Goal: Task Accomplishment & Management: Manage account settings

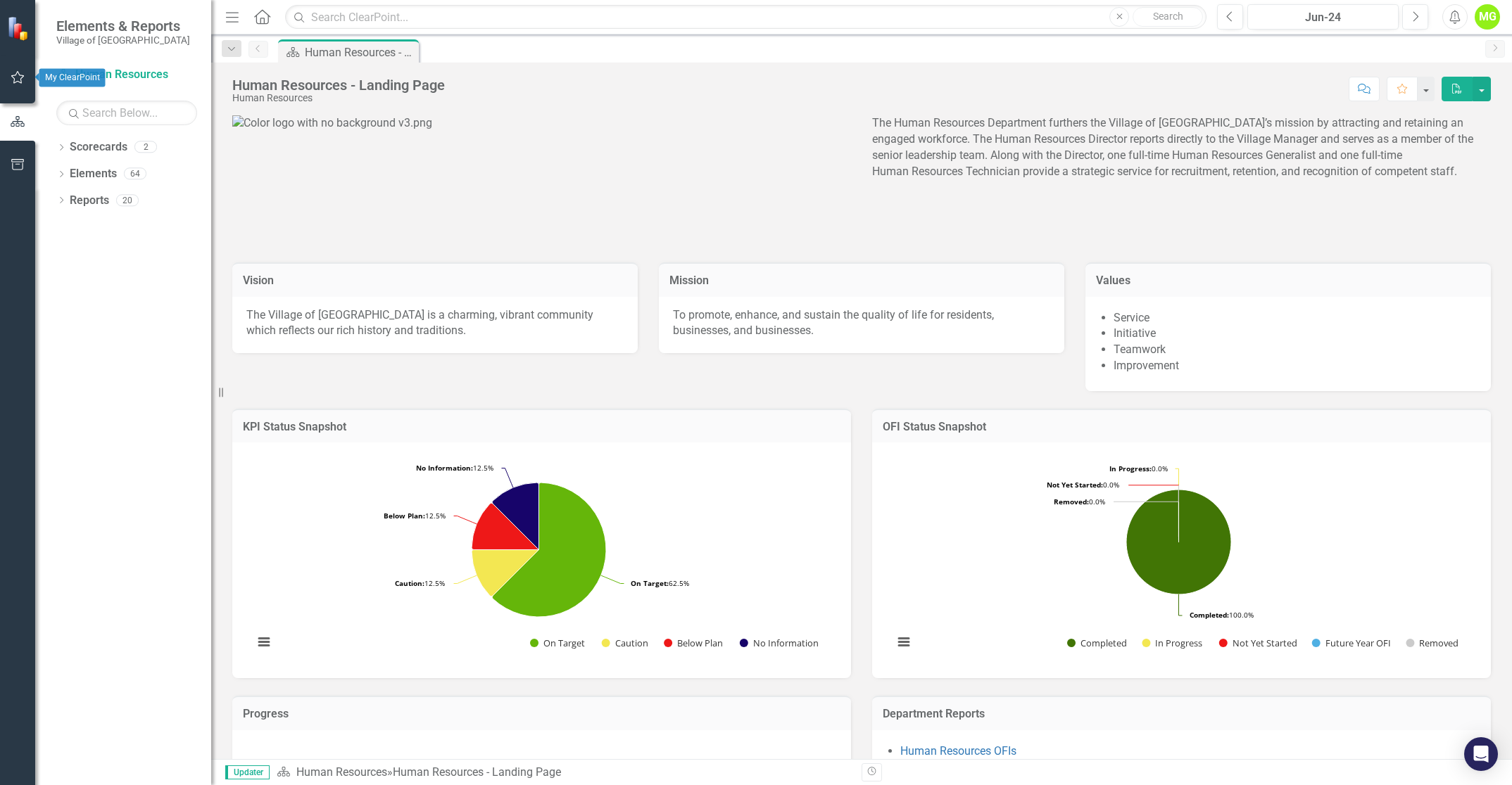
click at [15, 76] on icon "button" at bounding box center [18, 77] width 15 height 11
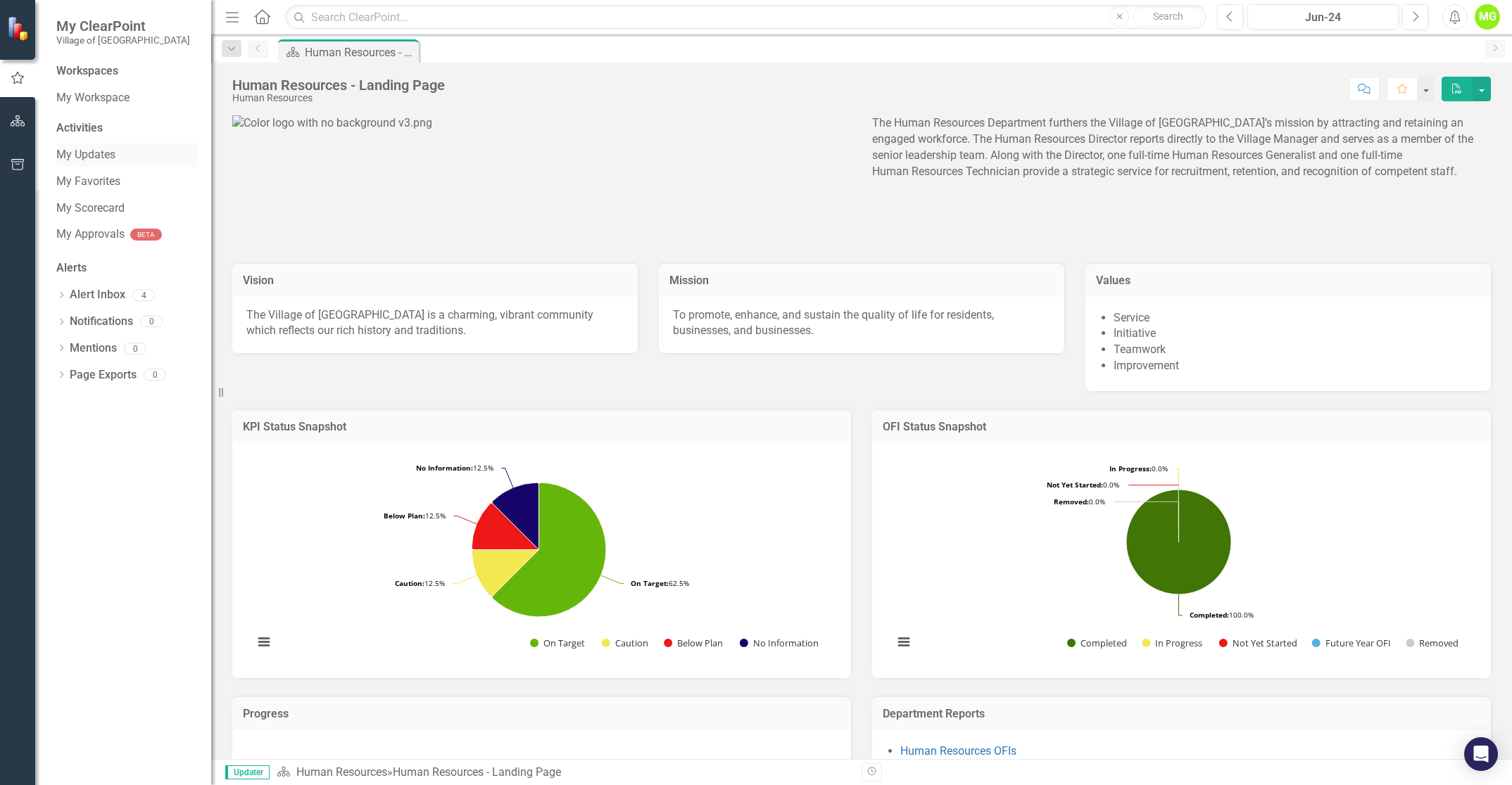
click at [85, 158] on link "My Updates" at bounding box center [127, 155] width 141 height 16
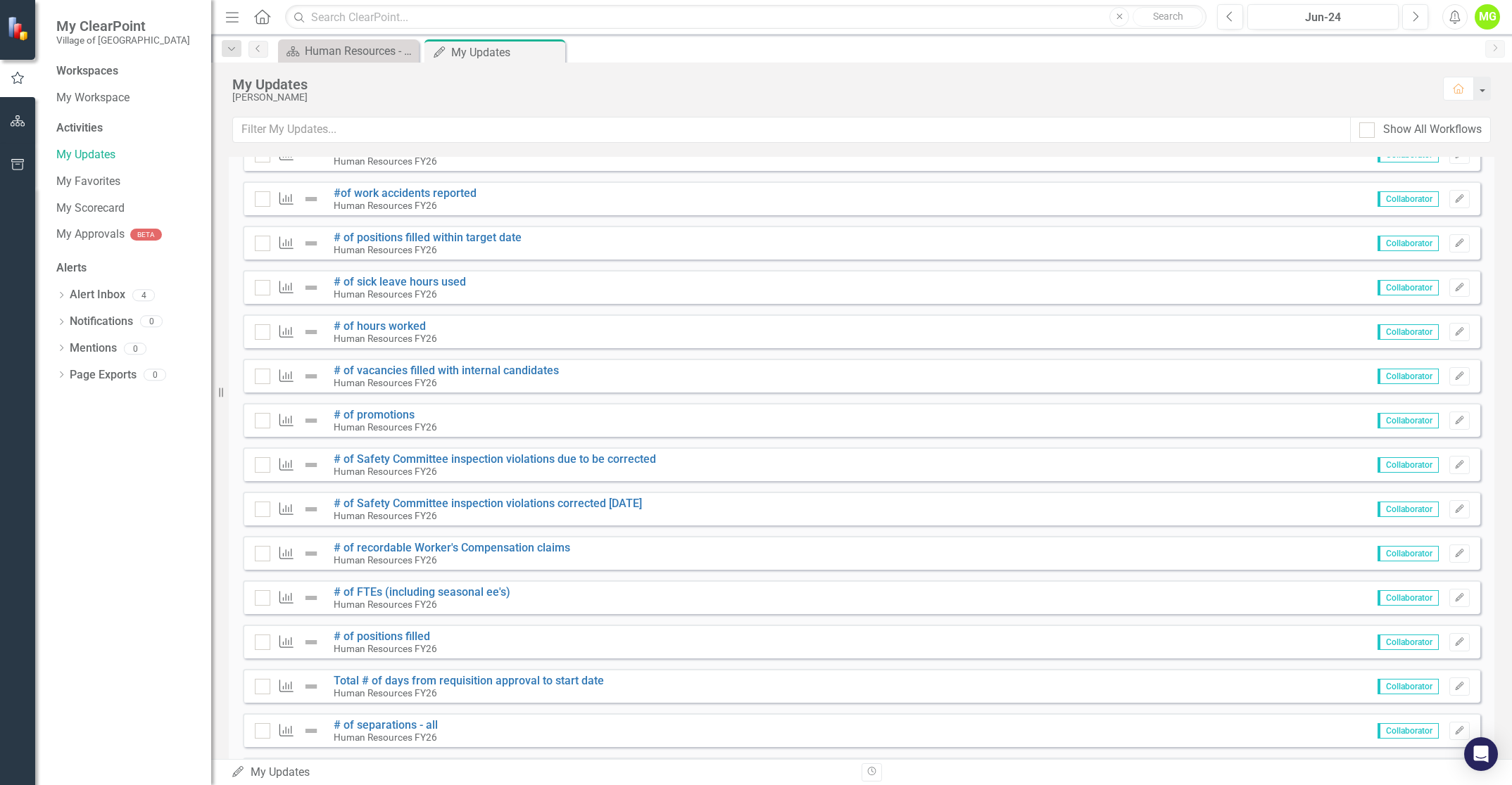
scroll to position [684, 0]
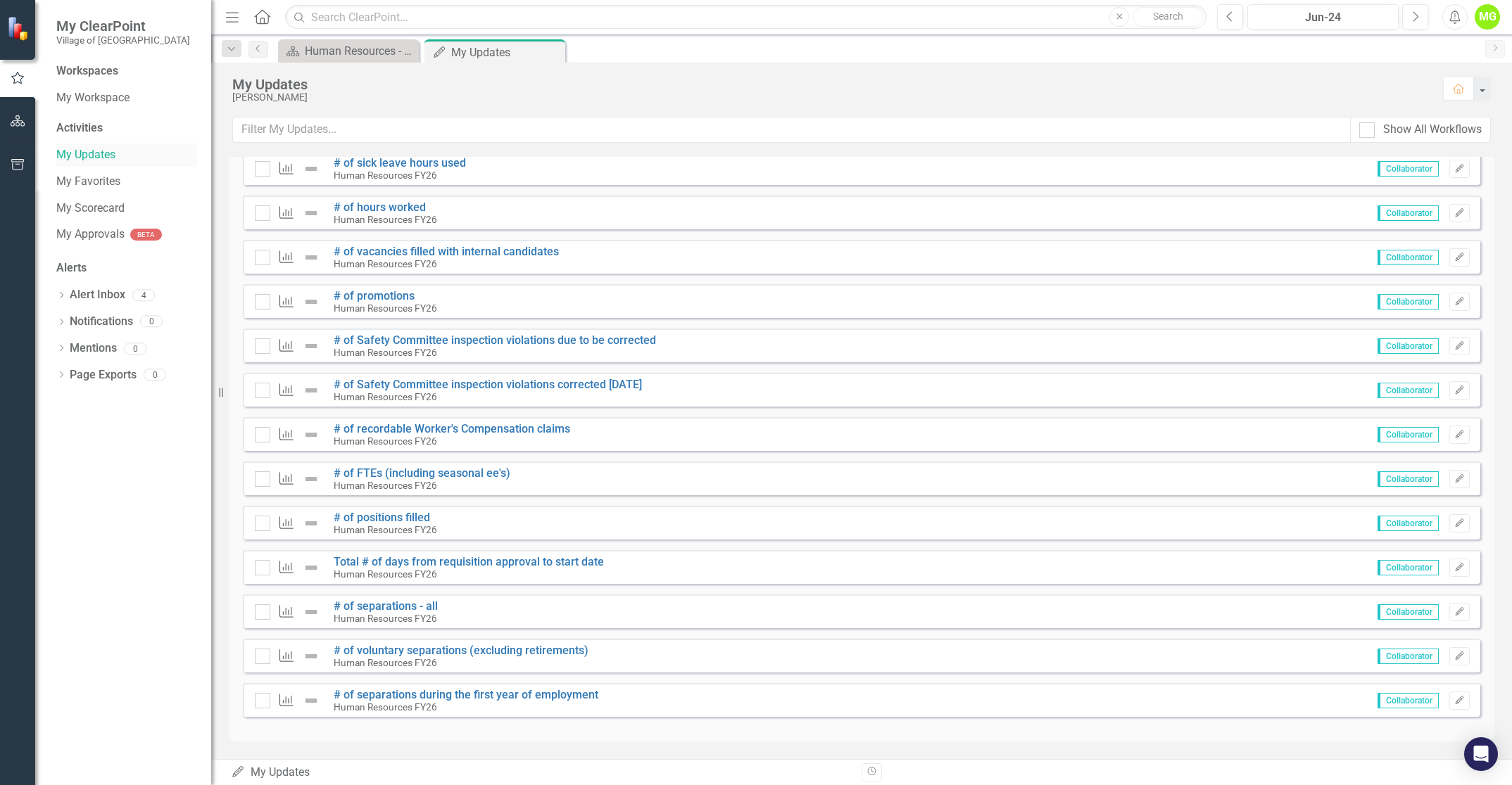
click at [99, 154] on link "My Updates" at bounding box center [127, 155] width 141 height 16
click at [261, 612] on input "checkbox" at bounding box center [259, 608] width 9 height 9
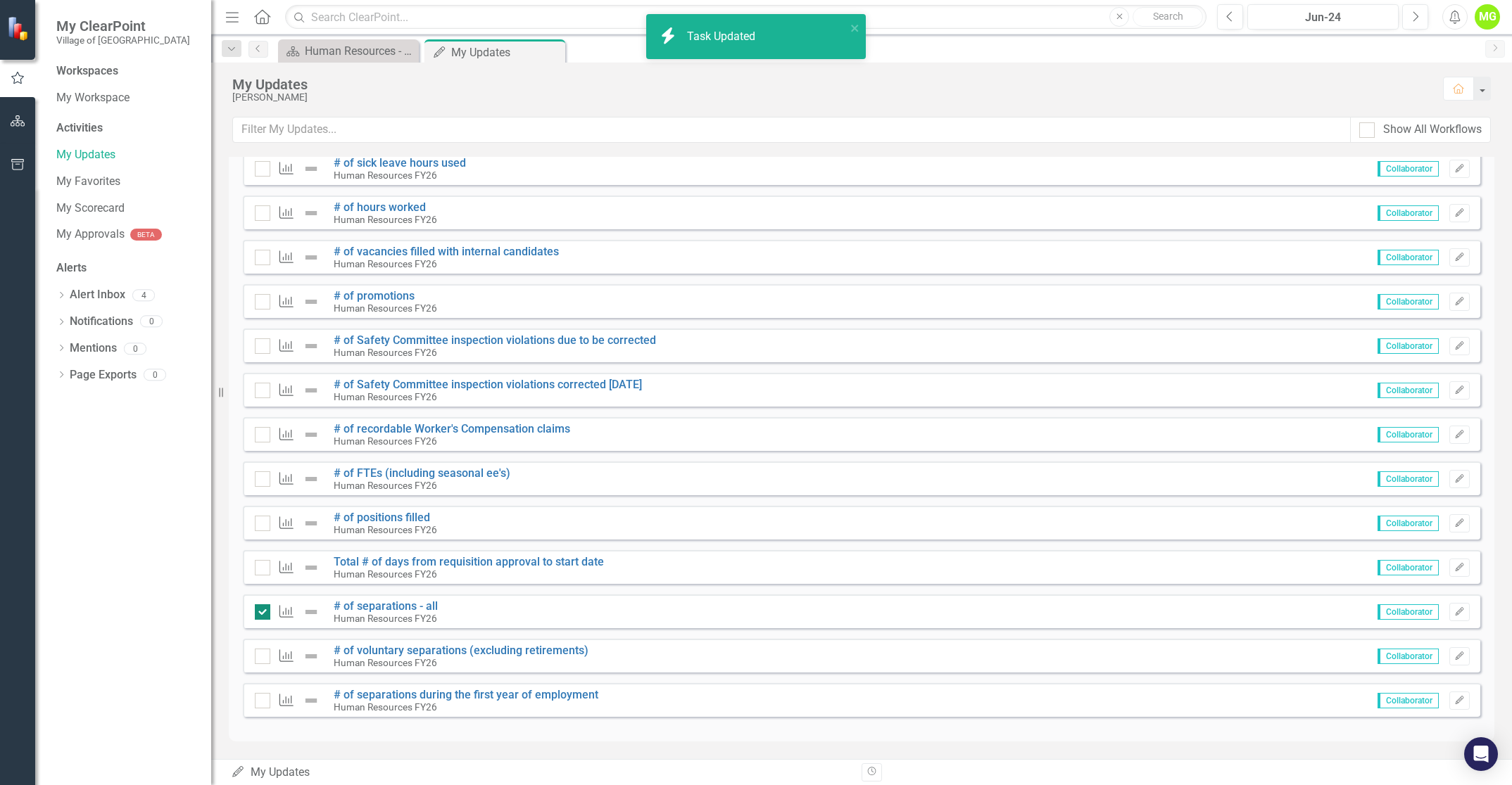
click at [261, 612] on input "checkbox" at bounding box center [259, 608] width 9 height 9
checkbox input "false"
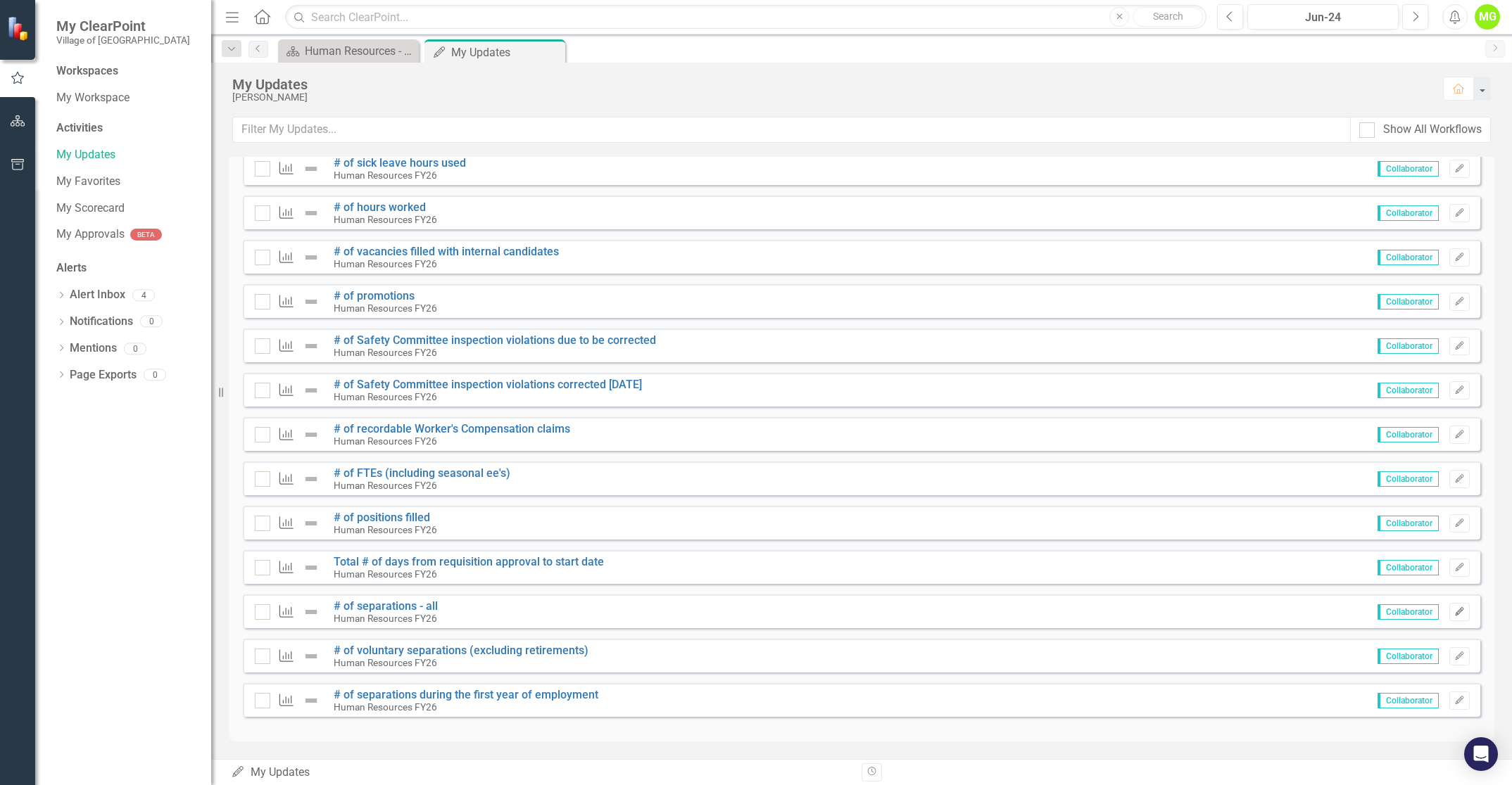
click at [1455, 608] on button "Edit" at bounding box center [1459, 612] width 20 height 18
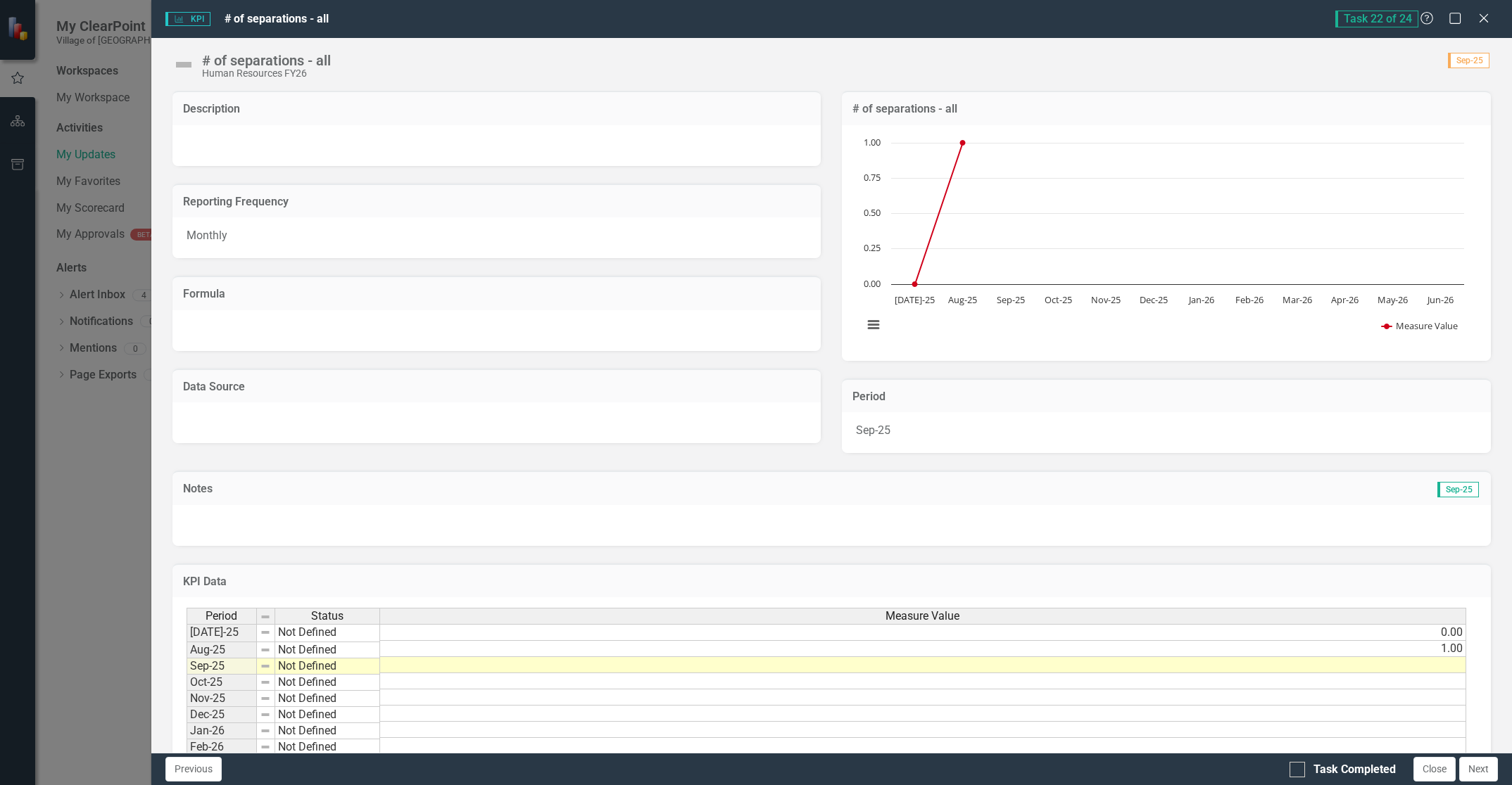
click at [1413, 665] on td at bounding box center [923, 664] width 1086 height 16
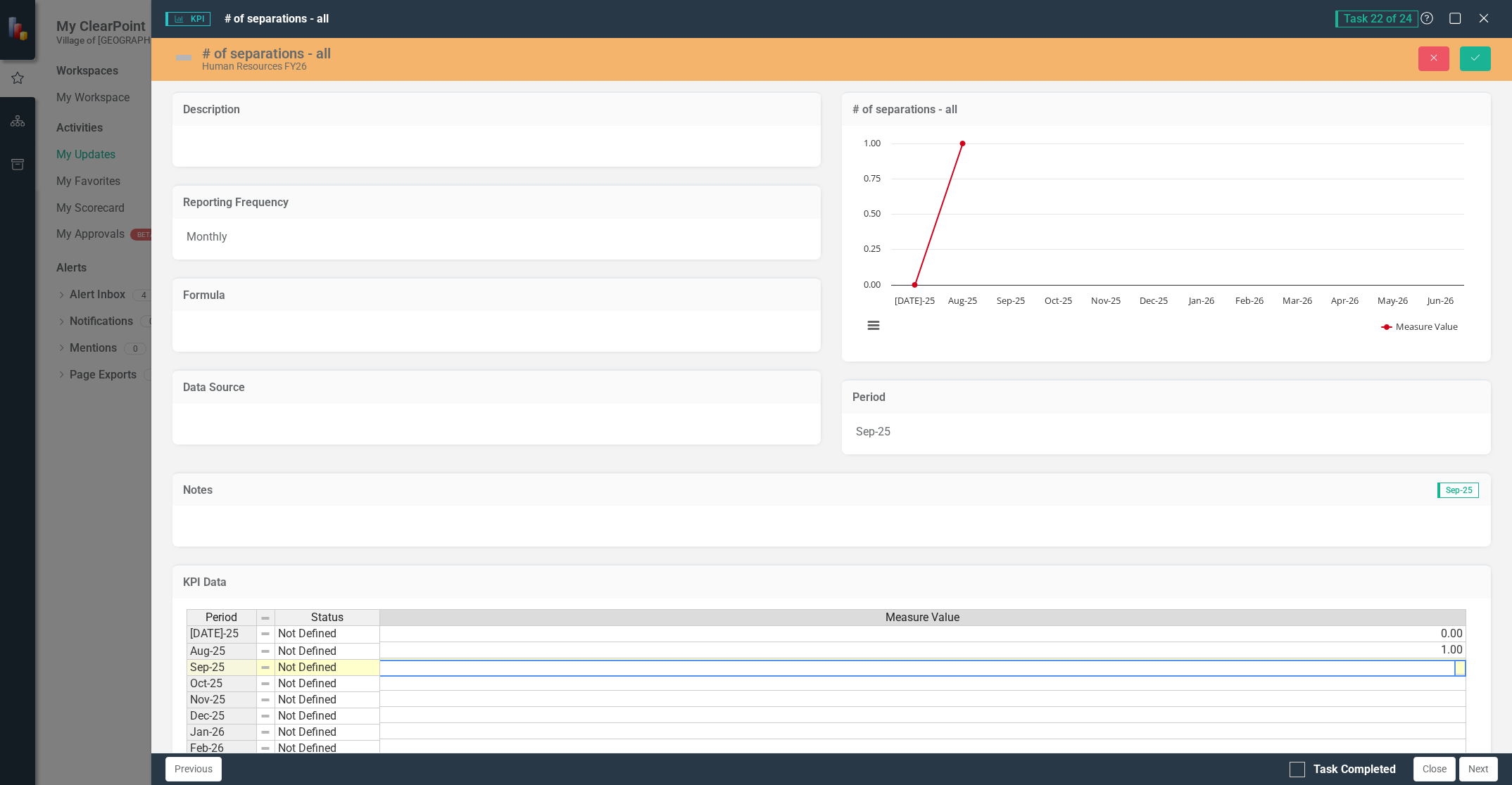
scroll to position [0, 11]
type textarea "2.0"
click at [1469, 55] on icon "Save" at bounding box center [1475, 58] width 13 height 10
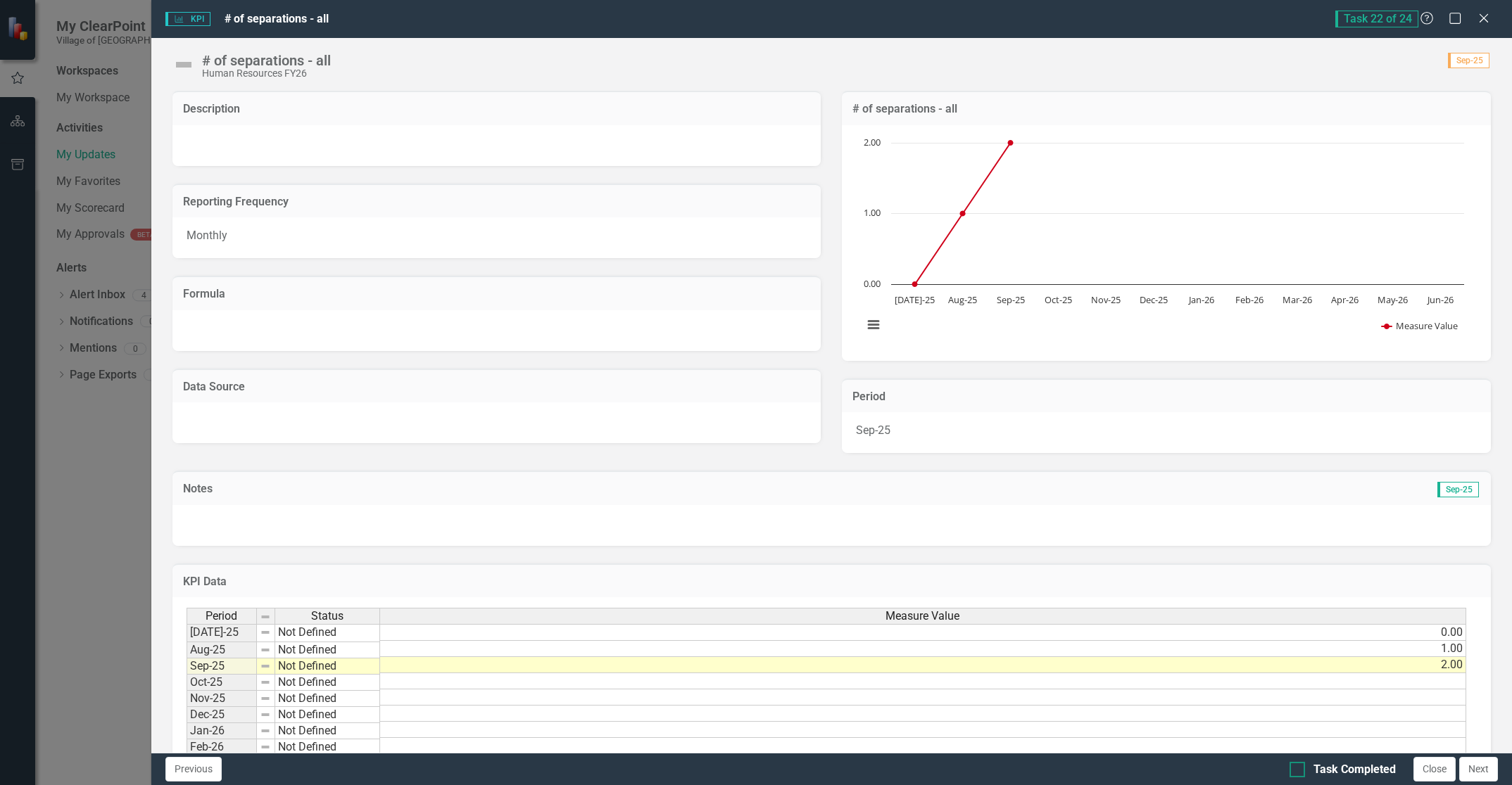
click at [1295, 772] on div at bounding box center [1297, 769] width 15 height 15
click at [1295, 771] on input "Task Completed" at bounding box center [1293, 766] width 9 height 9
checkbox input "true"
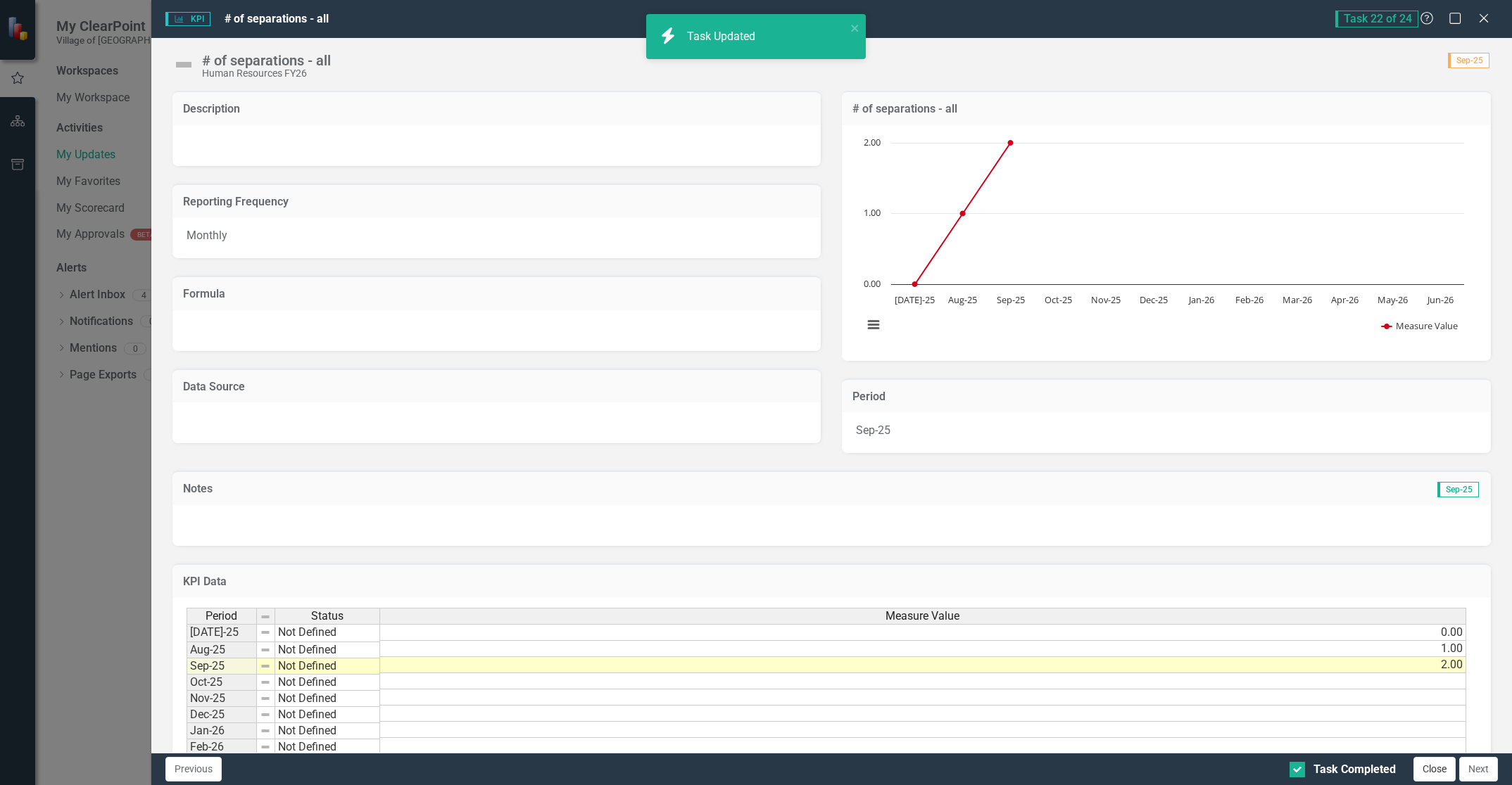
click at [1434, 771] on button "Close" at bounding box center [1434, 769] width 42 height 24
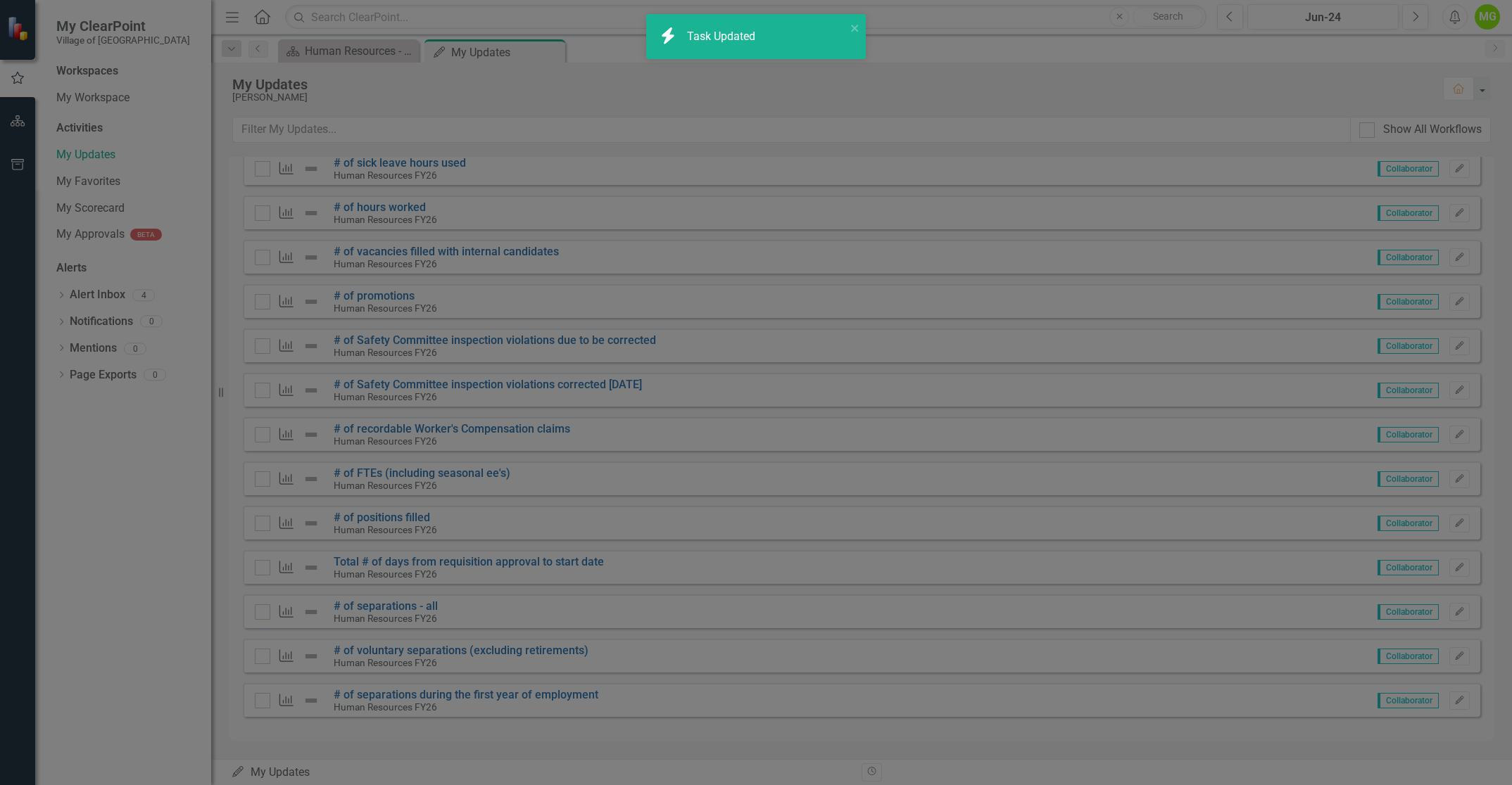
checkbox input "true"
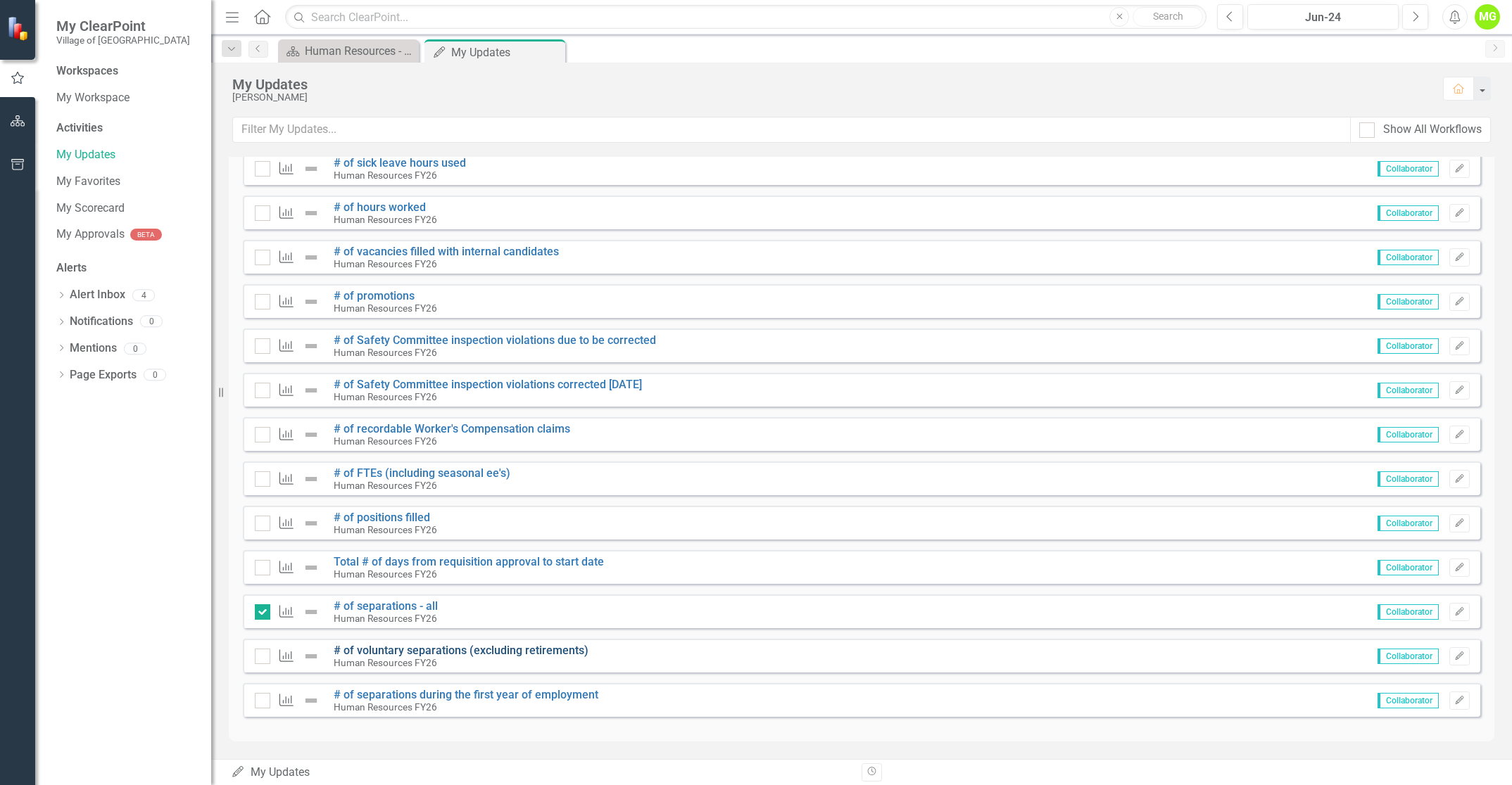
click at [395, 648] on link "# of voluntary separations (excluding retirements)" at bounding box center [461, 650] width 255 height 13
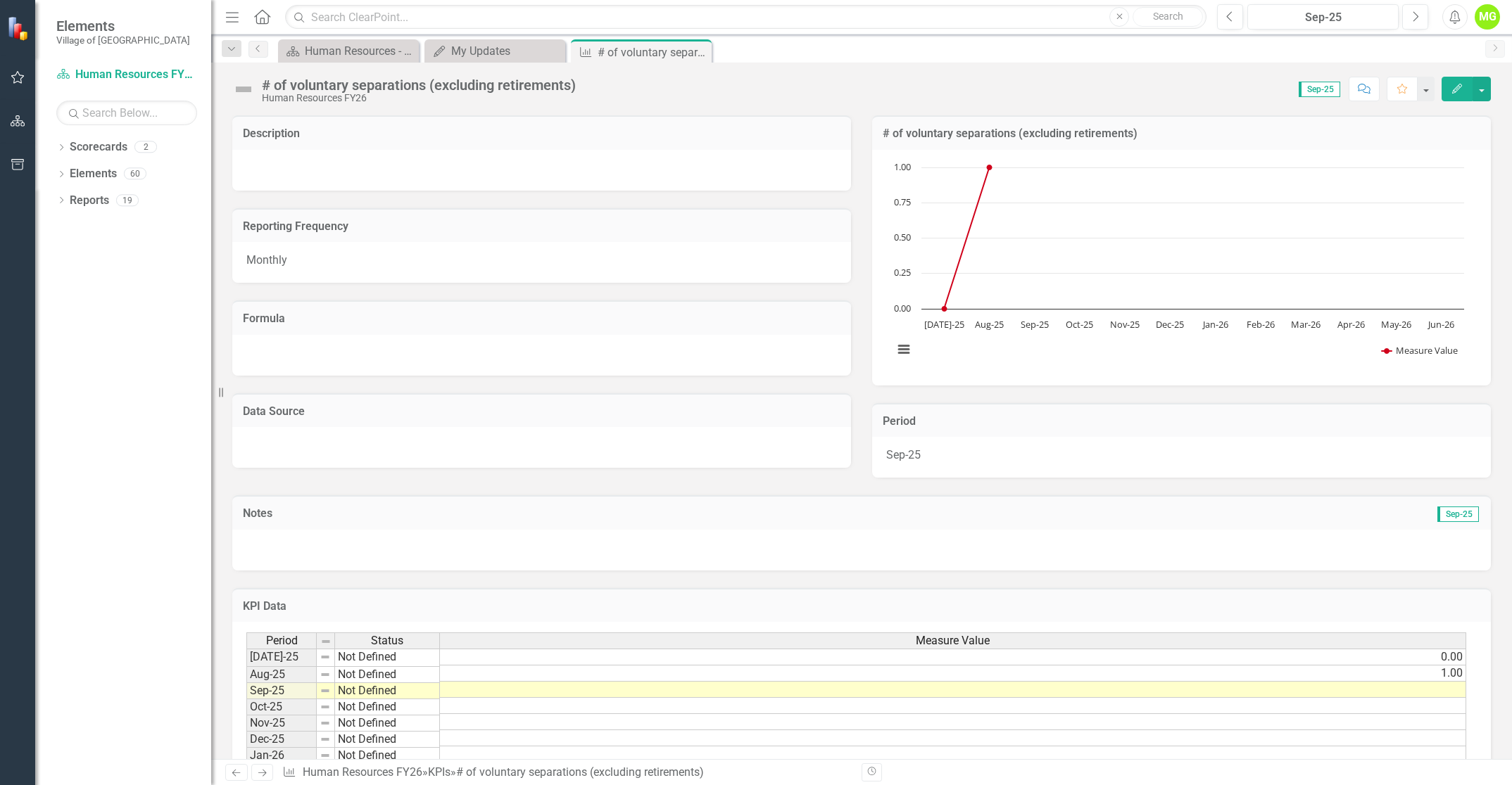
click at [1407, 690] on td at bounding box center [953, 689] width 1026 height 16
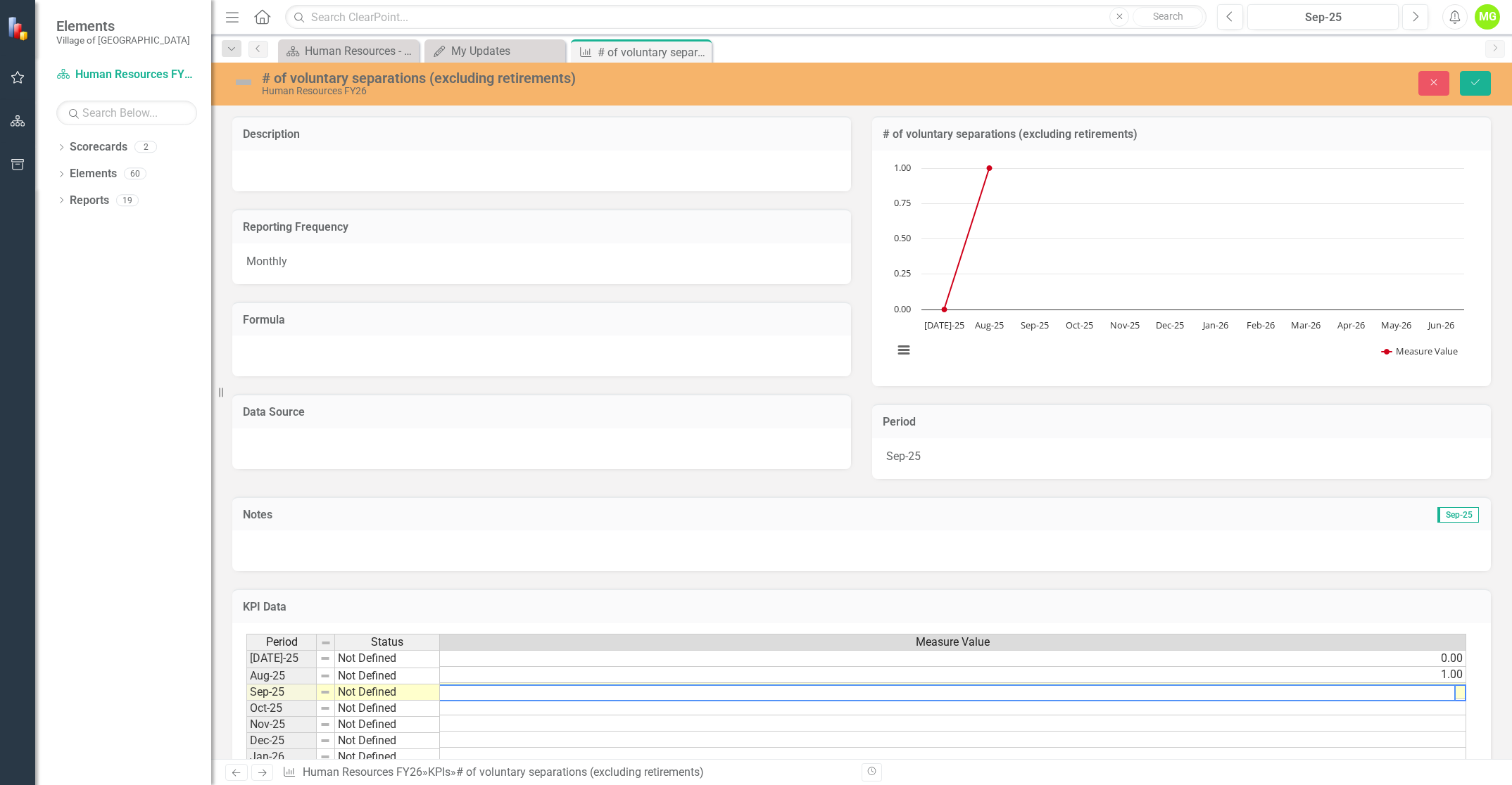
scroll to position [0, 11]
type textarea "2.0"
click at [1483, 80] on button "Save" at bounding box center [1475, 83] width 31 height 24
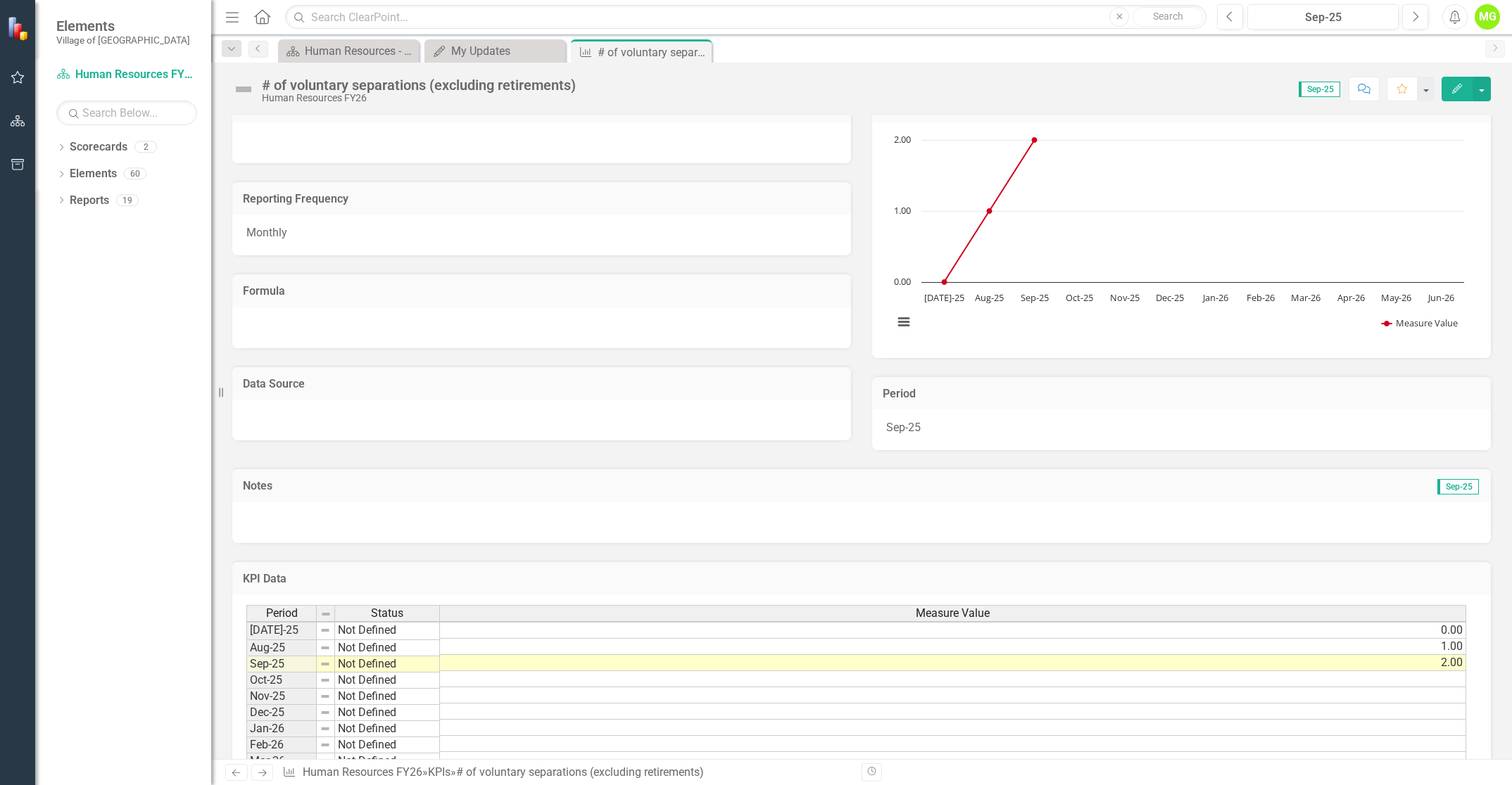
scroll to position [0, 0]
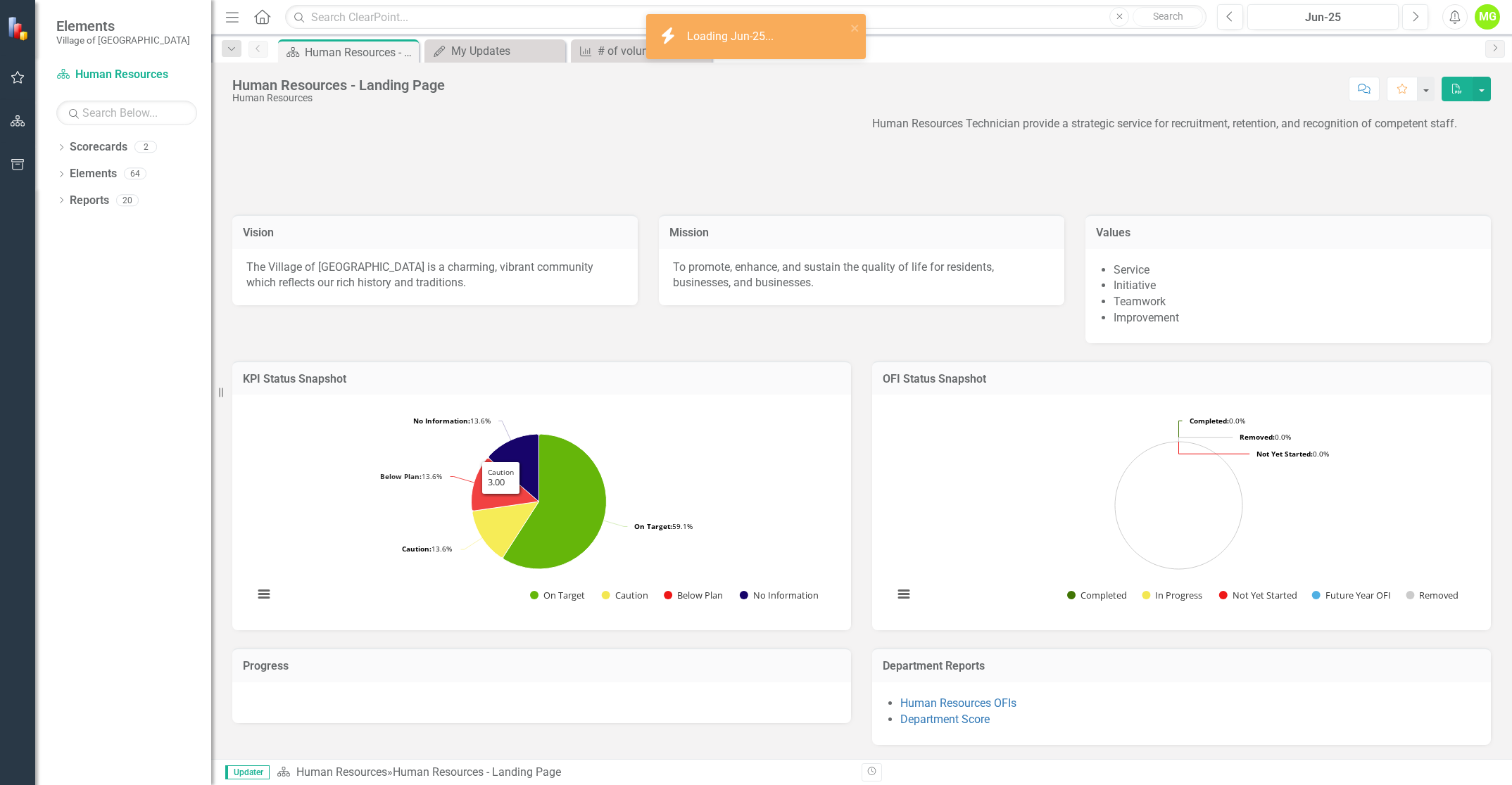
scroll to position [156, 0]
click at [19, 75] on icon "button" at bounding box center [18, 77] width 15 height 11
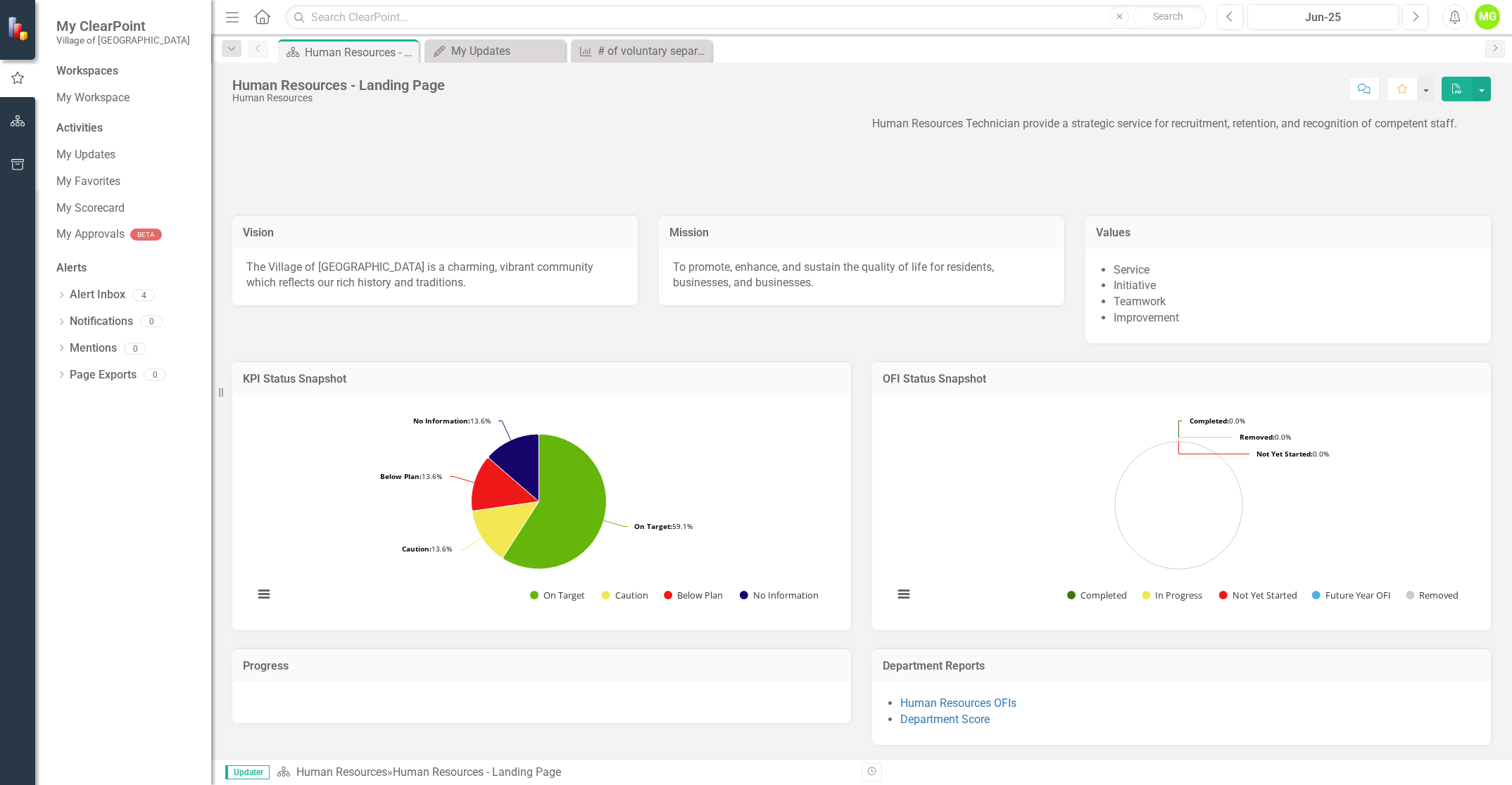
scroll to position [0, 0]
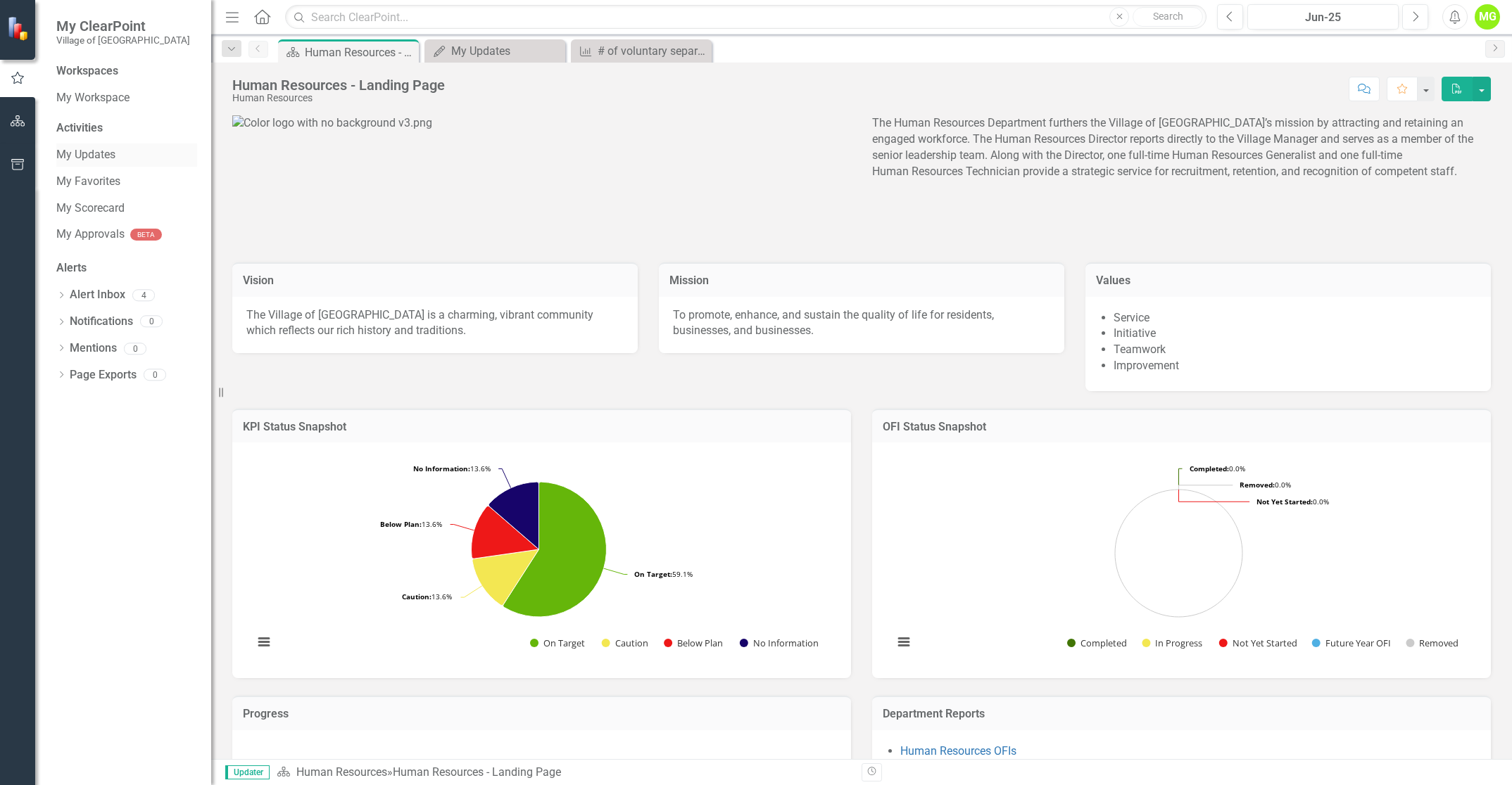
click at [76, 150] on link "My Updates" at bounding box center [127, 155] width 141 height 16
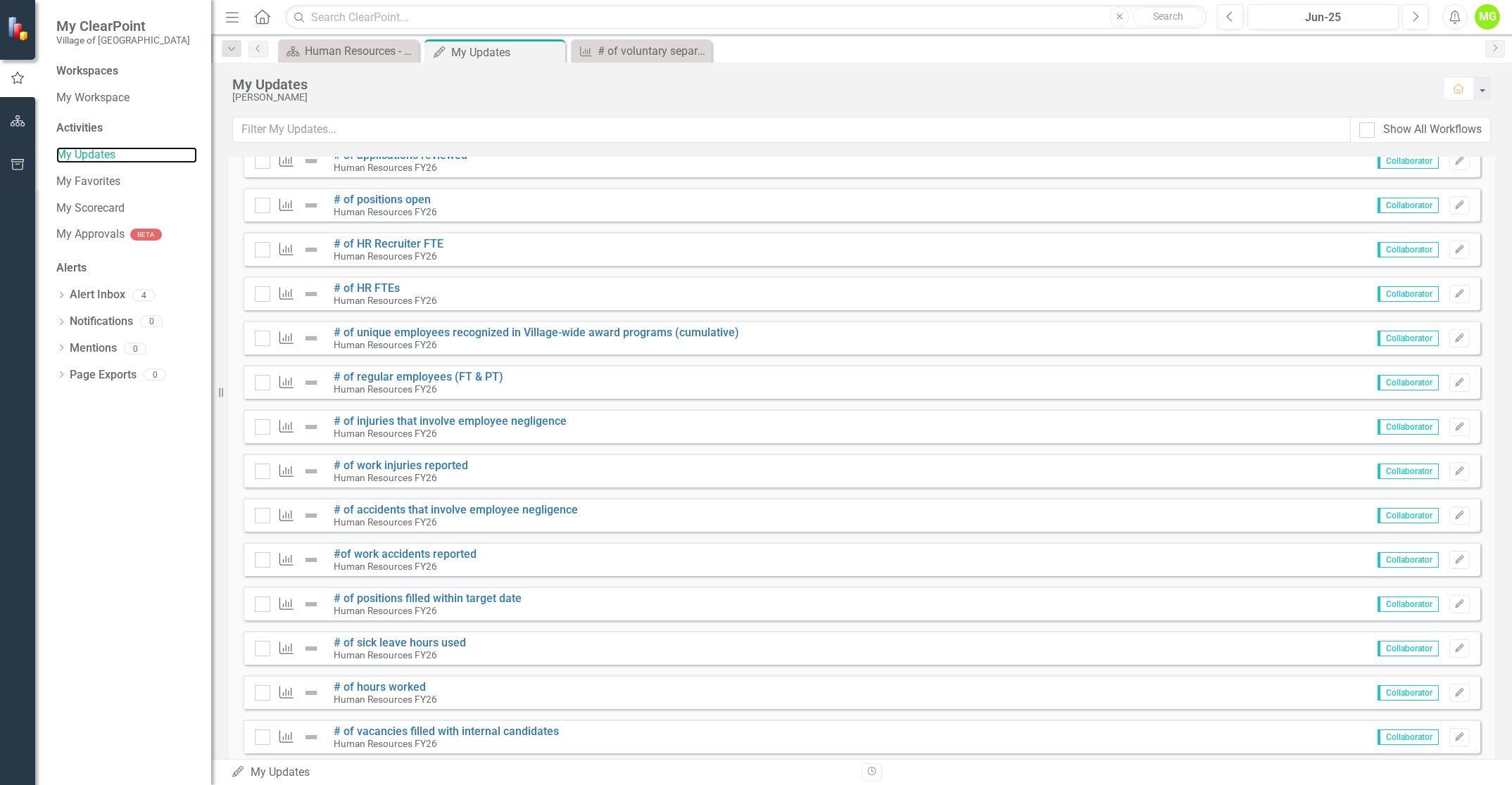
scroll to position [684, 0]
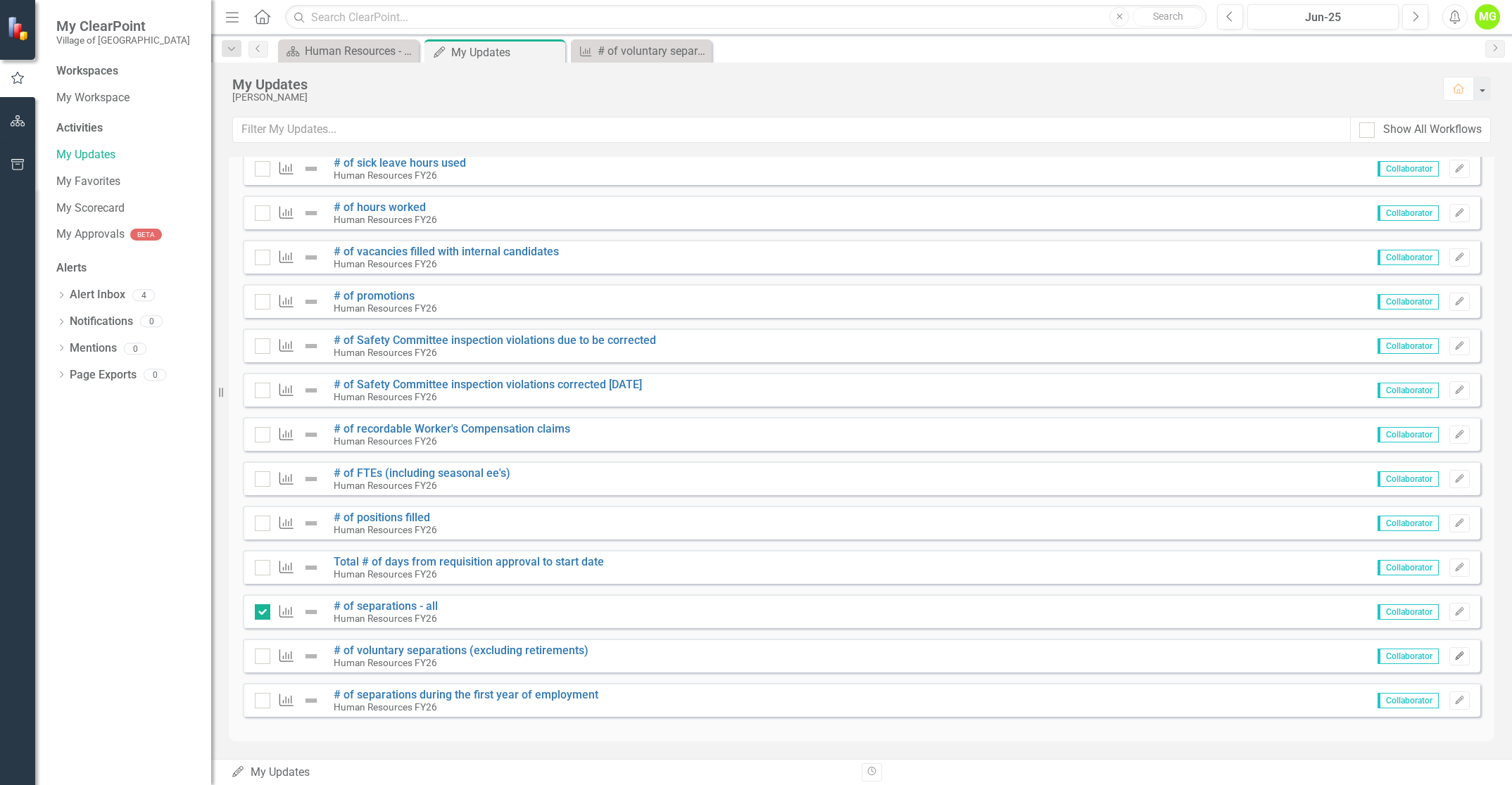
click at [1454, 654] on icon "Edit" at bounding box center [1459, 656] width 11 height 8
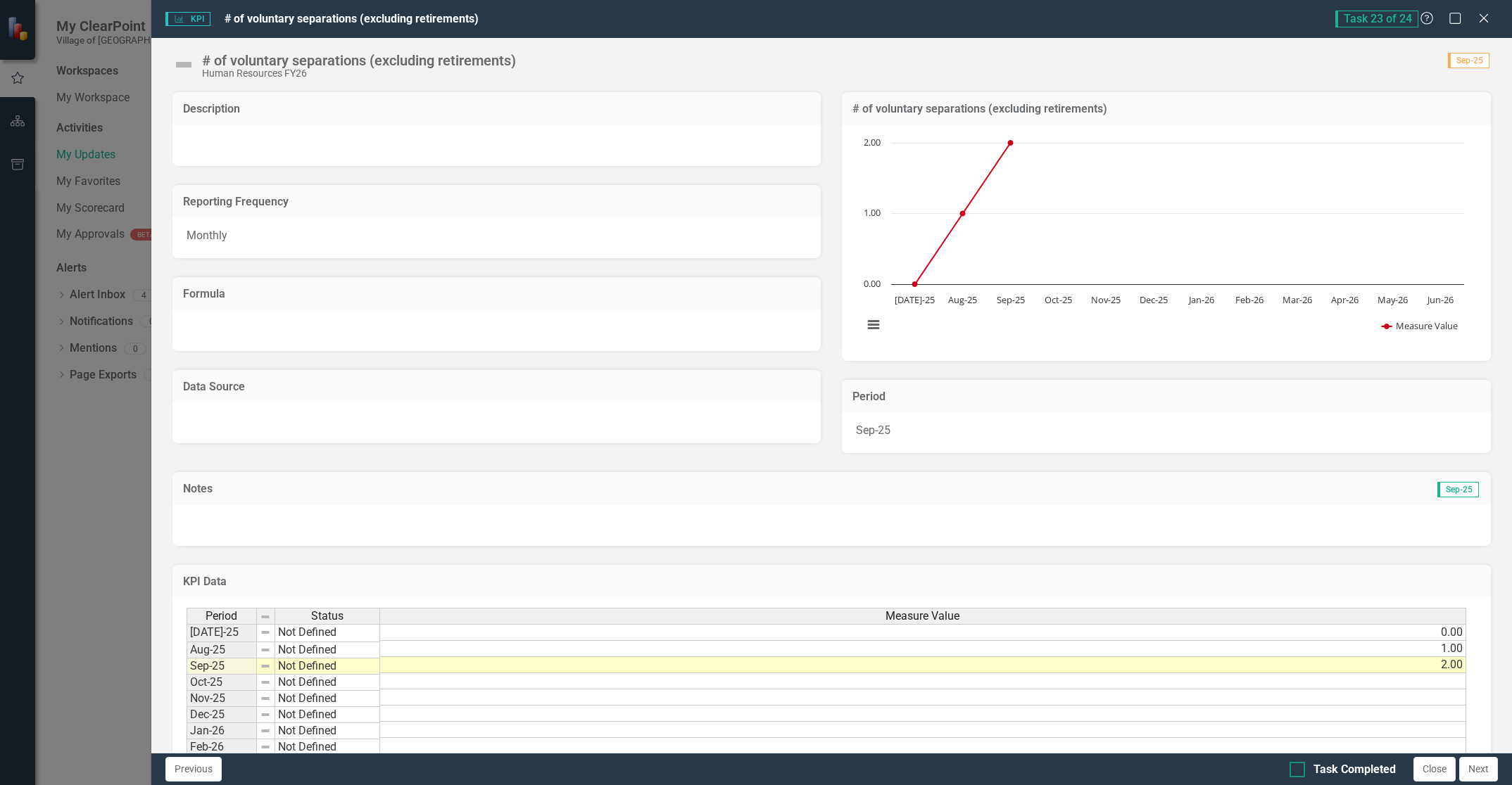
click at [1297, 767] on div at bounding box center [1297, 769] width 15 height 15
click at [1297, 767] on input "Task Completed" at bounding box center [1293, 766] width 9 height 9
checkbox input "true"
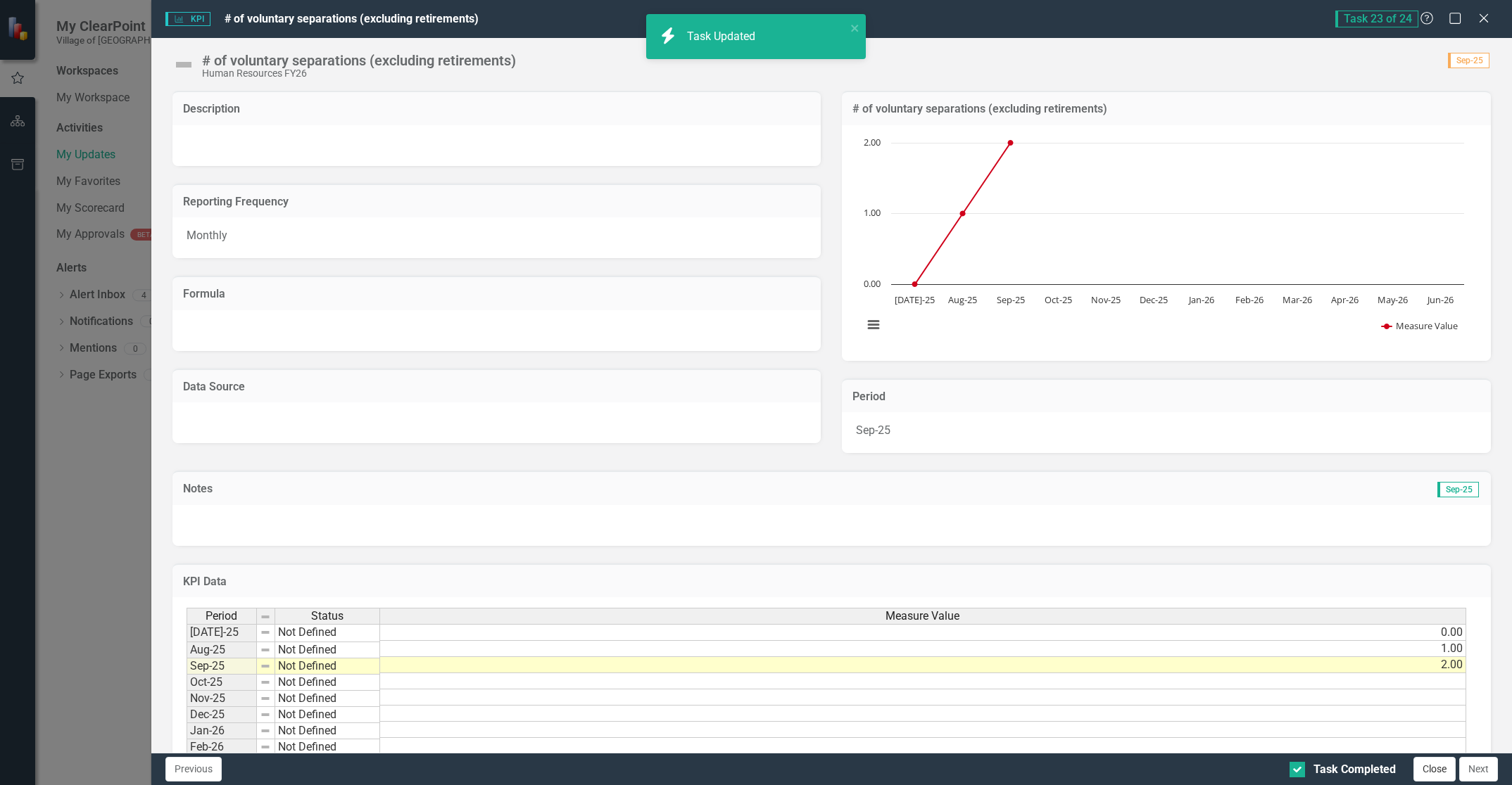
click at [1430, 771] on button "Close" at bounding box center [1434, 769] width 42 height 24
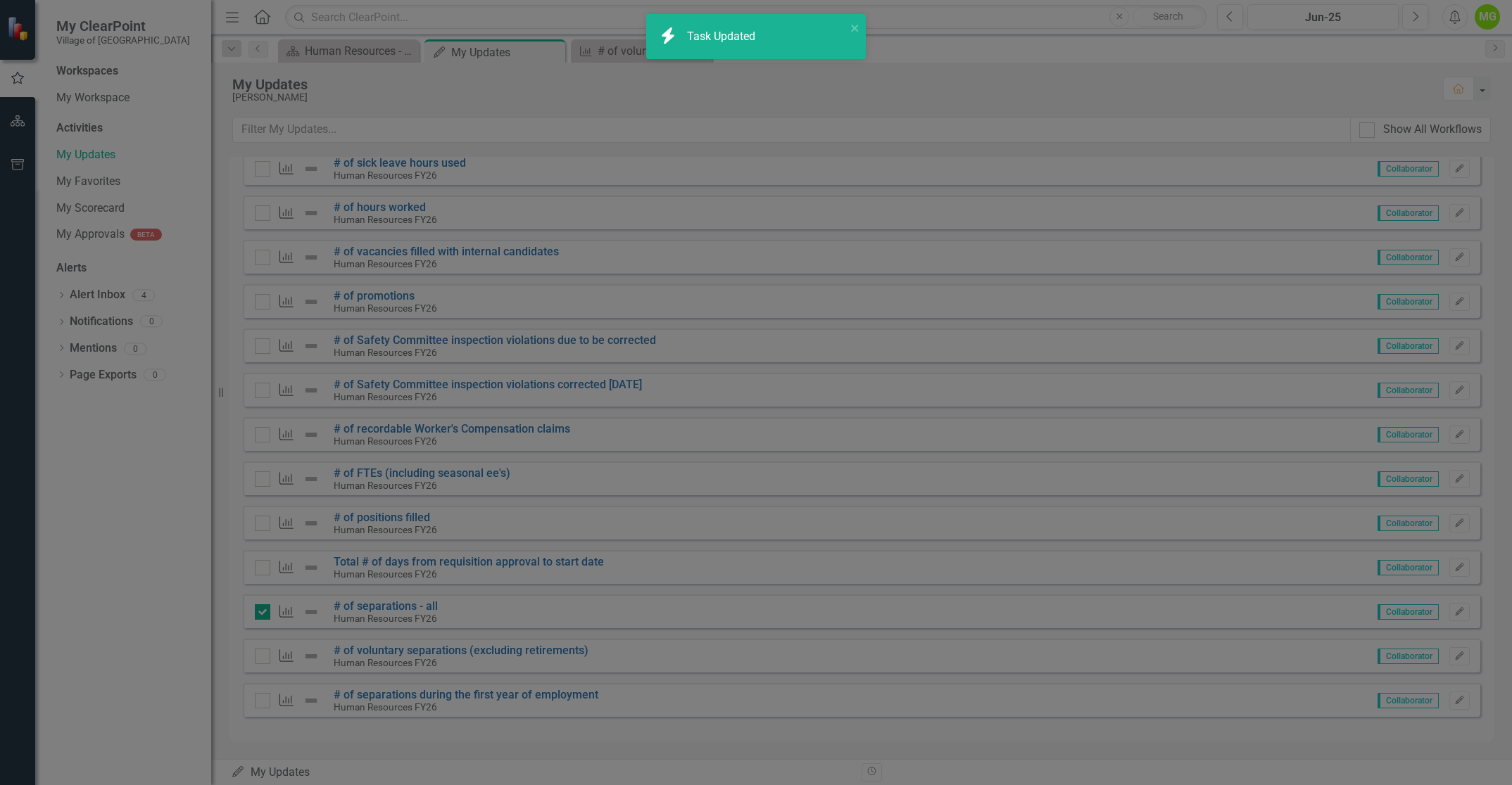
checkbox input "true"
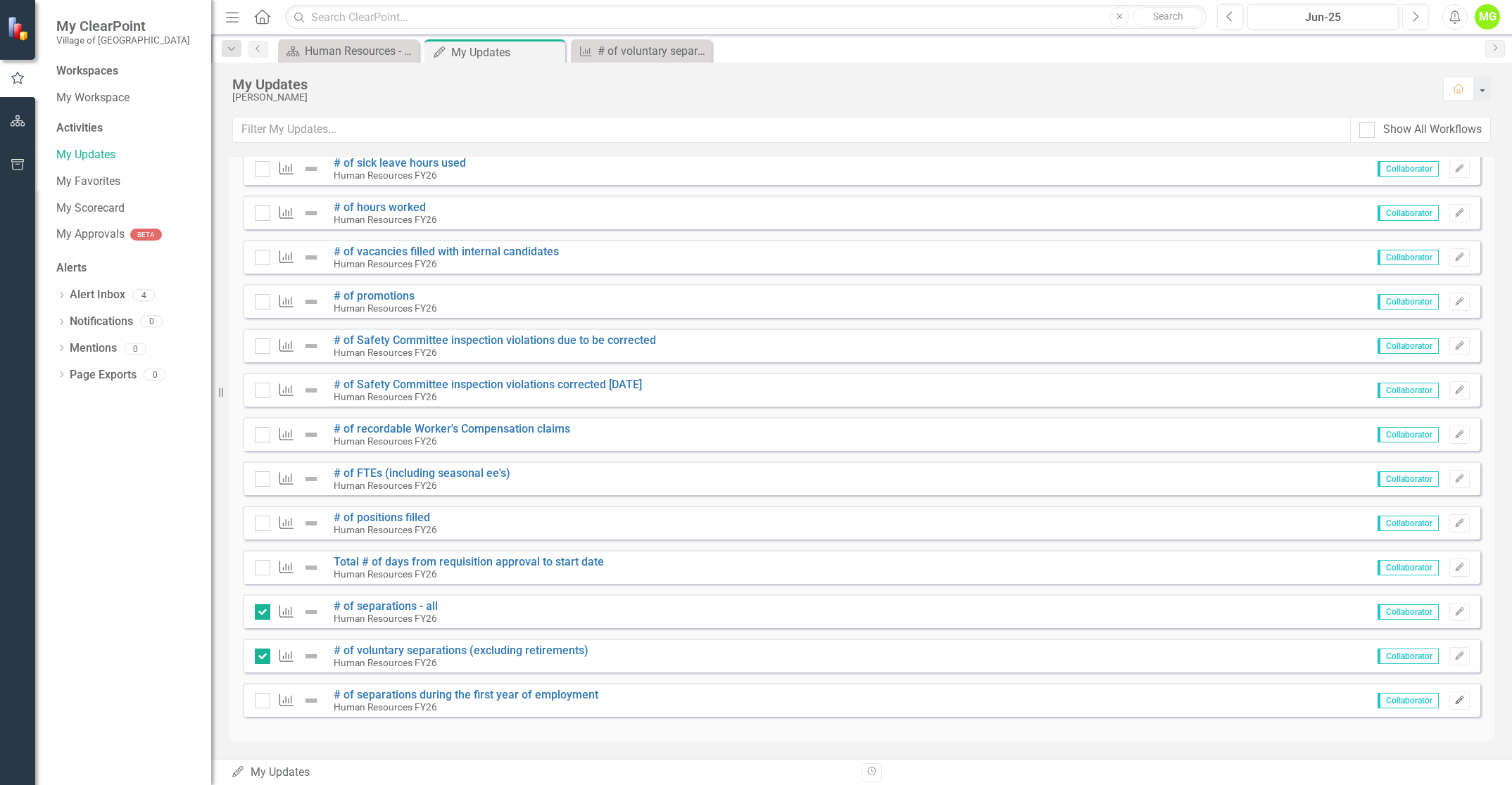
click at [1454, 696] on icon "Edit" at bounding box center [1459, 700] width 11 height 8
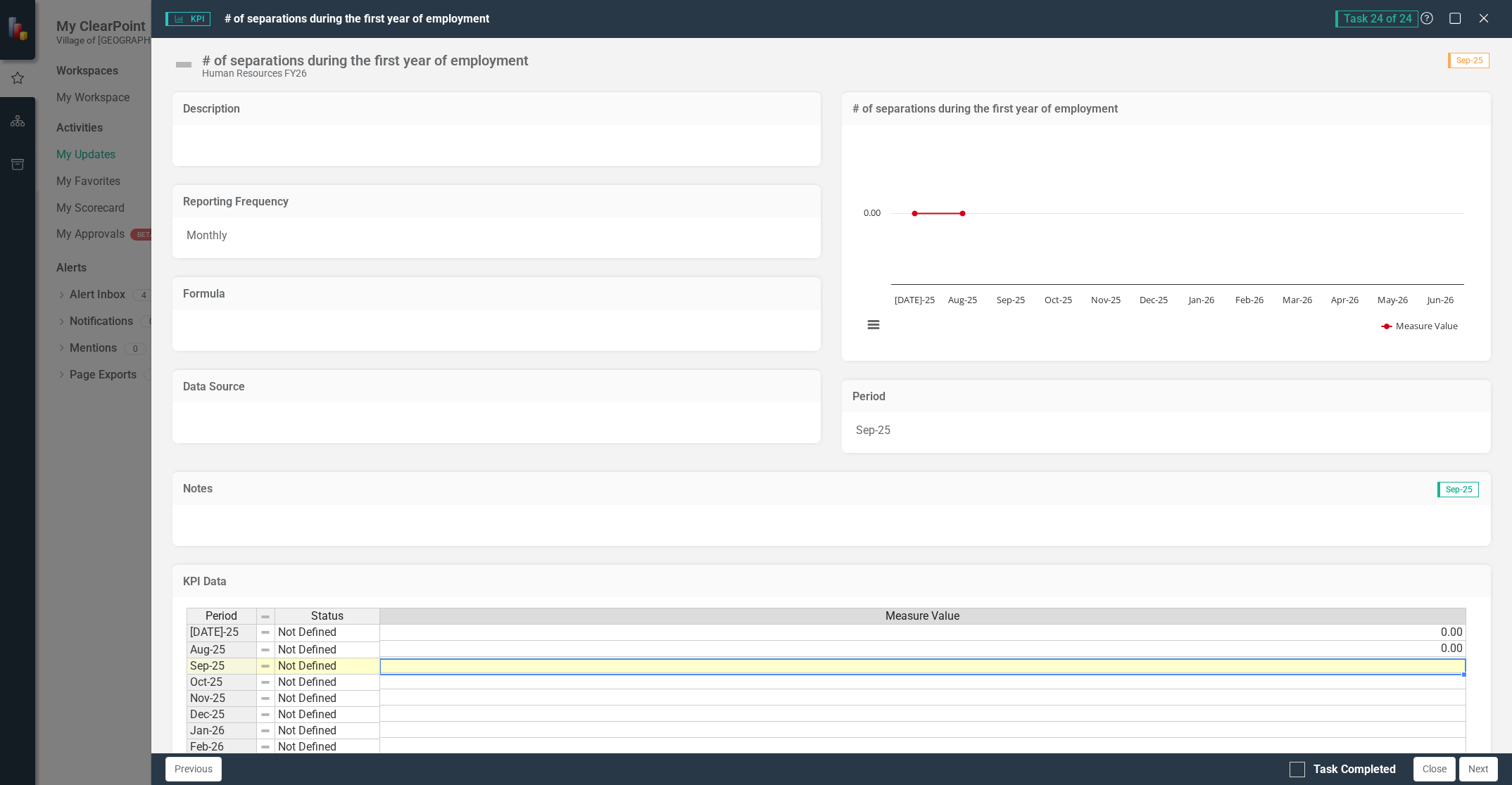
click at [1344, 667] on td at bounding box center [923, 664] width 1086 height 16
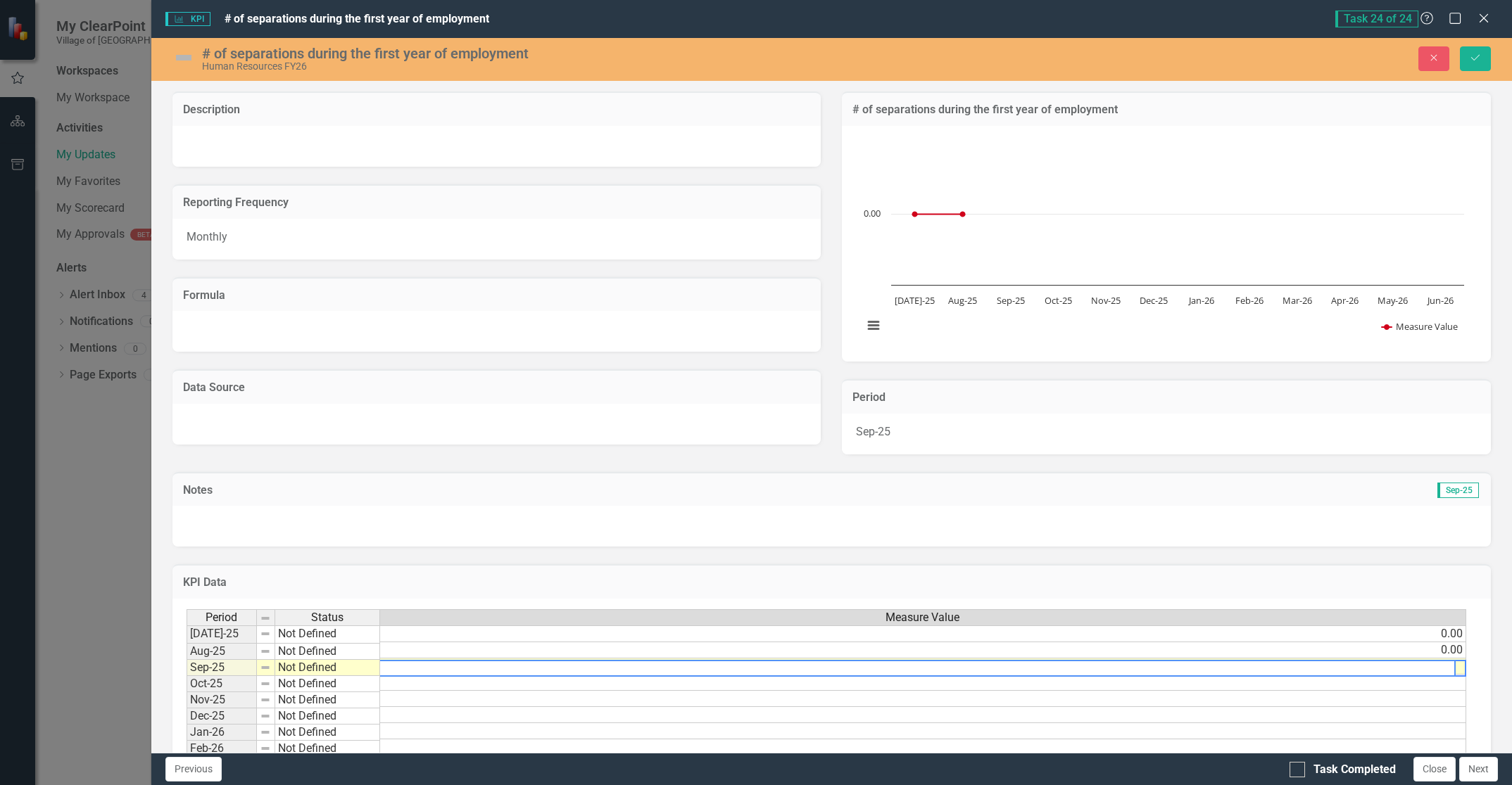
scroll to position [0, 11]
type textarea "2.0"
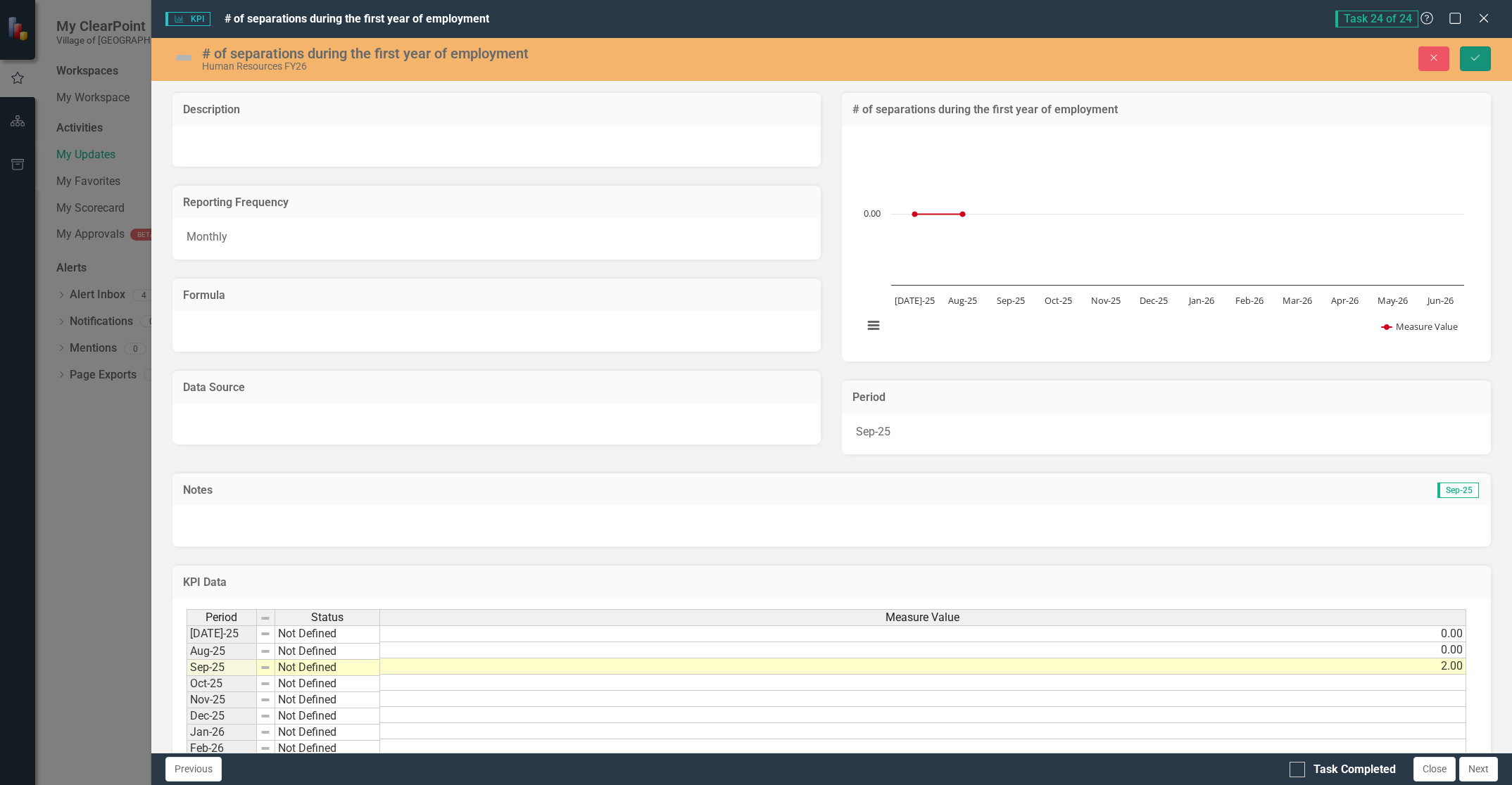
click at [1481, 49] on button "Save" at bounding box center [1475, 58] width 31 height 24
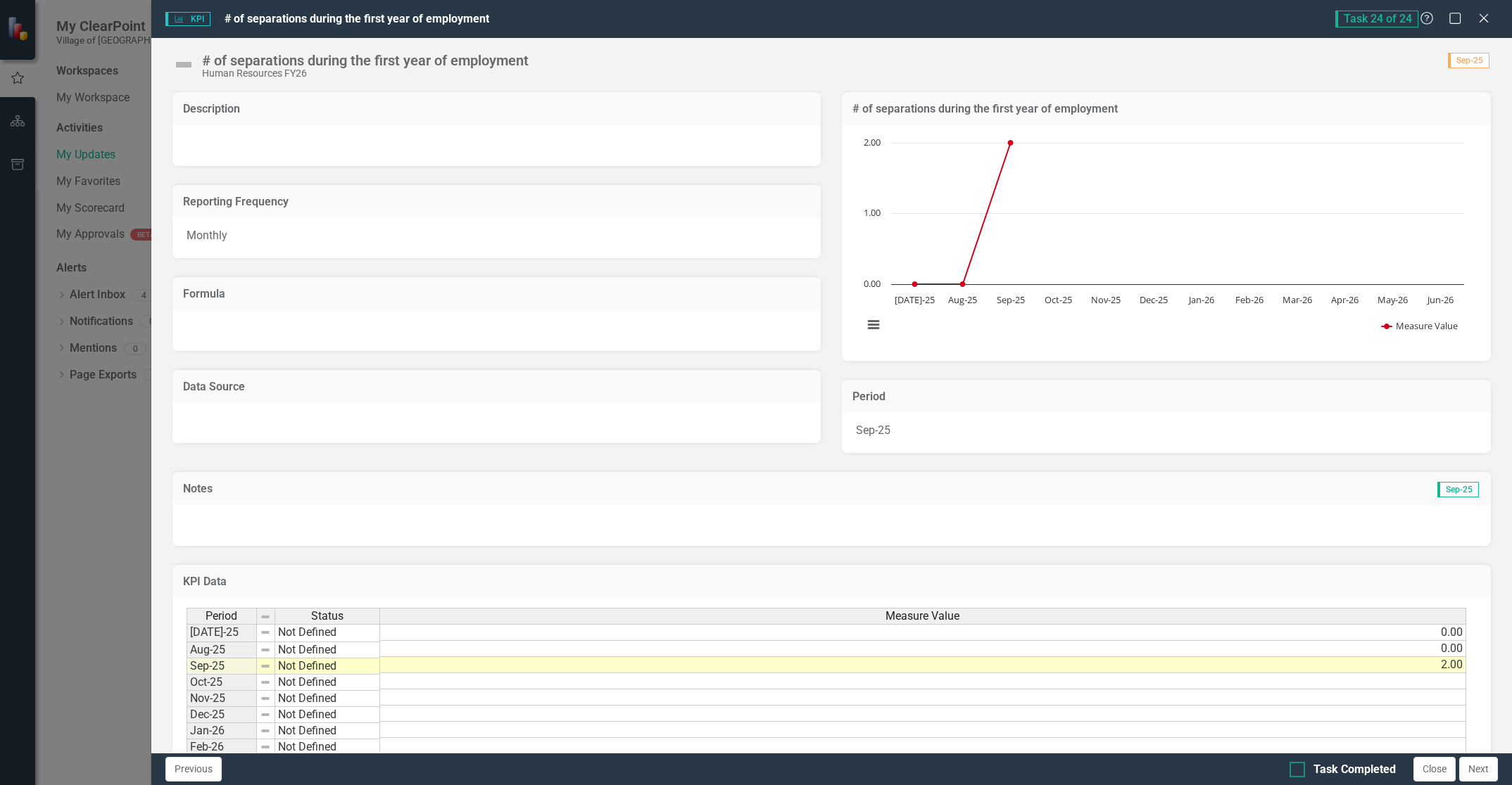
click at [1295, 767] on input "Task Completed" at bounding box center [1293, 766] width 9 height 9
checkbox input "true"
click at [1434, 773] on button "Close" at bounding box center [1434, 769] width 42 height 24
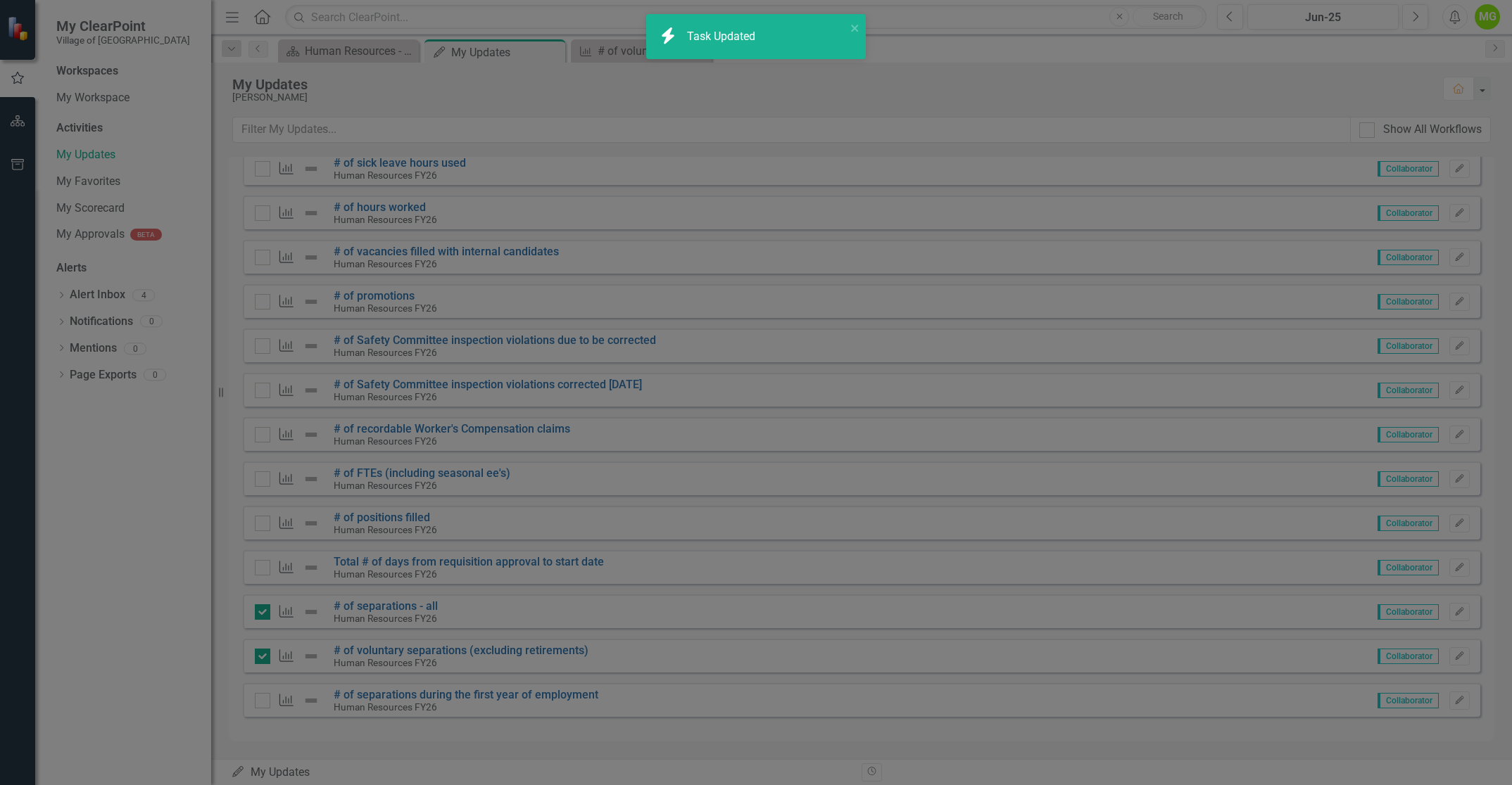
checkbox input "true"
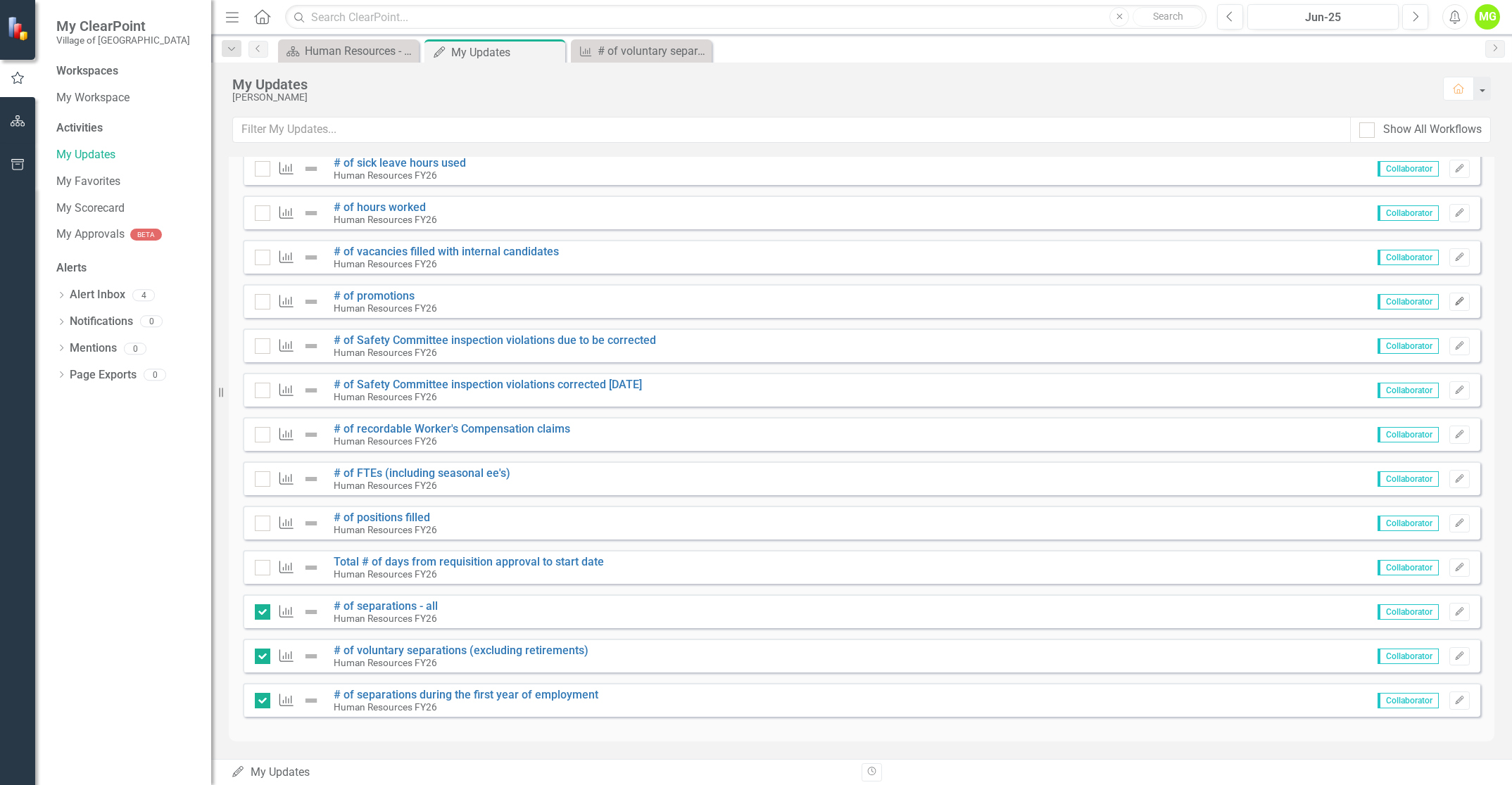
click at [1454, 297] on icon "Edit" at bounding box center [1459, 302] width 11 height 8
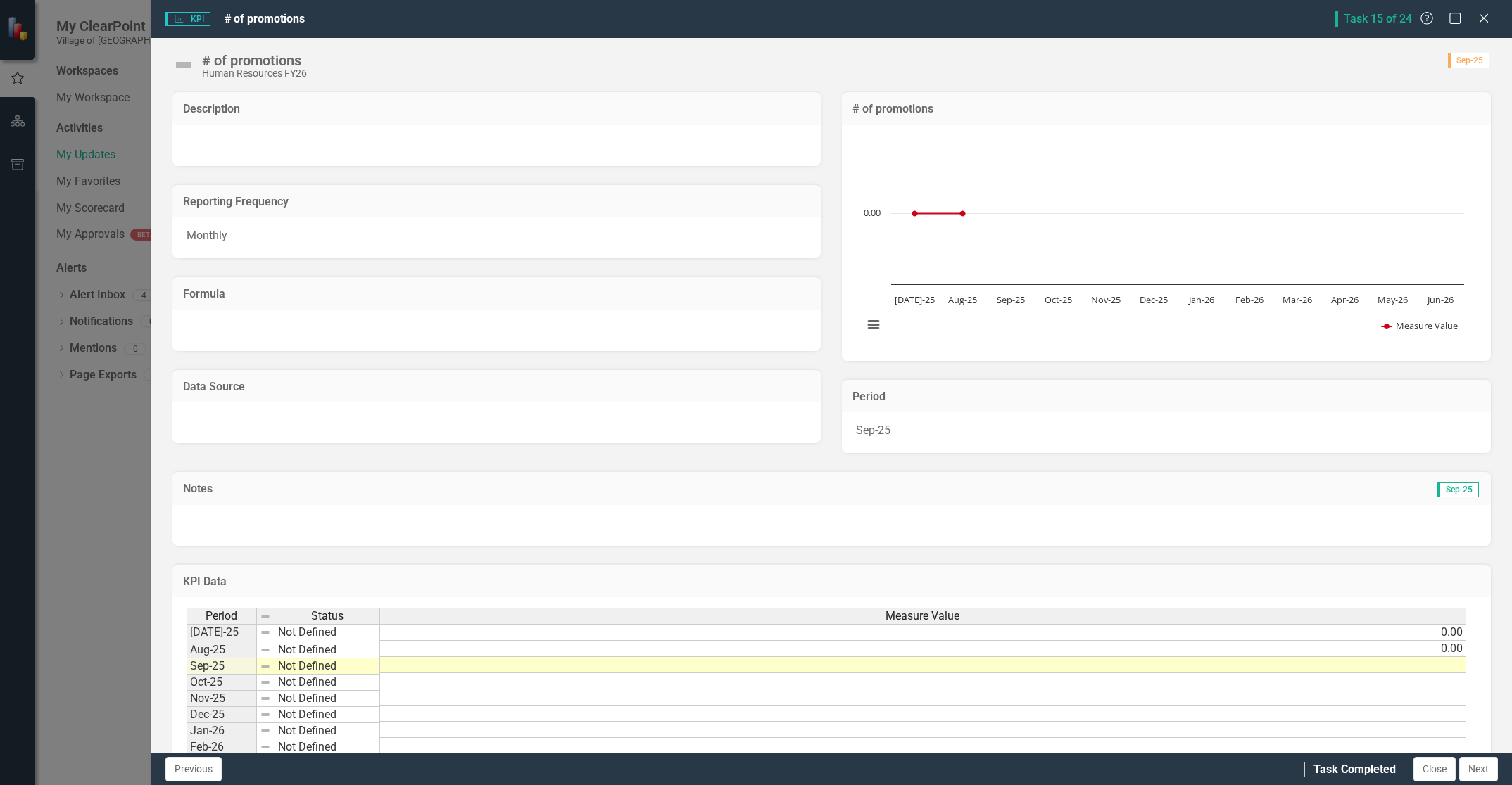
click at [1424, 668] on td at bounding box center [923, 664] width 1086 height 16
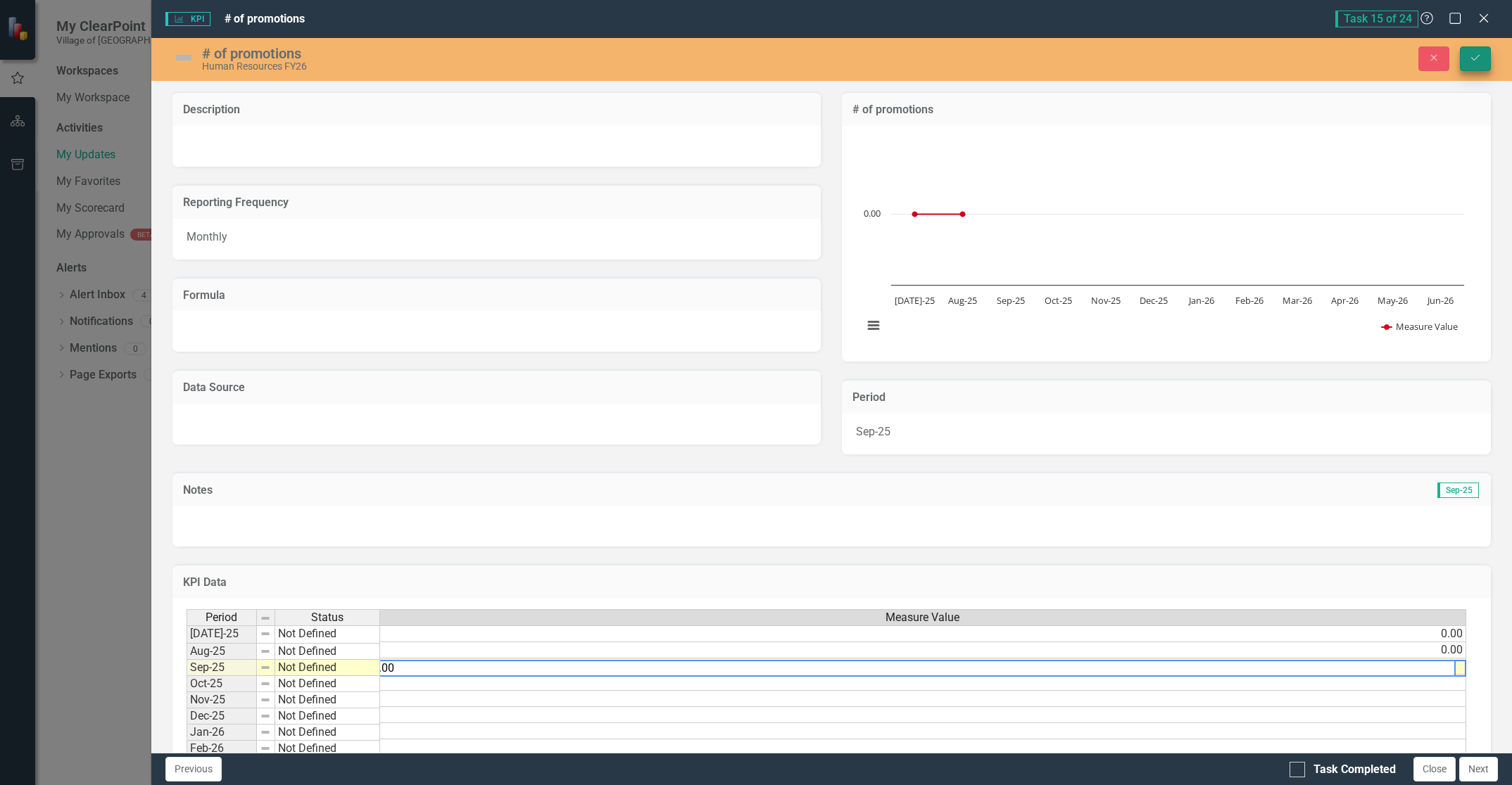
type textarea "0.00"
click at [1473, 58] on icon "Save" at bounding box center [1475, 58] width 13 height 10
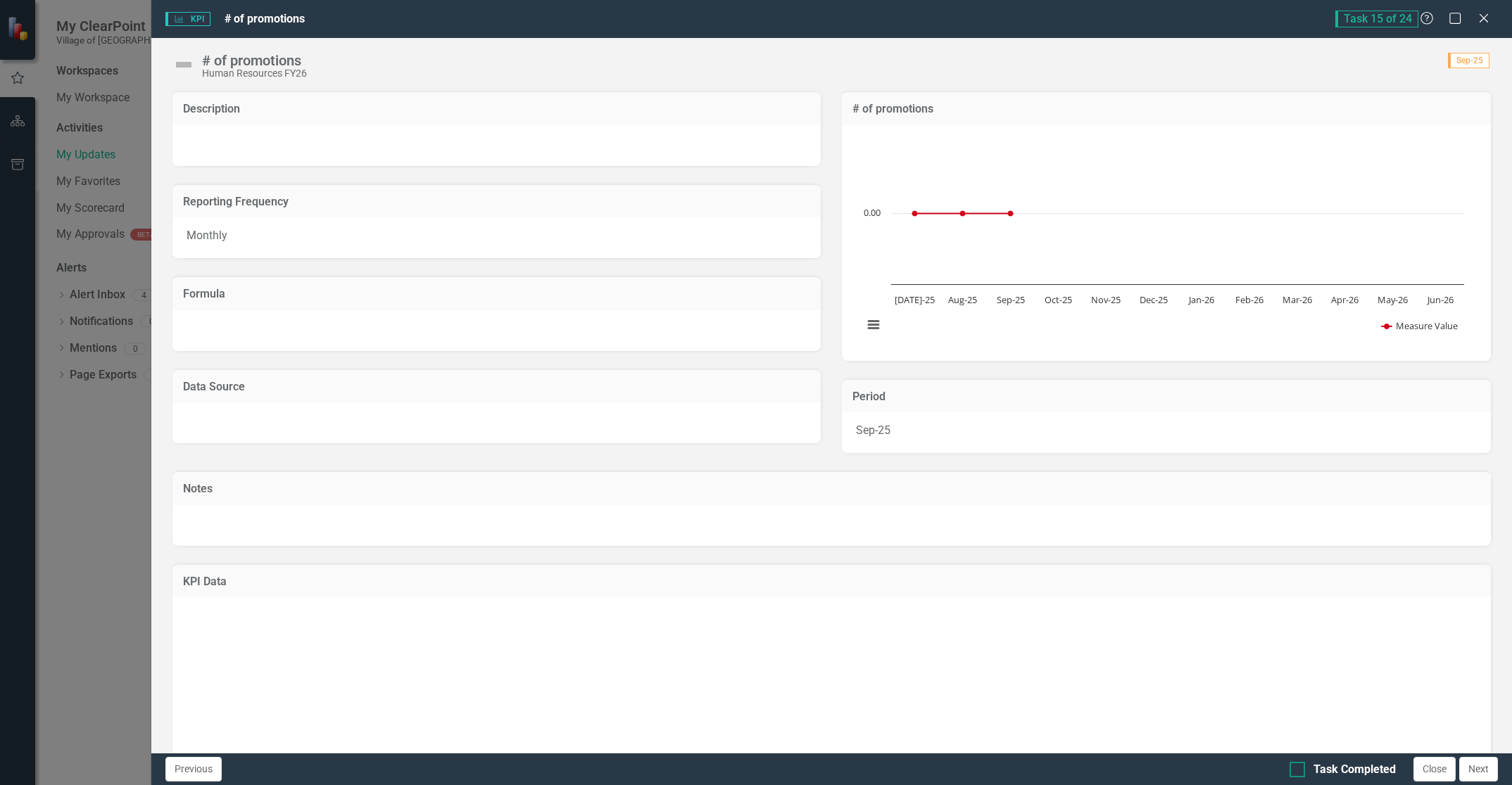
click at [1292, 765] on input "Task Completed" at bounding box center [1293, 766] width 9 height 9
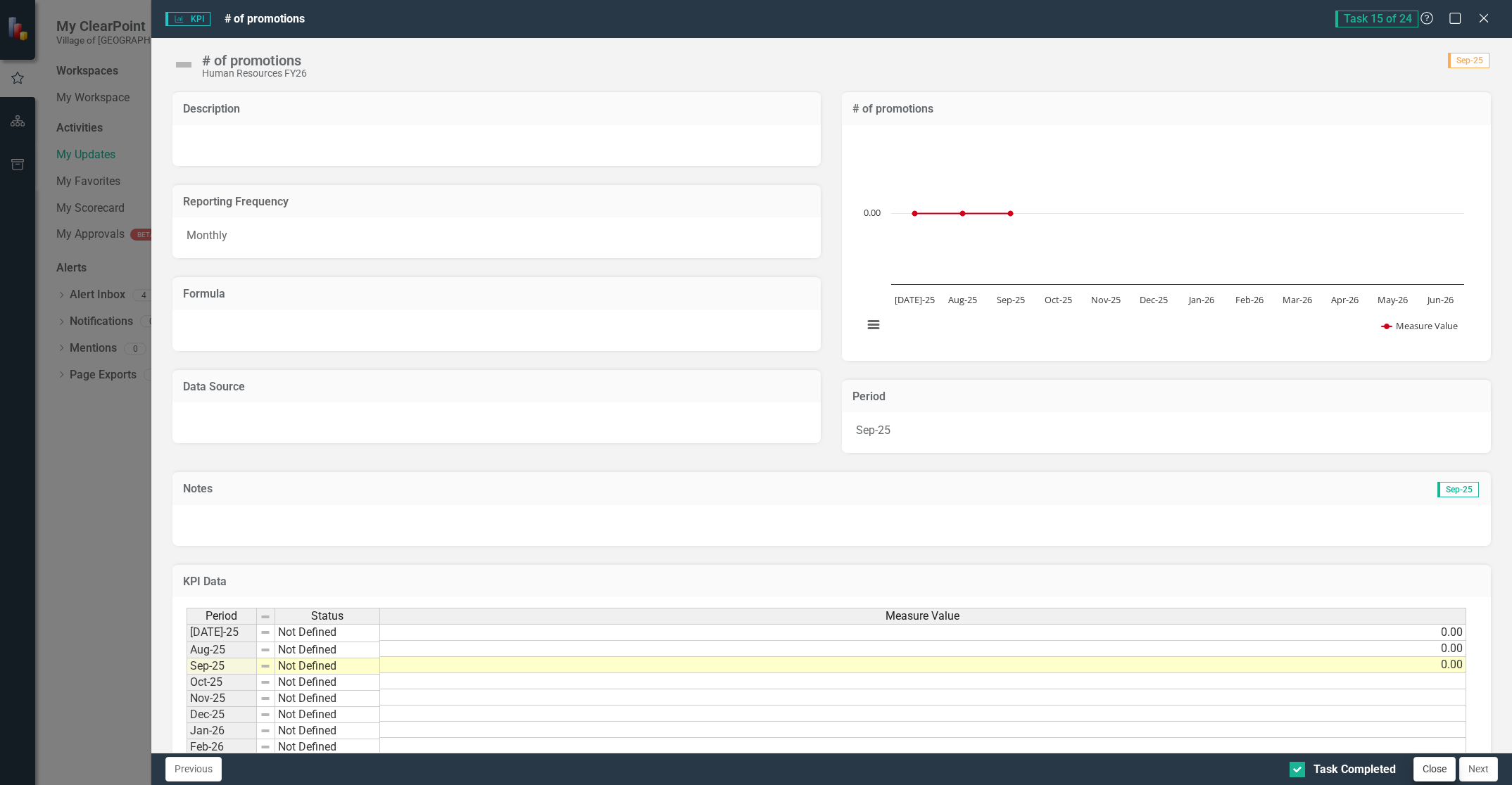
checkbox input "true"
click at [1438, 771] on button "Close" at bounding box center [1434, 769] width 42 height 24
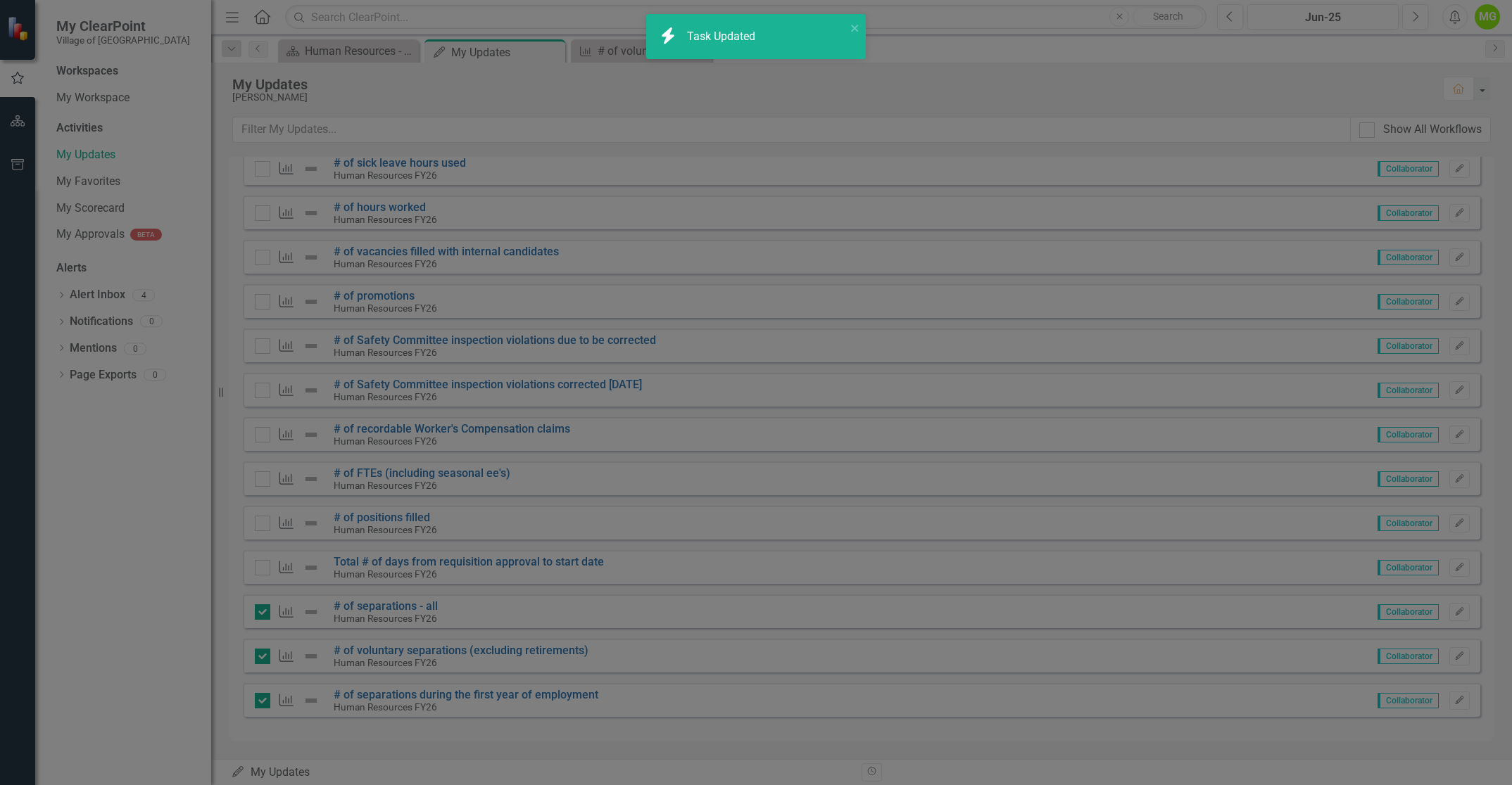
checkbox input "true"
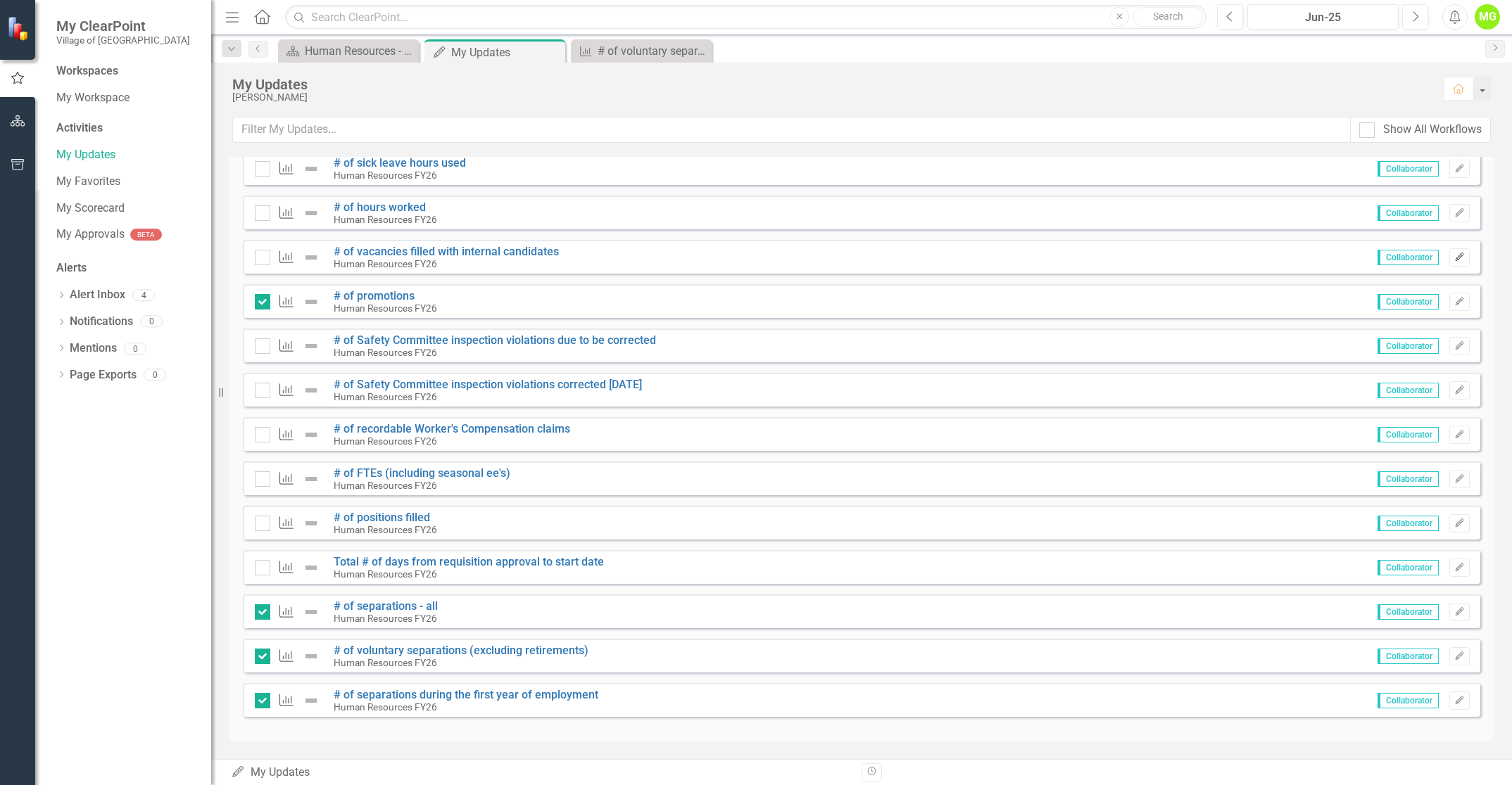
click at [1454, 256] on icon "Edit" at bounding box center [1459, 257] width 11 height 8
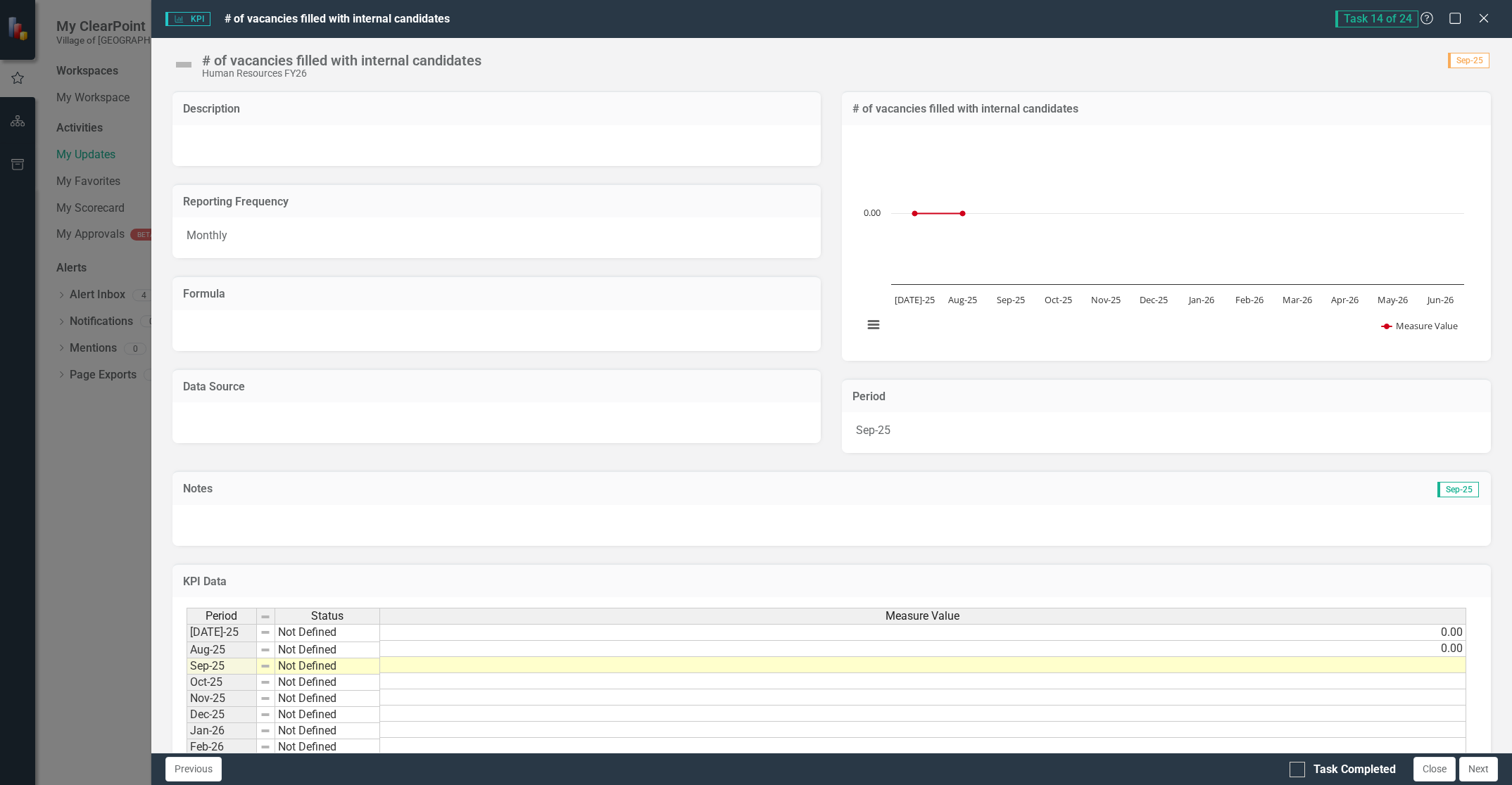
click at [1395, 667] on td at bounding box center [923, 664] width 1086 height 16
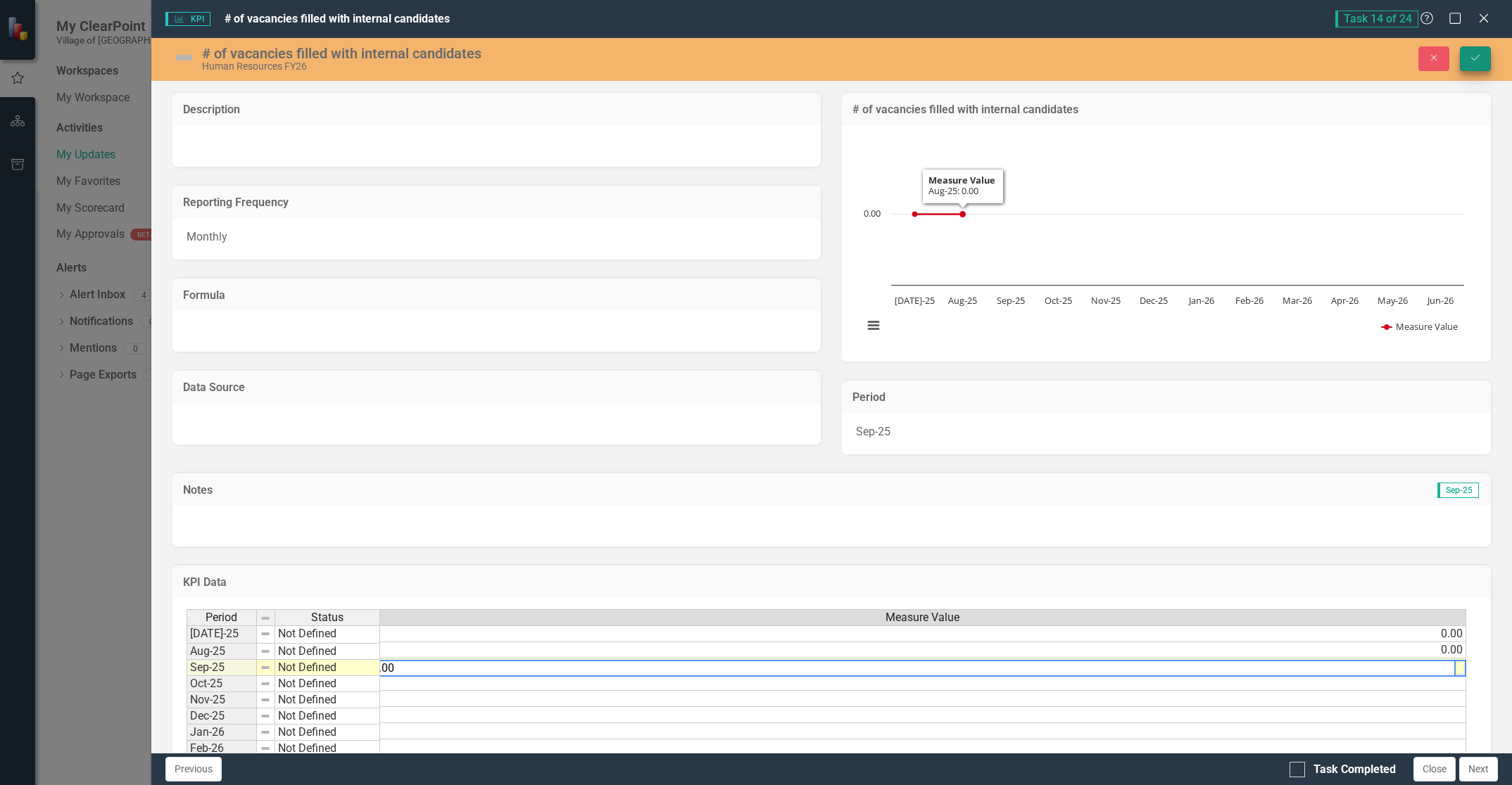
type textarea "0.00"
click at [1476, 64] on button "Save" at bounding box center [1475, 58] width 31 height 24
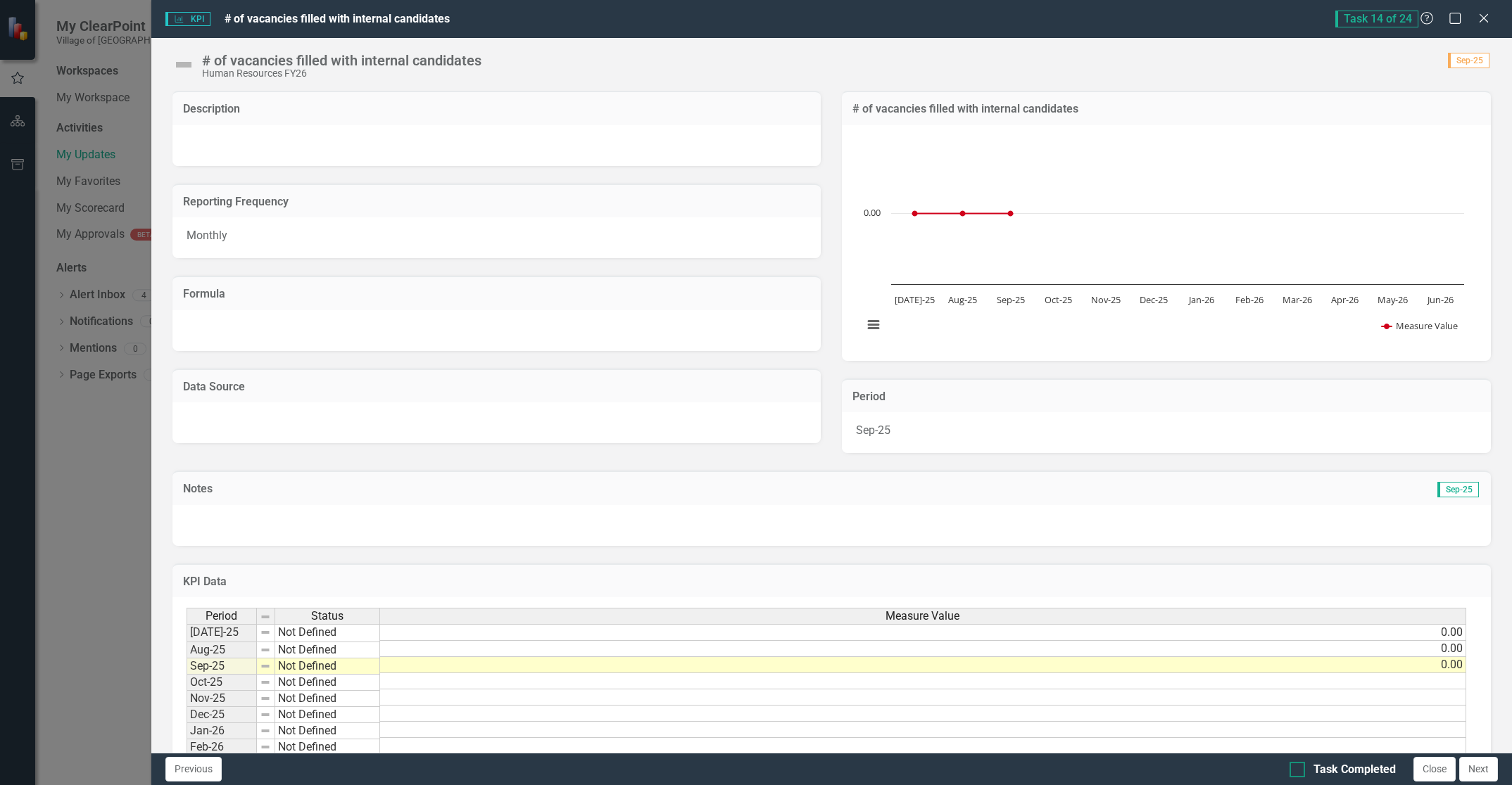
click at [1297, 764] on div at bounding box center [1297, 769] width 15 height 15
click at [1297, 764] on input "Task Completed" at bounding box center [1293, 766] width 9 height 9
checkbox input "true"
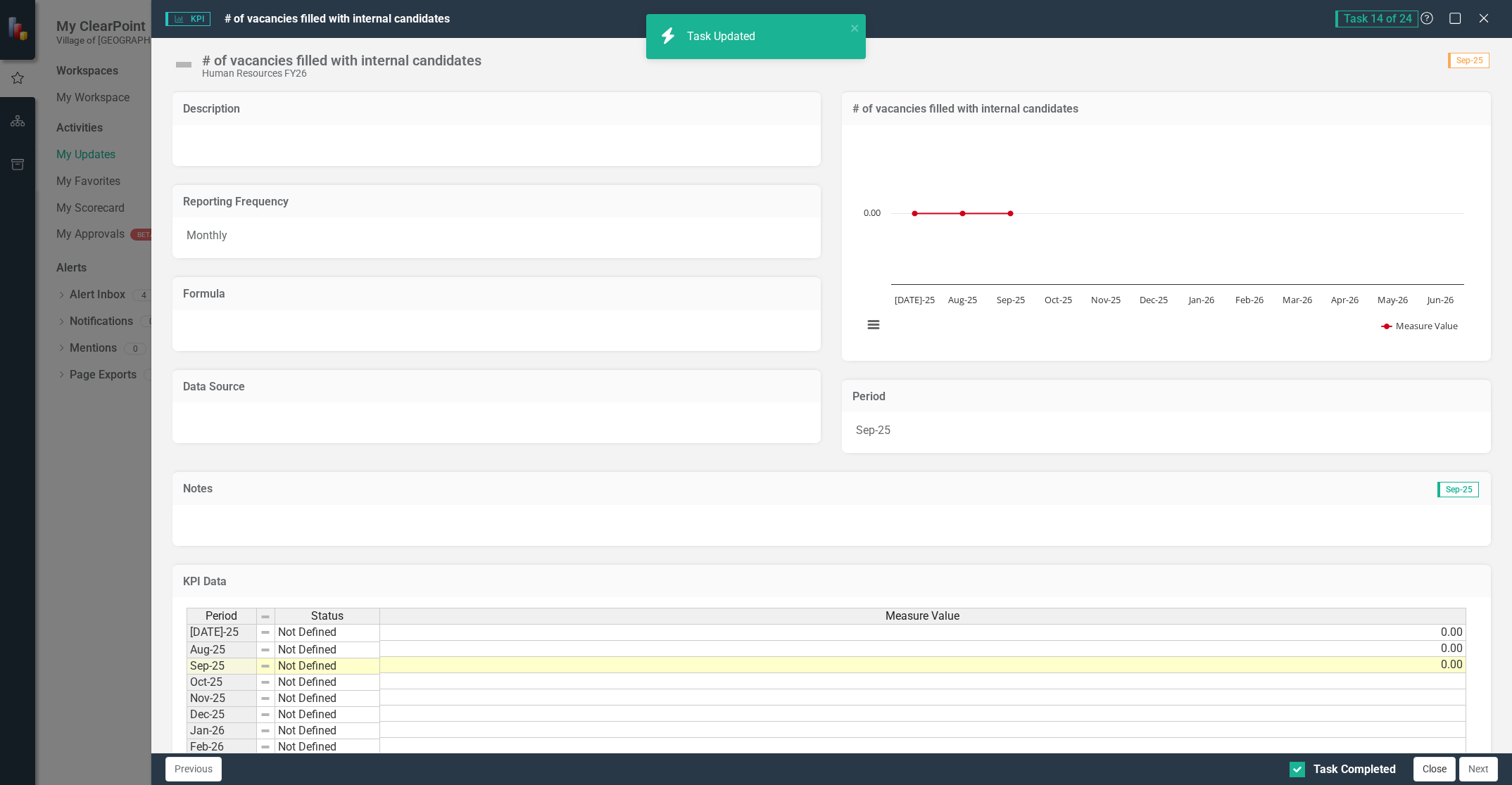
click at [1428, 775] on button "Close" at bounding box center [1434, 769] width 42 height 24
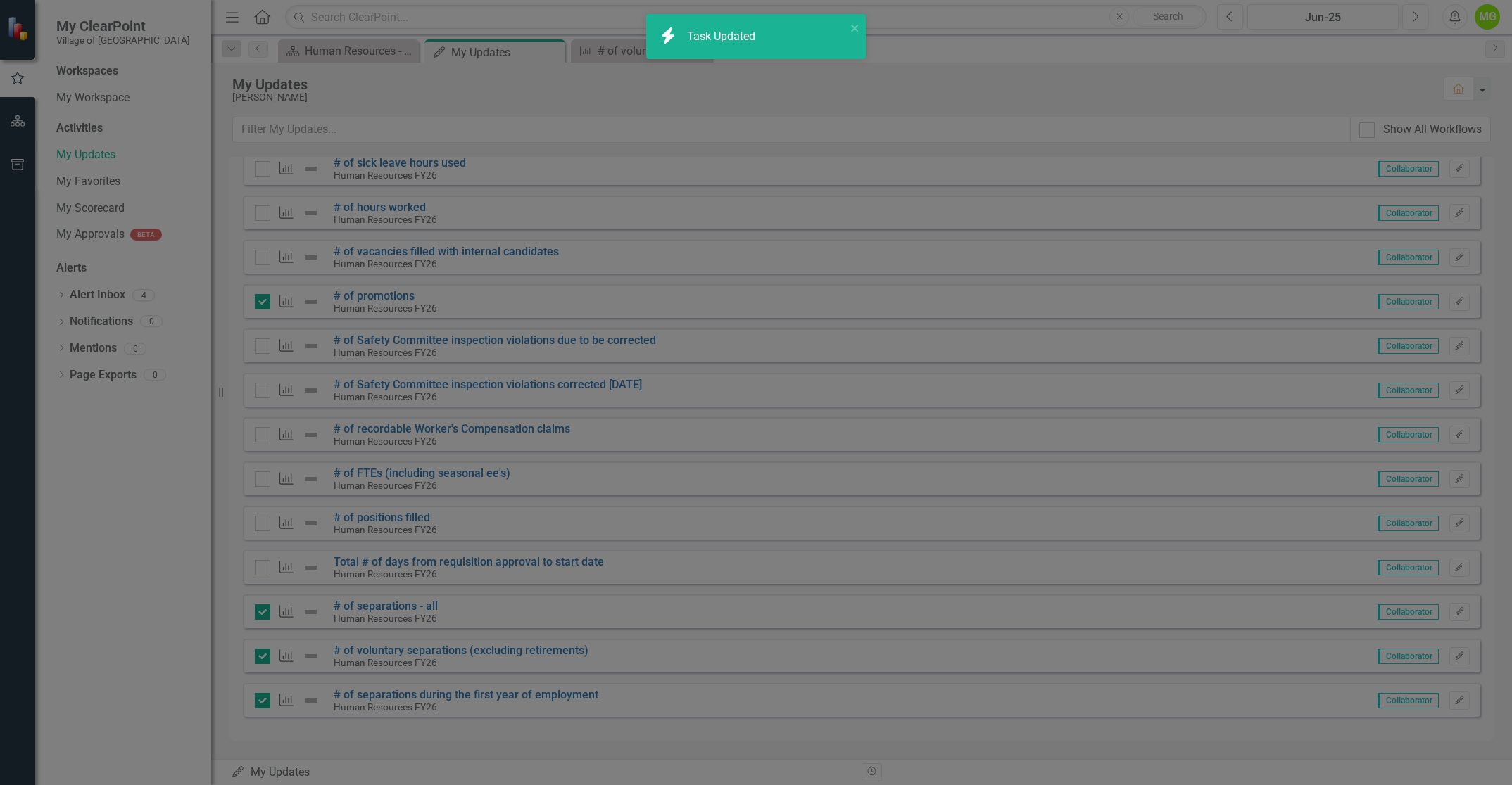
checkbox input "true"
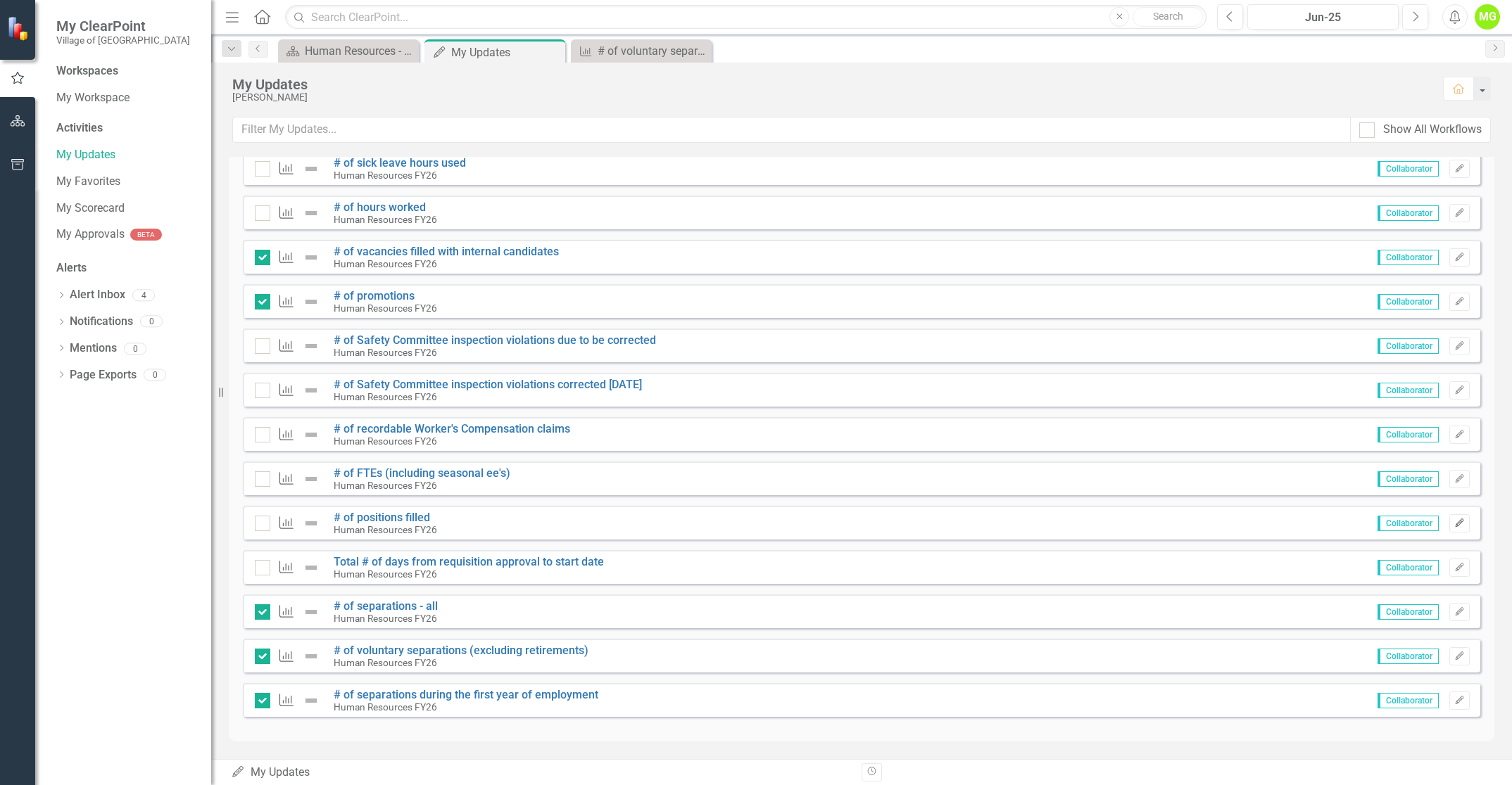
click at [1454, 522] on icon "Edit" at bounding box center [1459, 524] width 11 height 8
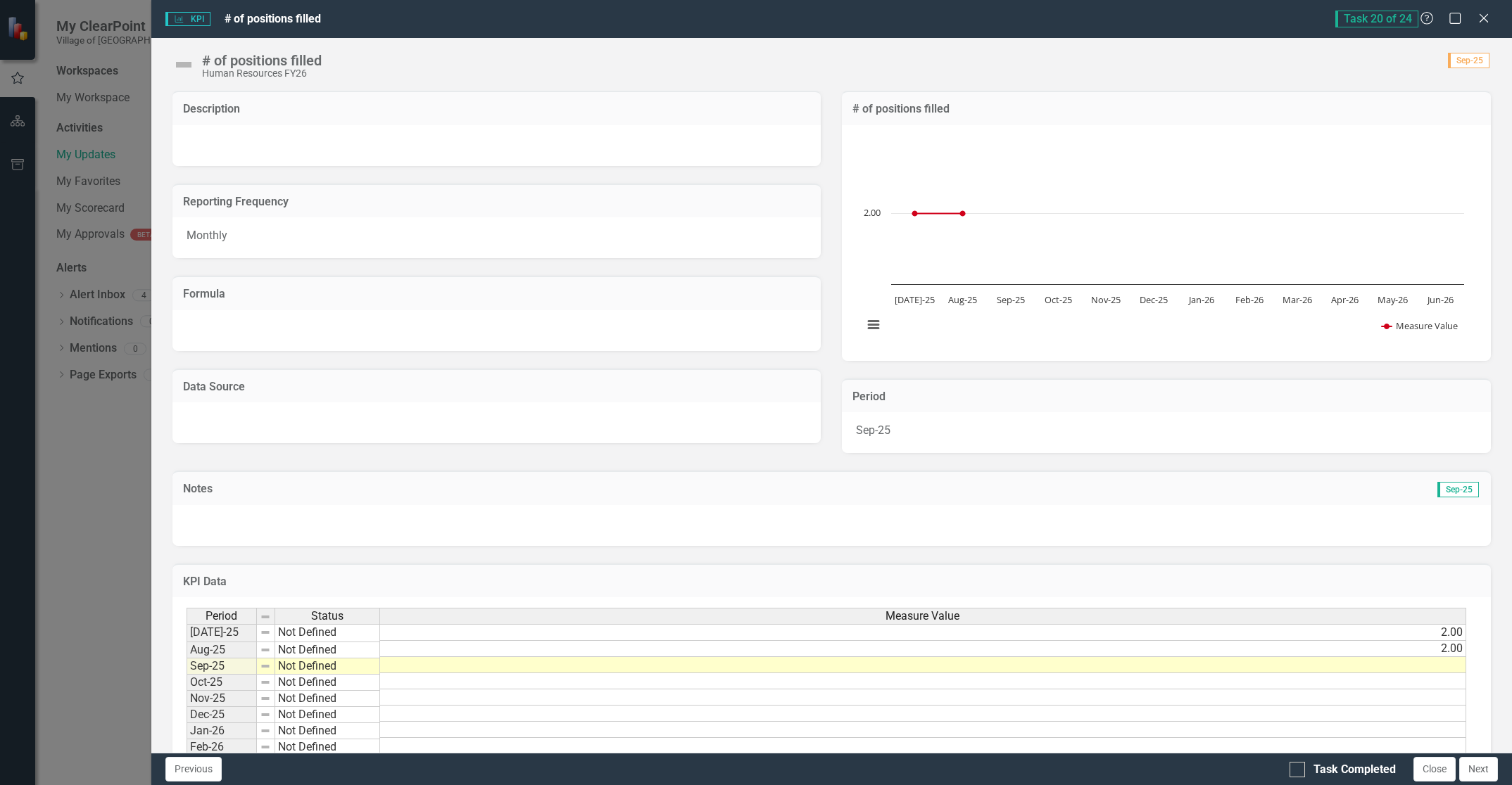
click at [187, 674] on div "Period Status Measure Value [DATE]-25 Not Defined 2.00 Aug-25 Not Defined 2.00 …" at bounding box center [187, 714] width 0 height 211
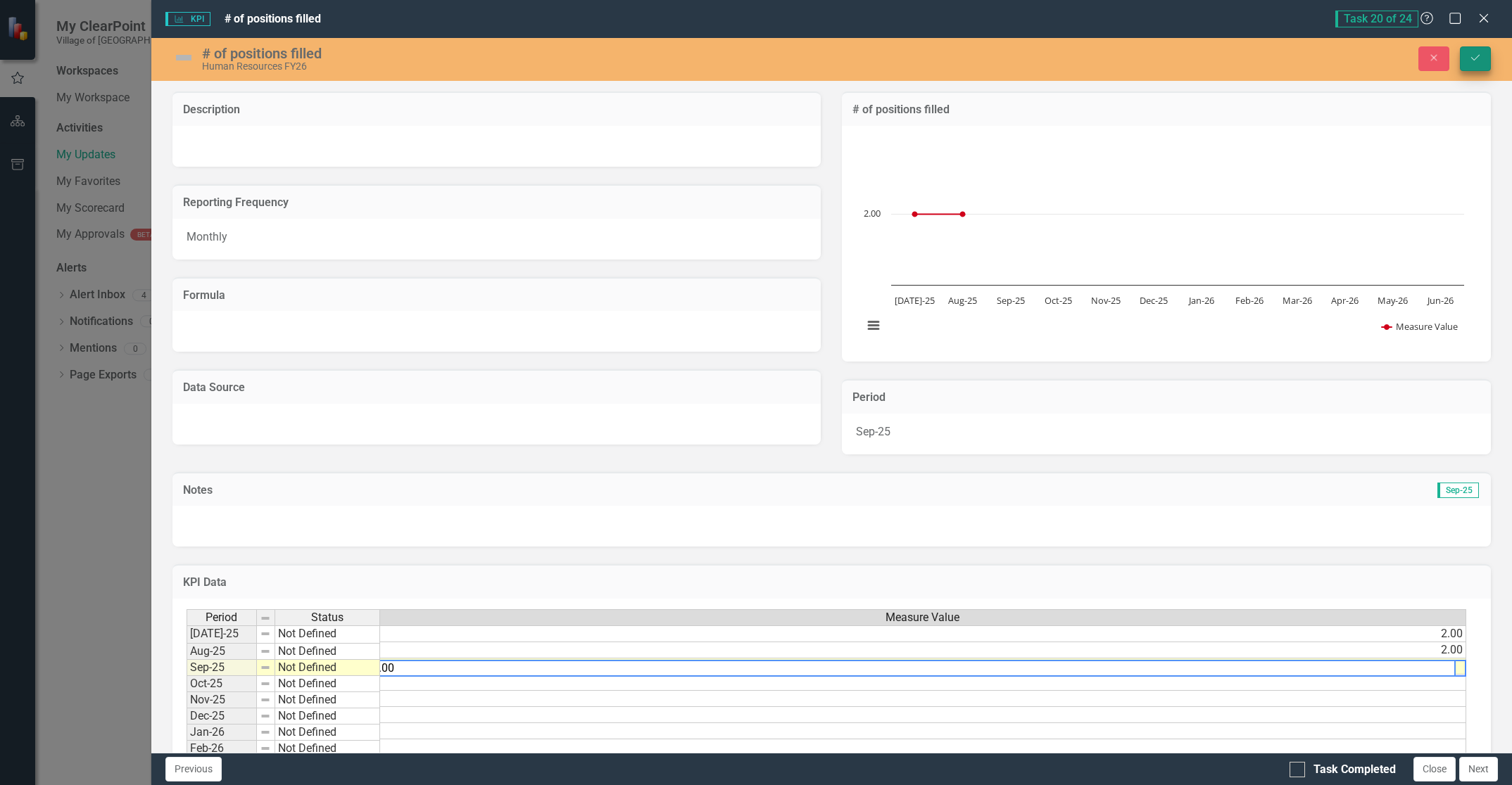
type textarea "0.00"
click at [1470, 57] on icon "Save" at bounding box center [1475, 58] width 13 height 10
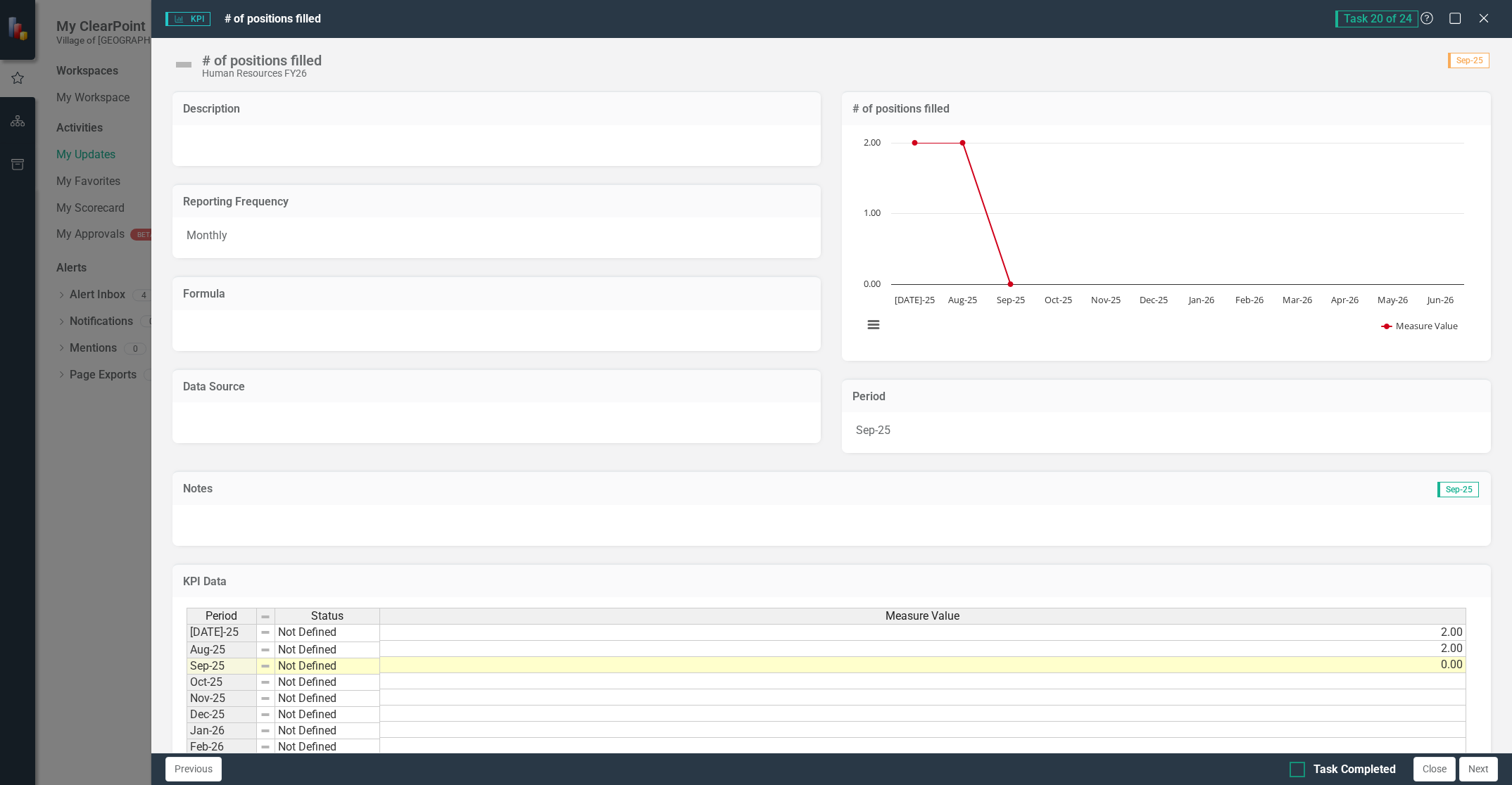
click at [1298, 769] on div at bounding box center [1297, 769] width 15 height 15
click at [1298, 769] on input "Task Completed" at bounding box center [1293, 766] width 9 height 9
checkbox input "true"
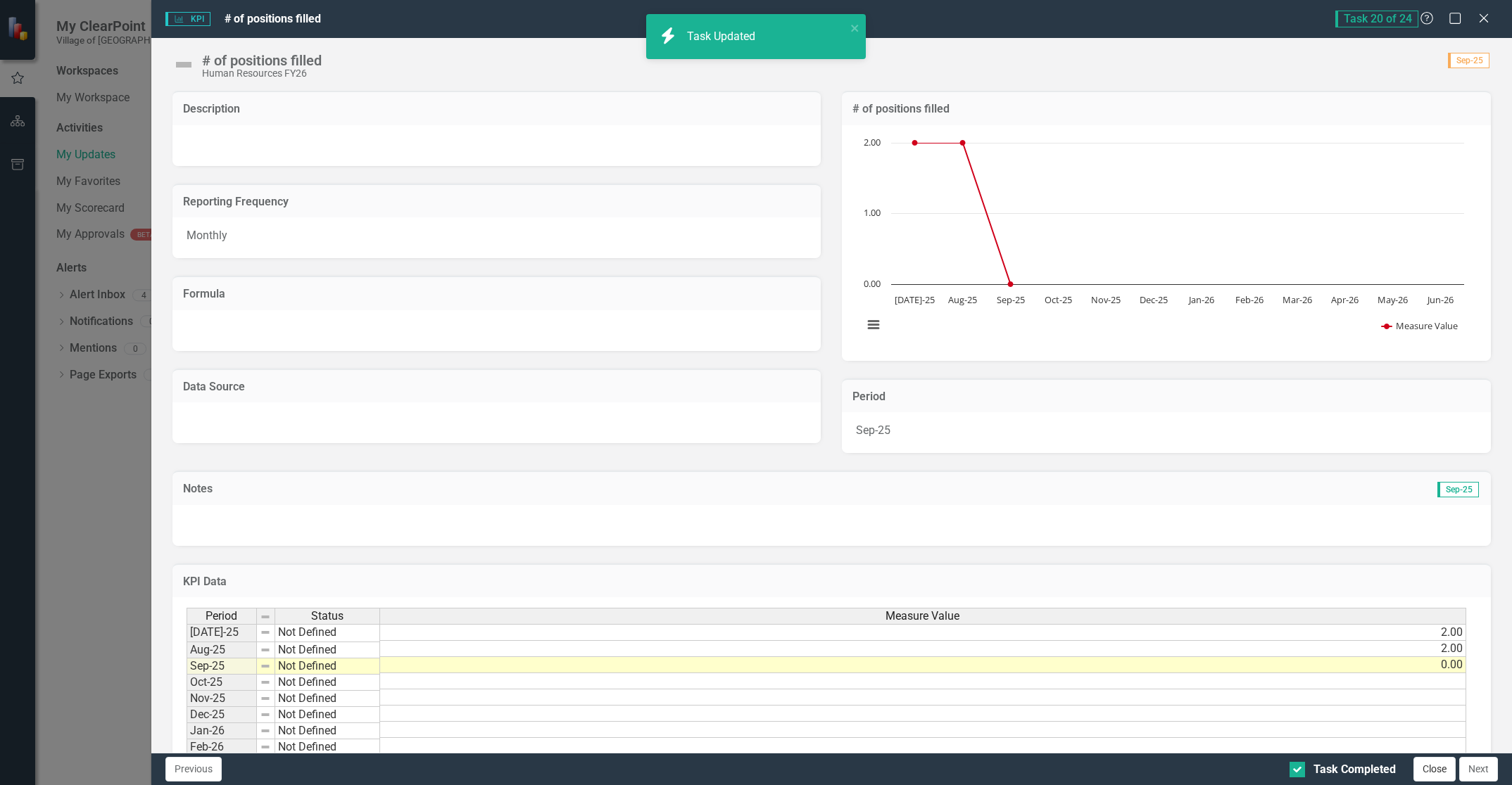
click at [1436, 768] on button "Close" at bounding box center [1434, 769] width 42 height 24
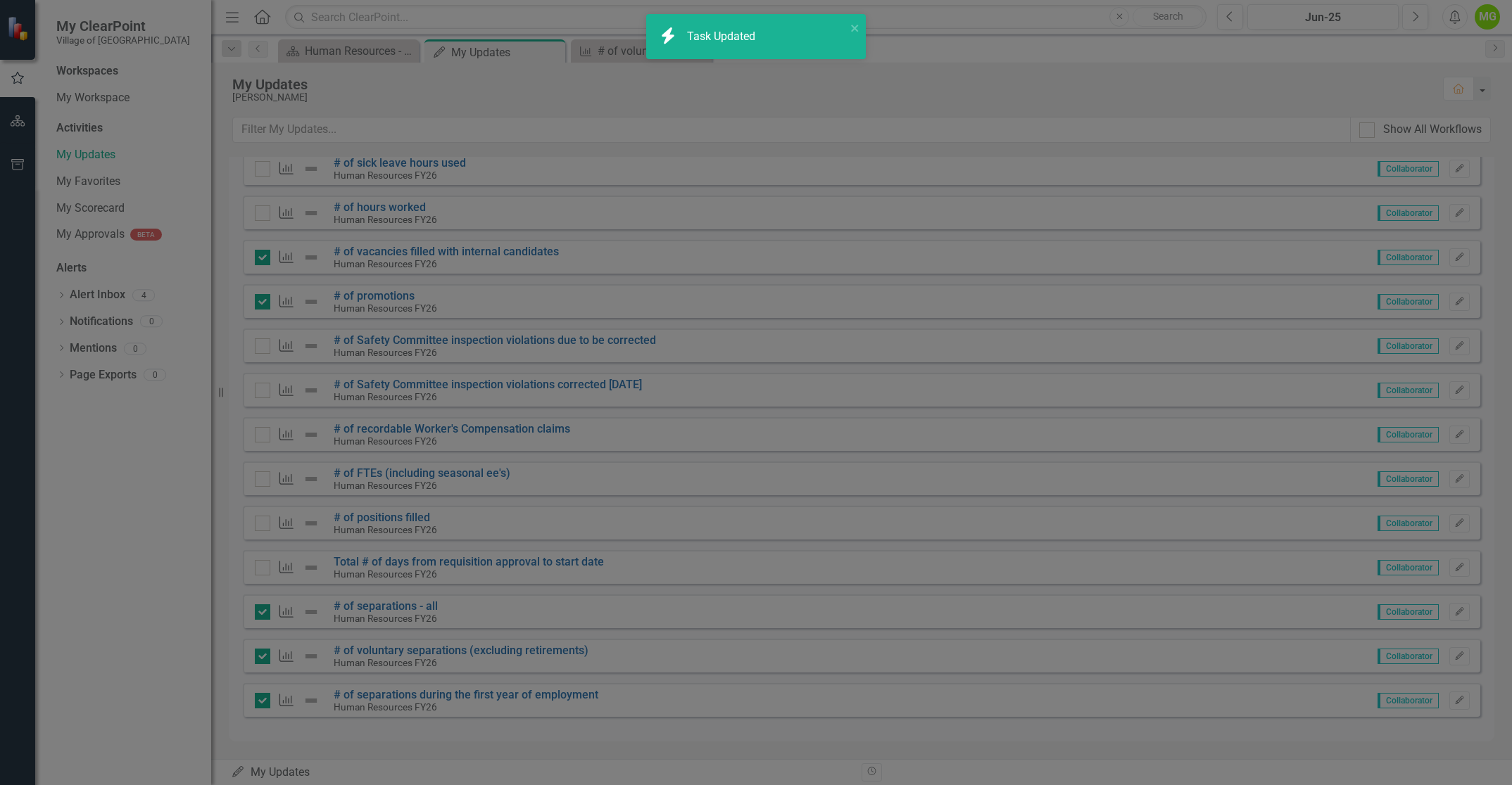
checkbox input "true"
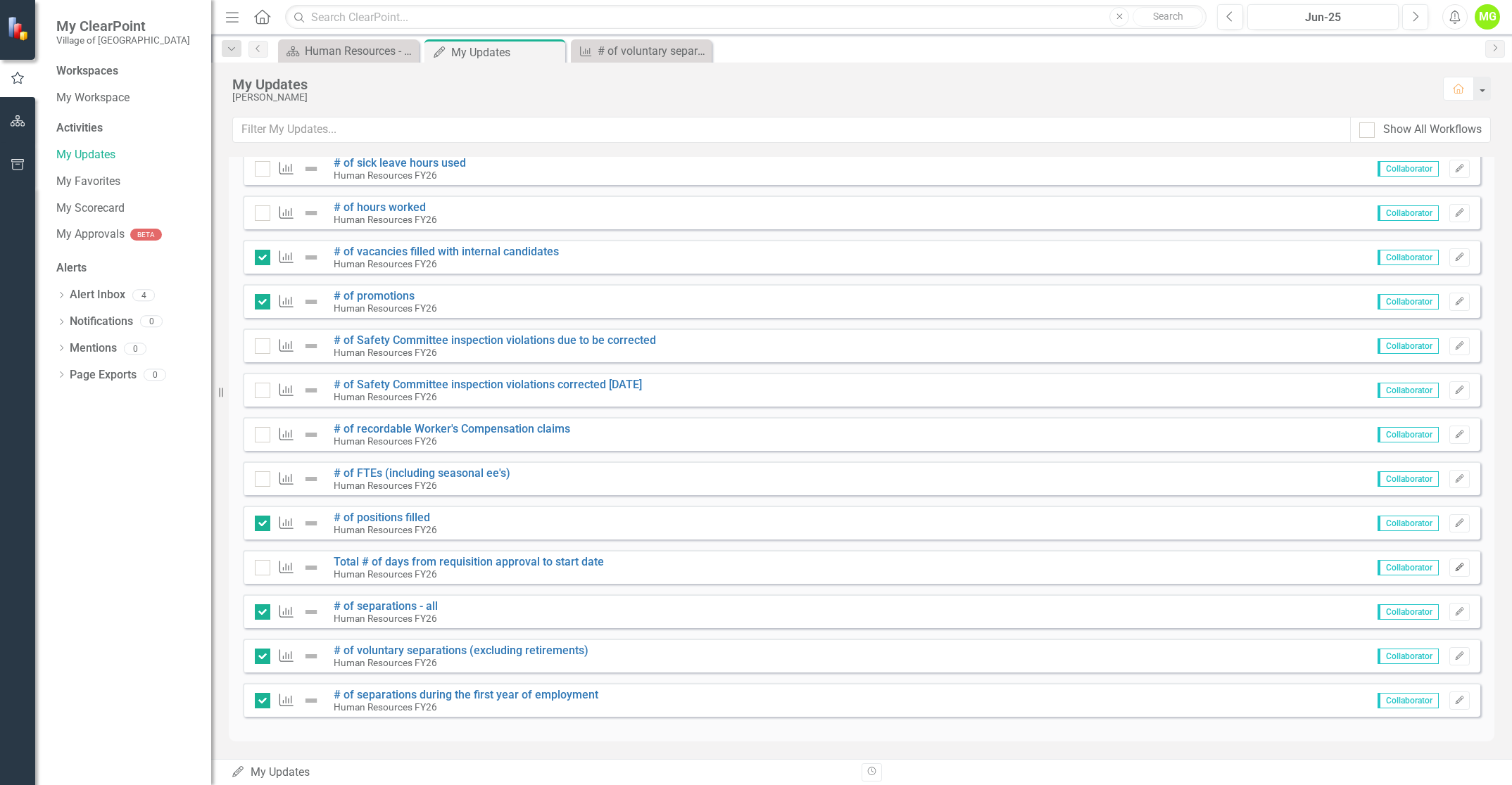
click at [1454, 566] on icon "Edit" at bounding box center [1459, 568] width 11 height 8
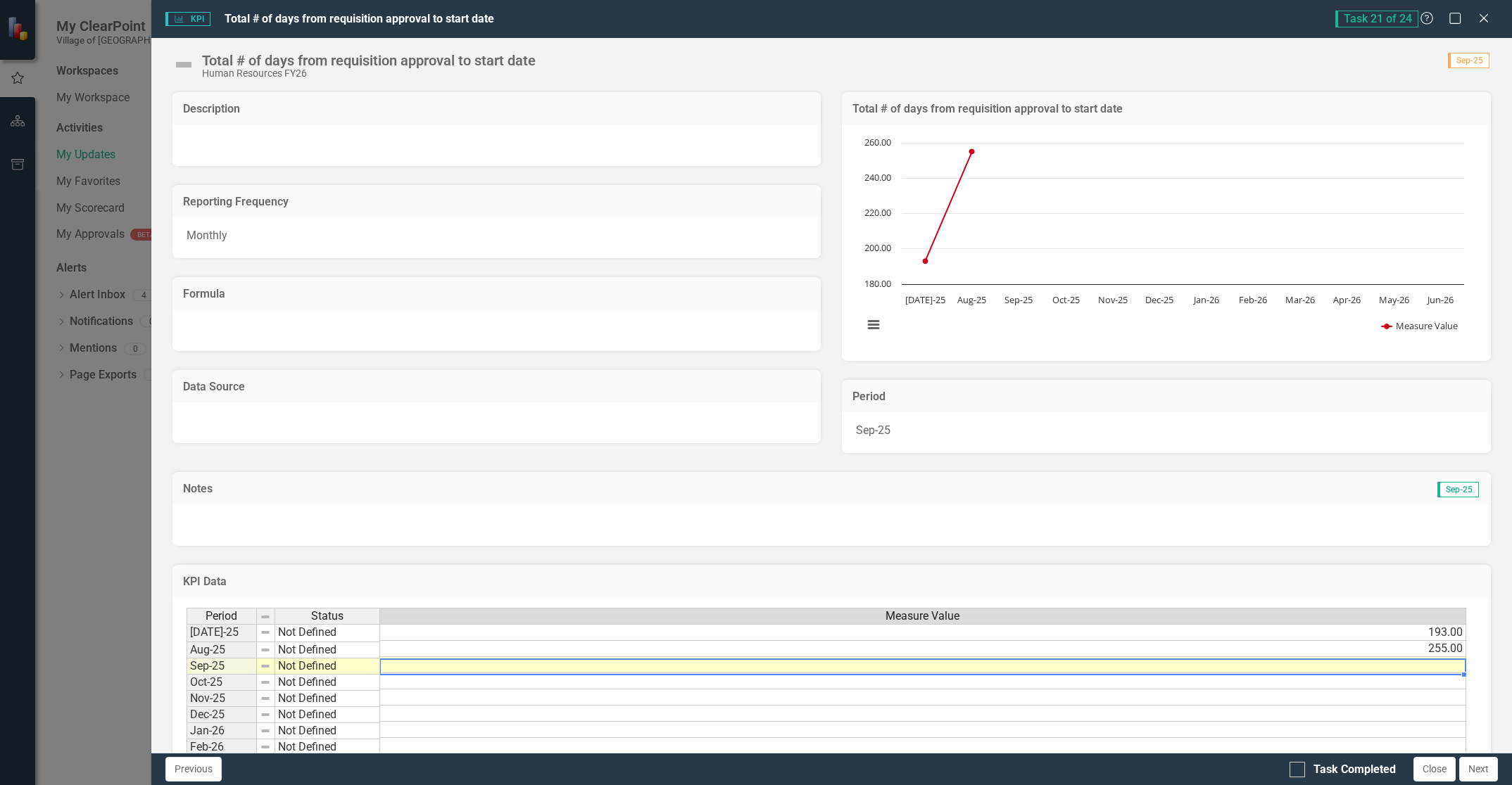
click at [1392, 669] on td at bounding box center [923, 664] width 1086 height 16
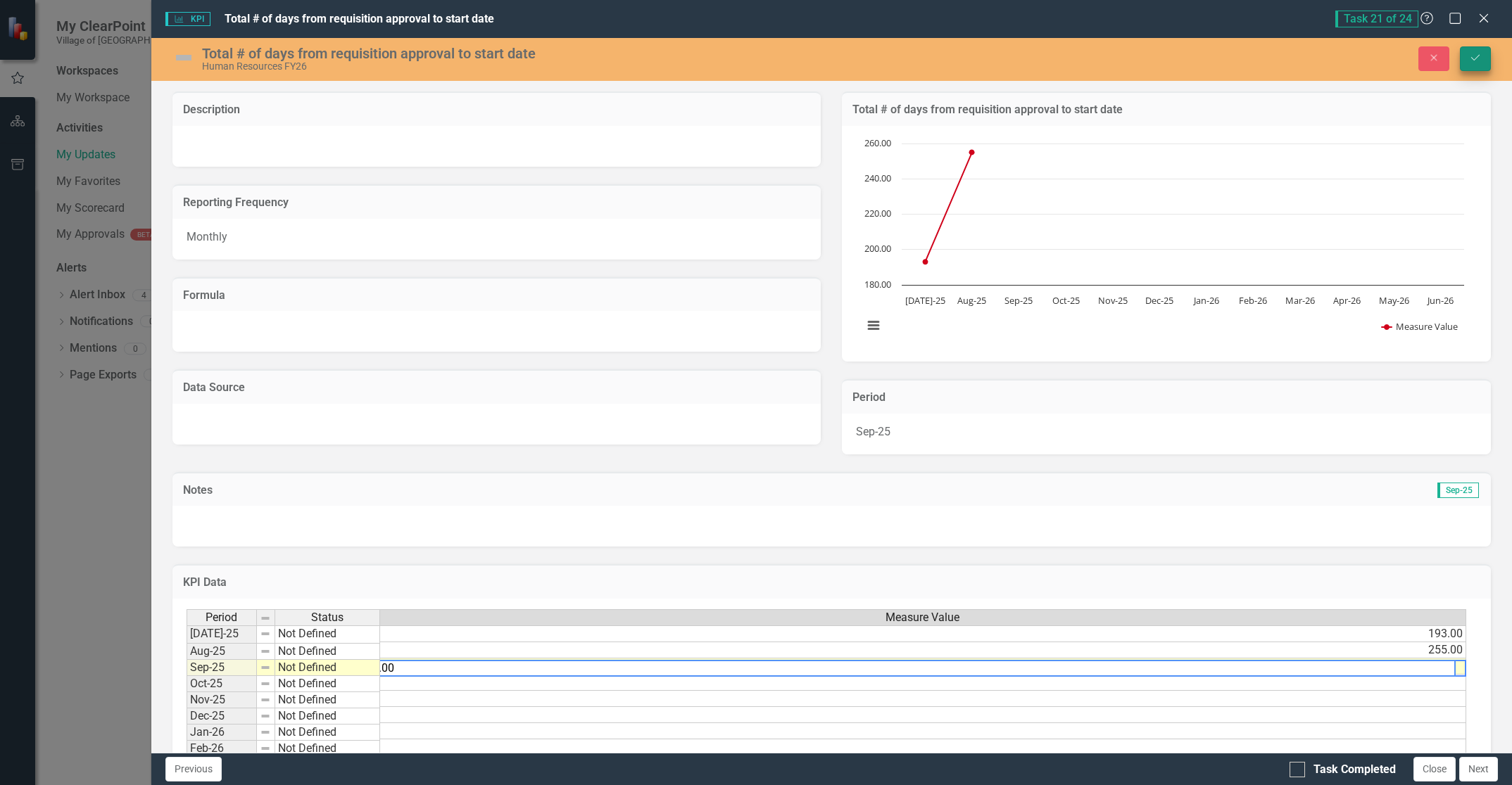
type textarea "0.00"
click at [1473, 58] on icon "Save" at bounding box center [1475, 58] width 13 height 10
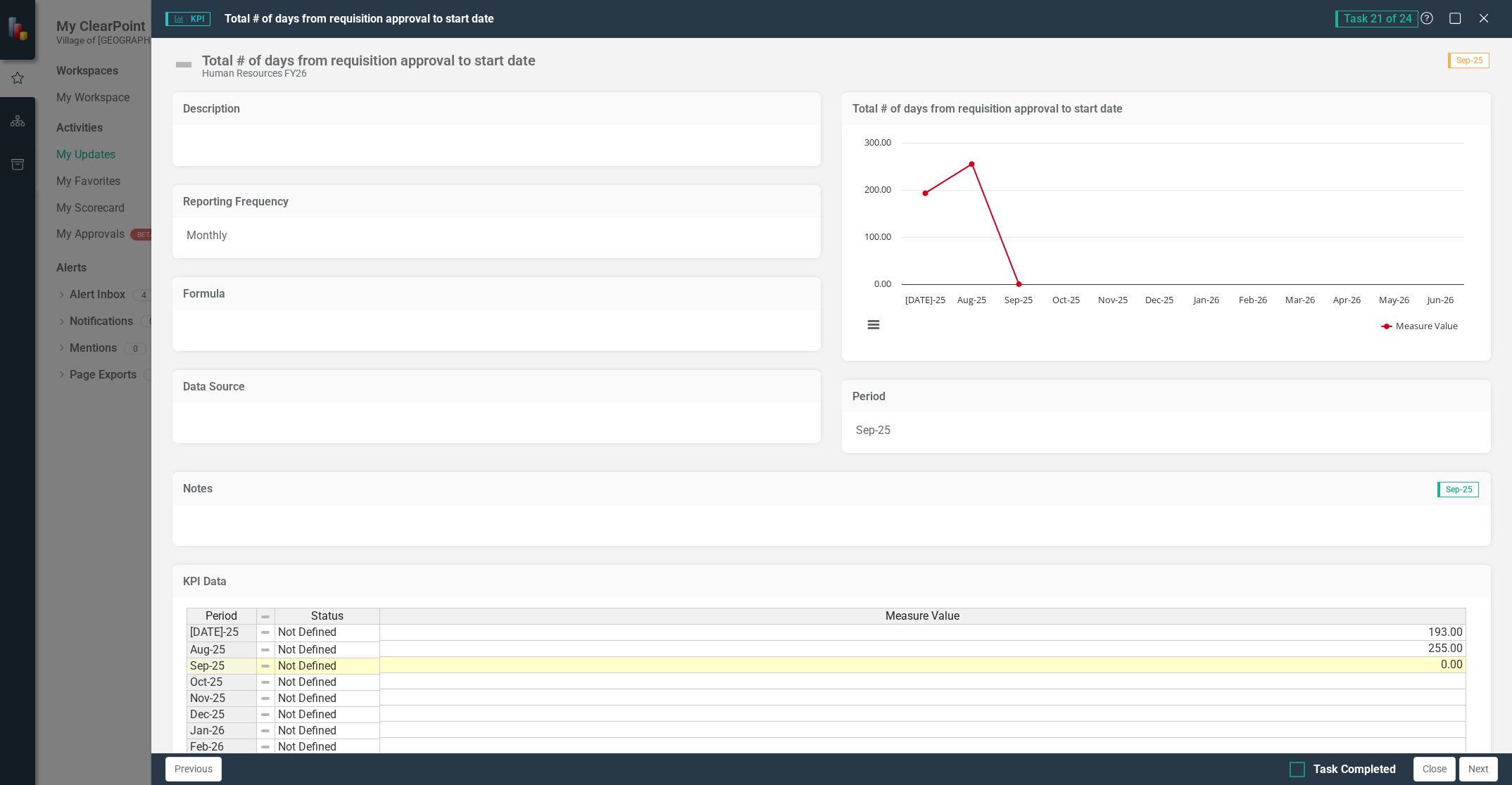
click at [1291, 771] on input "Task Completed" at bounding box center [1293, 766] width 9 height 9
checkbox input "true"
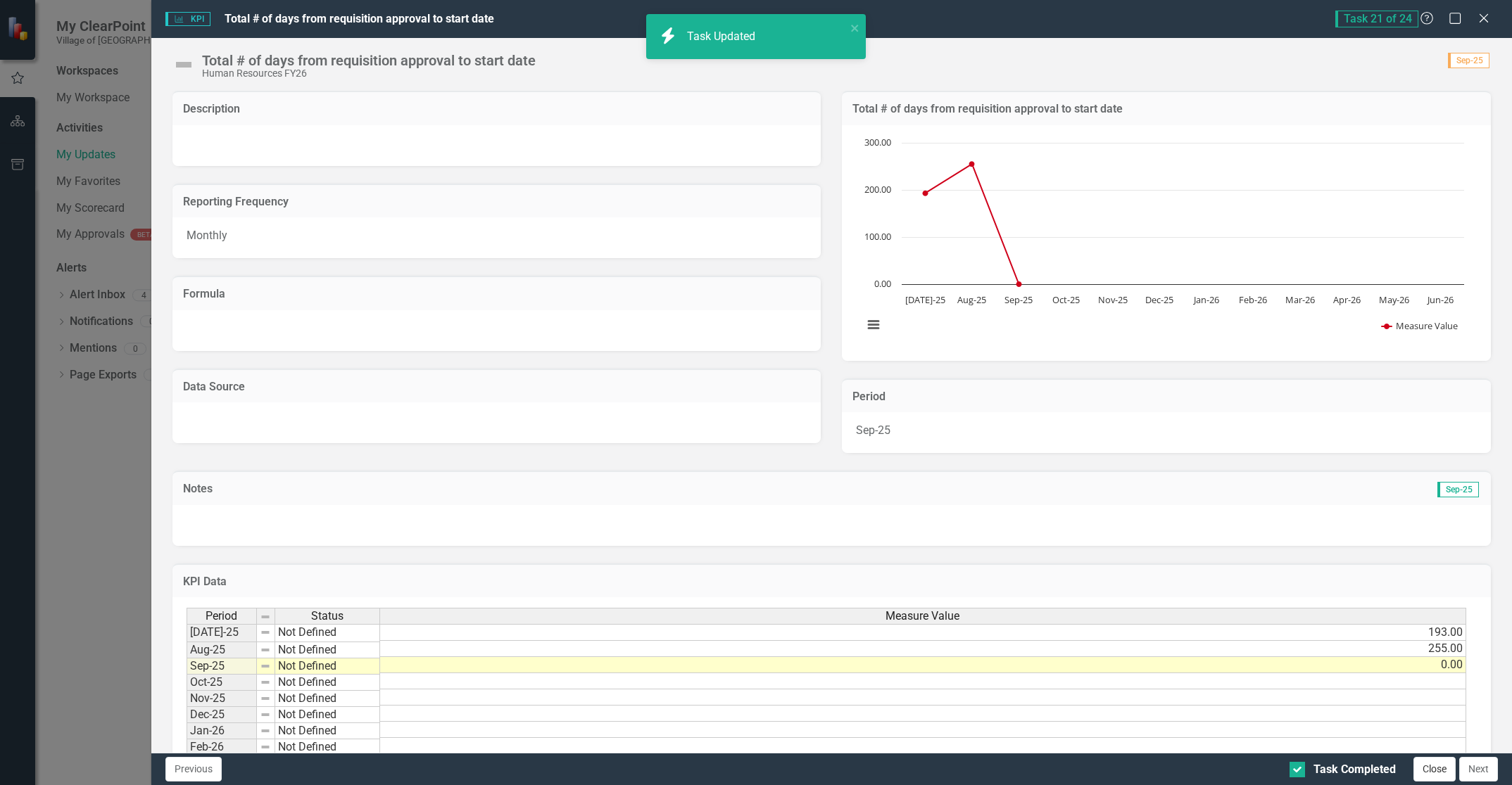
click at [1426, 771] on button "Close" at bounding box center [1434, 769] width 42 height 24
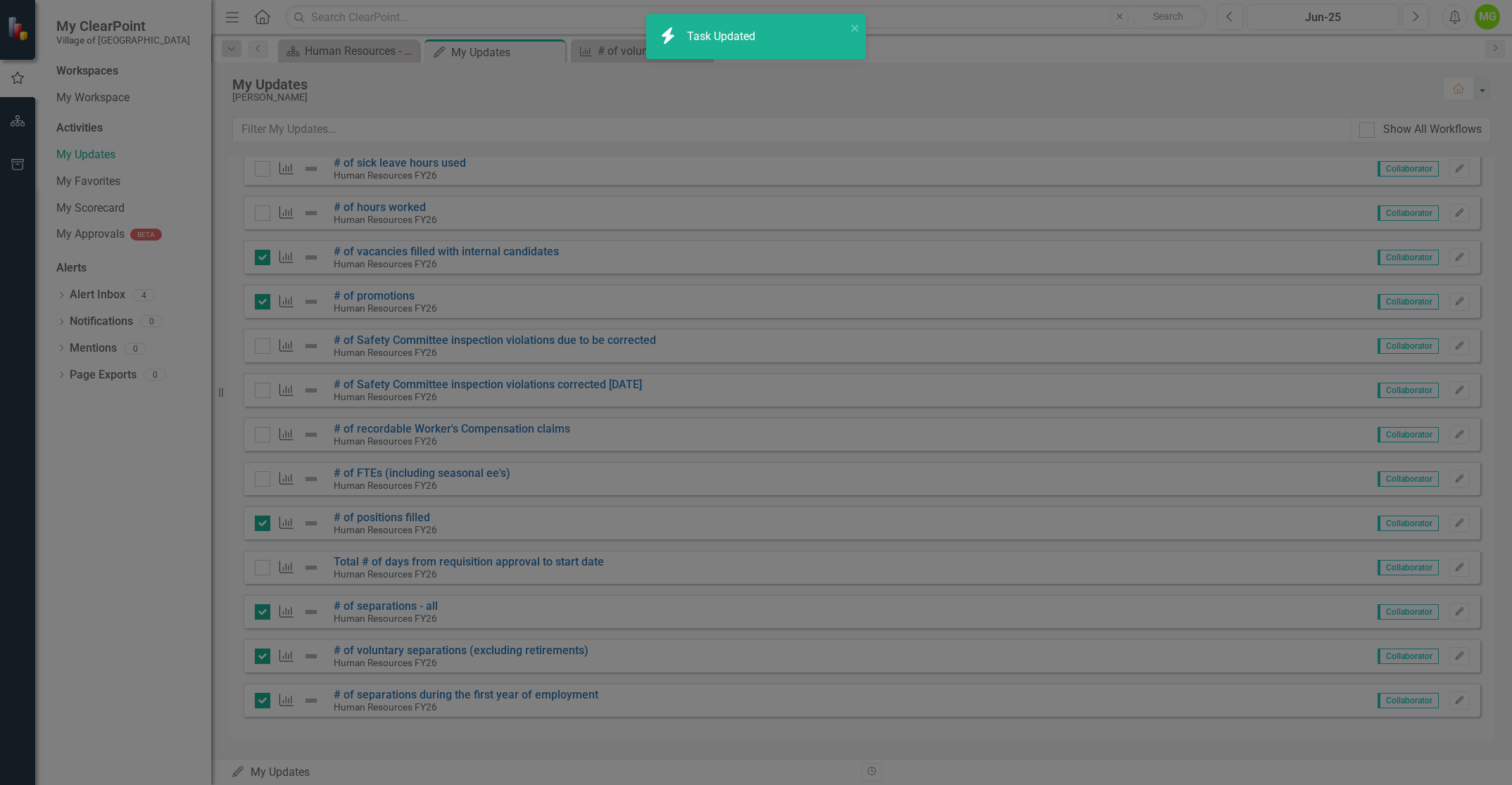
checkbox input "true"
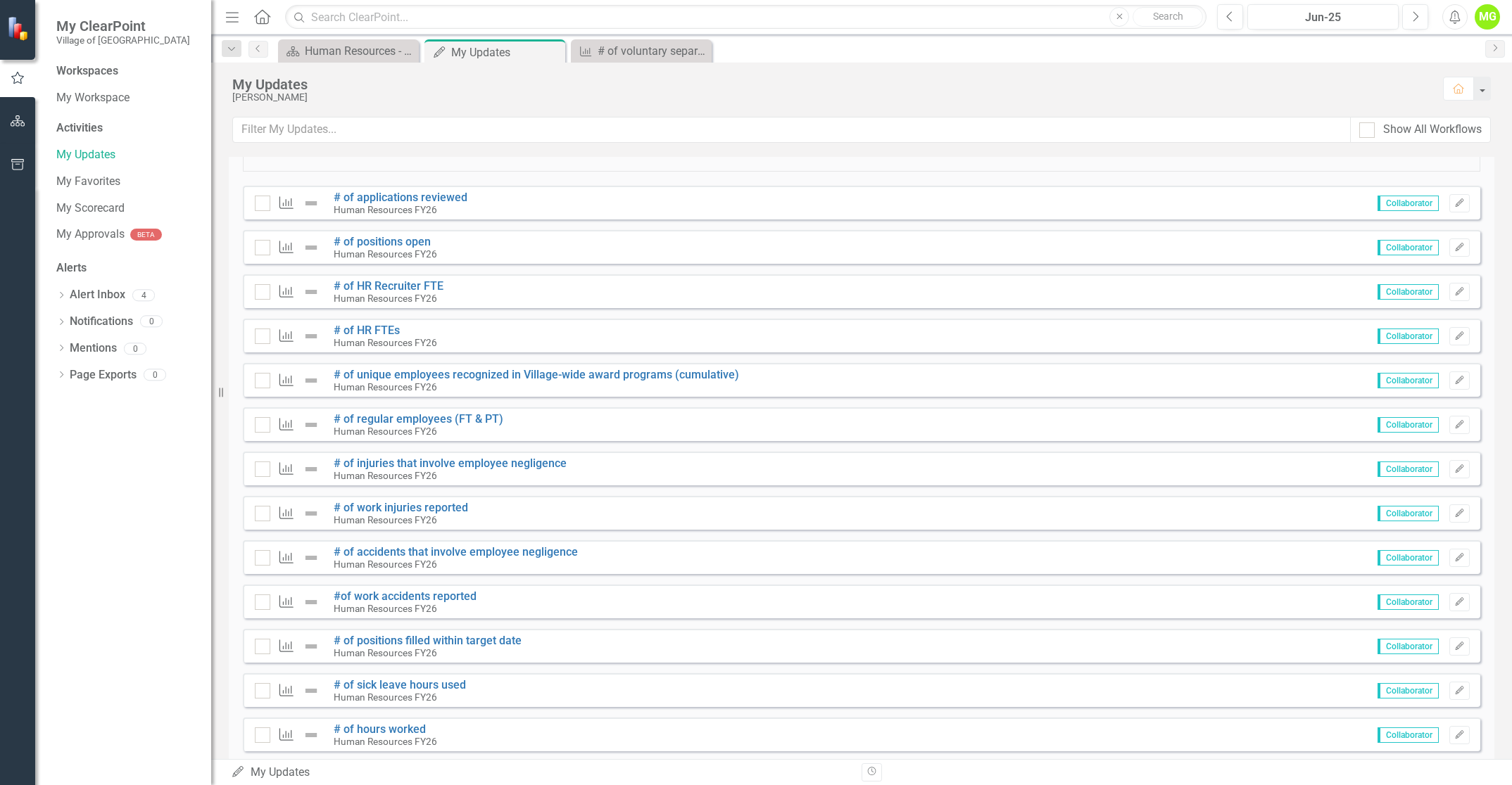
scroll to position [156, 0]
click at [1454, 382] on icon "Edit" at bounding box center [1459, 383] width 11 height 8
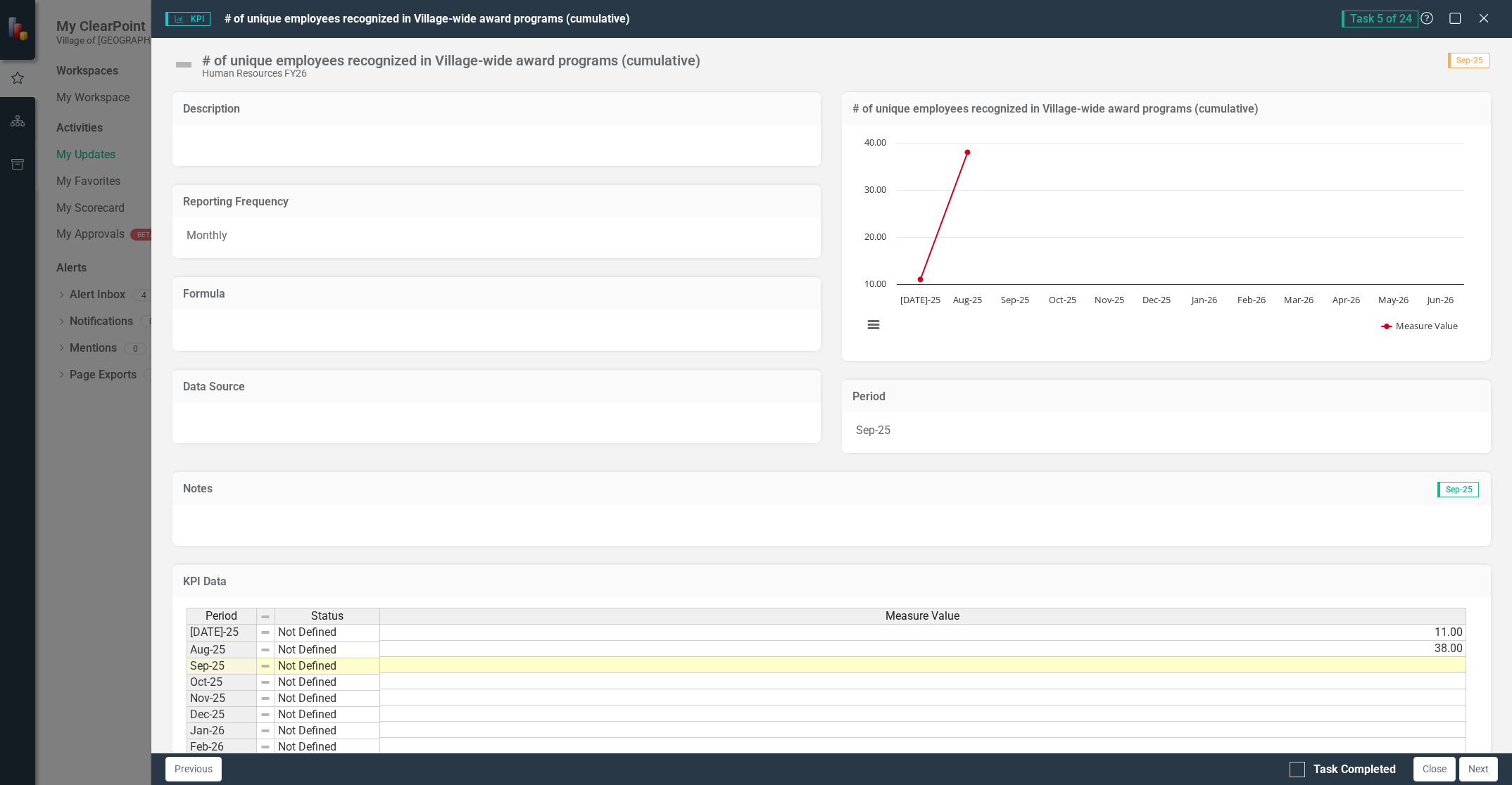
click at [1434, 664] on td at bounding box center [923, 664] width 1086 height 16
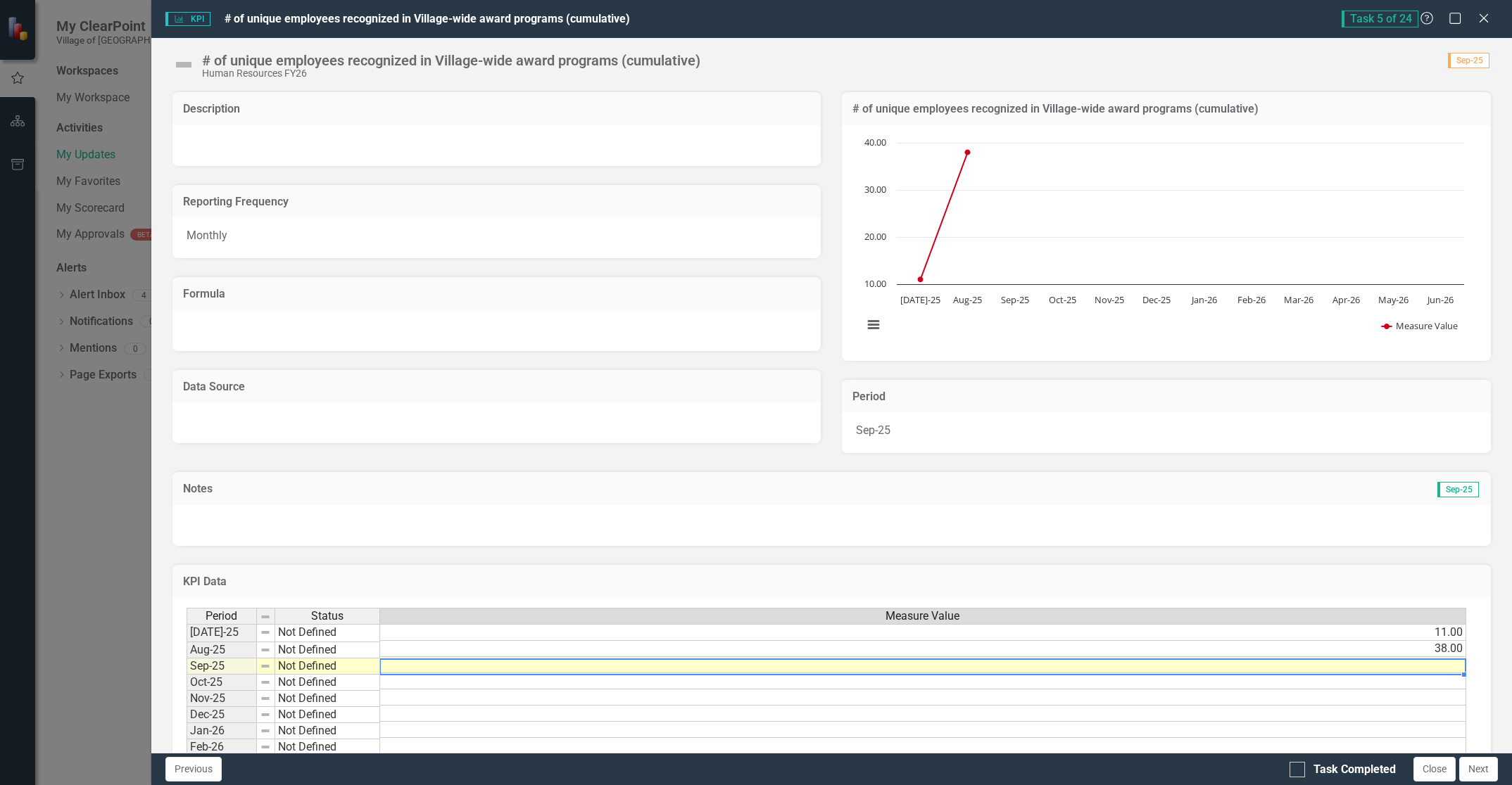
scroll to position [0, 11]
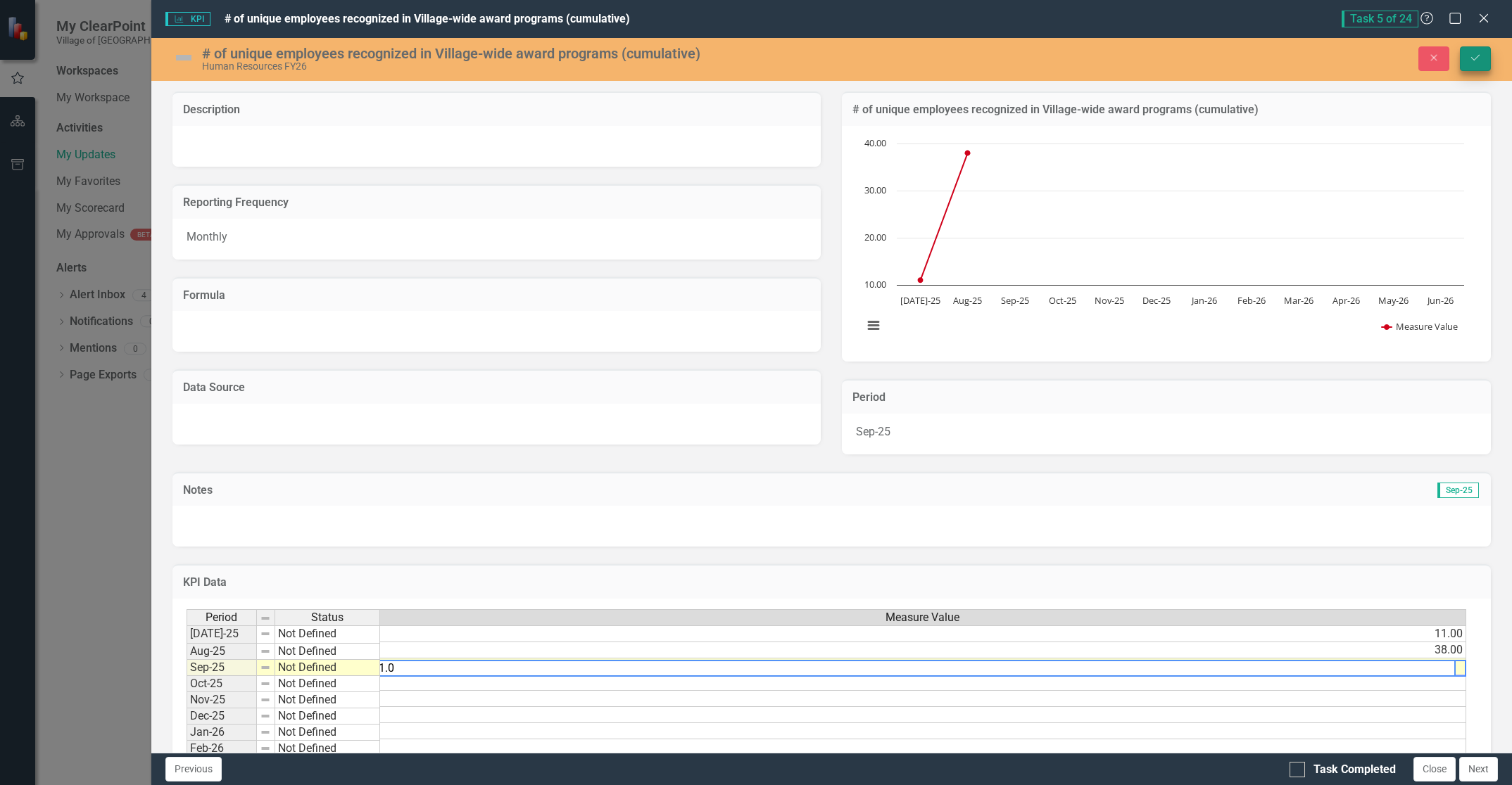
type textarea "51.0"
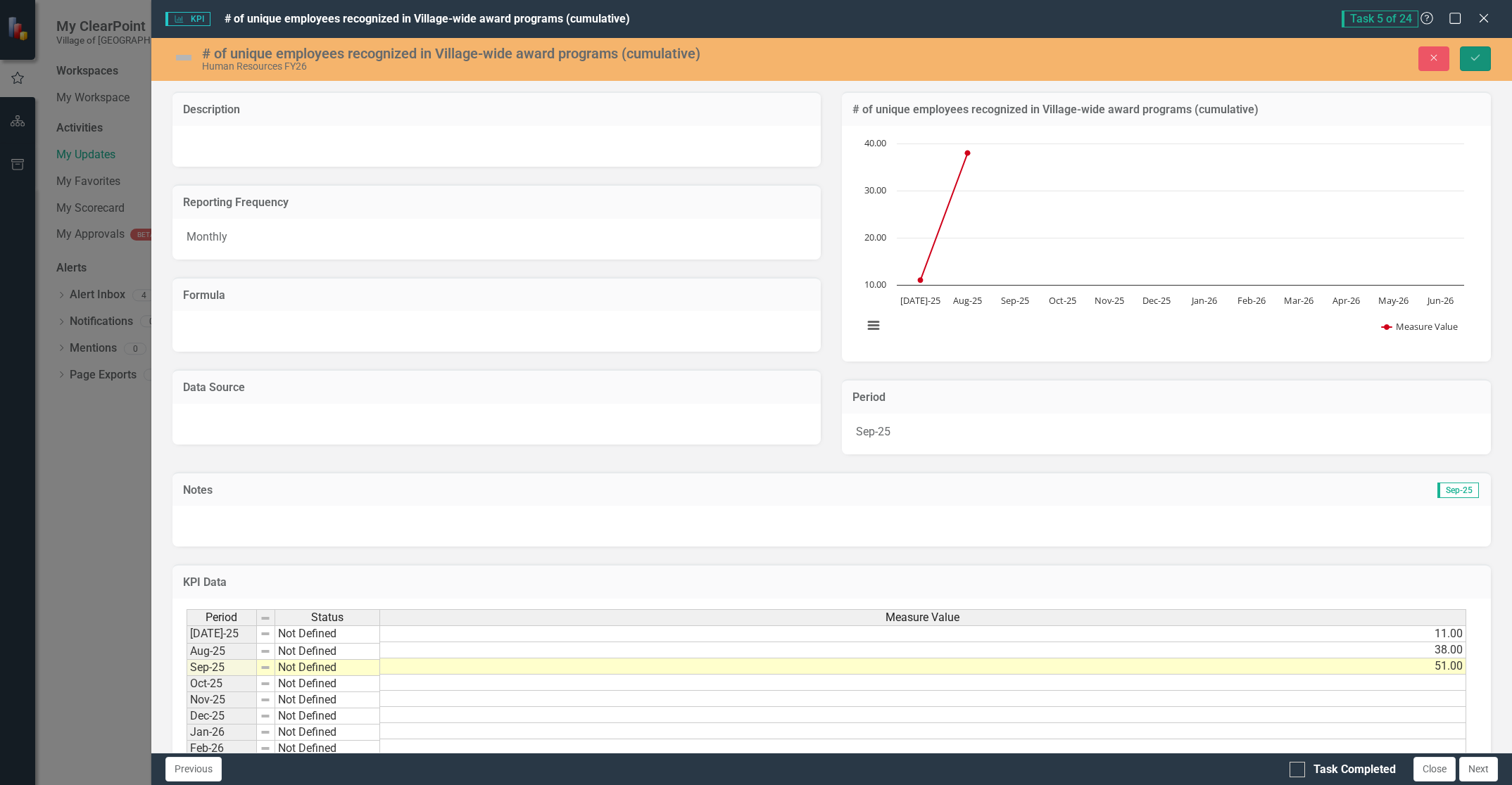
click at [1472, 54] on icon "Save" at bounding box center [1475, 58] width 13 height 10
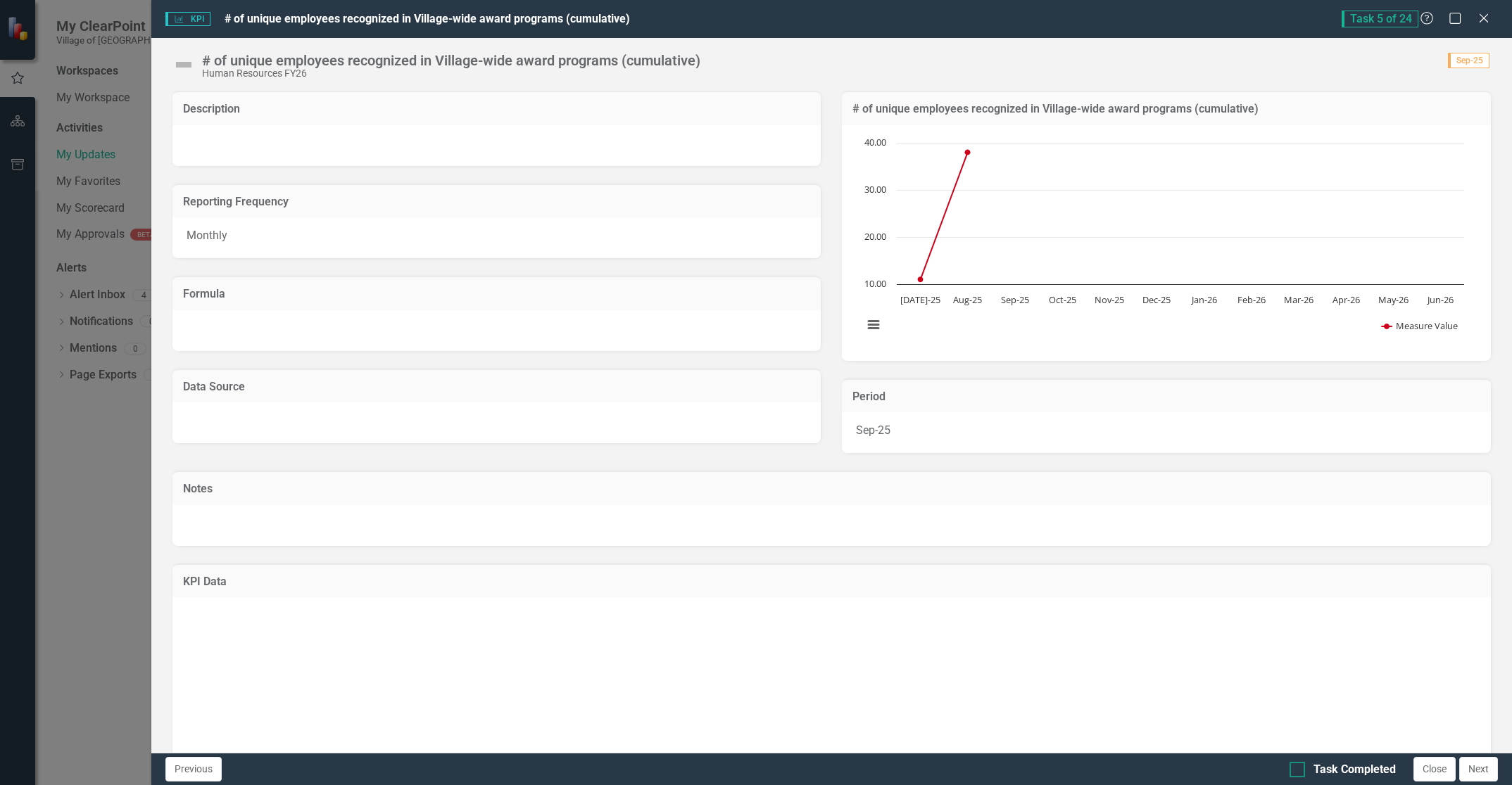
click at [1295, 773] on div at bounding box center [1297, 769] width 15 height 15
click at [1295, 771] on input "Task Completed" at bounding box center [1293, 766] width 9 height 9
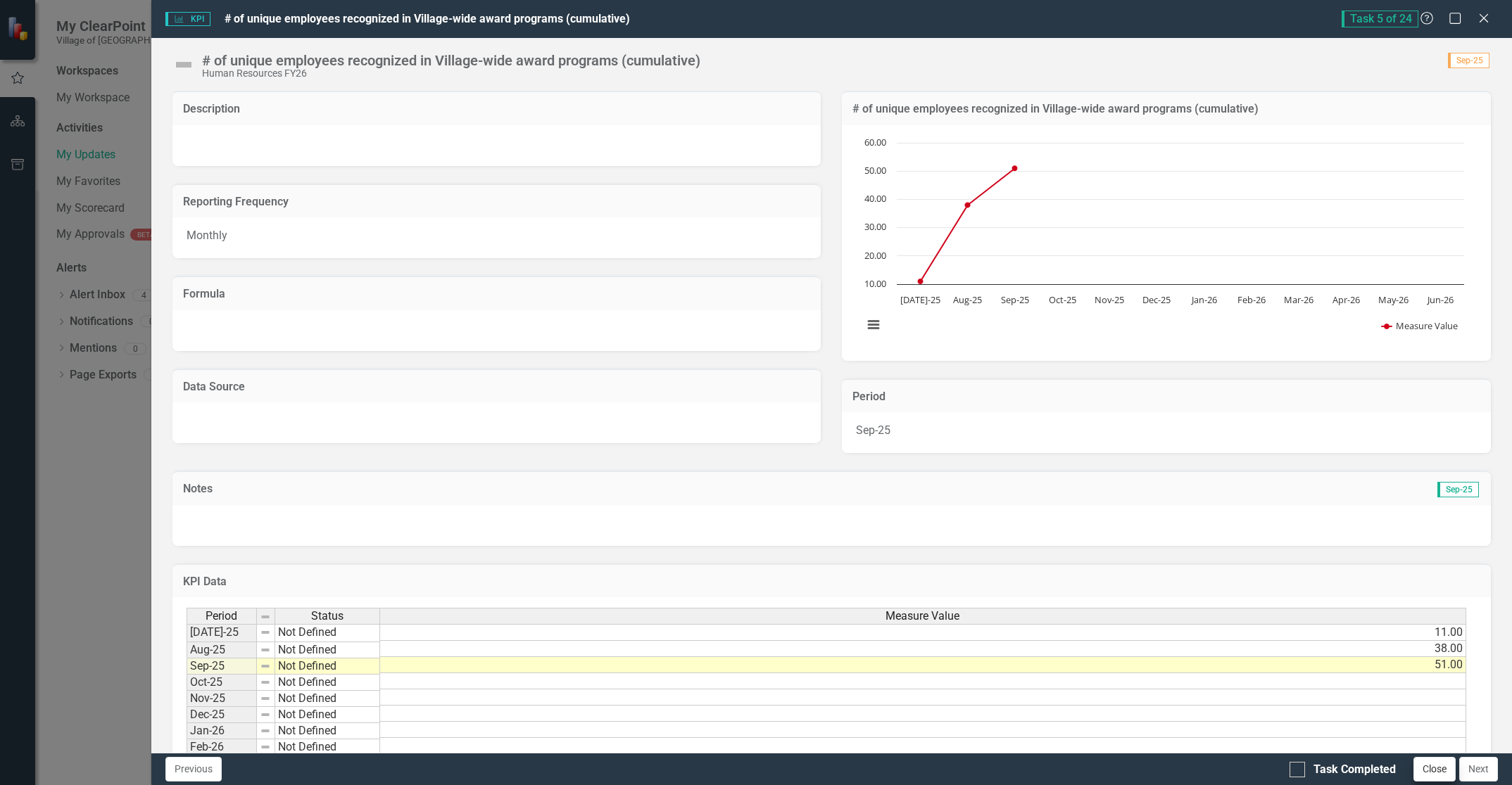
checkbox input "true"
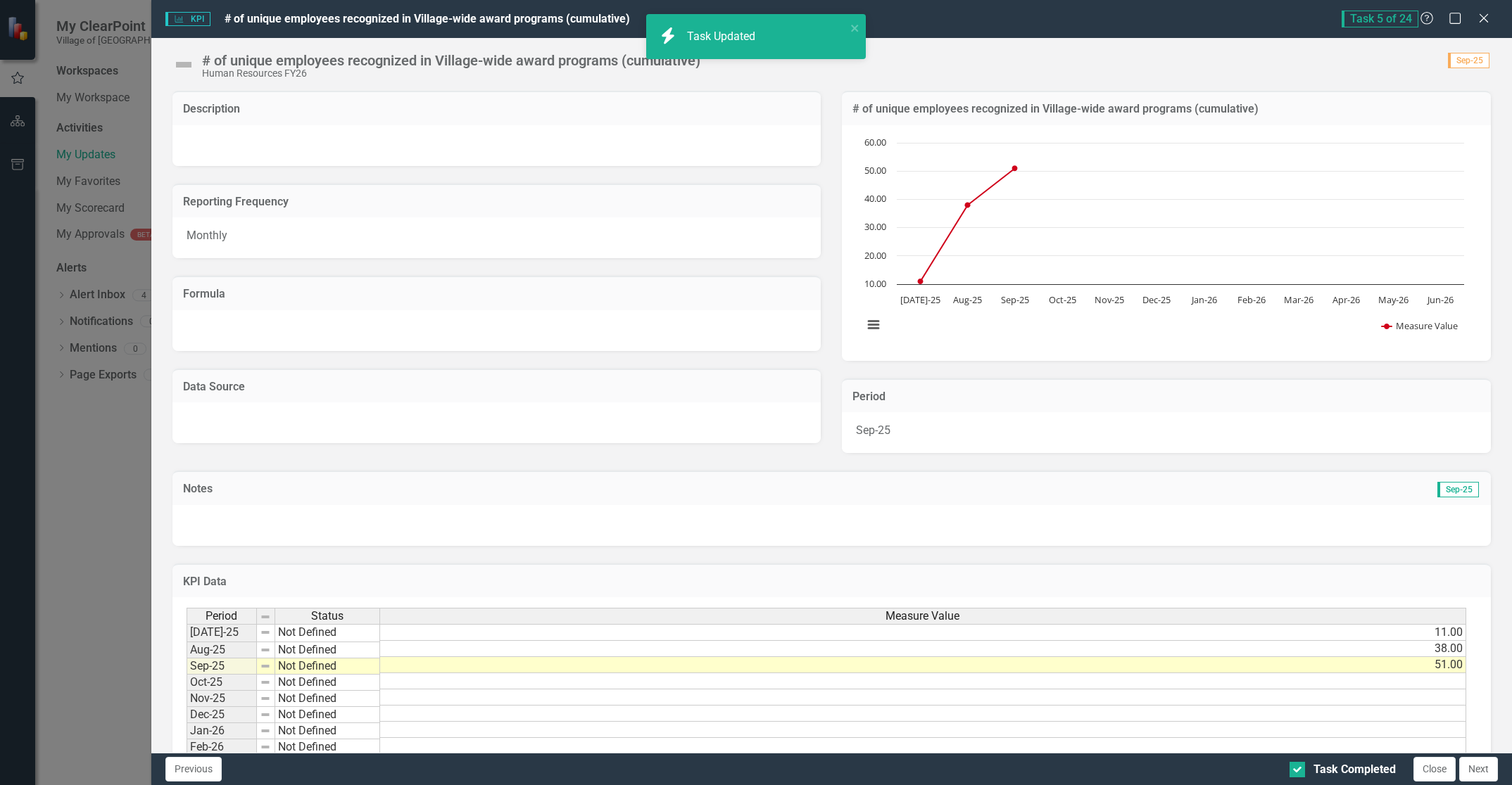
click at [1428, 772] on button "Close" at bounding box center [1434, 769] width 42 height 24
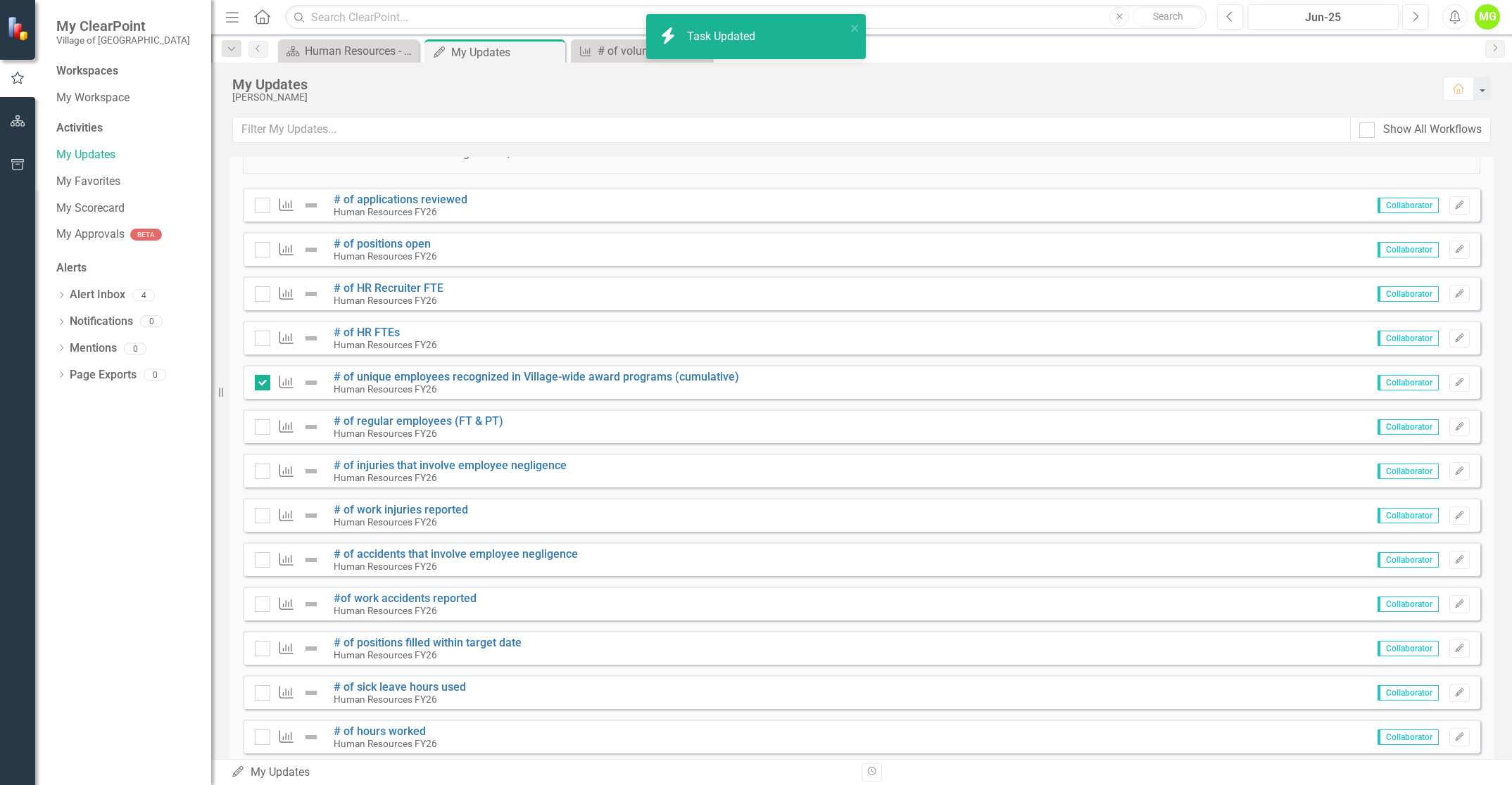
checkbox input "true"
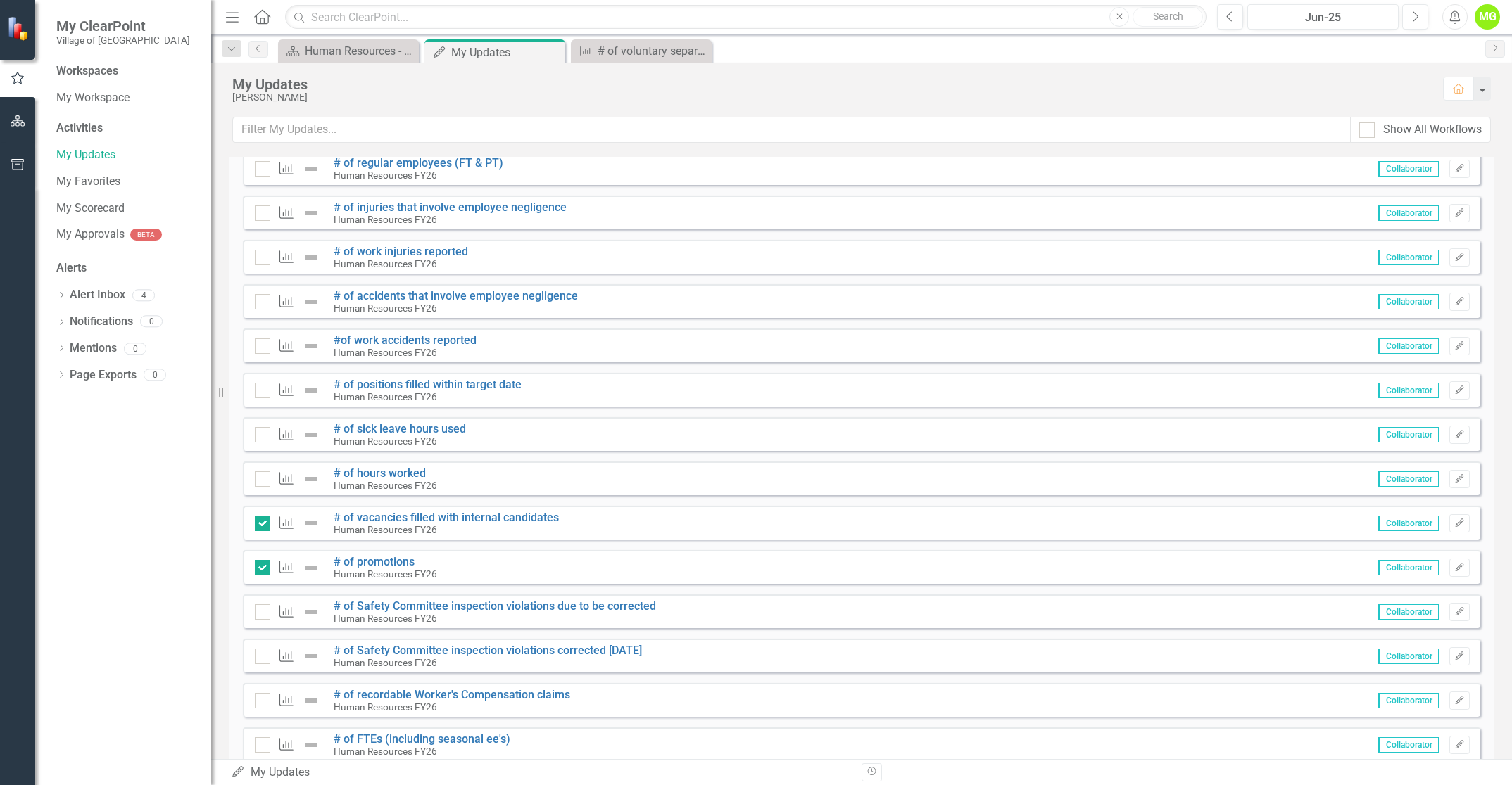
scroll to position [422, 0]
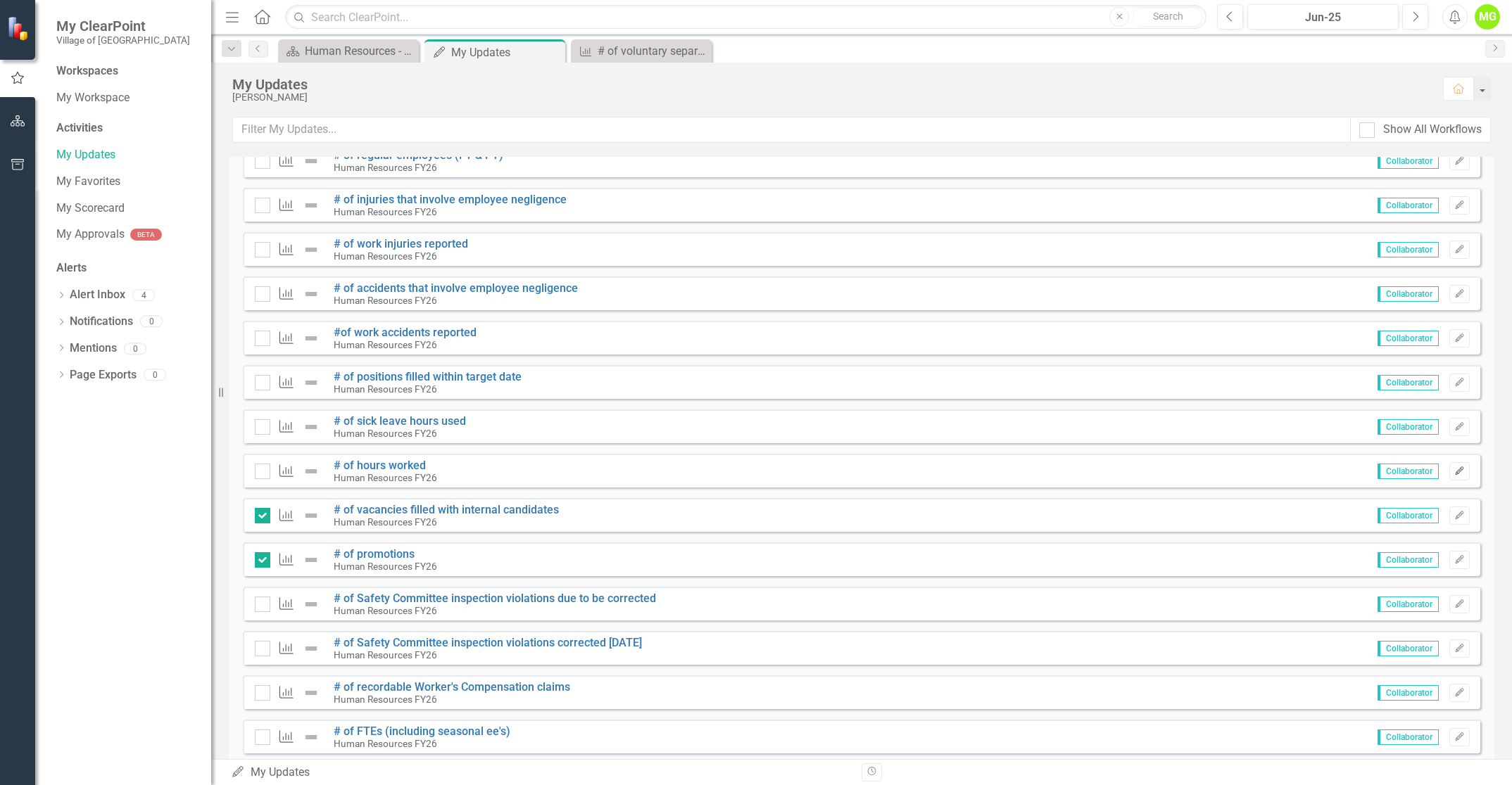
click at [1454, 473] on icon "Edit" at bounding box center [1459, 472] width 11 height 8
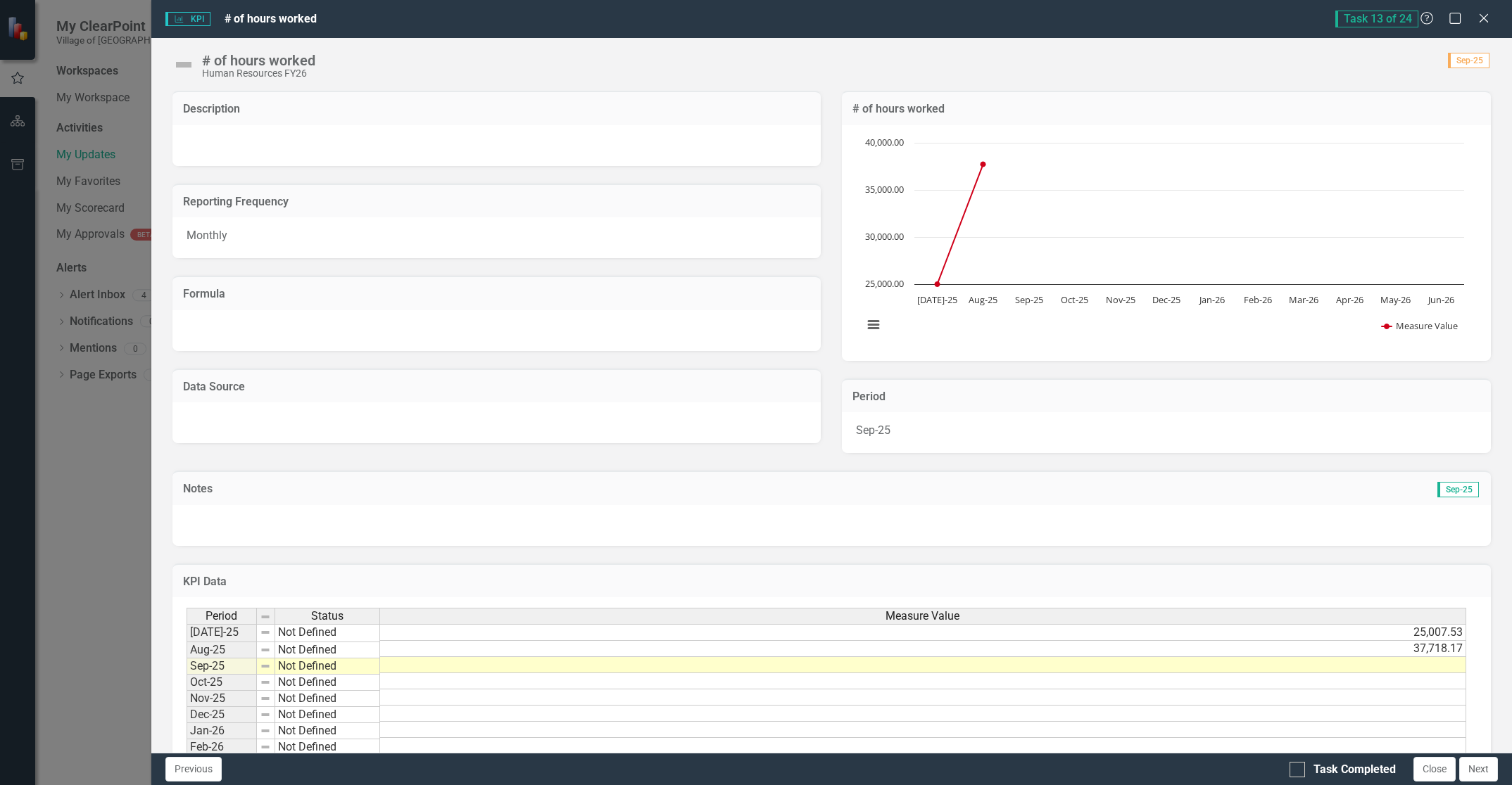
click at [1402, 667] on td at bounding box center [923, 664] width 1086 height 16
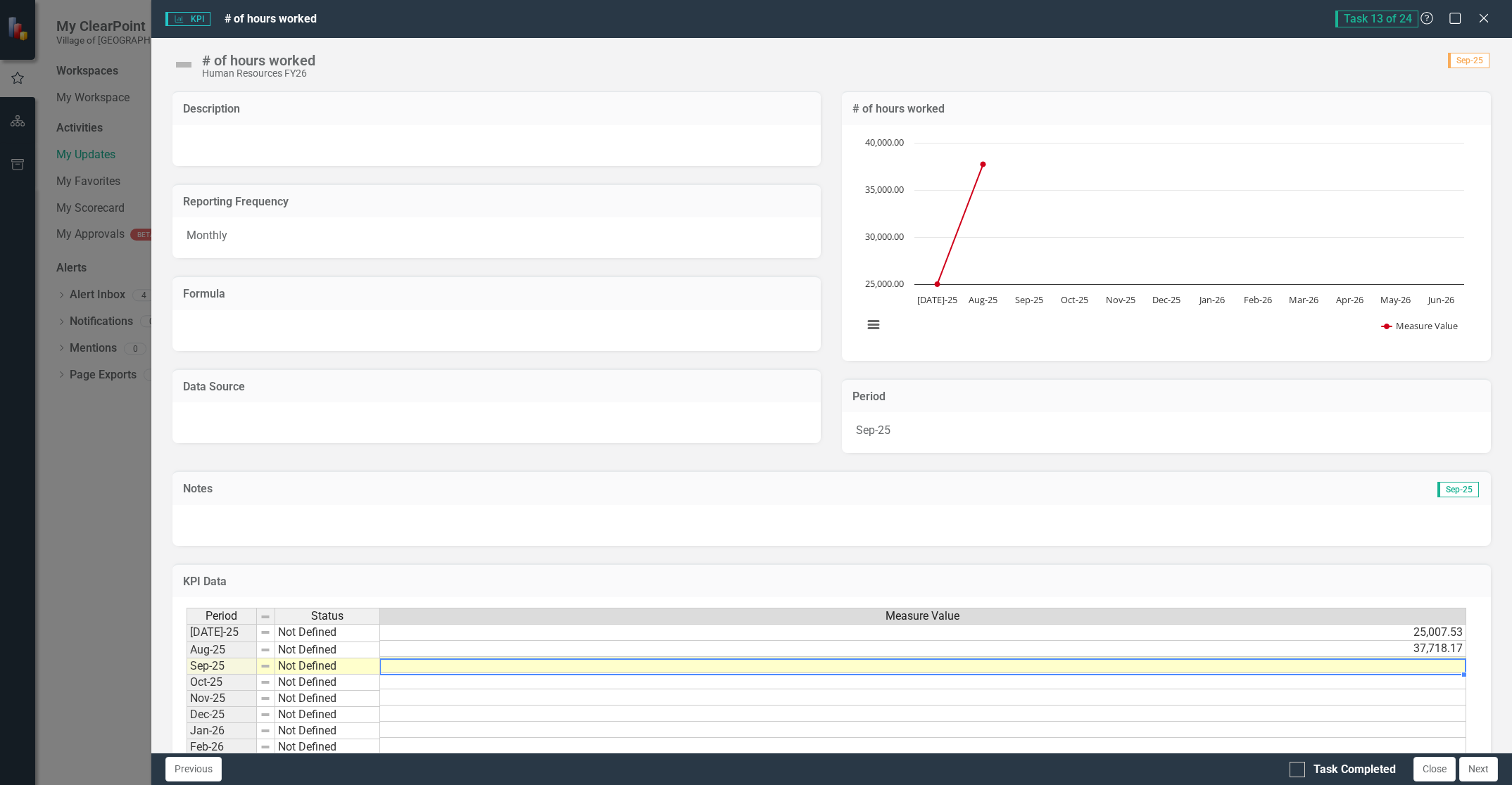
scroll to position [0, 11]
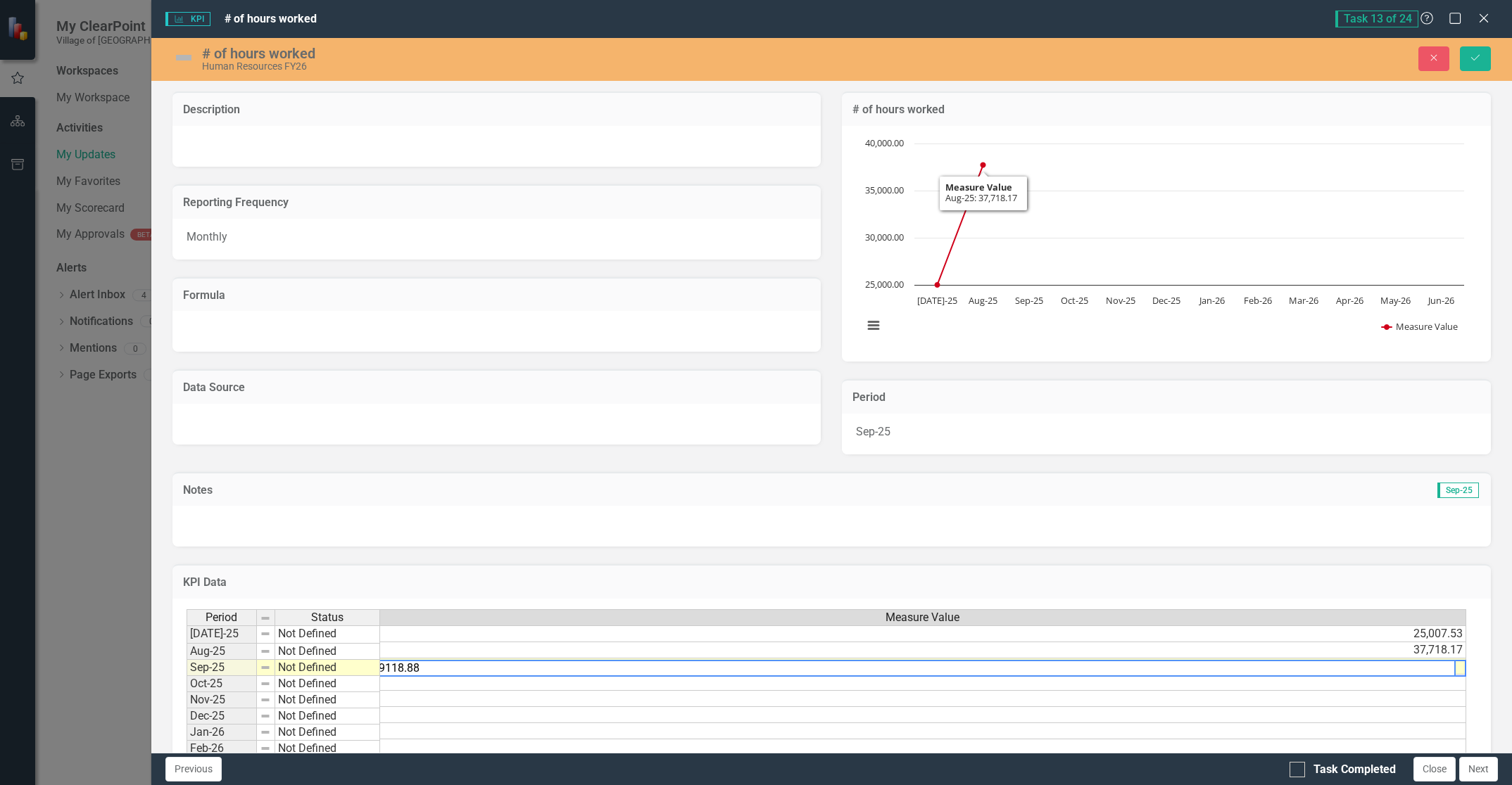
type textarea "29118.88"
click at [1477, 59] on icon "Save" at bounding box center [1475, 58] width 13 height 10
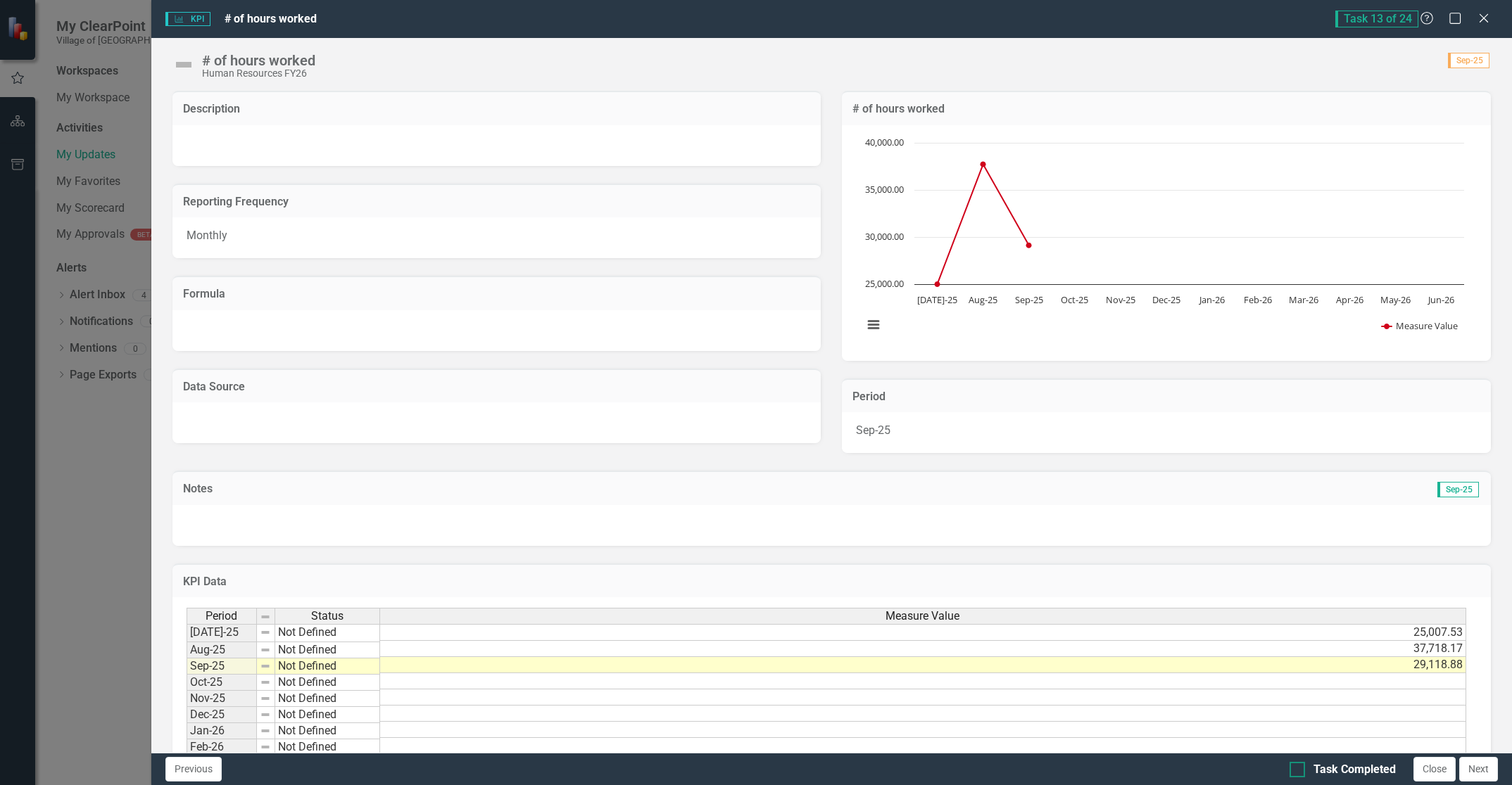
click at [1293, 773] on div at bounding box center [1297, 769] width 15 height 15
click at [1293, 771] on input "Task Completed" at bounding box center [1293, 766] width 9 height 9
checkbox input "true"
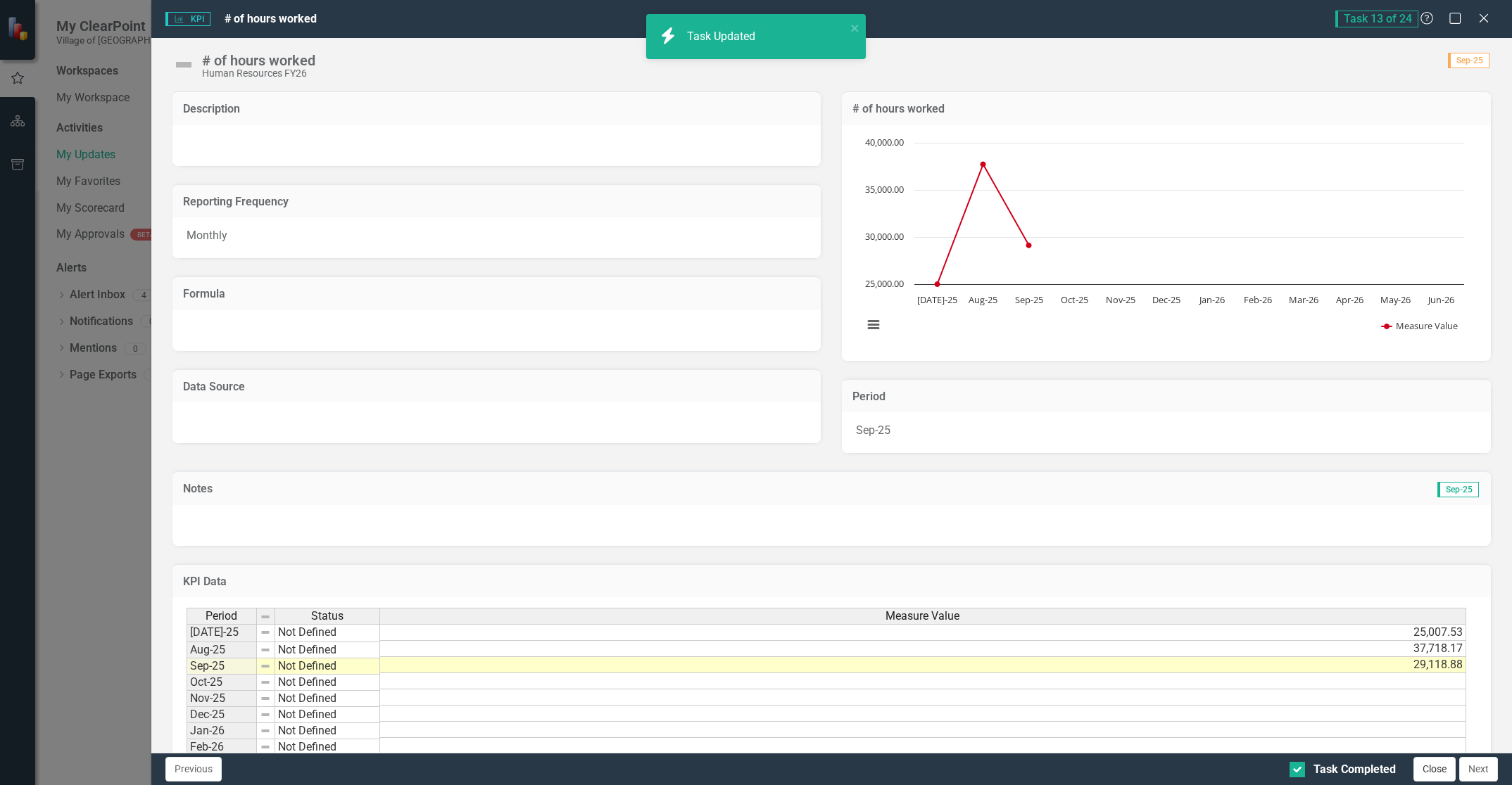
click at [1426, 764] on button "Close" at bounding box center [1434, 769] width 42 height 24
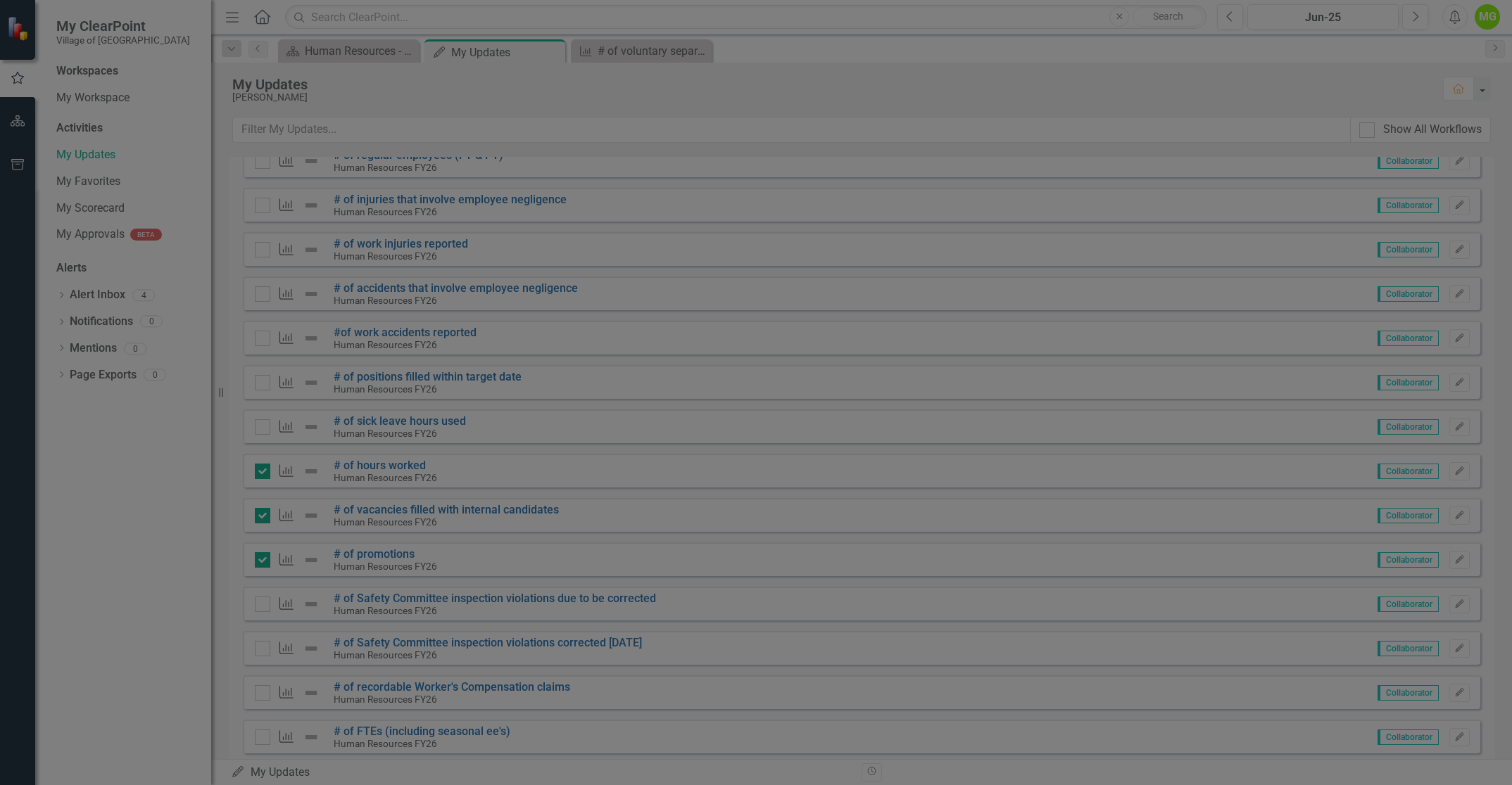
checkbox input "true"
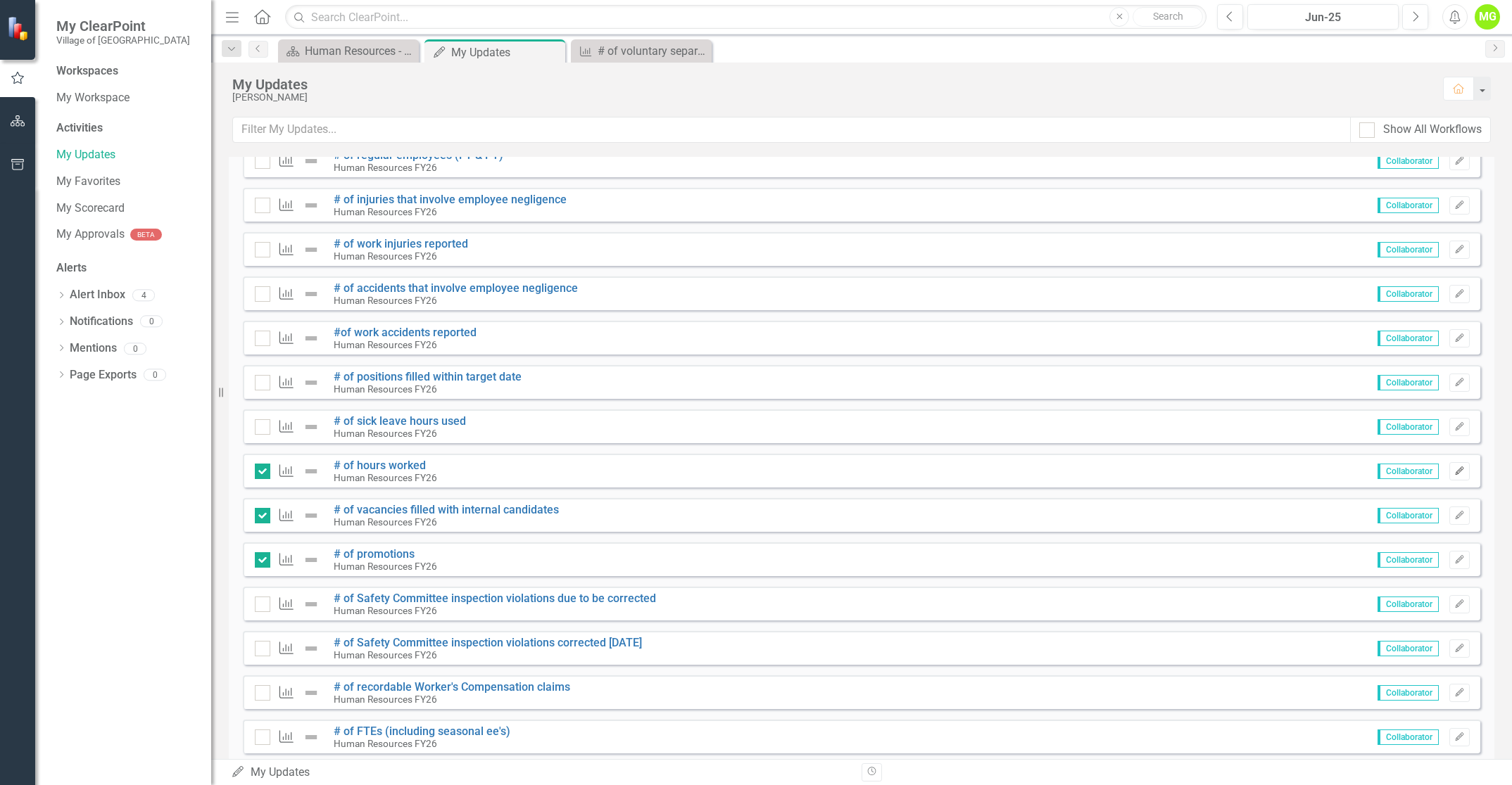
click at [1454, 472] on icon "Edit" at bounding box center [1459, 472] width 11 height 8
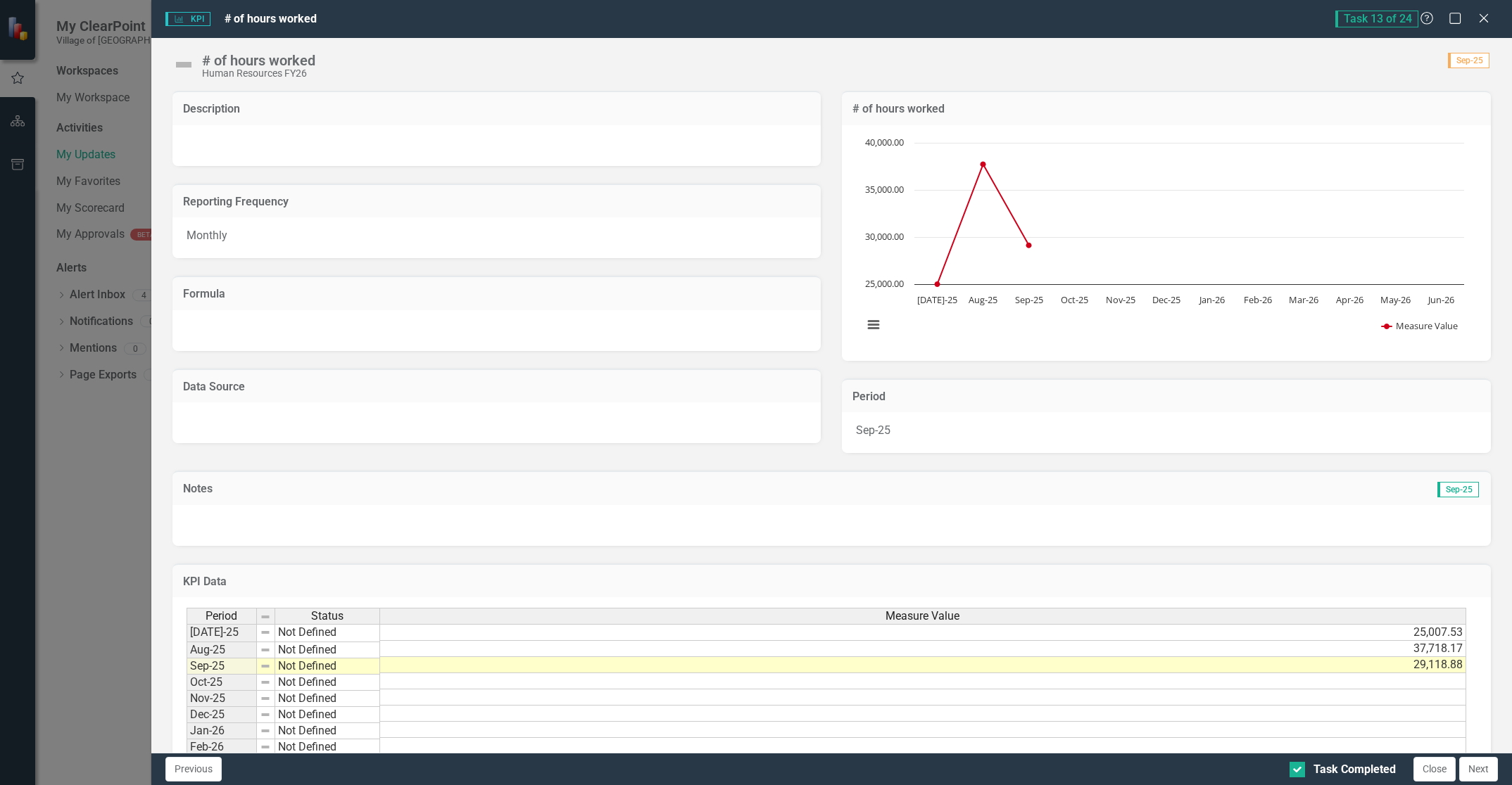
click at [1398, 664] on td "29,118.88" at bounding box center [923, 664] width 1086 height 16
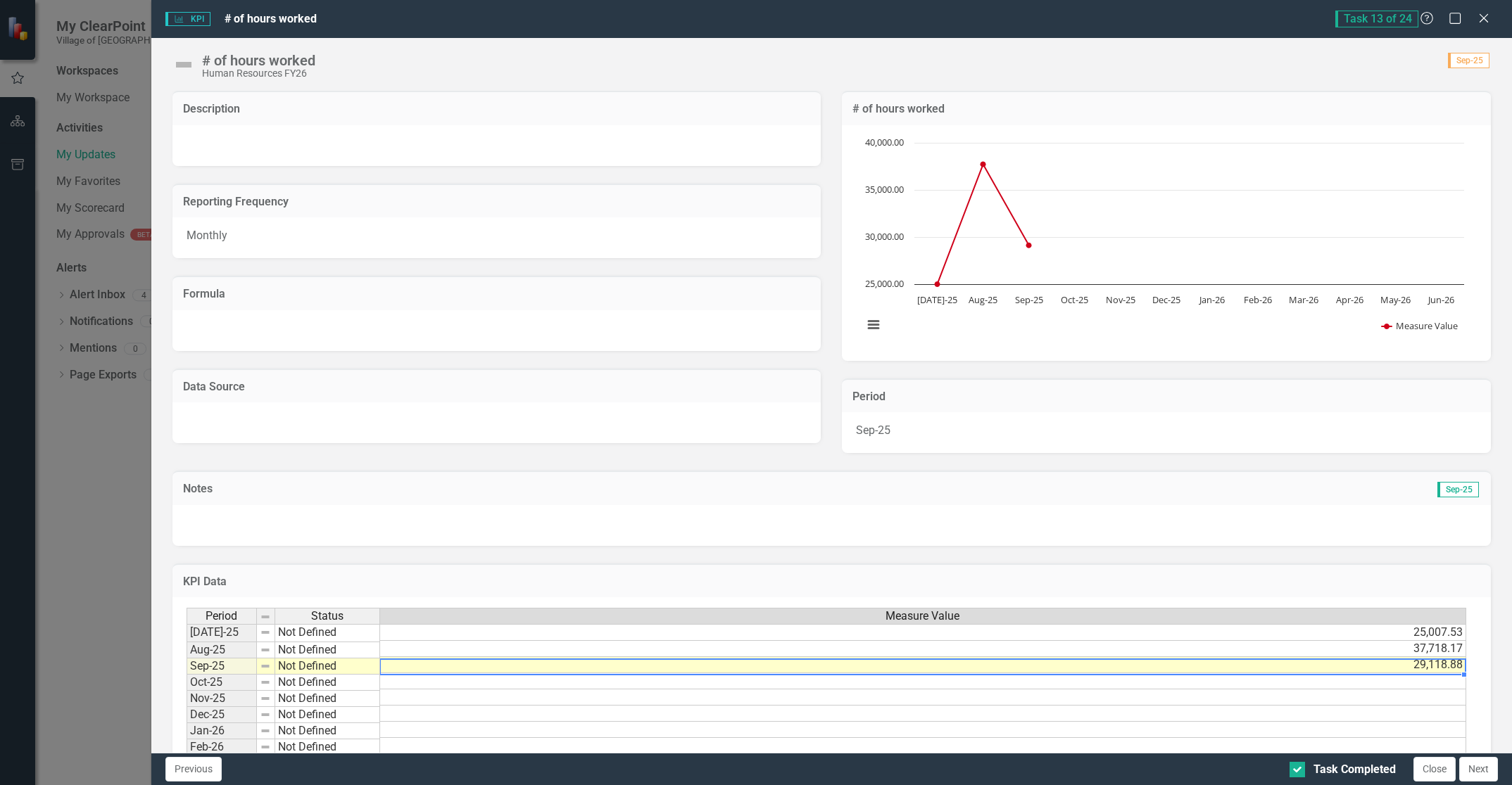
drag, startPoint x: 1398, startPoint y: 665, endPoint x: 1453, endPoint y: 663, distance: 55.0
click at [1453, 663] on td "29,118.88" at bounding box center [923, 664] width 1086 height 16
click at [1423, 665] on td "29,118.88" at bounding box center [923, 664] width 1086 height 16
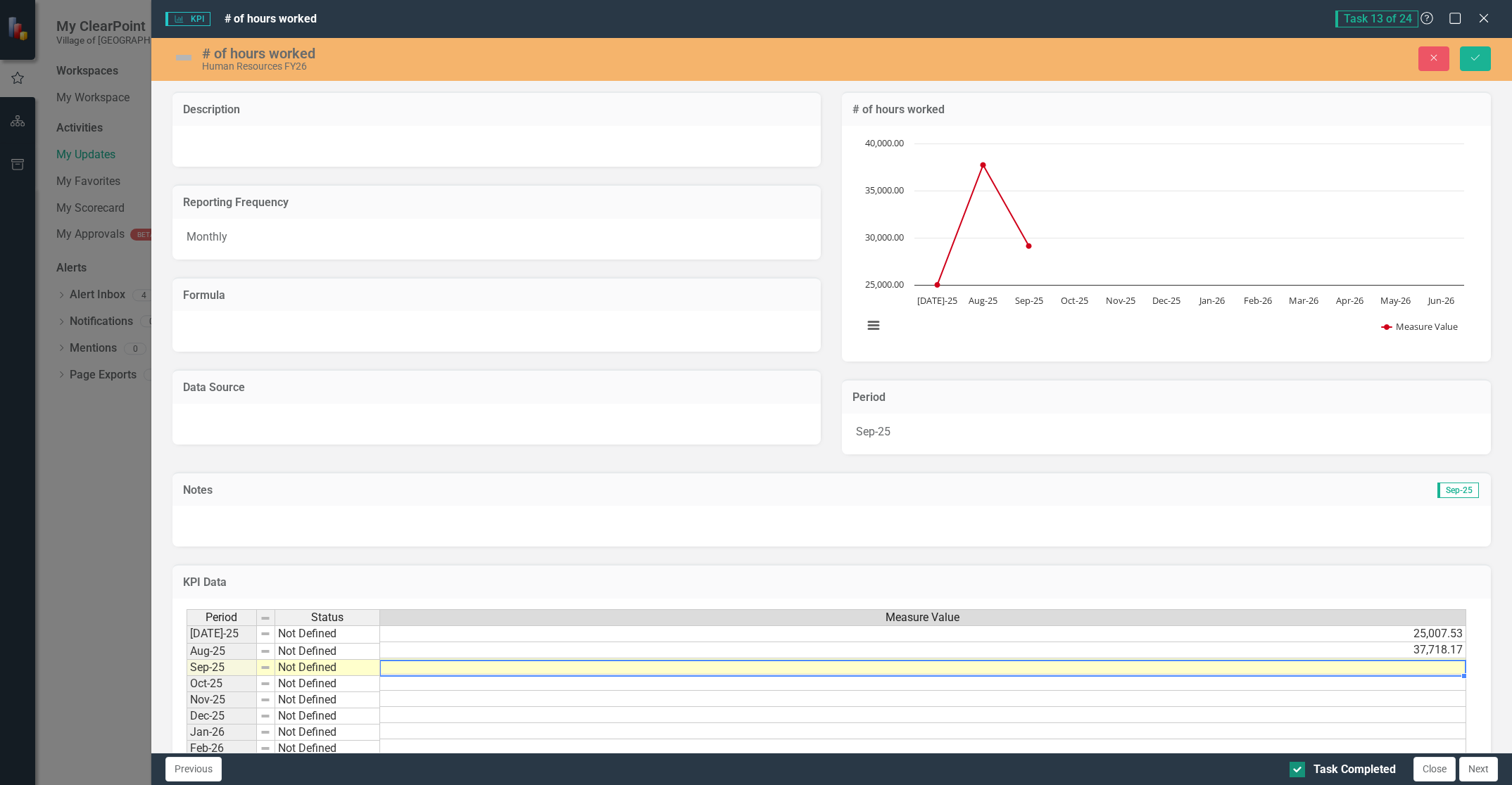
click at [1295, 764] on input "Task Completed" at bounding box center [1293, 766] width 9 height 9
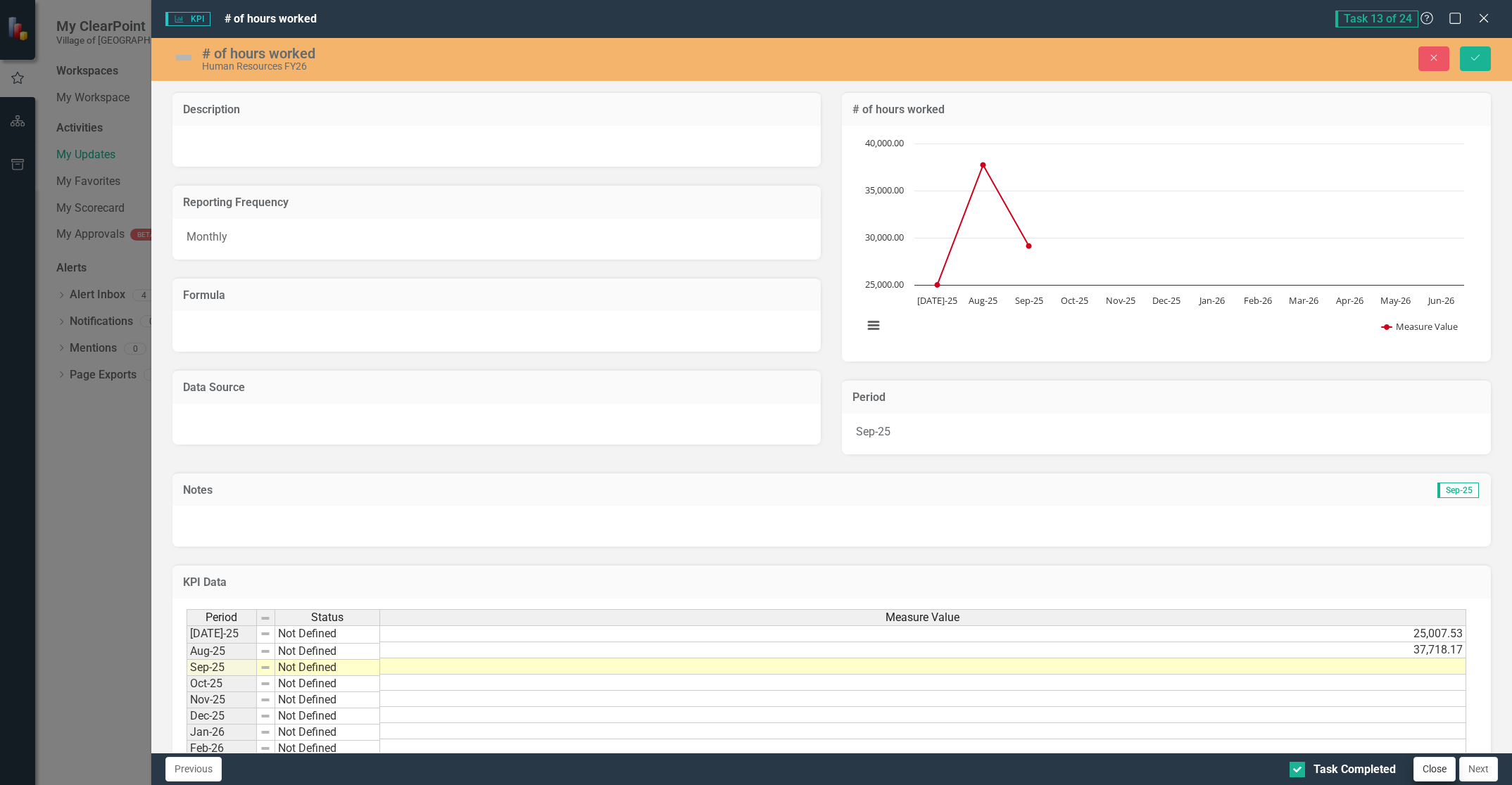
checkbox input "false"
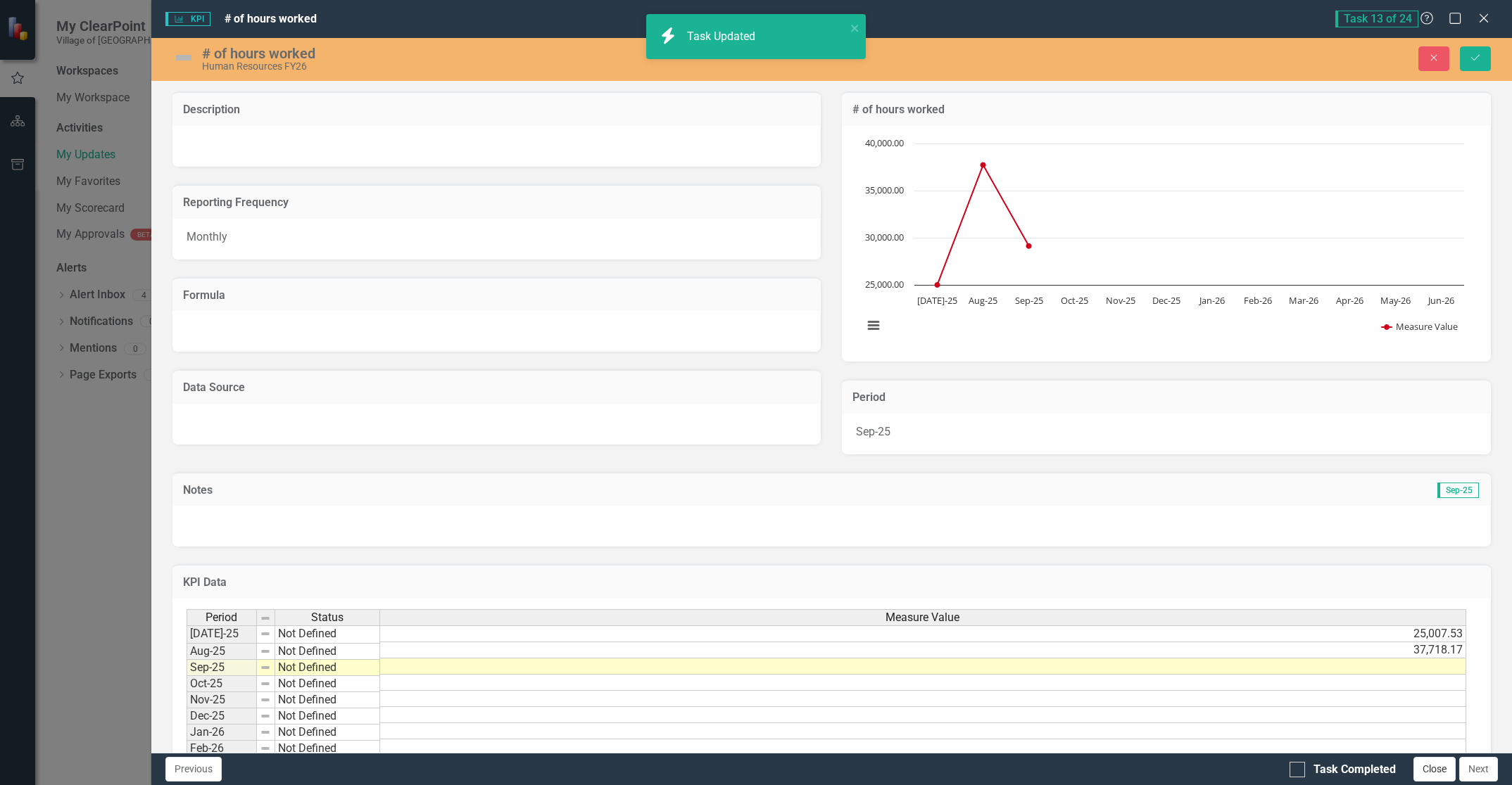
click at [1434, 771] on button "Close" at bounding box center [1434, 769] width 42 height 24
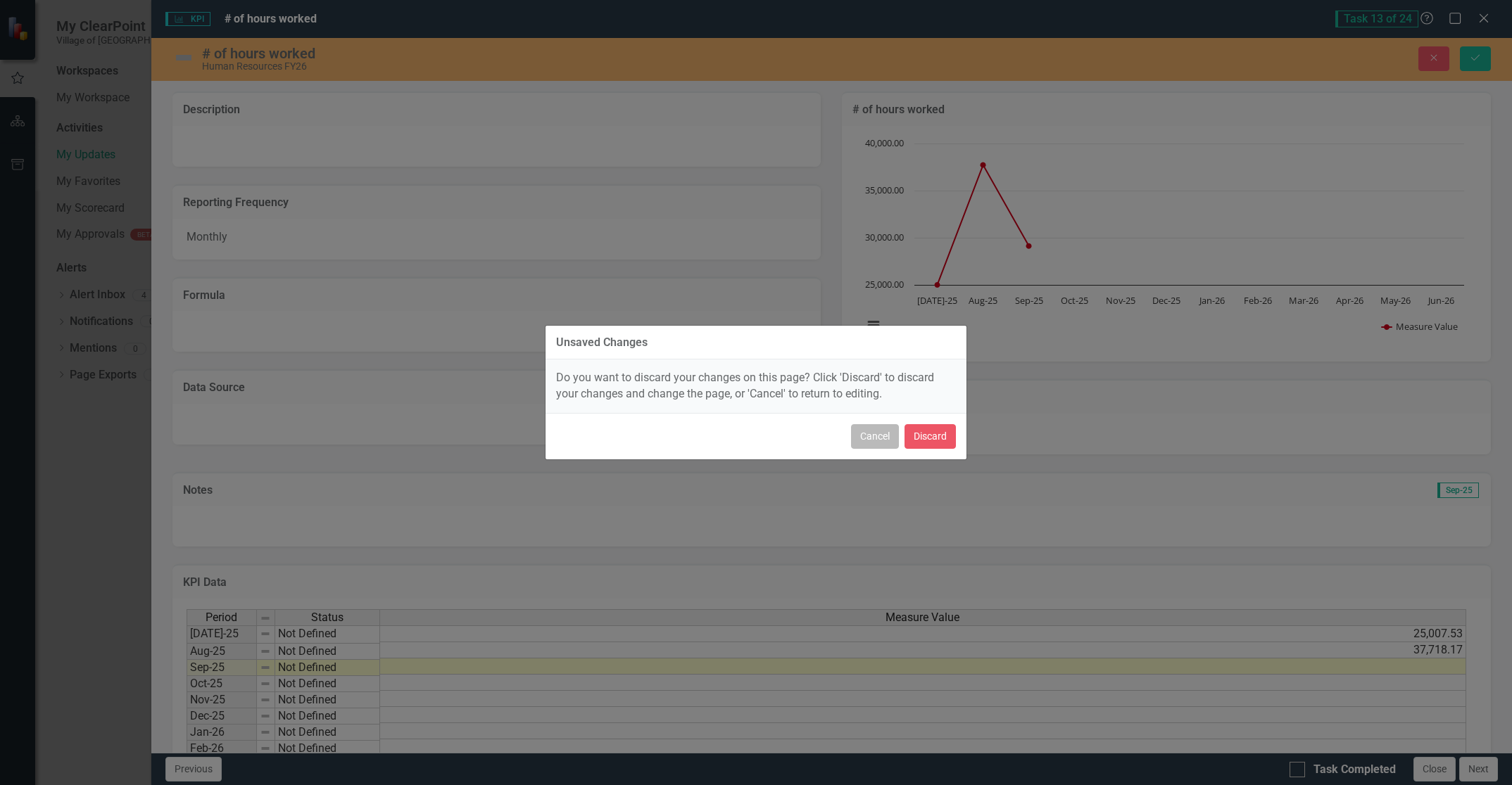
click at [889, 435] on button "Cancel" at bounding box center [874, 436] width 48 height 24
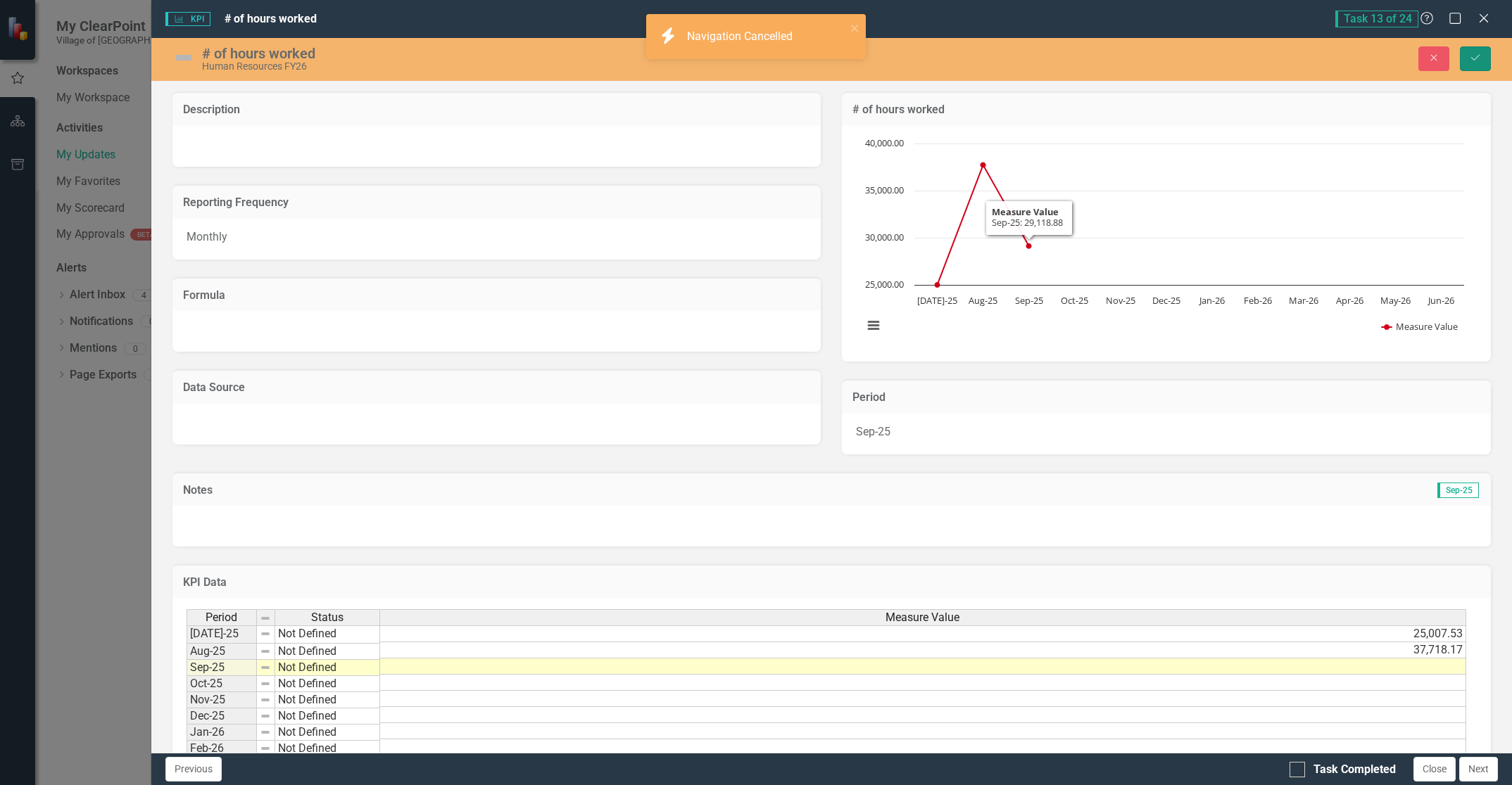
click at [1473, 50] on button "Save" at bounding box center [1475, 58] width 31 height 24
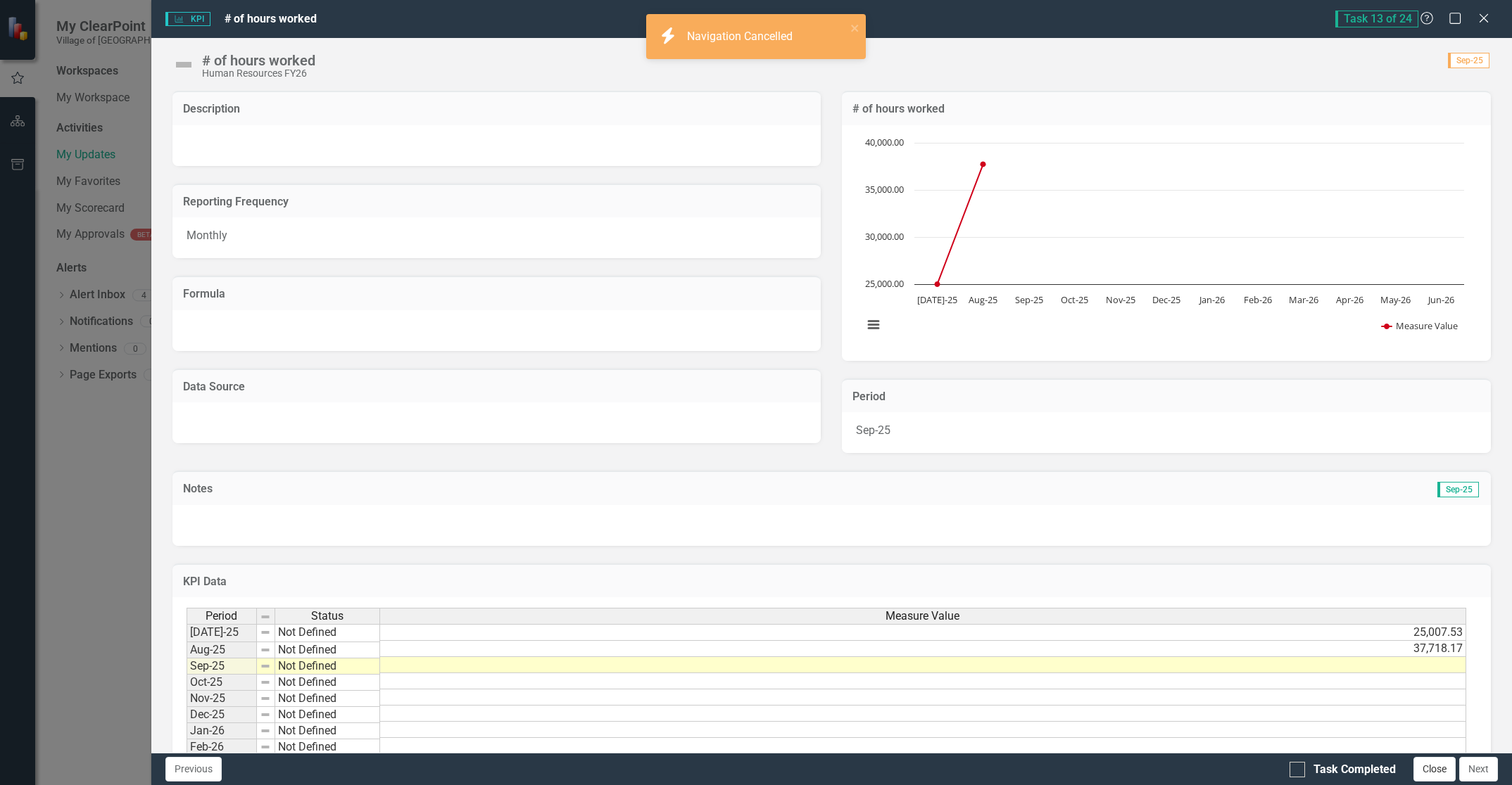
click at [1434, 767] on button "Close" at bounding box center [1434, 769] width 42 height 24
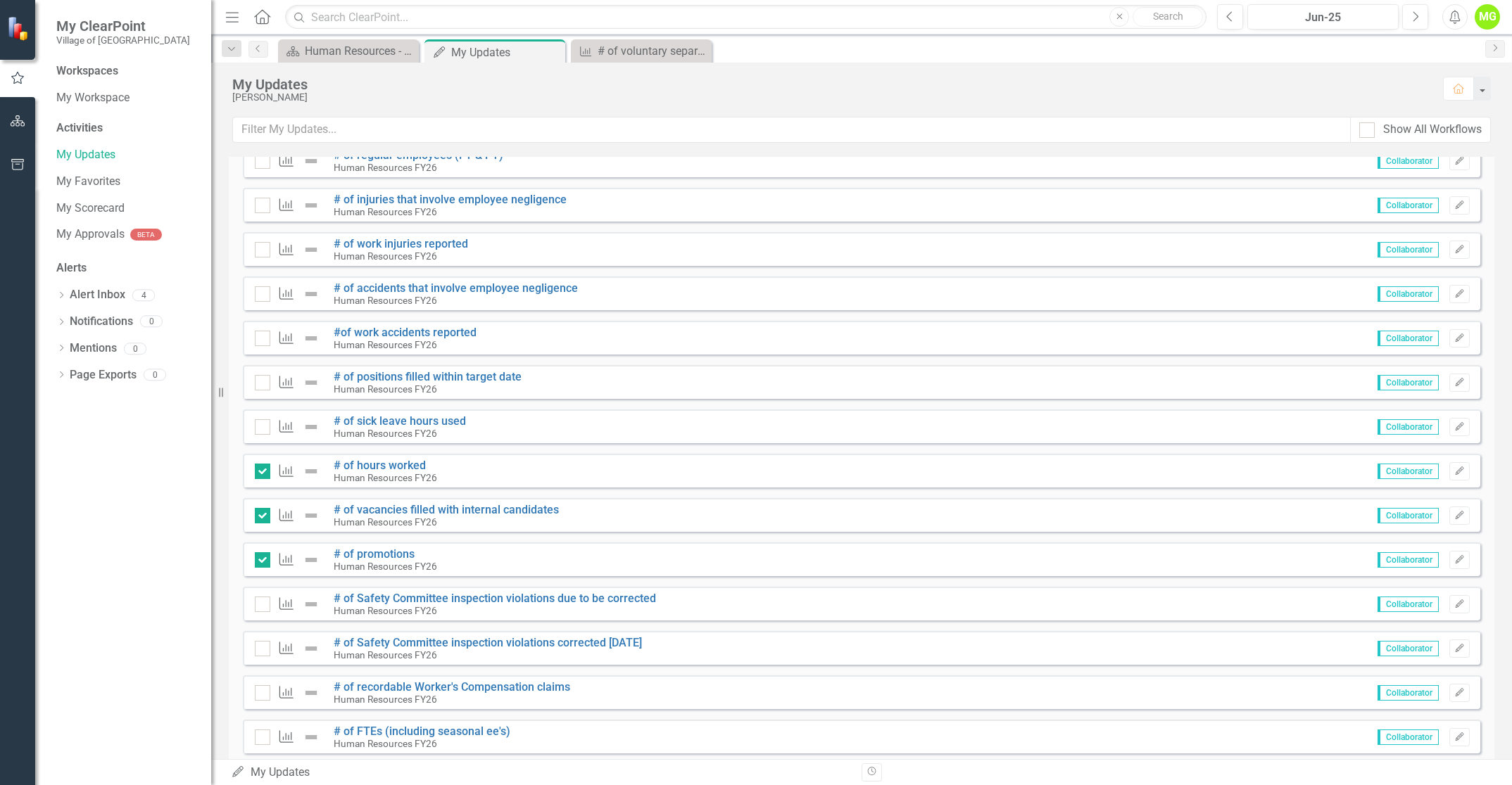
checkbox input "false"
click at [1454, 472] on icon "Edit" at bounding box center [1459, 472] width 11 height 8
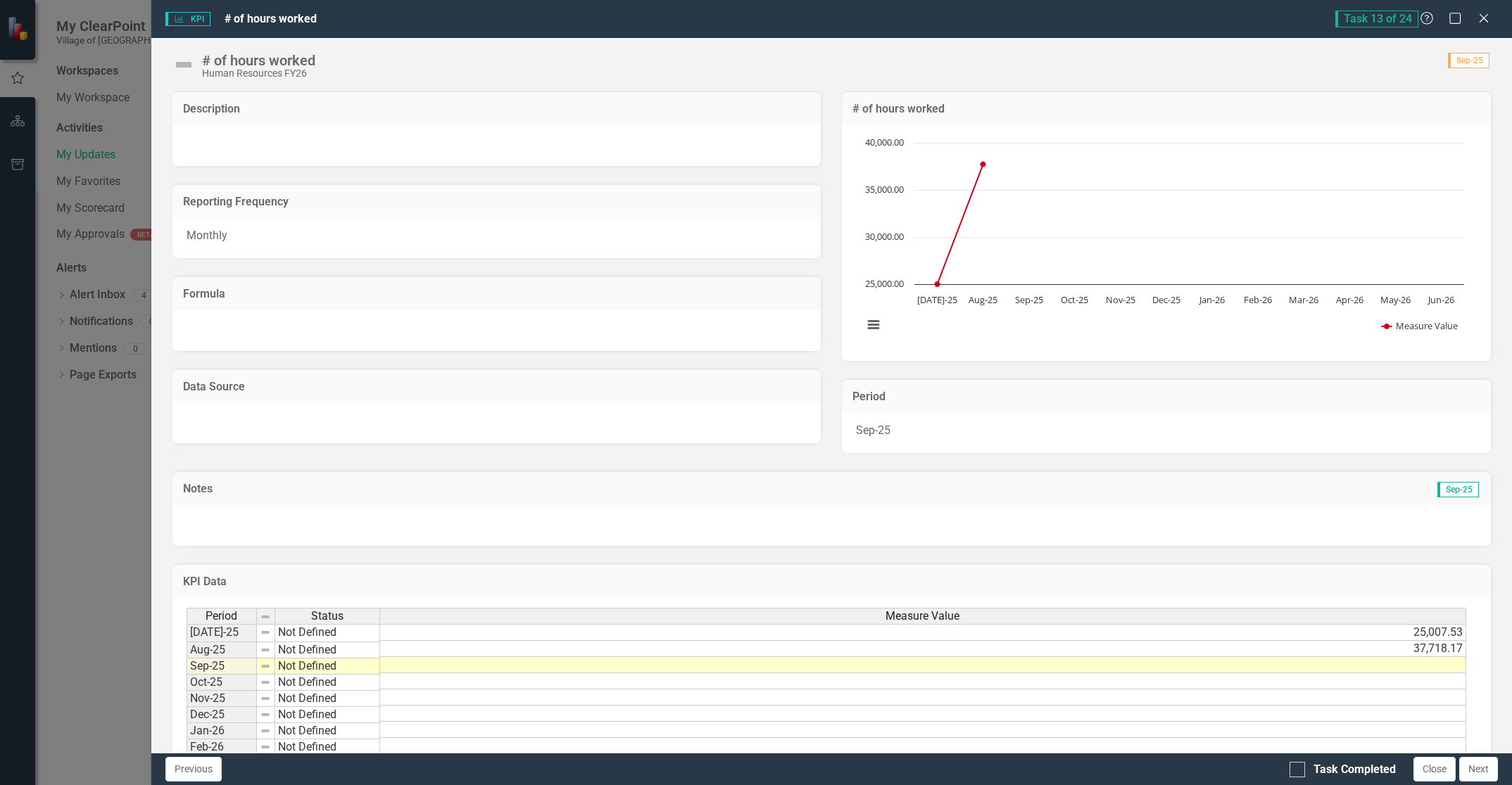
click at [1444, 665] on td at bounding box center [923, 664] width 1086 height 16
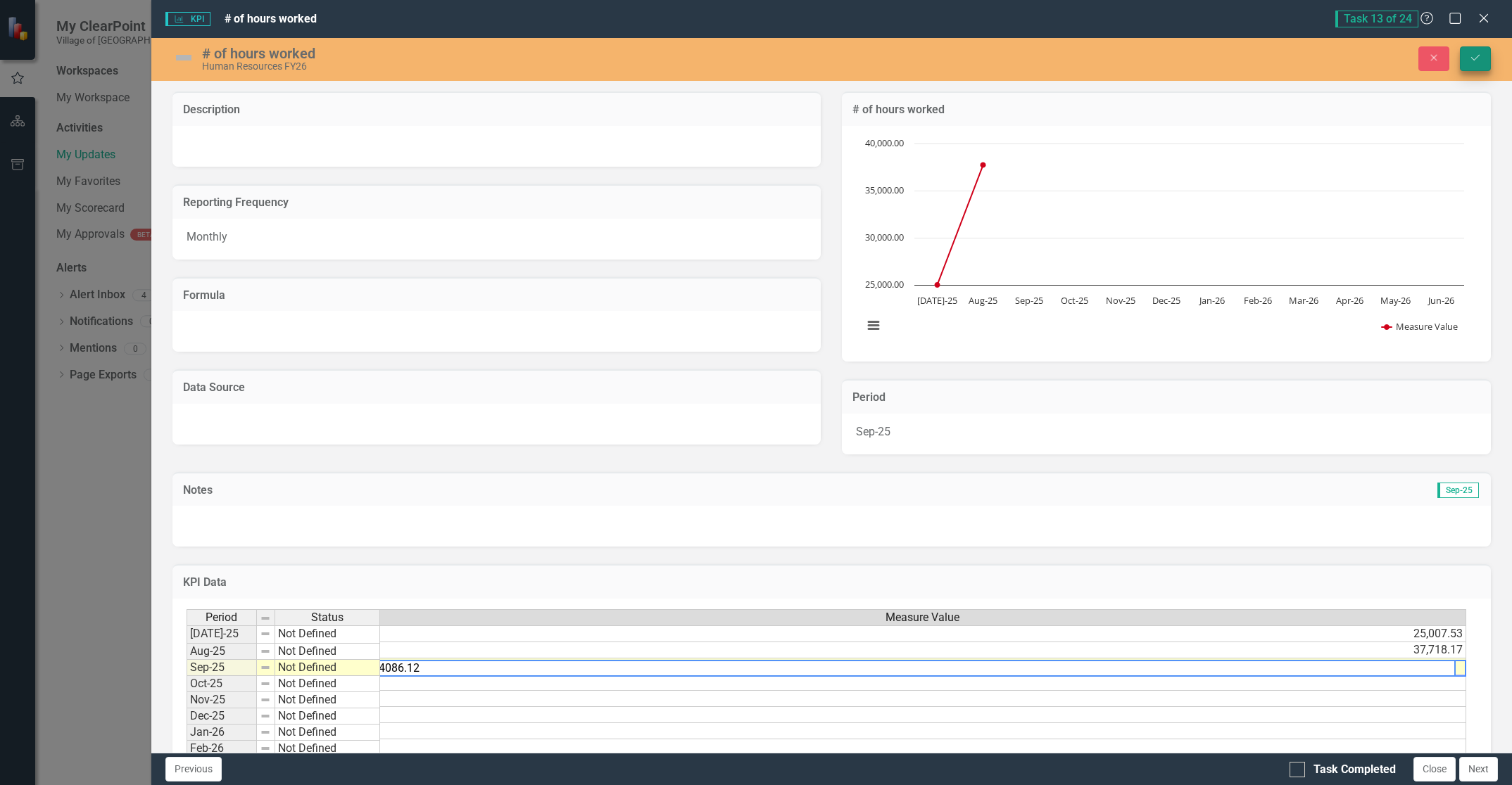
type textarea "24086.12"
drag, startPoint x: 1483, startPoint y: 55, endPoint x: 1417, endPoint y: 674, distance: 622.5
click at [1483, 55] on button "Save" at bounding box center [1475, 58] width 31 height 24
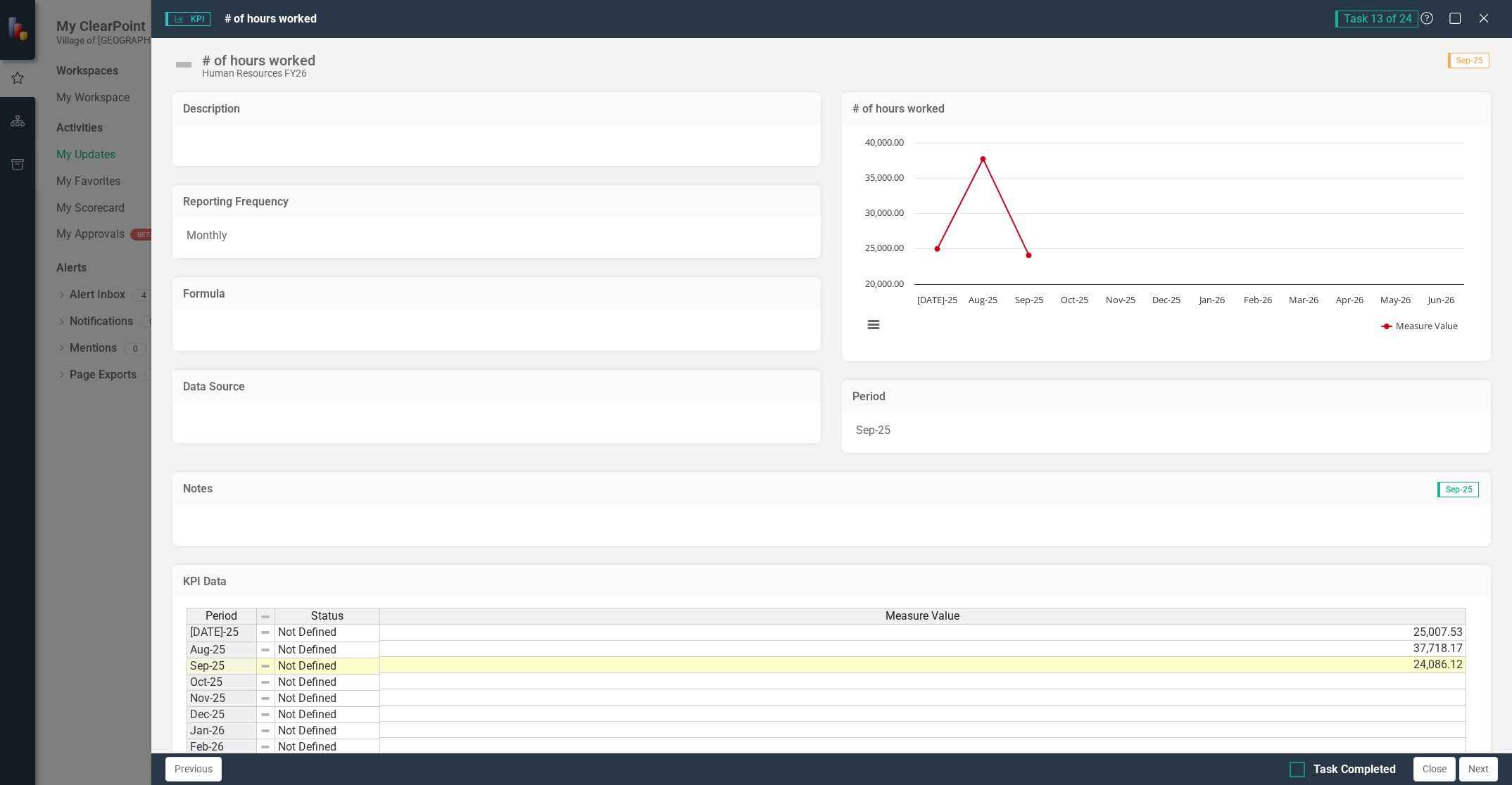
click at [1297, 769] on div at bounding box center [1297, 769] width 15 height 15
click at [1297, 769] on input "Task Completed" at bounding box center [1293, 766] width 9 height 9
checkbox input "true"
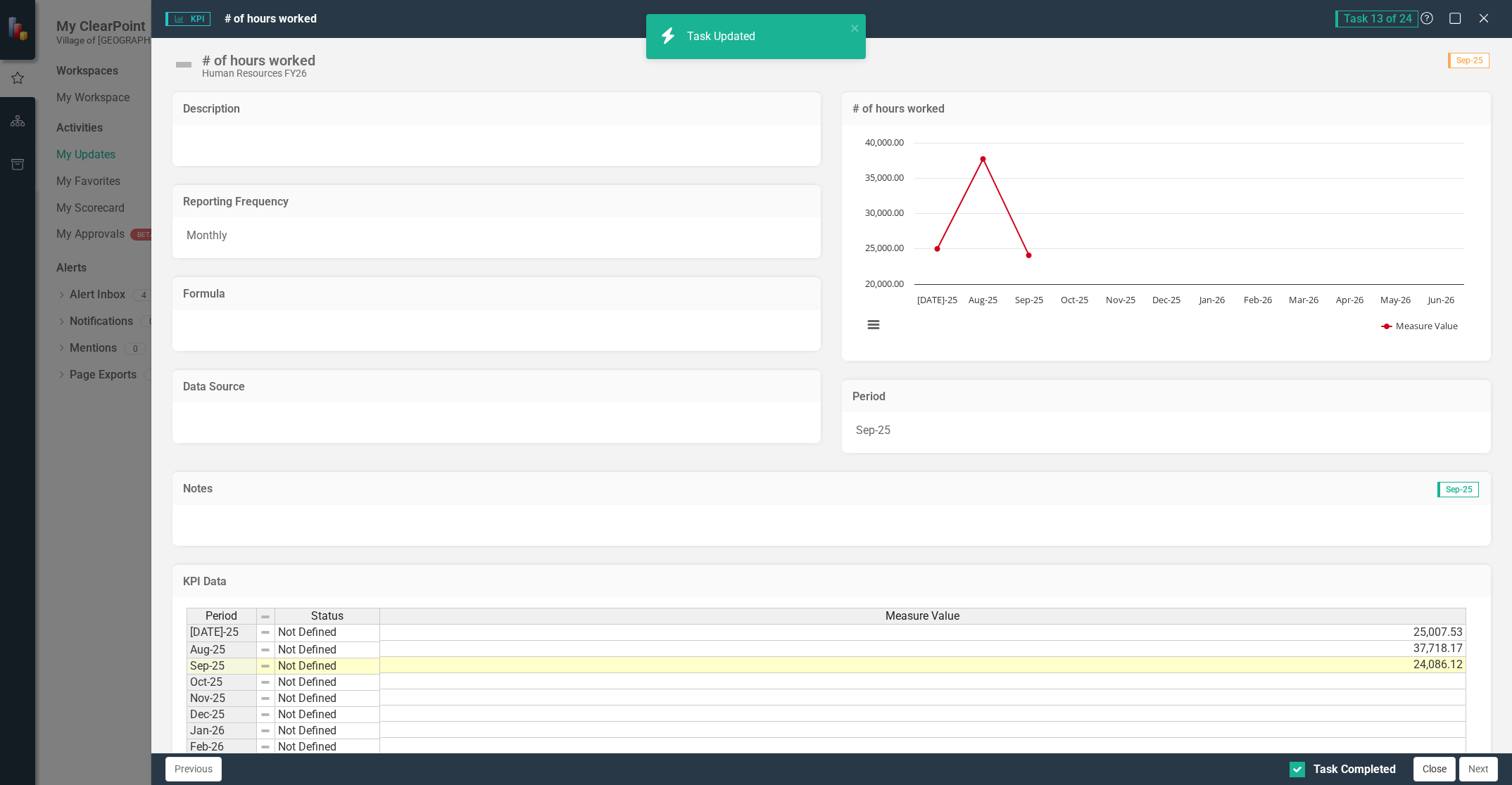
click at [1432, 772] on button "Close" at bounding box center [1434, 769] width 42 height 24
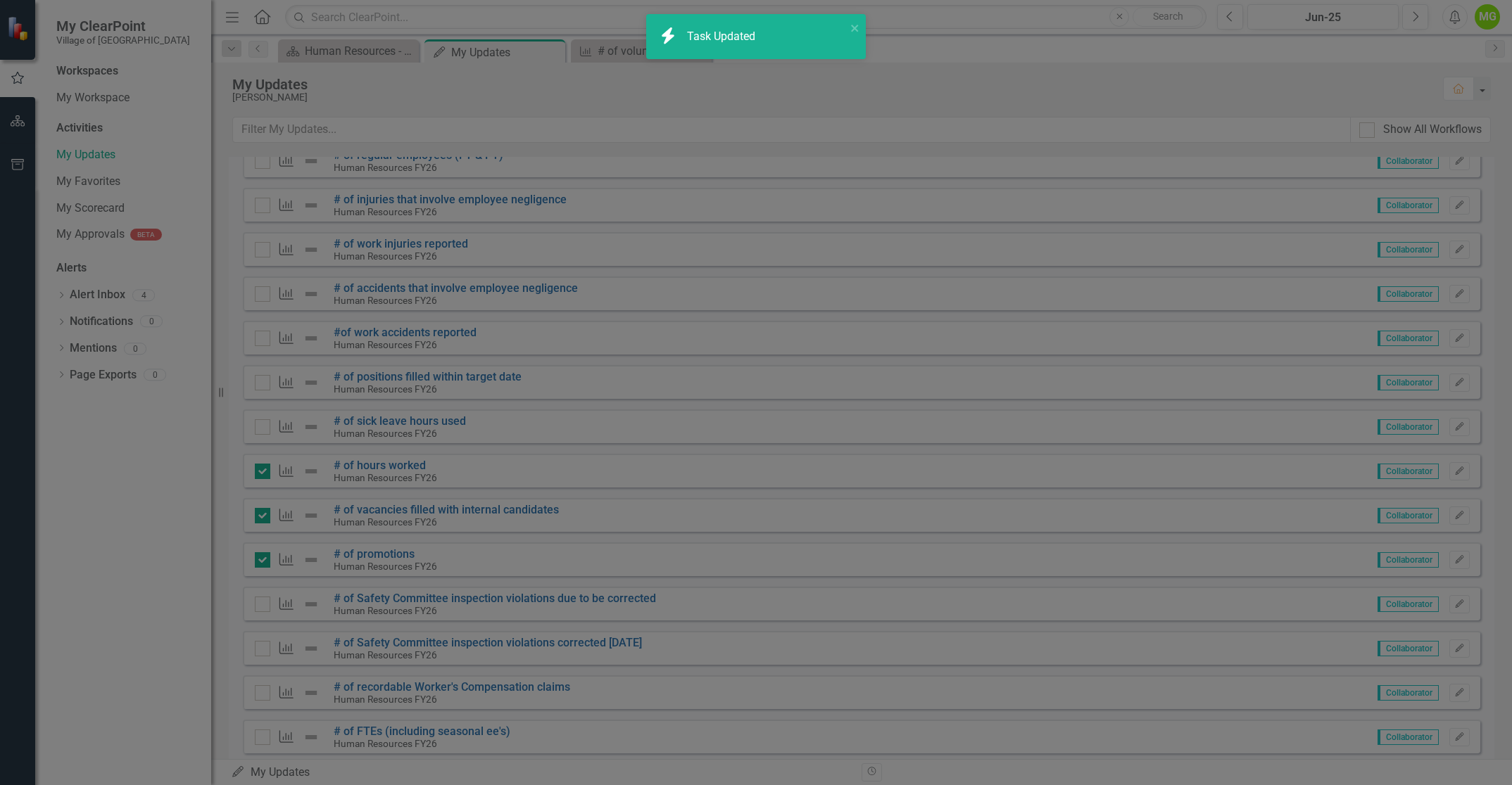
checkbox input "true"
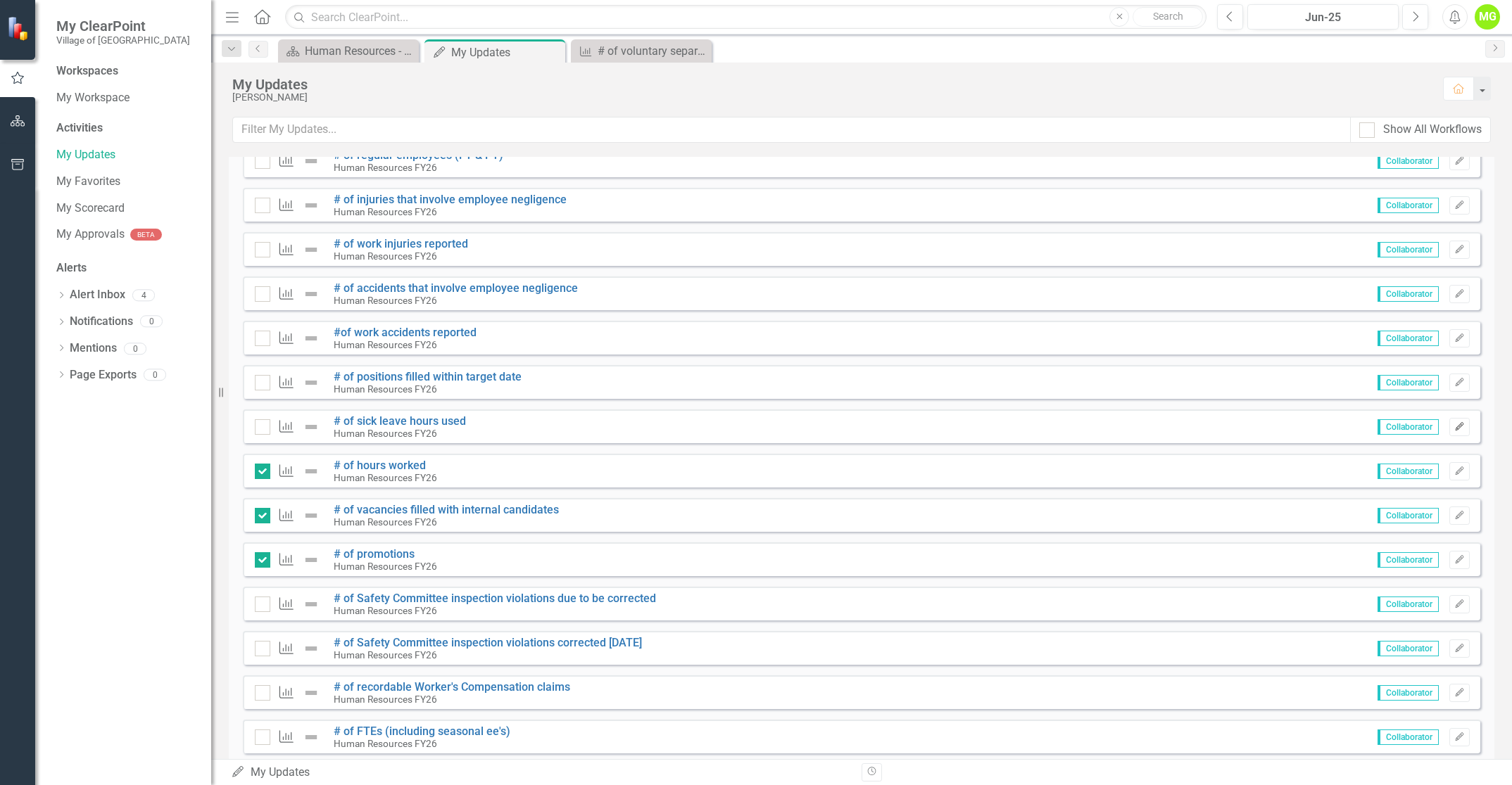
click at [1454, 428] on icon "Edit" at bounding box center [1459, 427] width 11 height 8
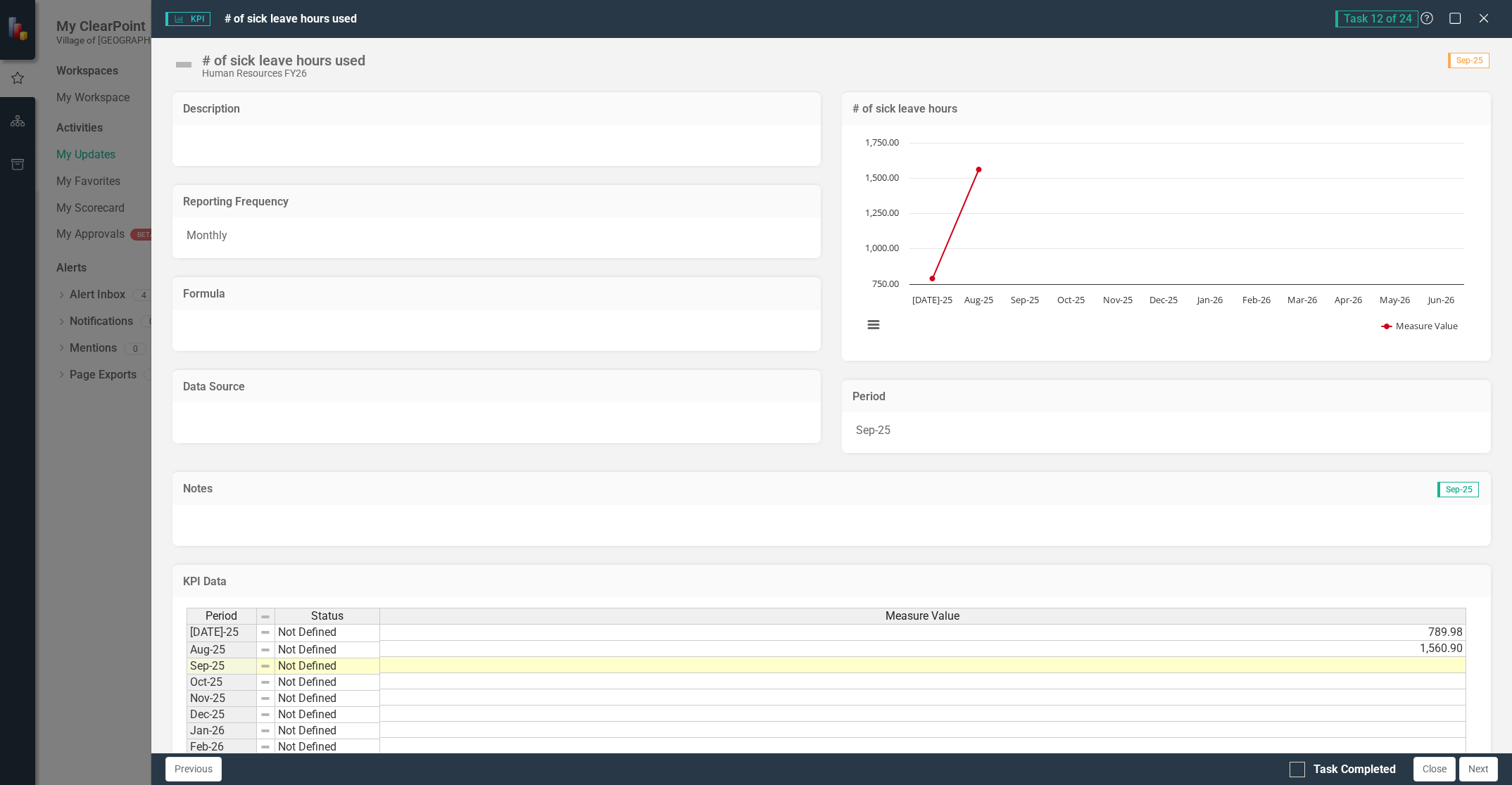
click at [1430, 661] on td at bounding box center [923, 664] width 1086 height 16
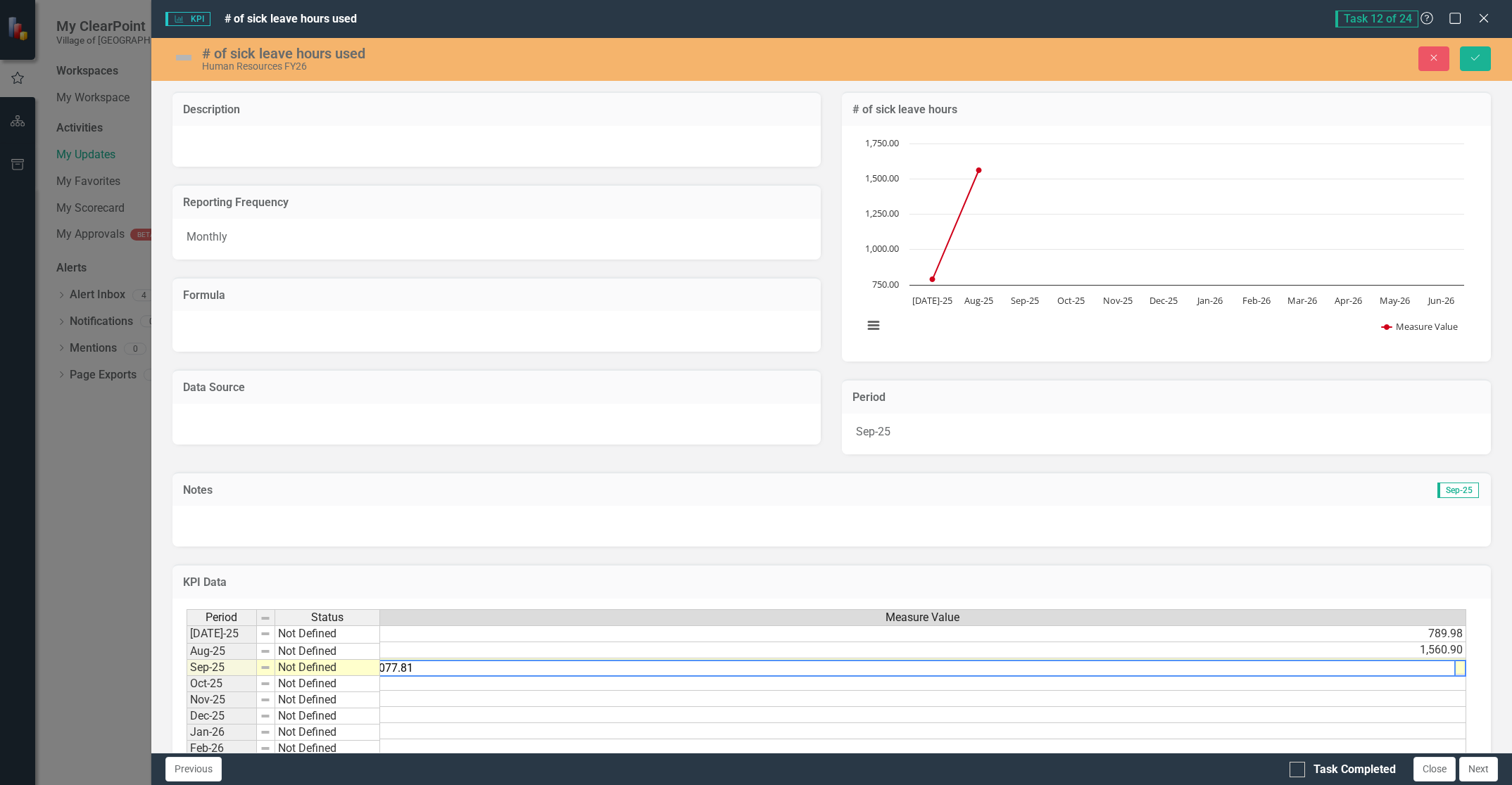
type textarea "1077.81"
click at [1473, 59] on icon "Save" at bounding box center [1475, 58] width 13 height 10
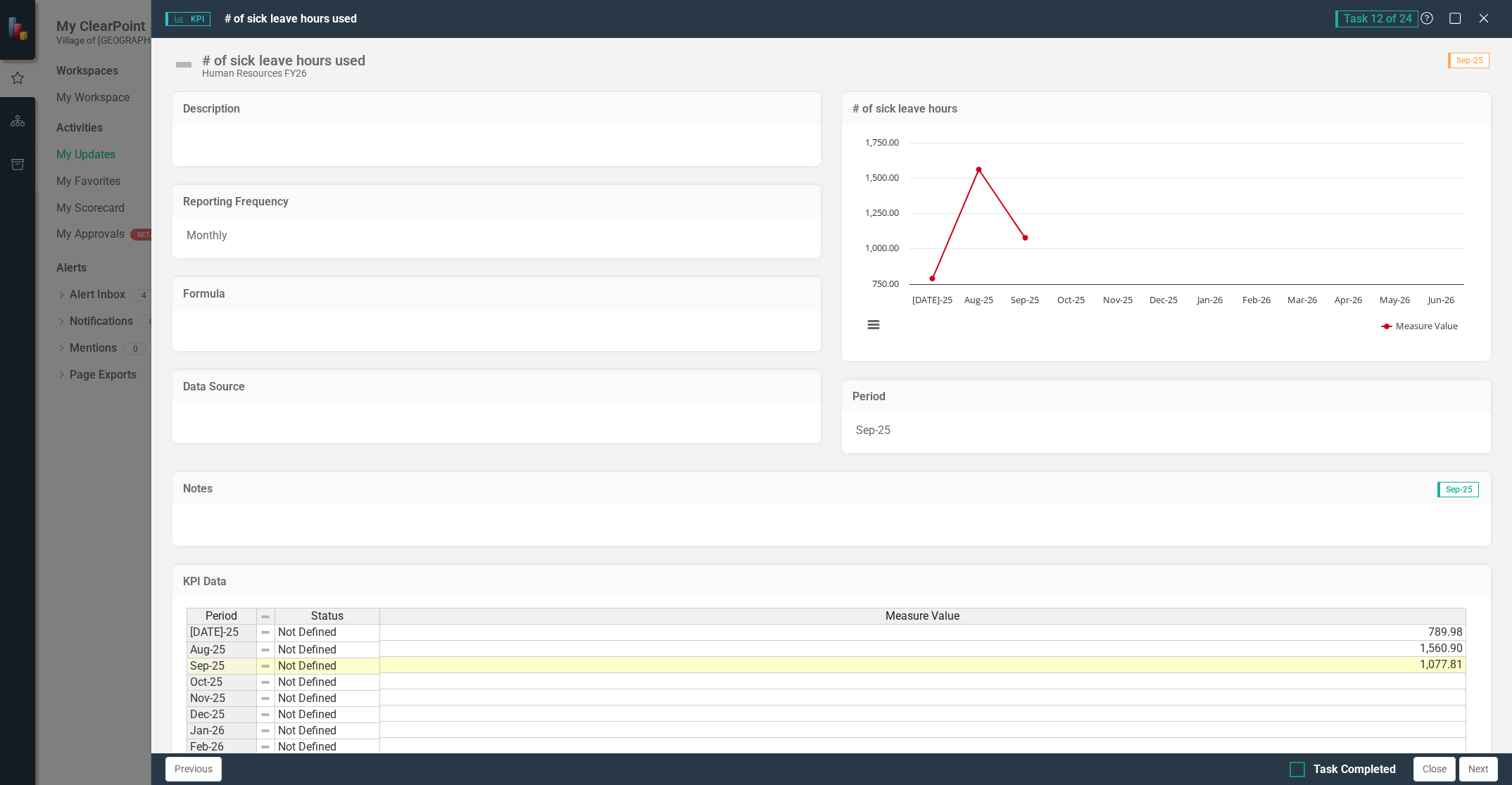
click at [1299, 769] on div at bounding box center [1297, 769] width 15 height 15
click at [1298, 769] on input "Task Completed" at bounding box center [1293, 766] width 9 height 9
checkbox input "true"
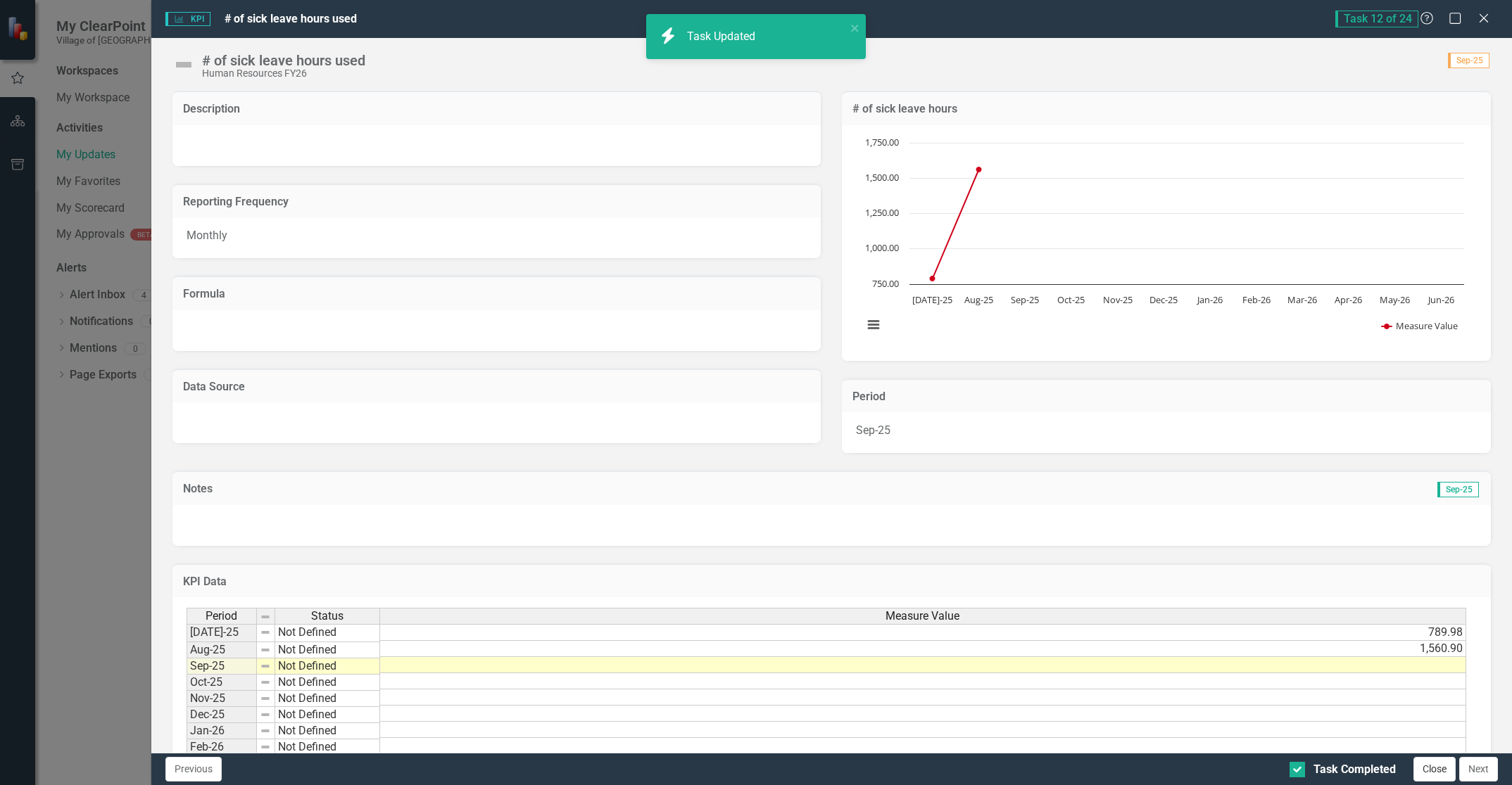
click at [1419, 767] on button "Close" at bounding box center [1434, 769] width 42 height 24
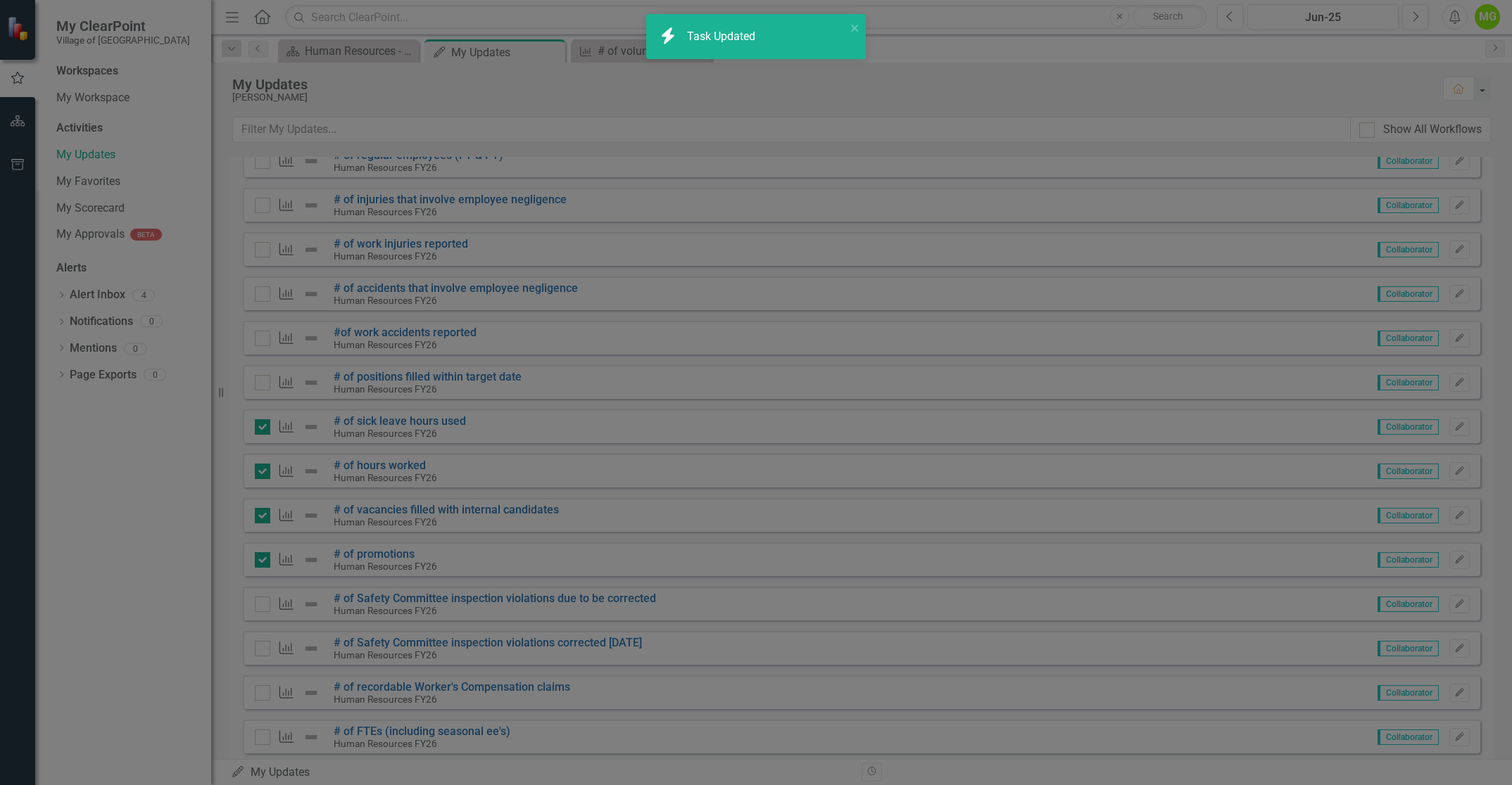
checkbox input "true"
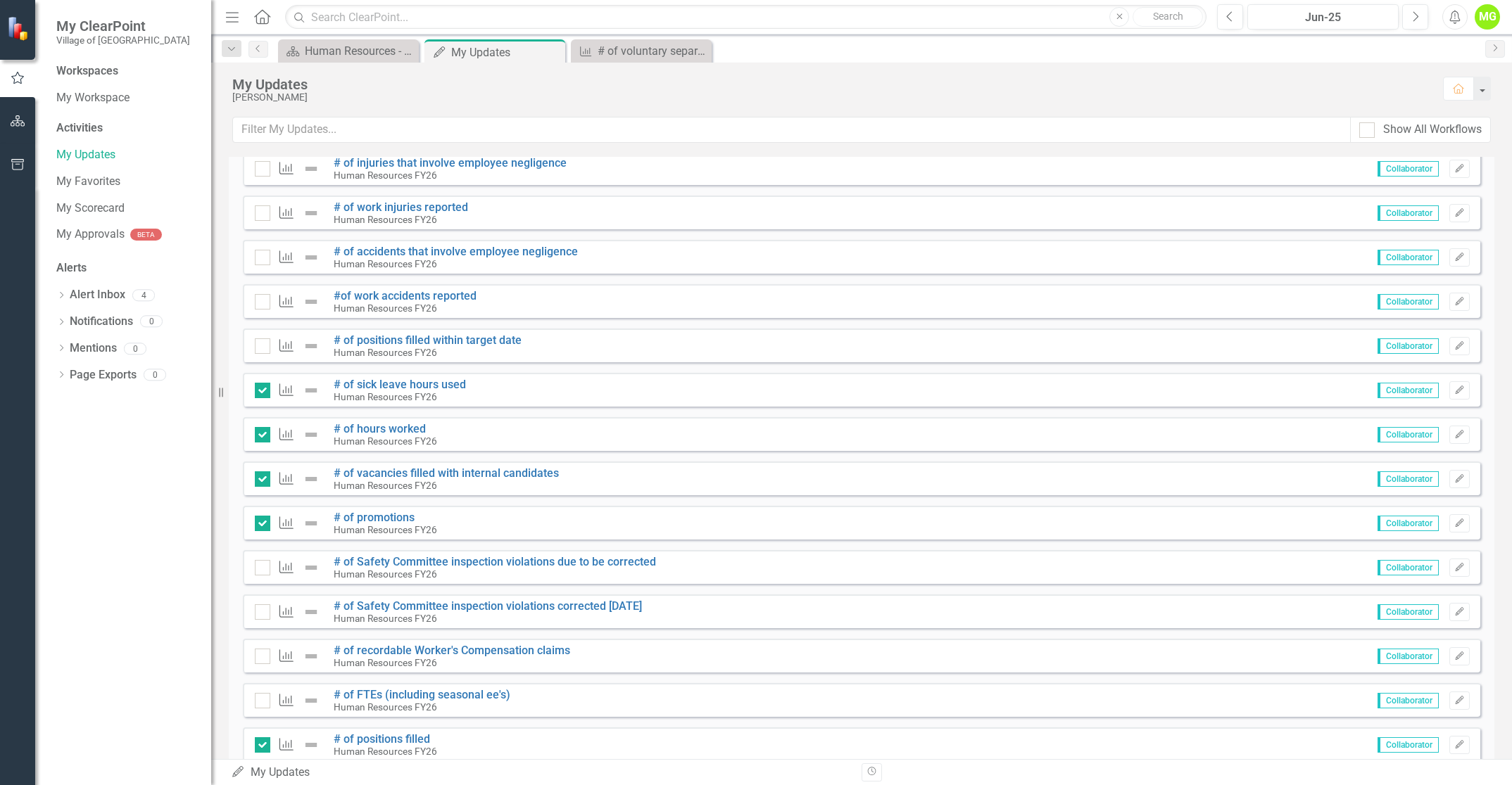
scroll to position [422, 0]
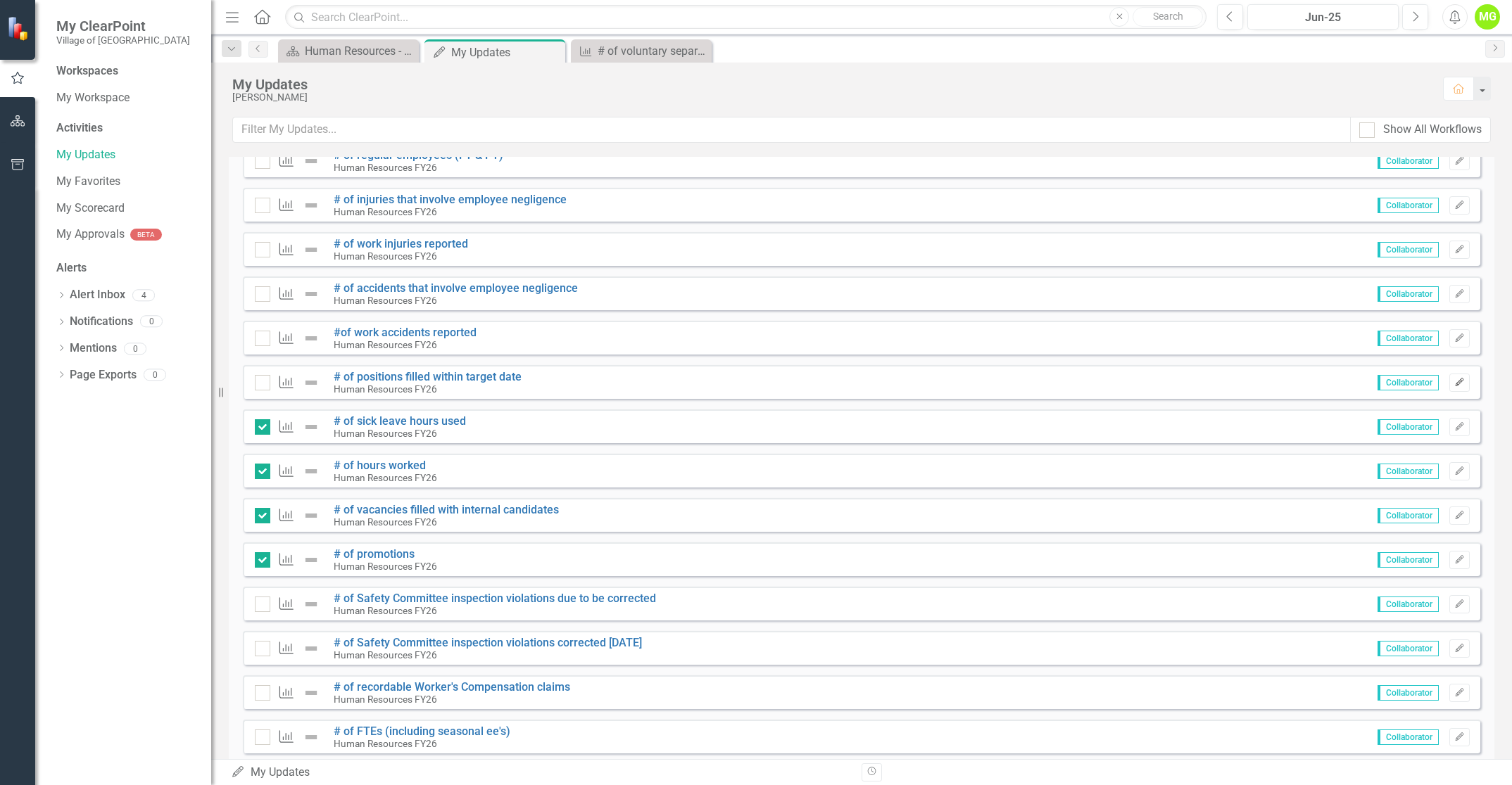
click at [1455, 382] on button "Edit" at bounding box center [1459, 383] width 20 height 18
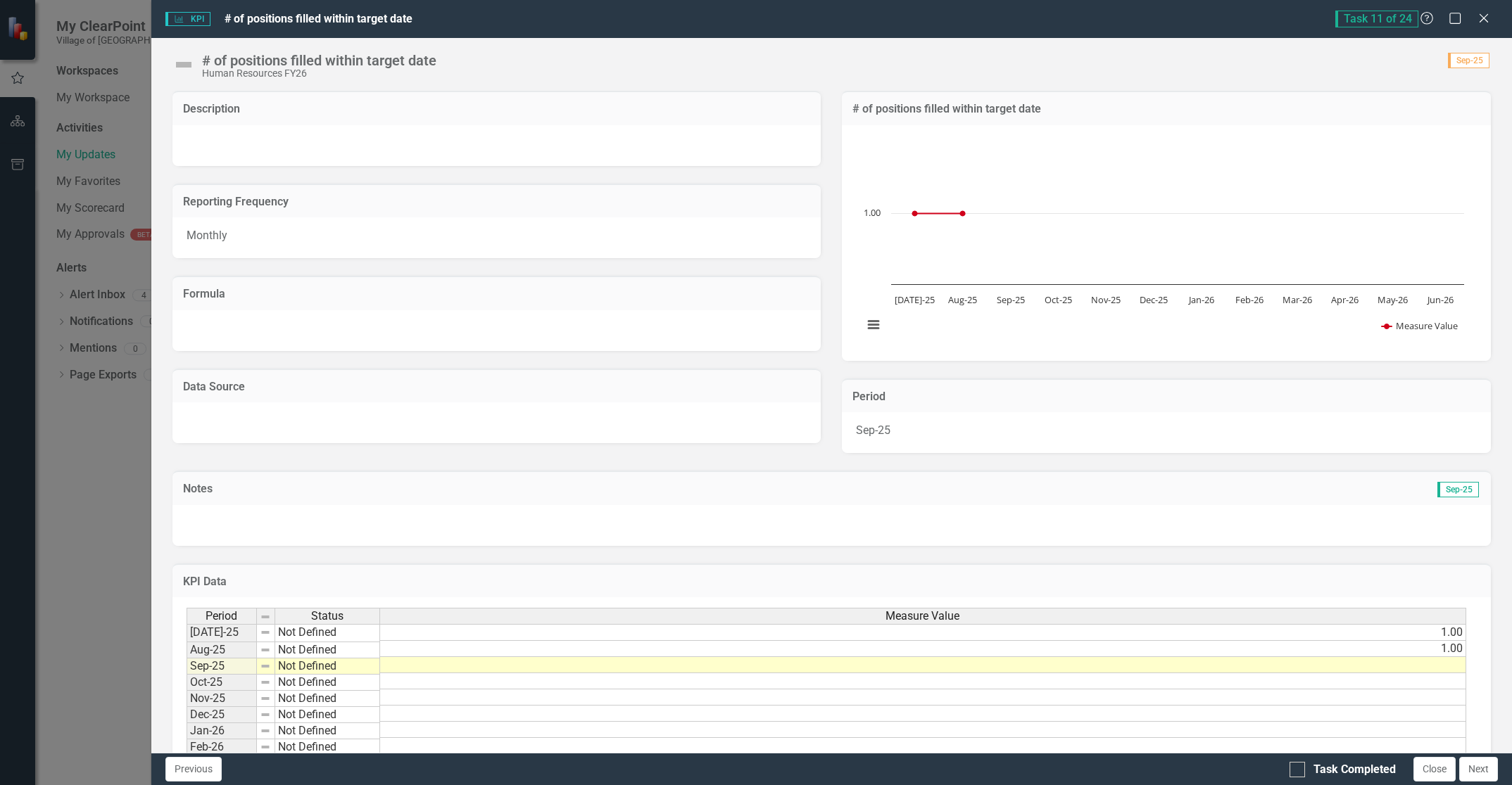
scroll to position [3, 0]
click at [1436, 664] on td at bounding box center [923, 665] width 1086 height 16
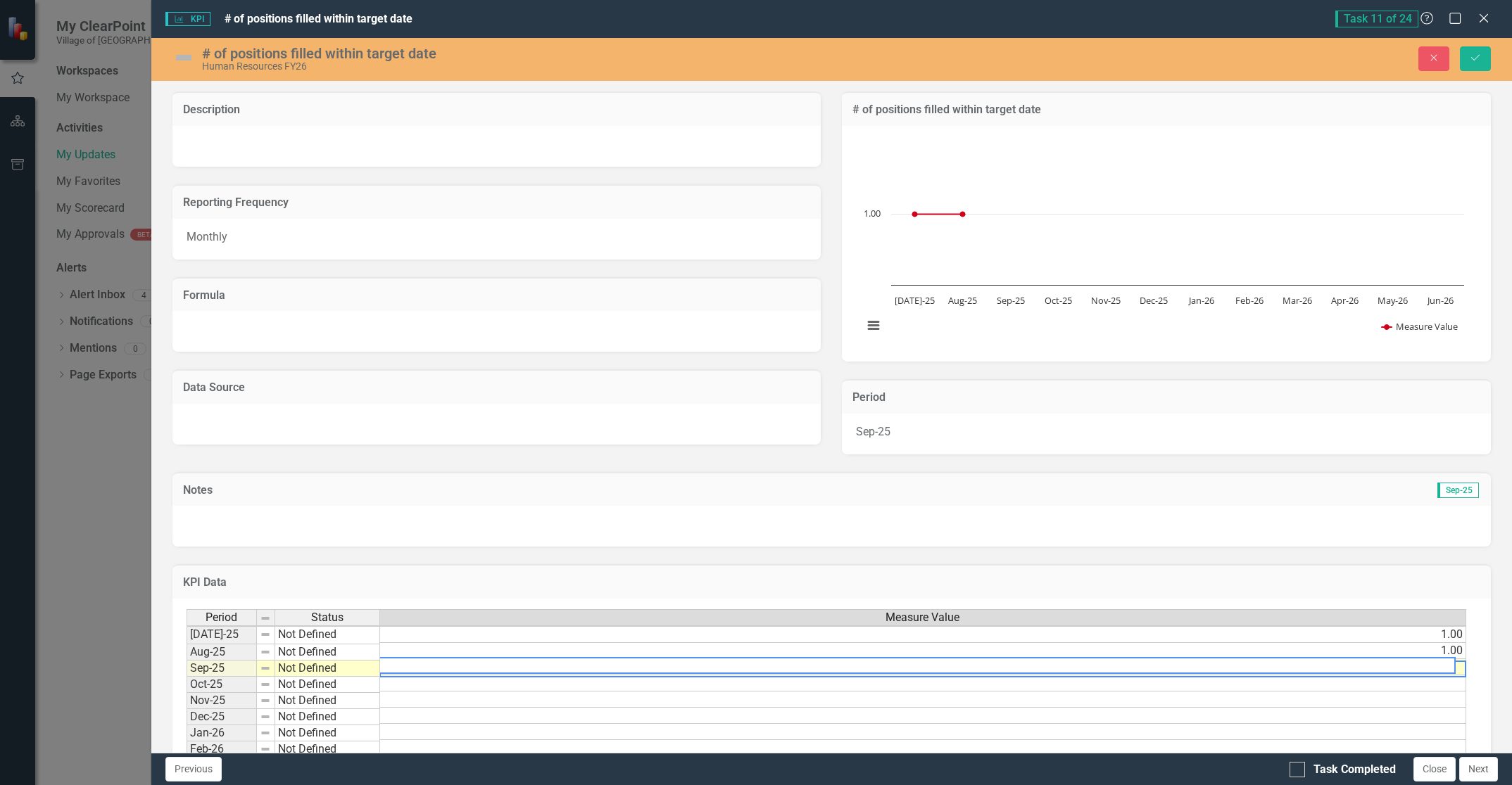
scroll to position [3, 11]
type textarea "0.0"
click at [1473, 58] on icon "Save" at bounding box center [1475, 58] width 13 height 10
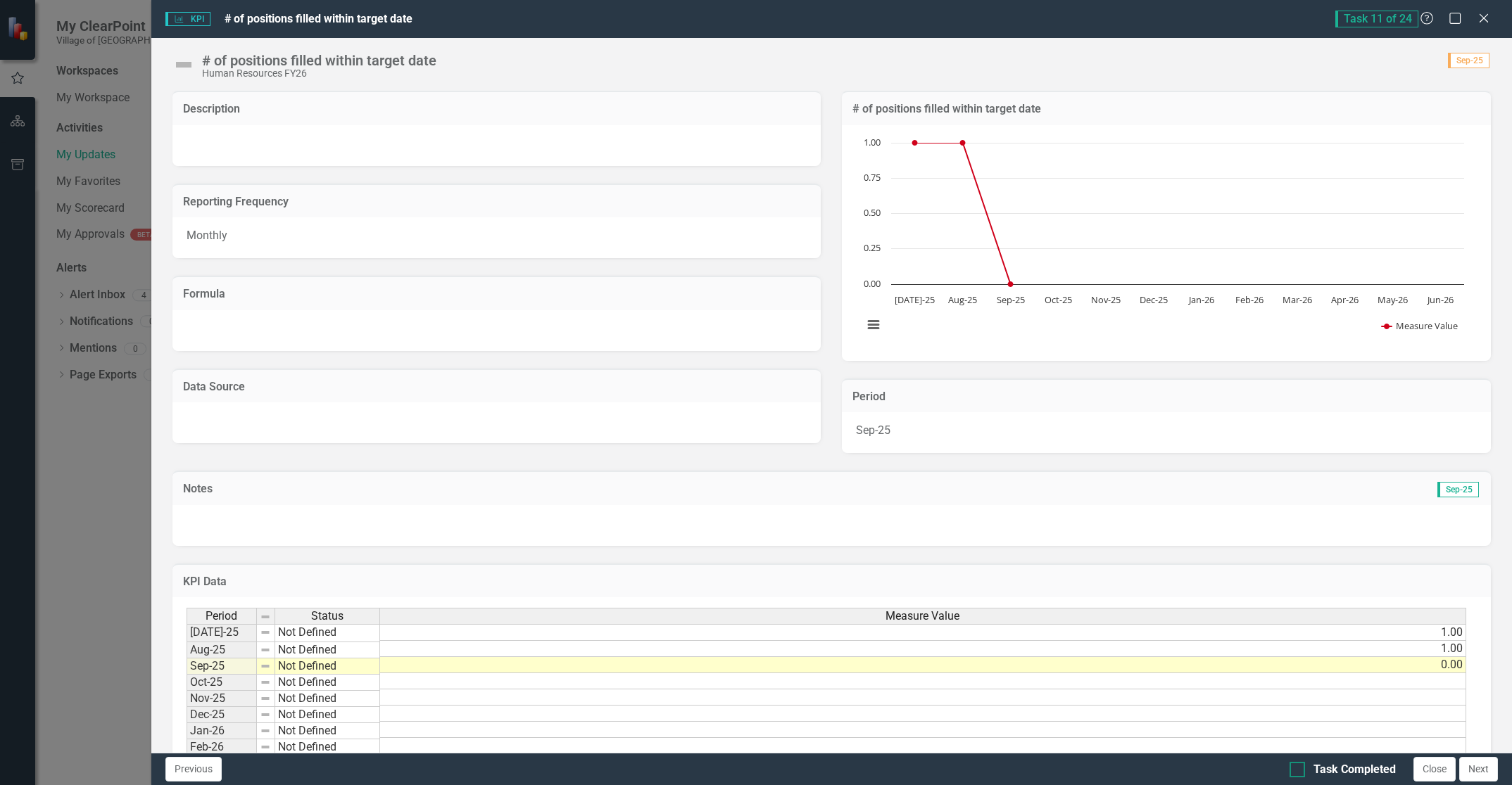
click at [1294, 772] on div at bounding box center [1297, 769] width 15 height 15
click at [1294, 771] on input "Task Completed" at bounding box center [1293, 766] width 9 height 9
checkbox input "true"
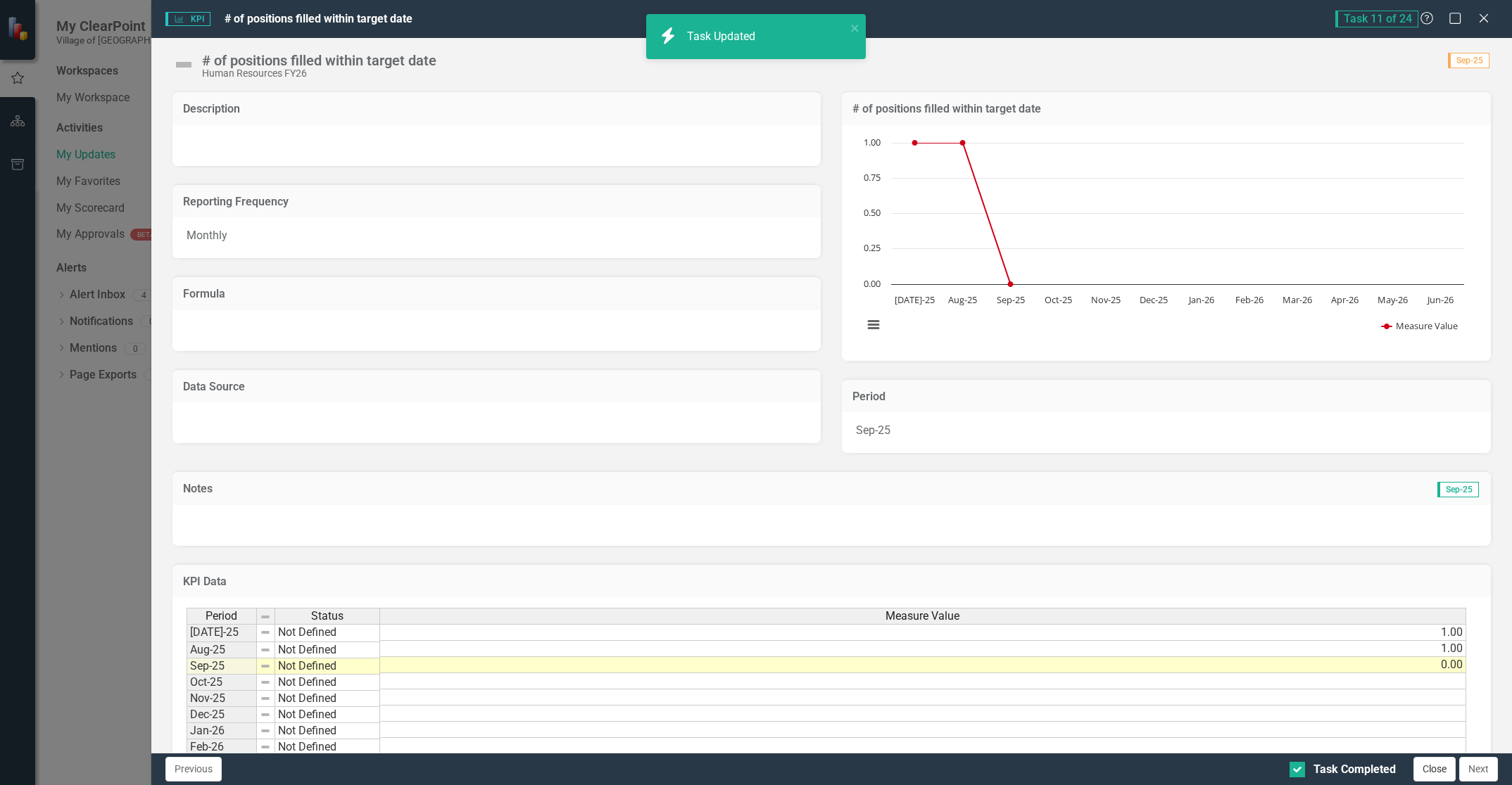
click at [1426, 769] on button "Close" at bounding box center [1434, 769] width 42 height 24
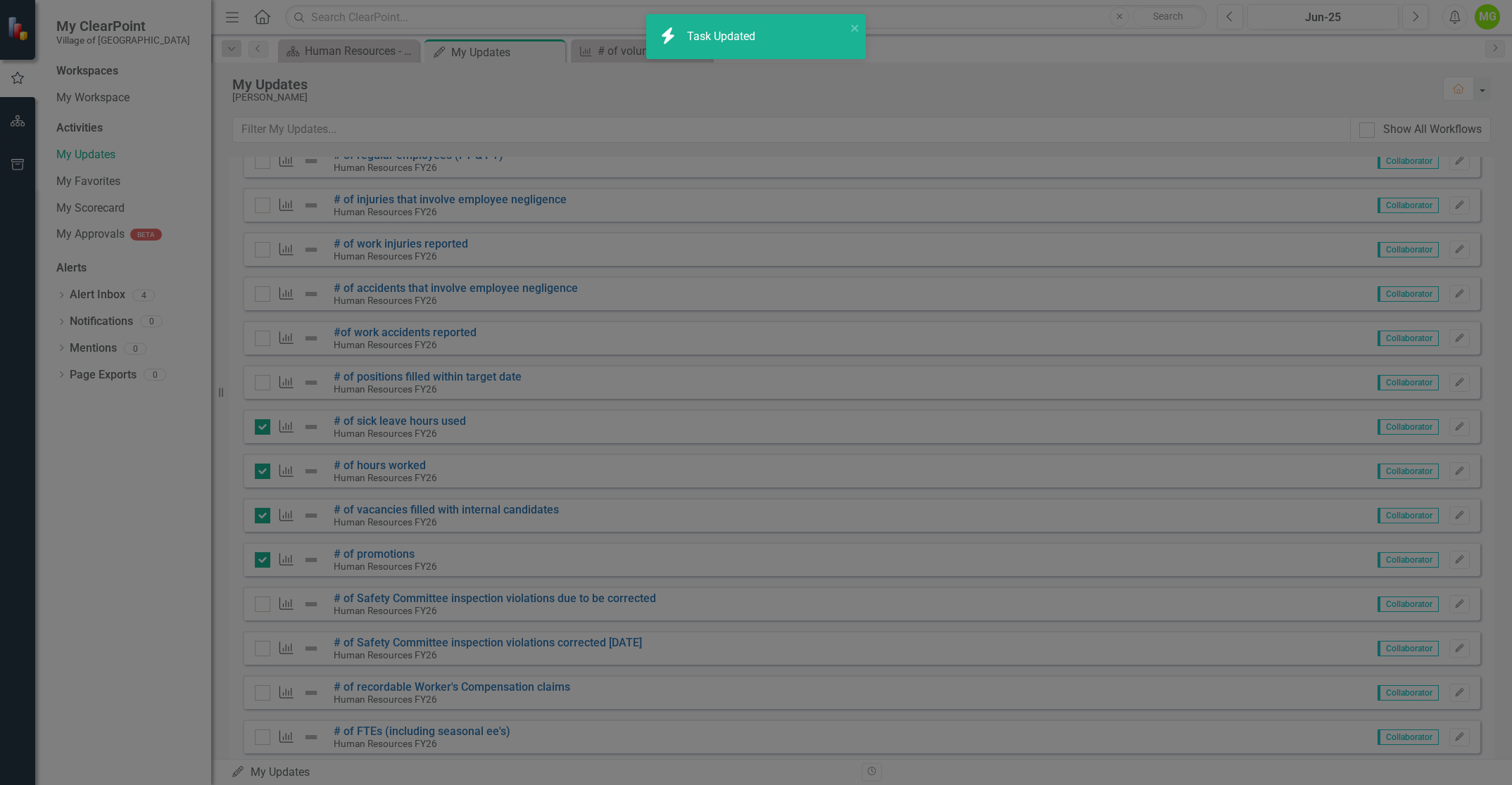
checkbox input "true"
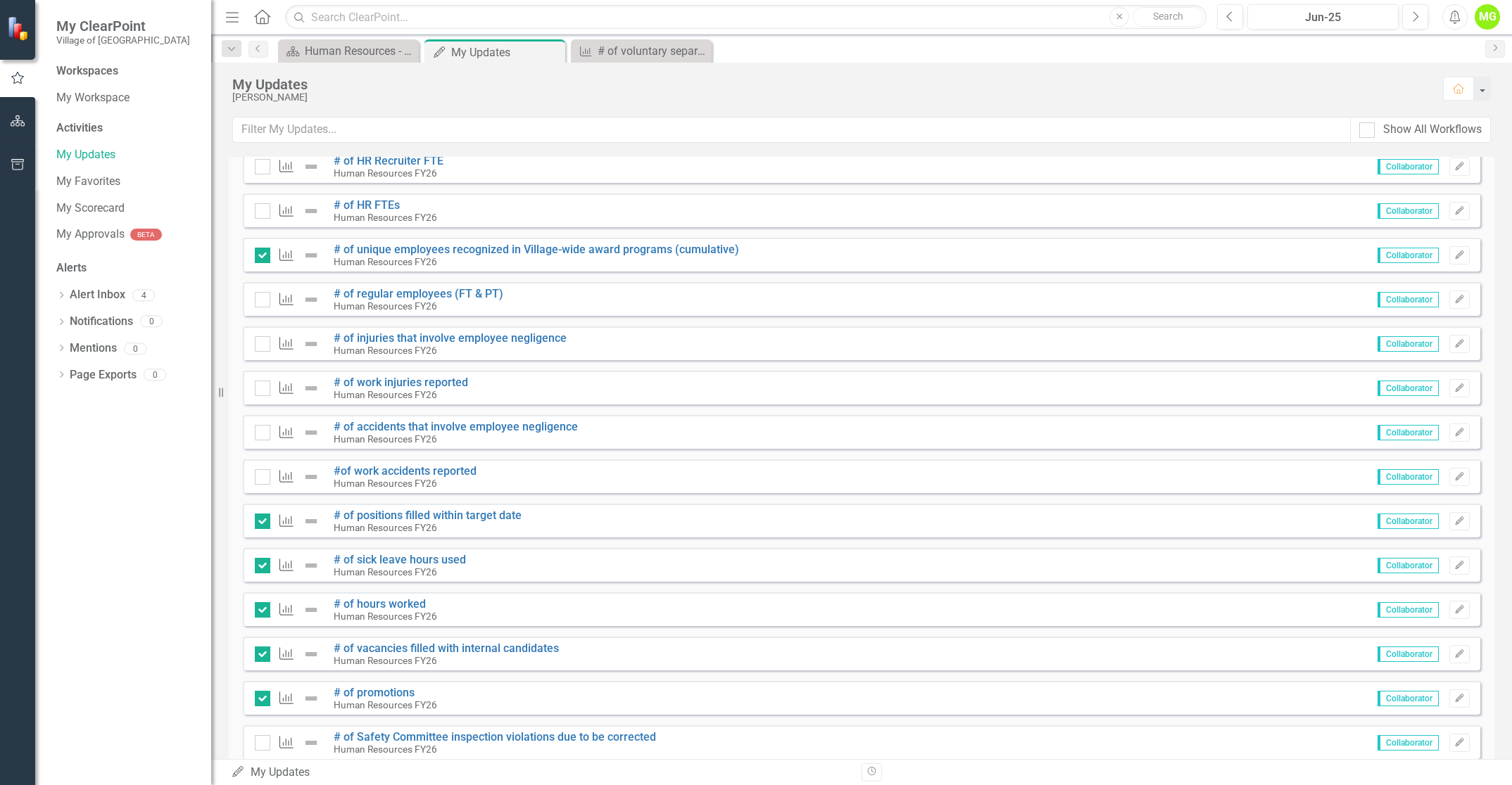
scroll to position [317, 0]
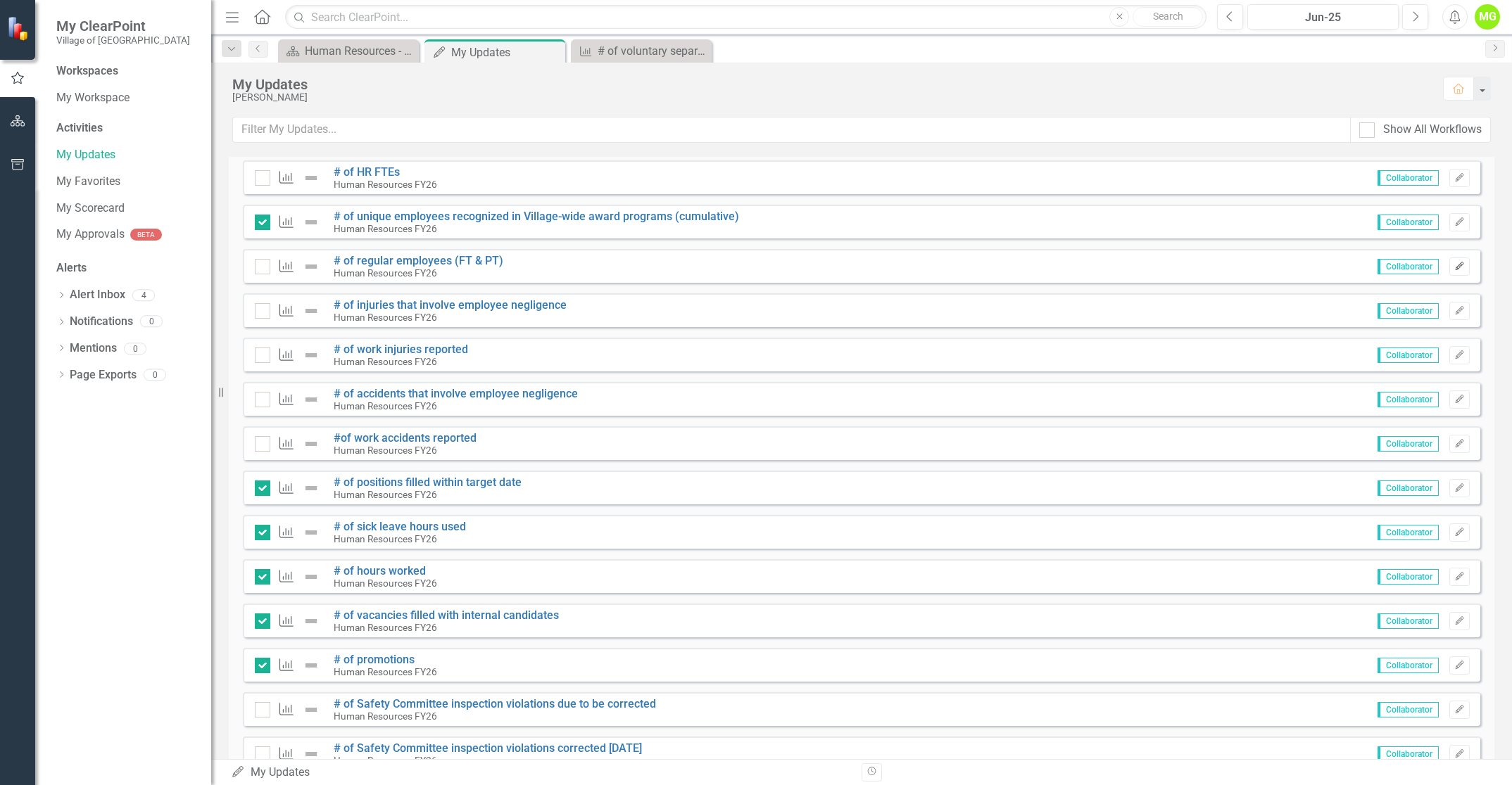
click at [1454, 269] on icon "Edit" at bounding box center [1459, 266] width 11 height 8
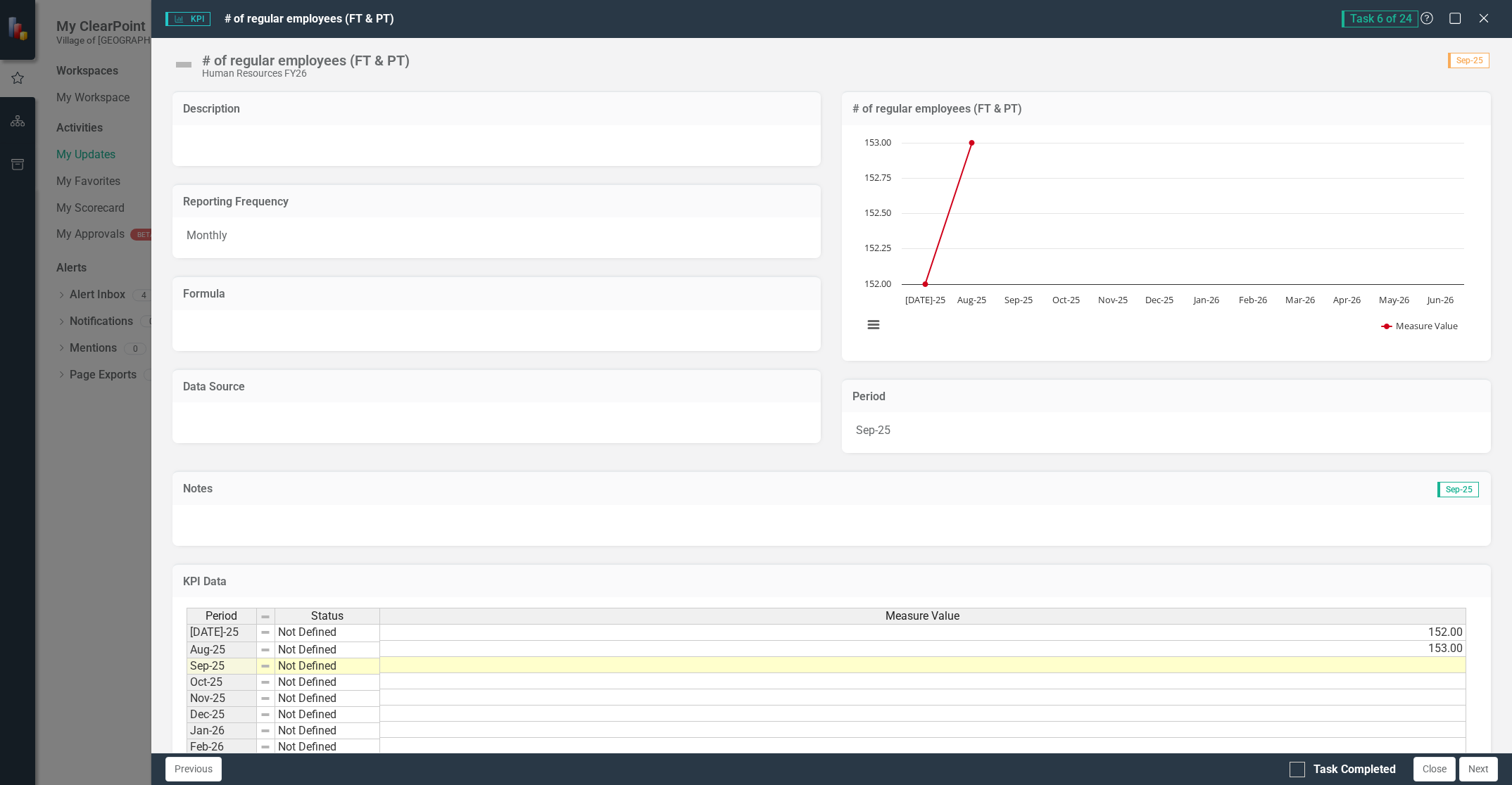
click at [1426, 669] on td at bounding box center [923, 664] width 1086 height 16
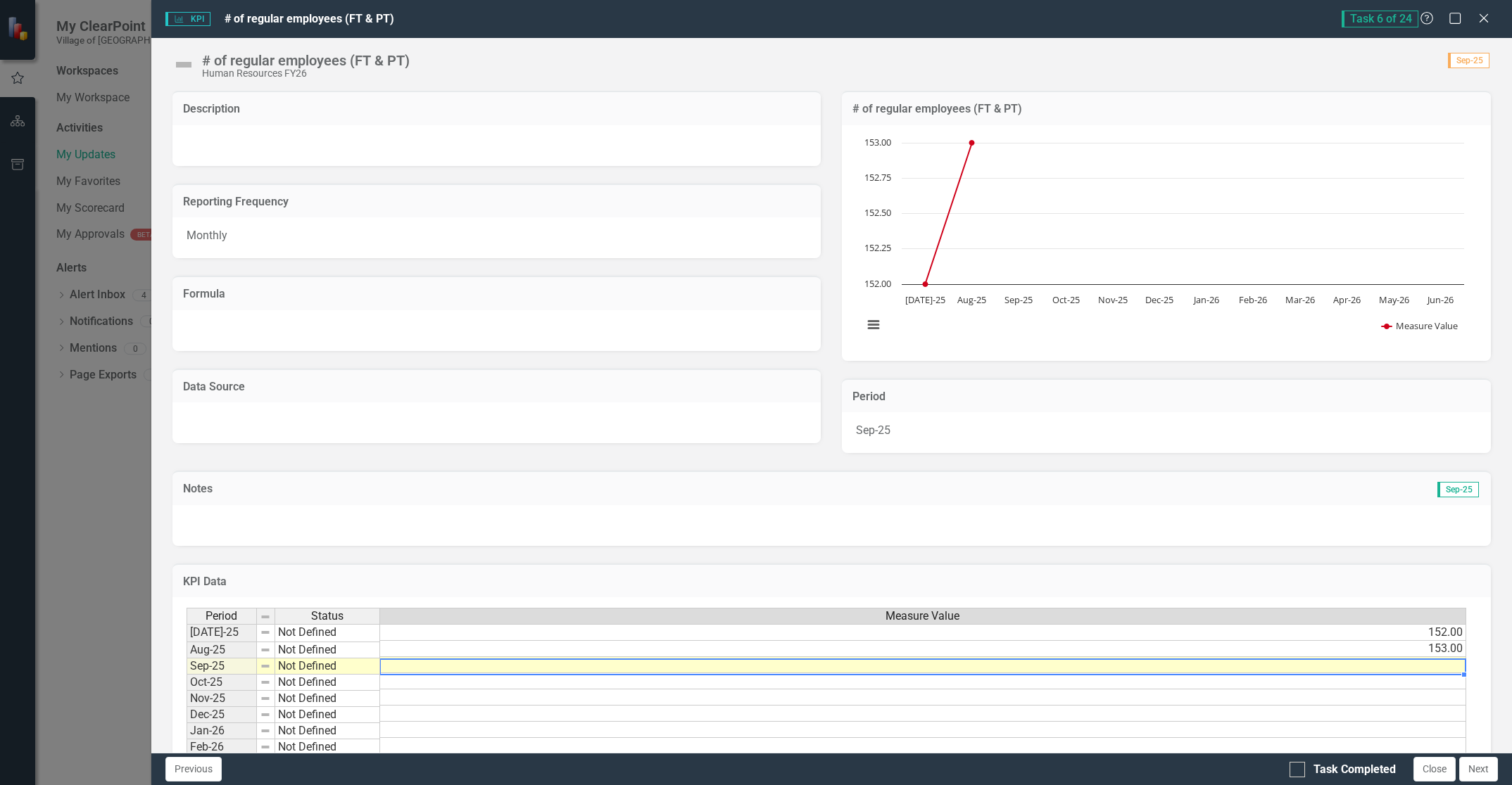
scroll to position [0, 11]
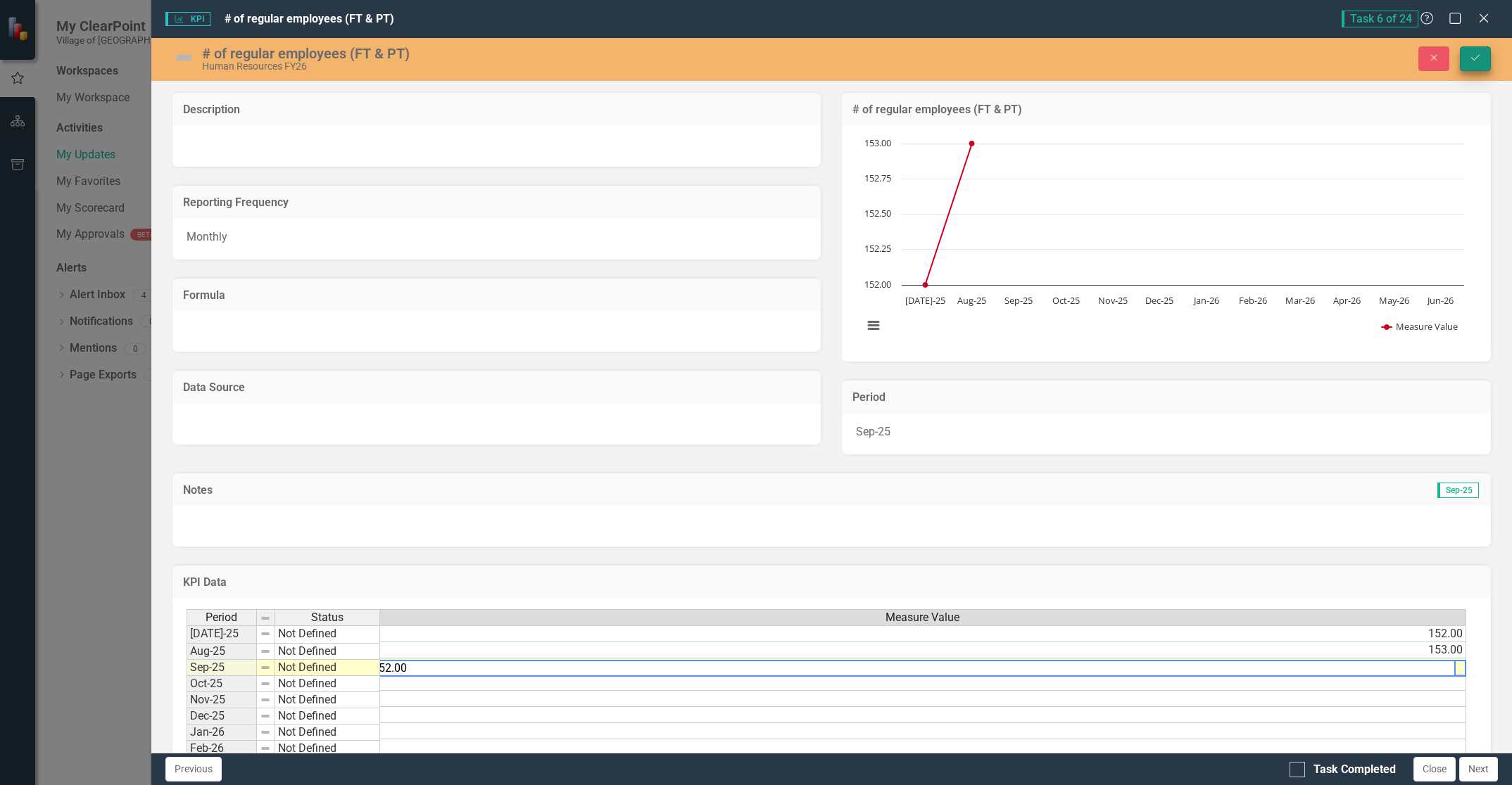
type textarea "152.00"
click at [1472, 53] on icon "Save" at bounding box center [1475, 58] width 13 height 10
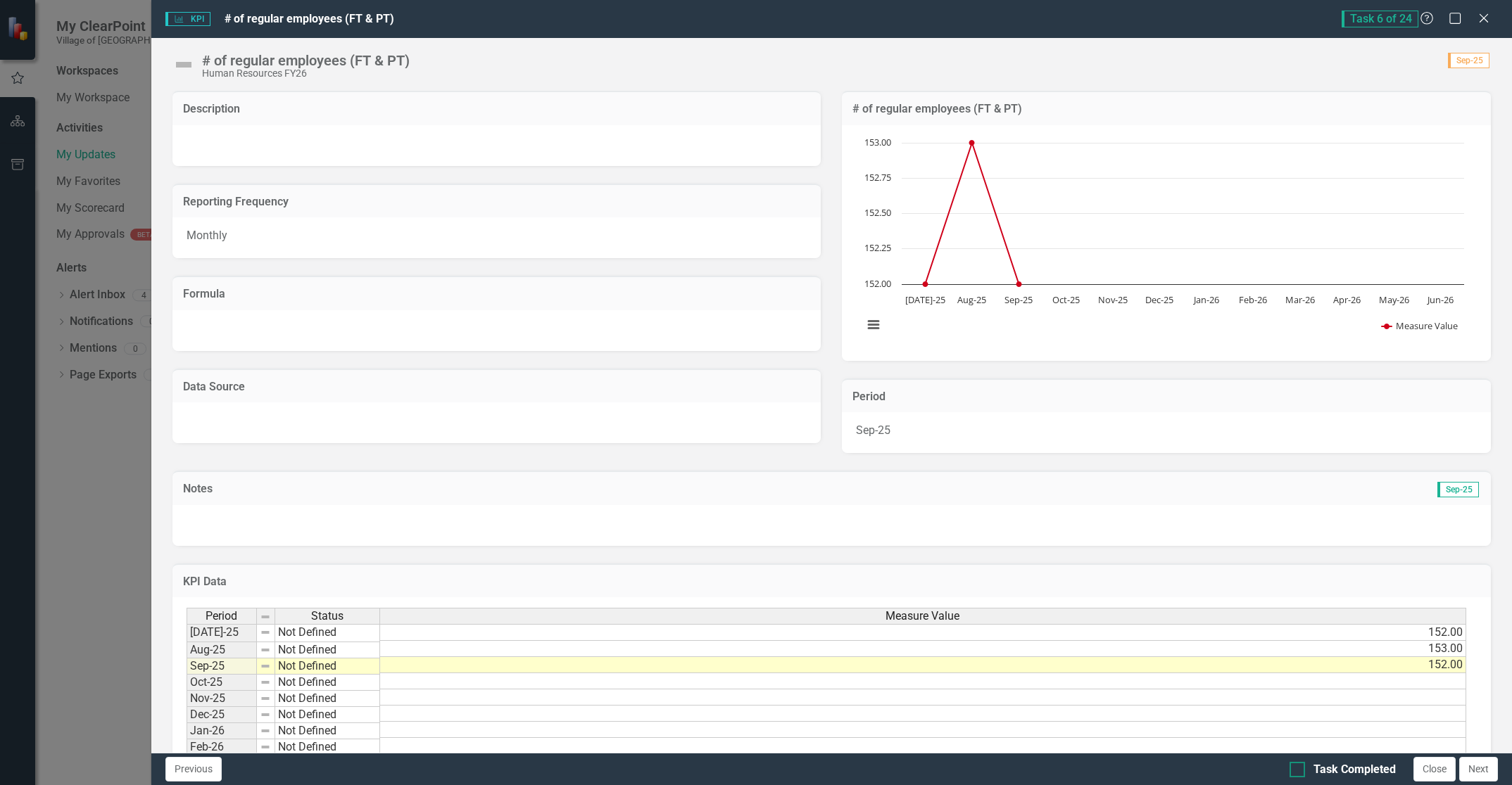
drag, startPoint x: 1297, startPoint y: 768, endPoint x: 1367, endPoint y: 765, distance: 70.1
click at [1297, 767] on input "Task Completed" at bounding box center [1293, 766] width 9 height 9
checkbox input "true"
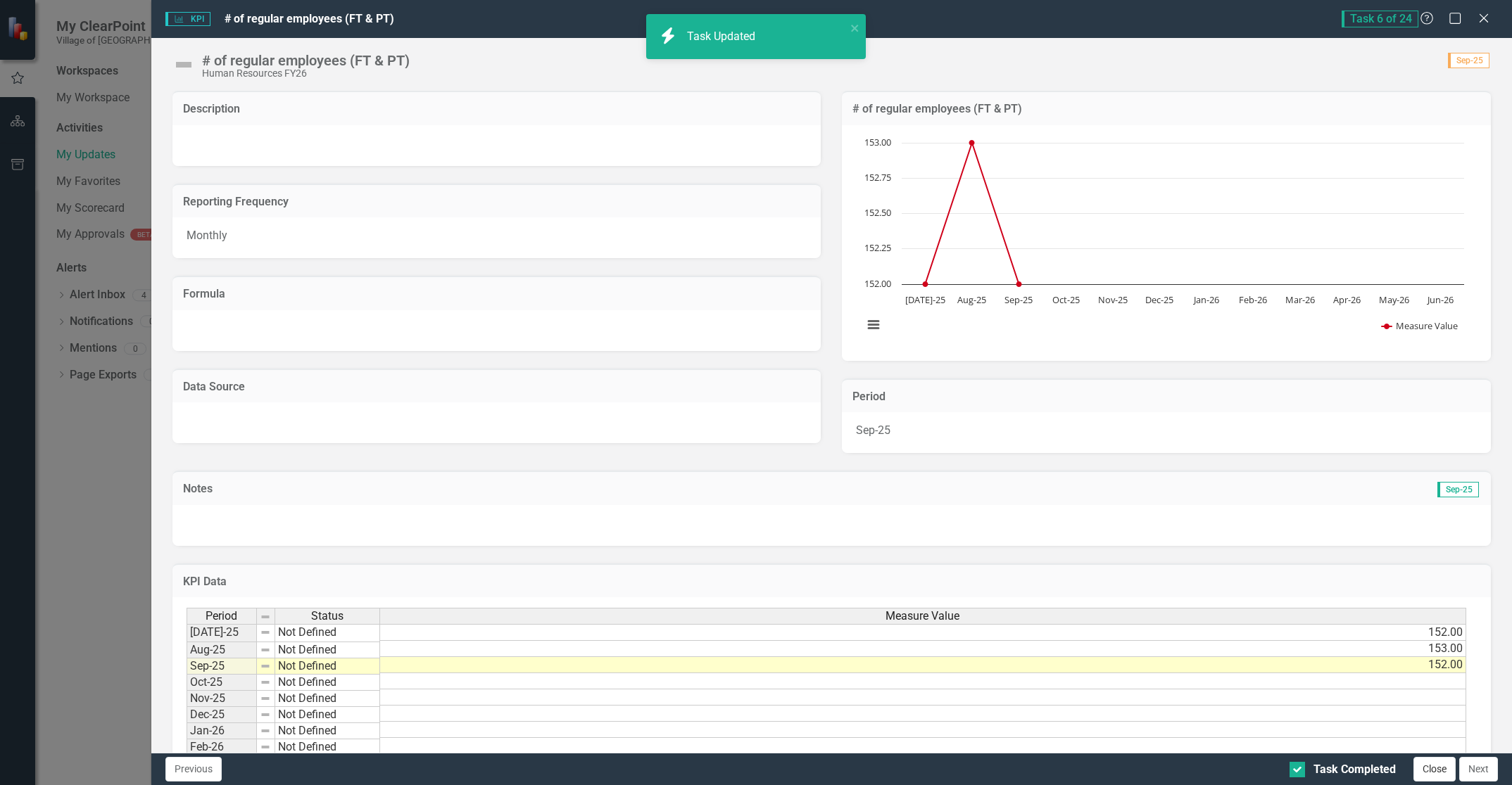
click at [1424, 762] on button "Close" at bounding box center [1434, 769] width 42 height 24
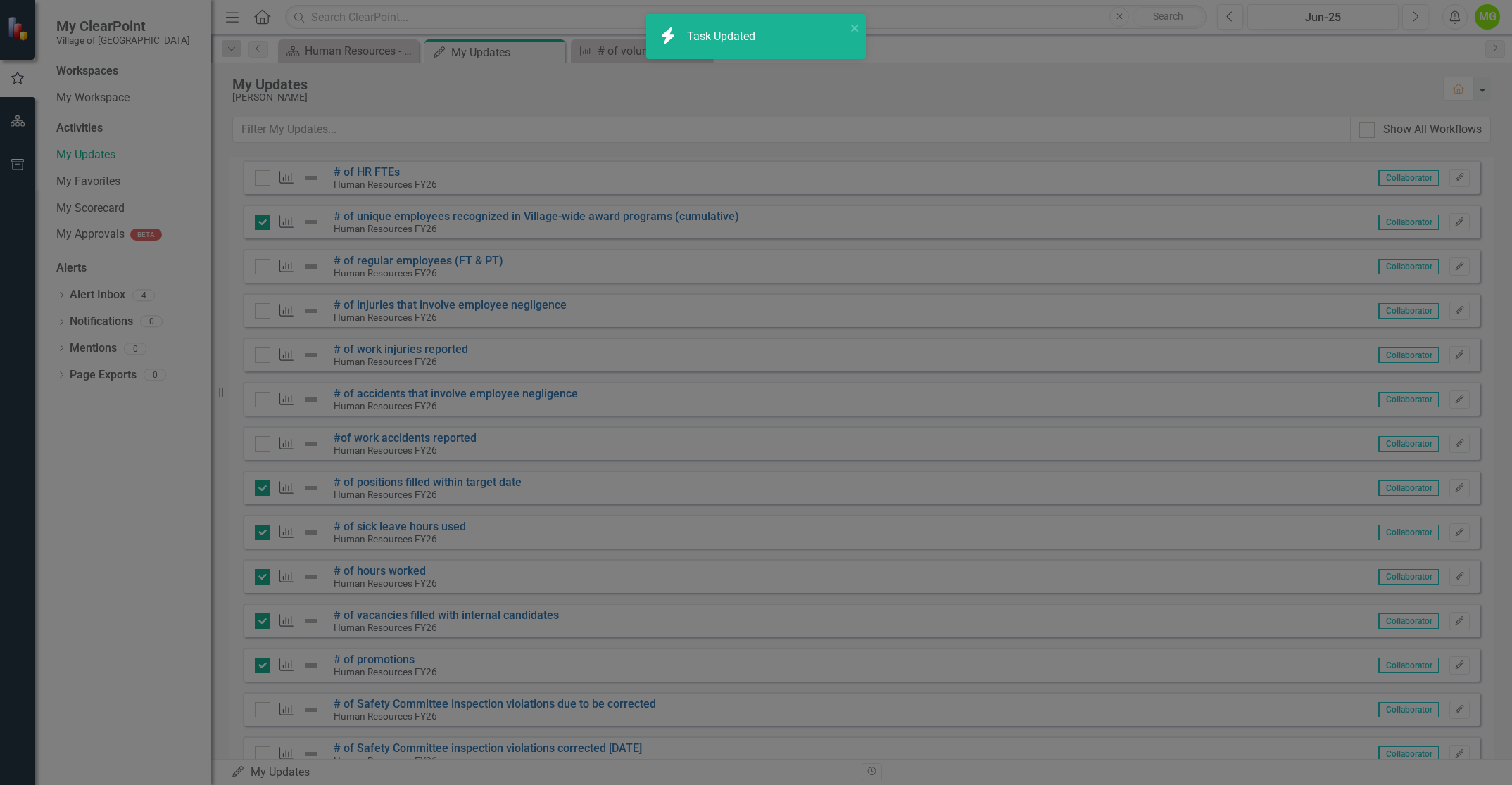
checkbox input "true"
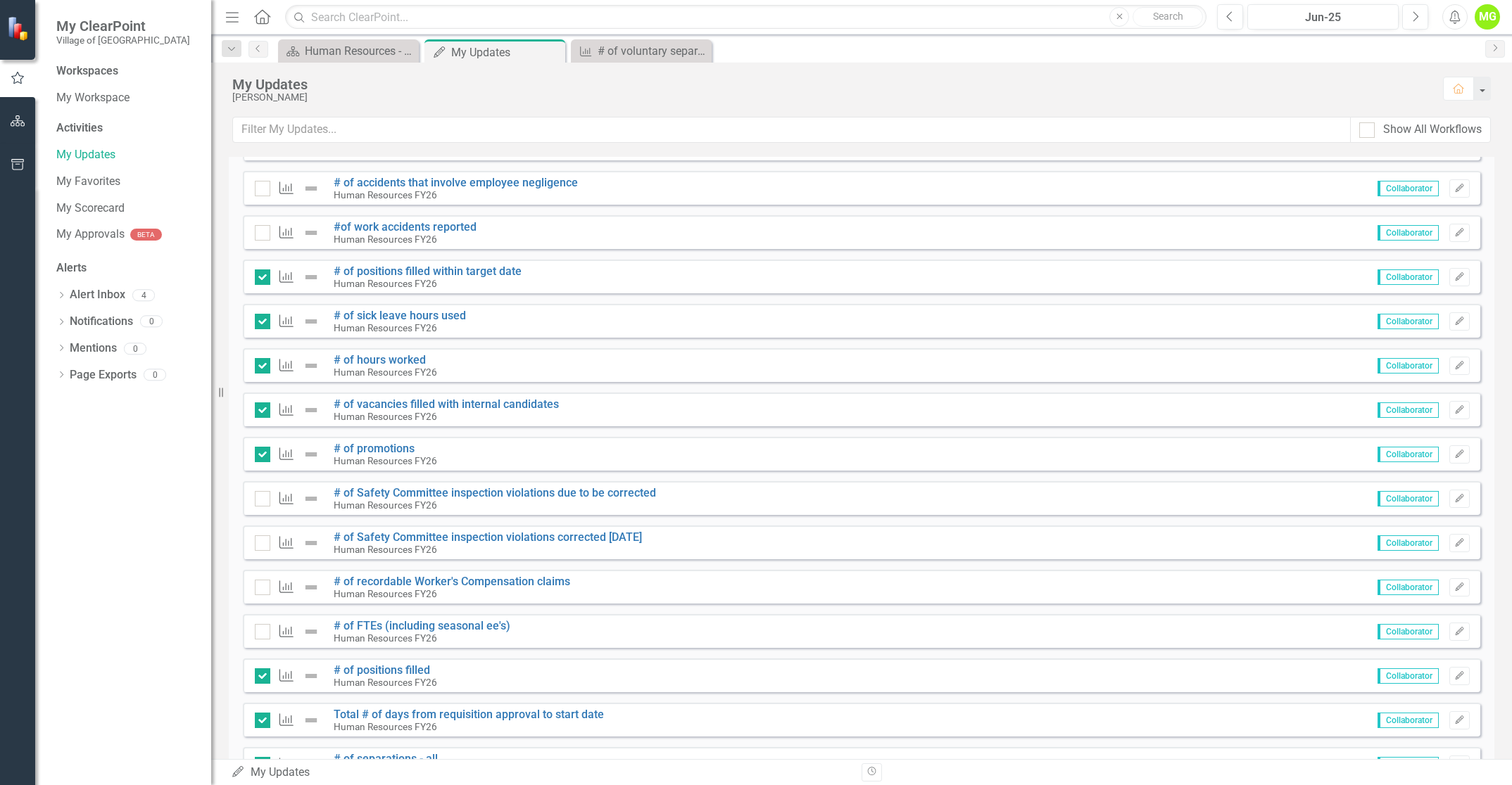
scroll to position [633, 0]
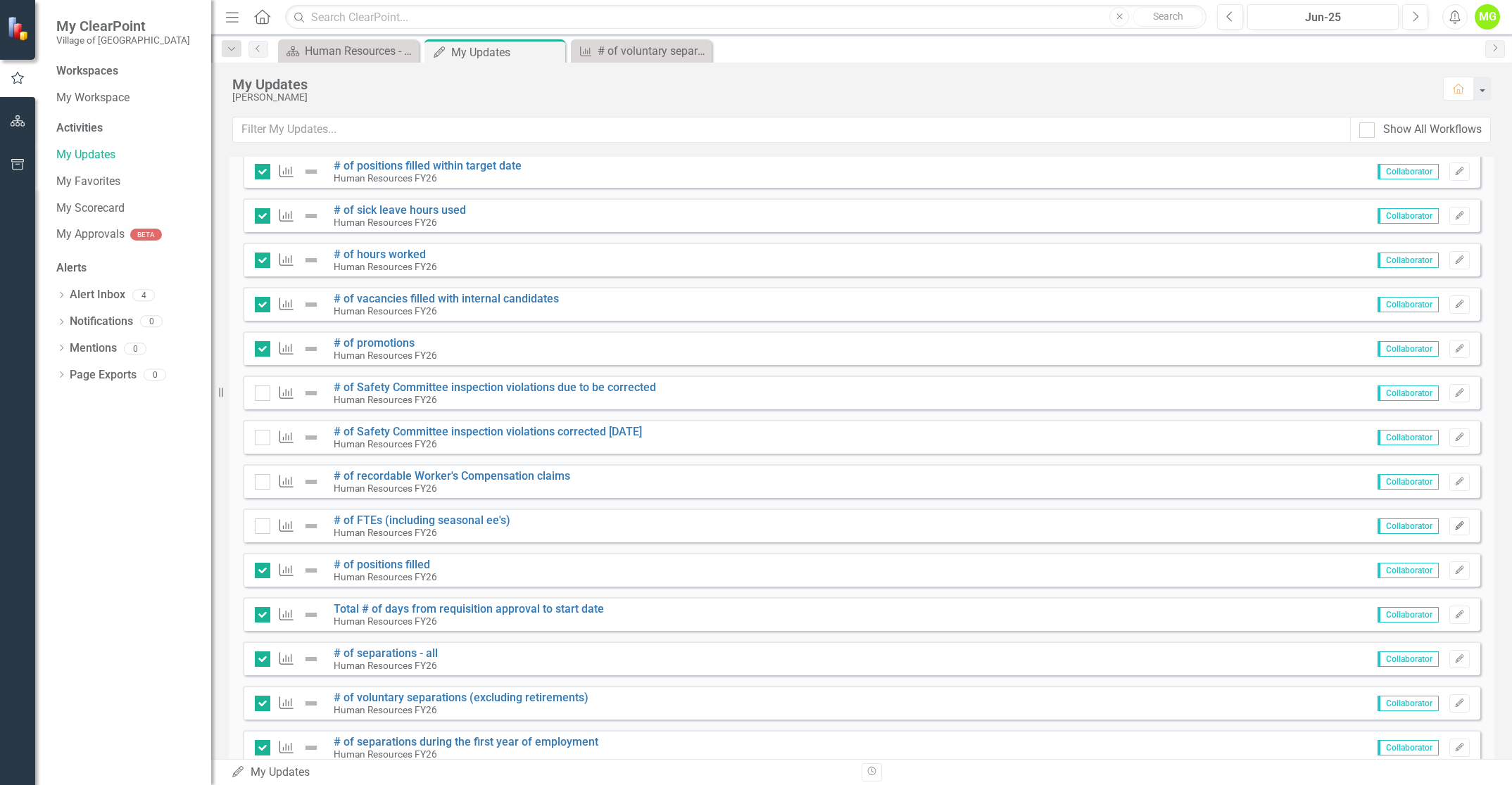
click at [1454, 524] on icon "Edit" at bounding box center [1459, 526] width 11 height 8
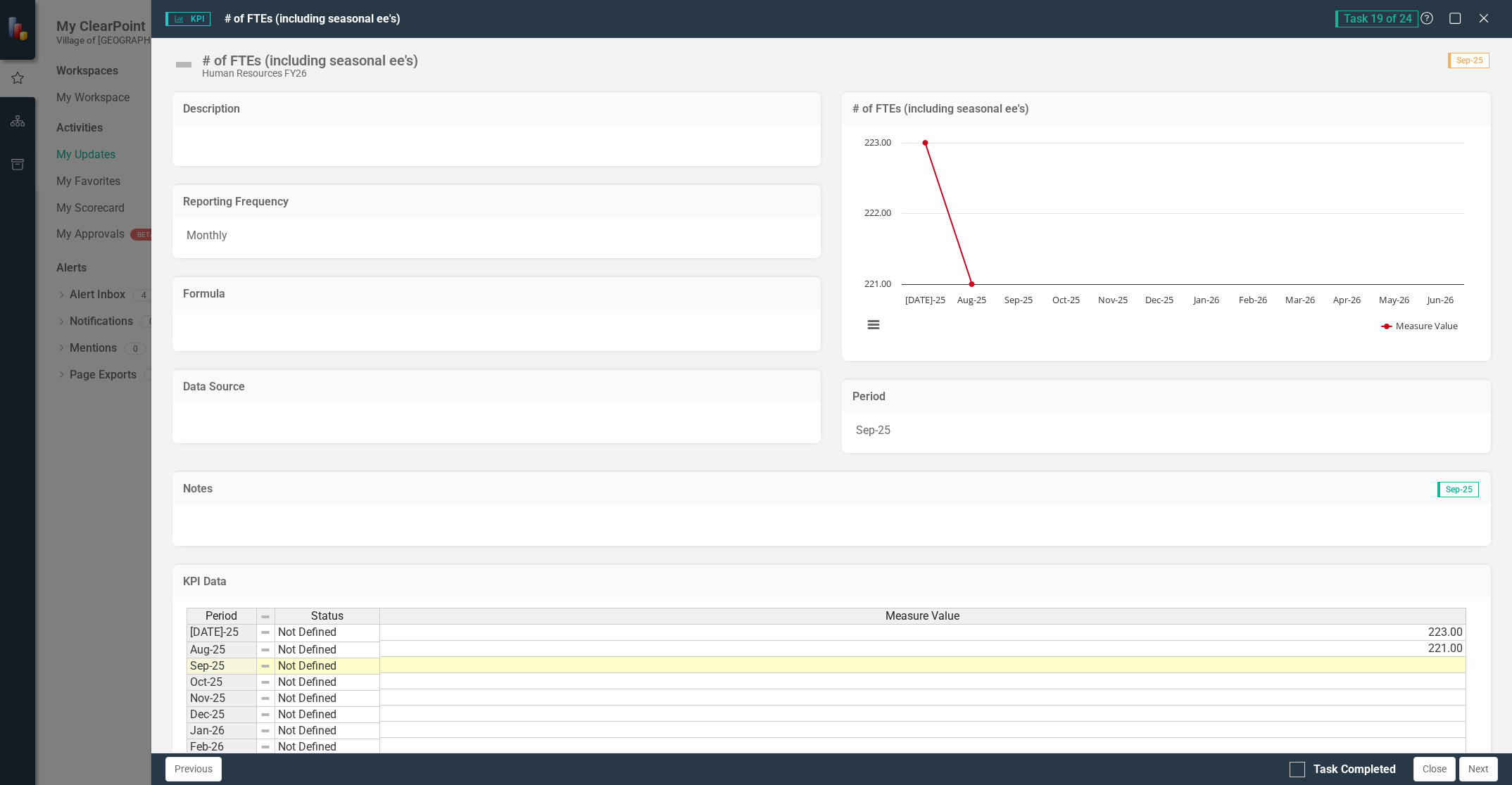
click at [1436, 664] on td at bounding box center [923, 664] width 1086 height 16
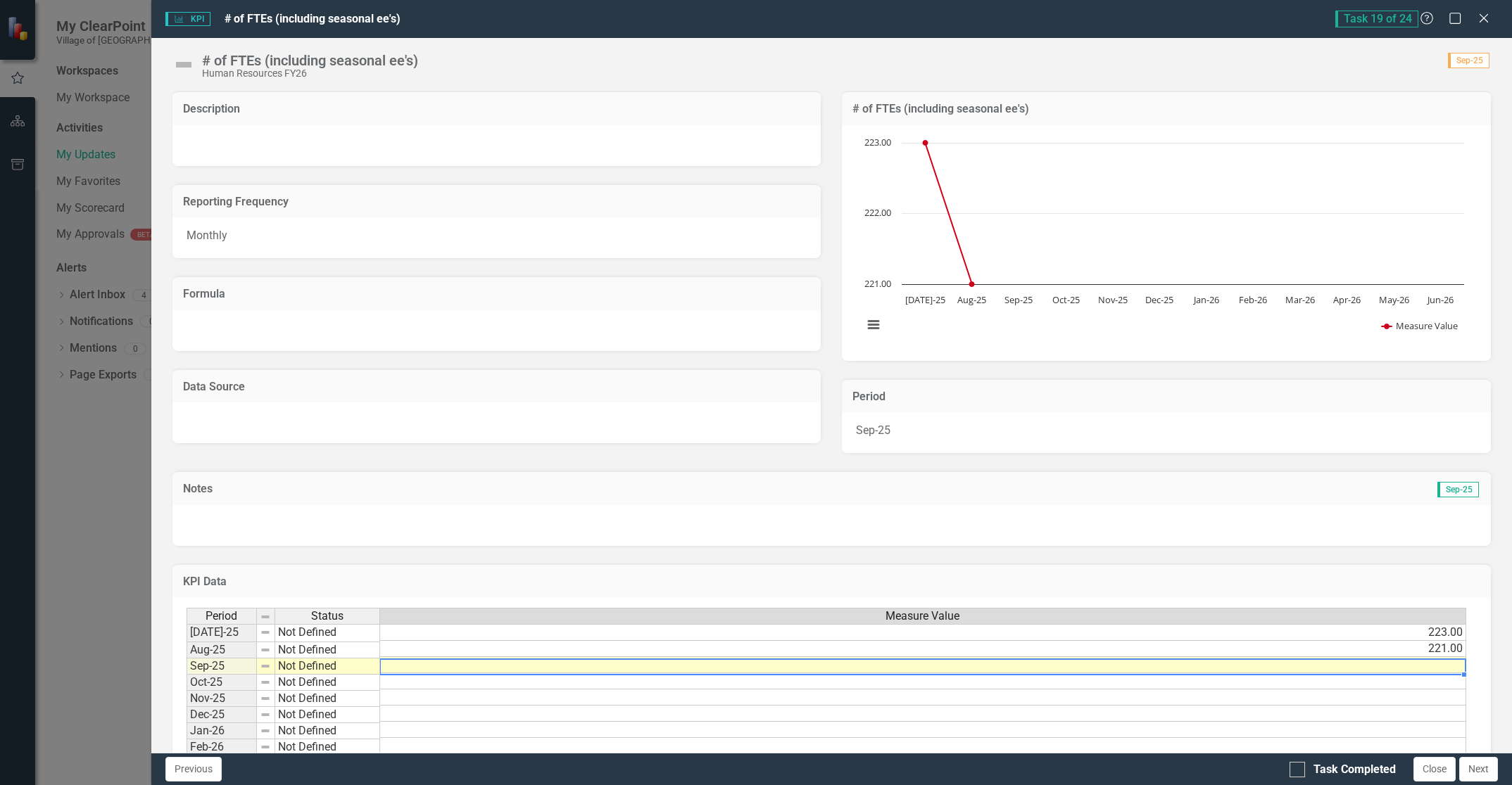
scroll to position [0, 11]
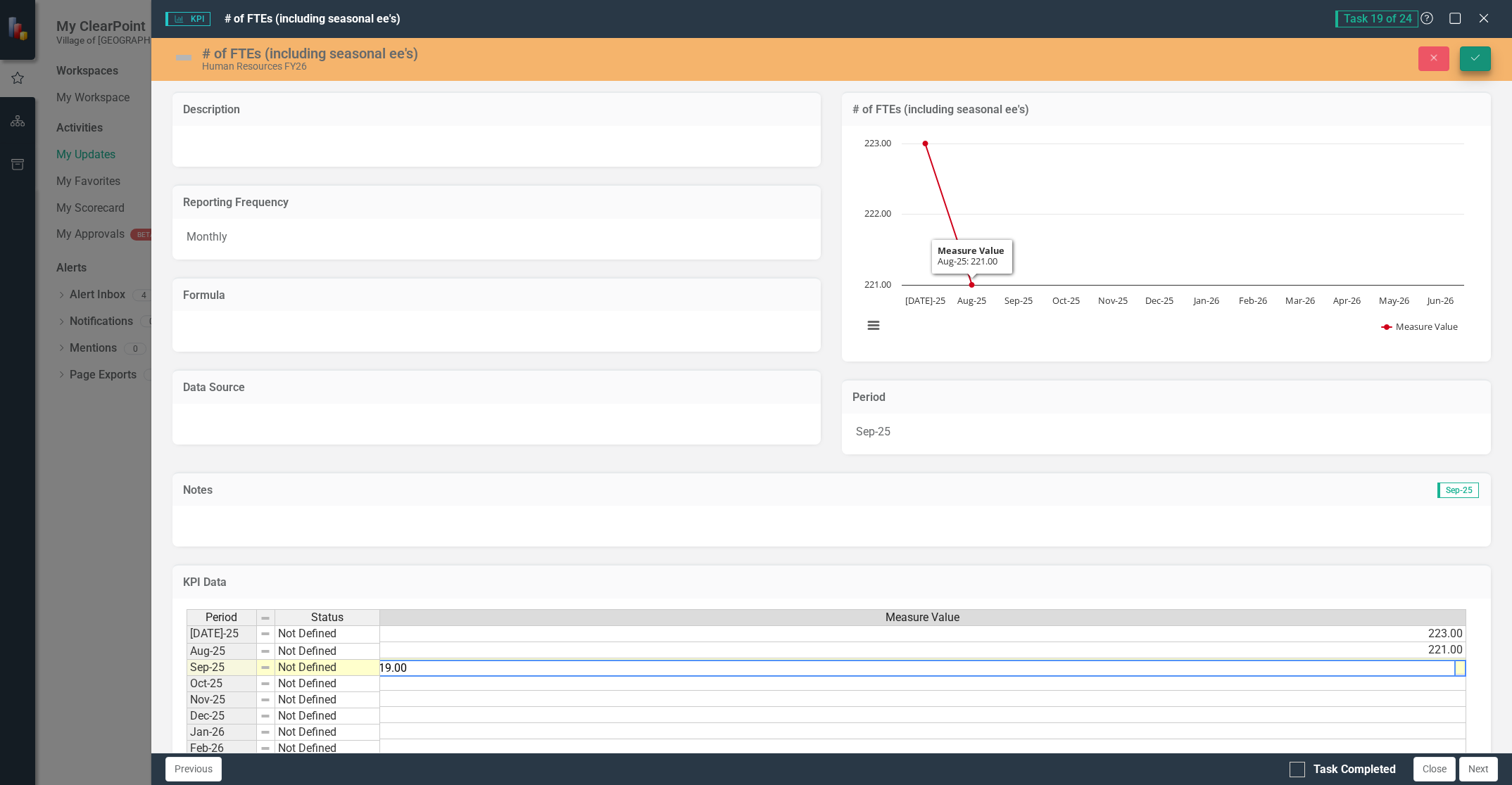
type textarea "219.00"
click at [1473, 55] on icon "Save" at bounding box center [1475, 58] width 13 height 10
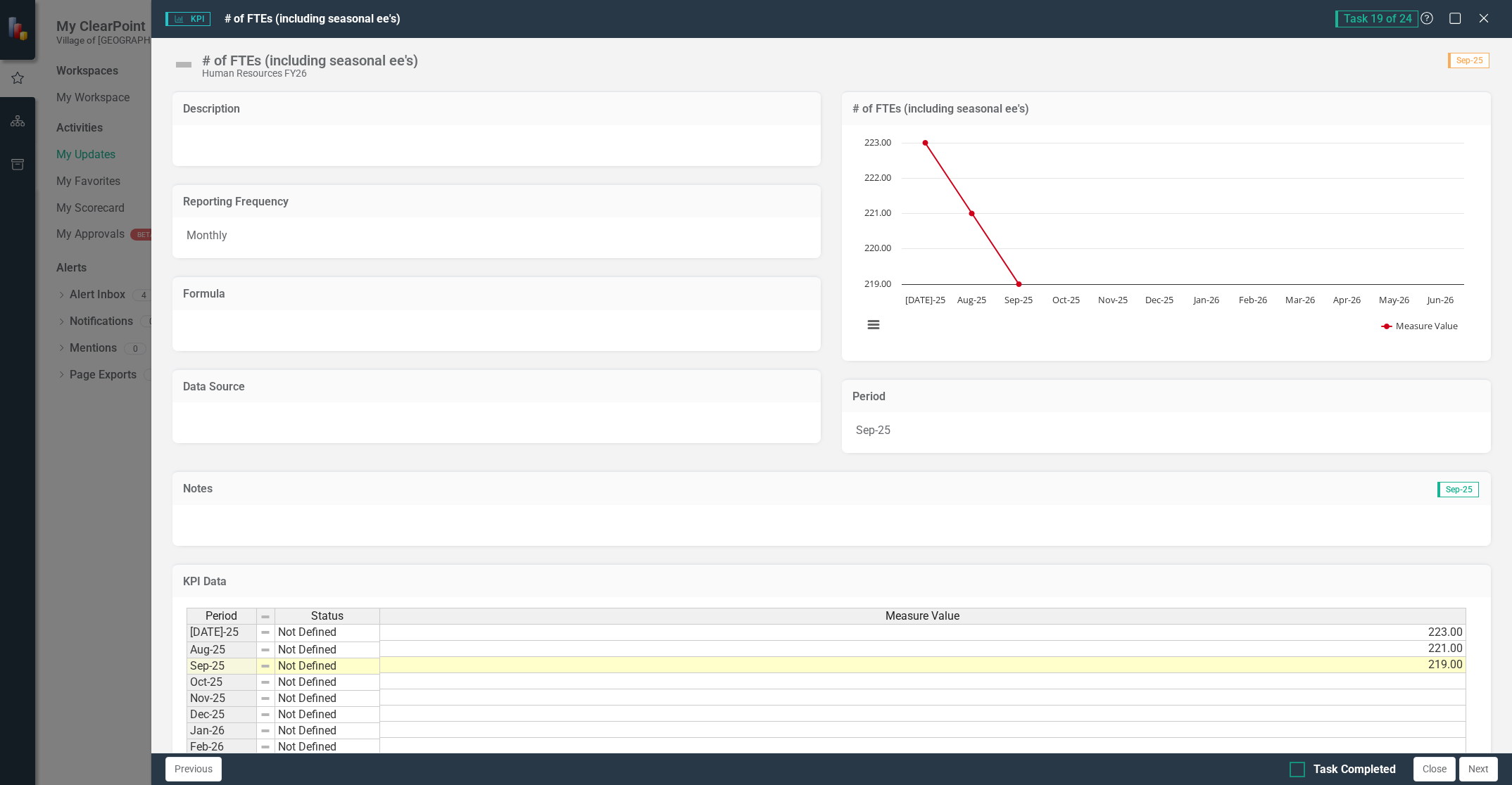
click at [1294, 767] on input "Task Completed" at bounding box center [1293, 766] width 9 height 9
checkbox input "true"
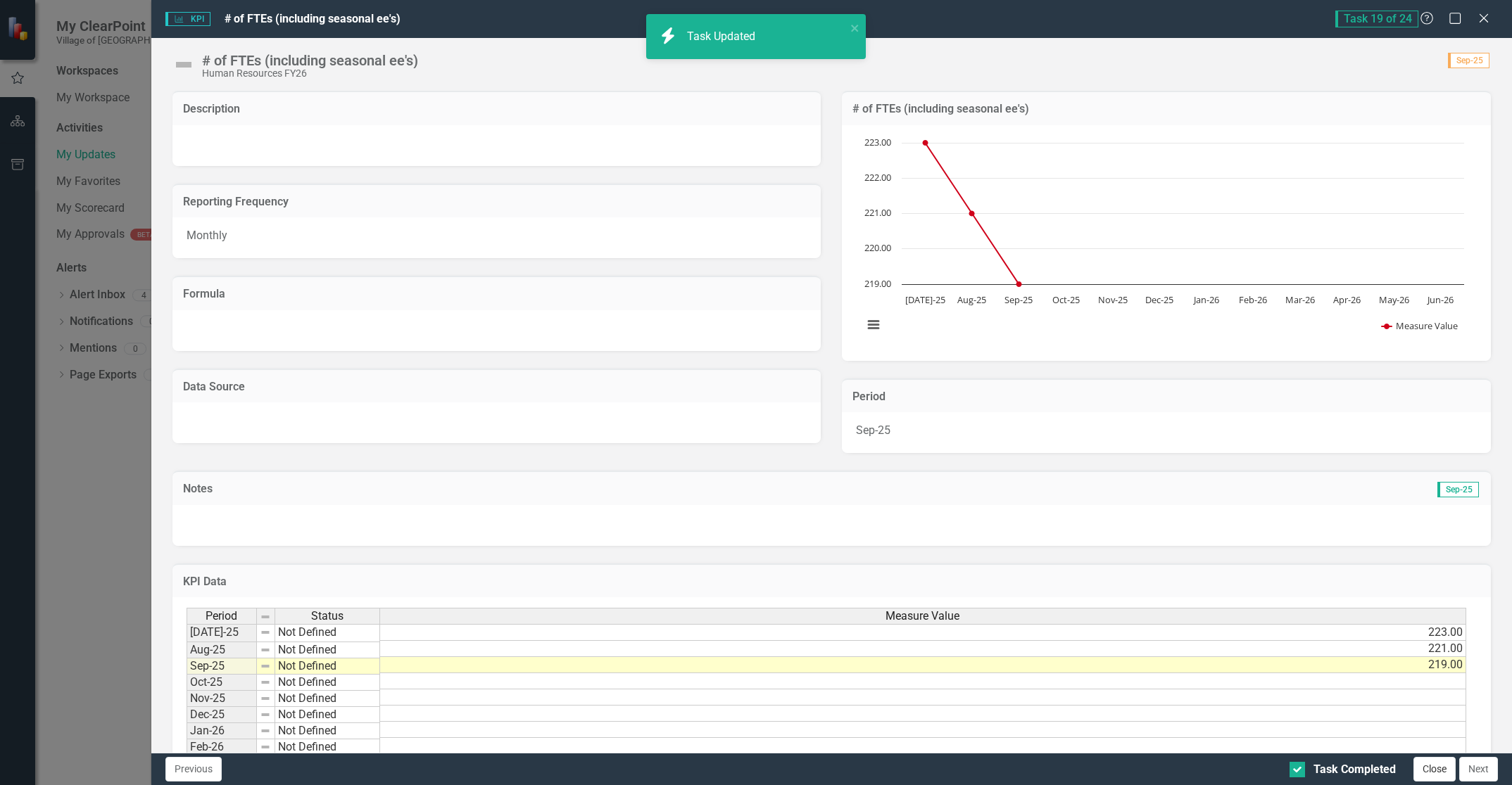
click at [1441, 771] on button "Close" at bounding box center [1434, 769] width 42 height 24
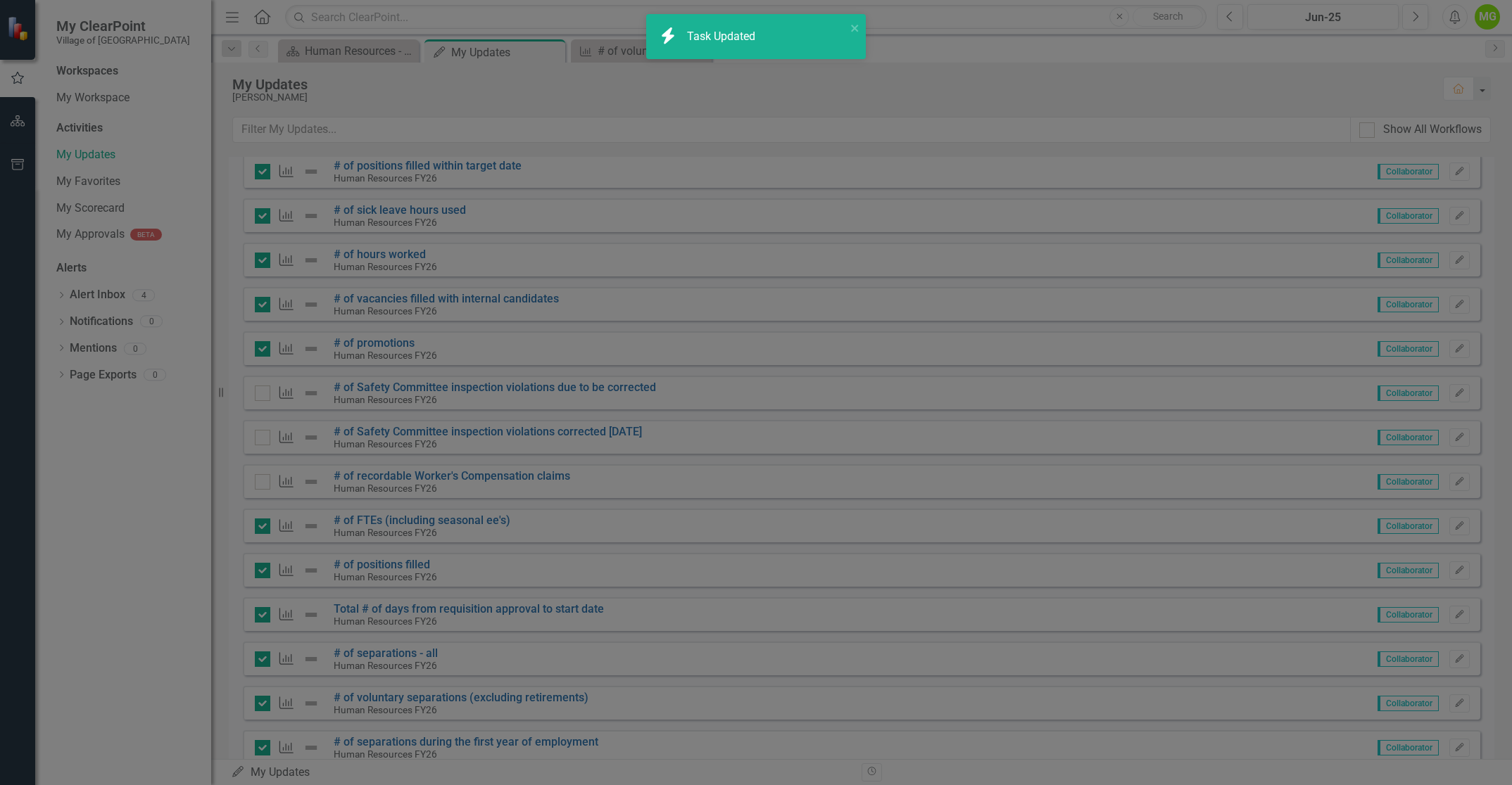
checkbox input "true"
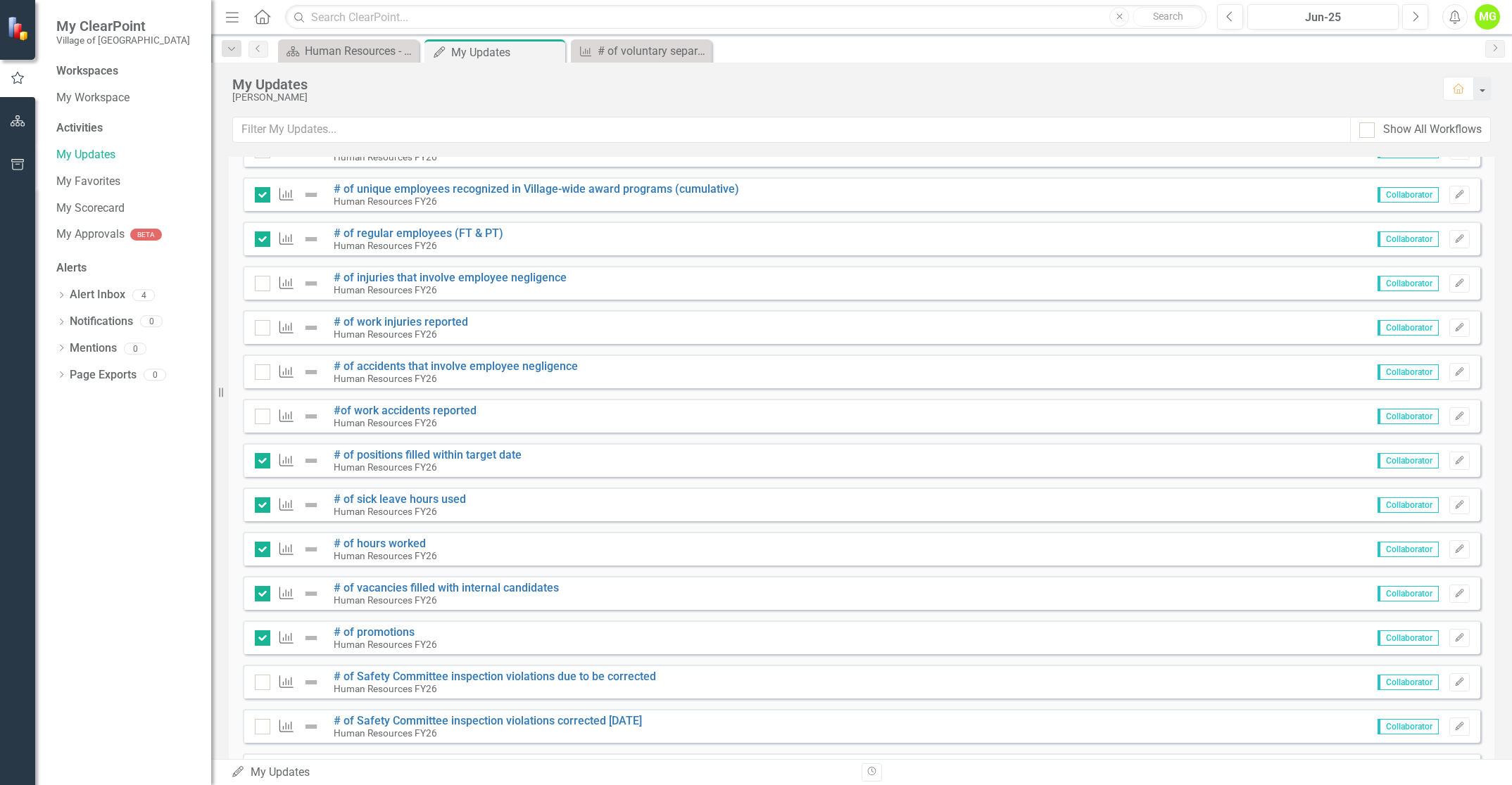
scroll to position [0, 0]
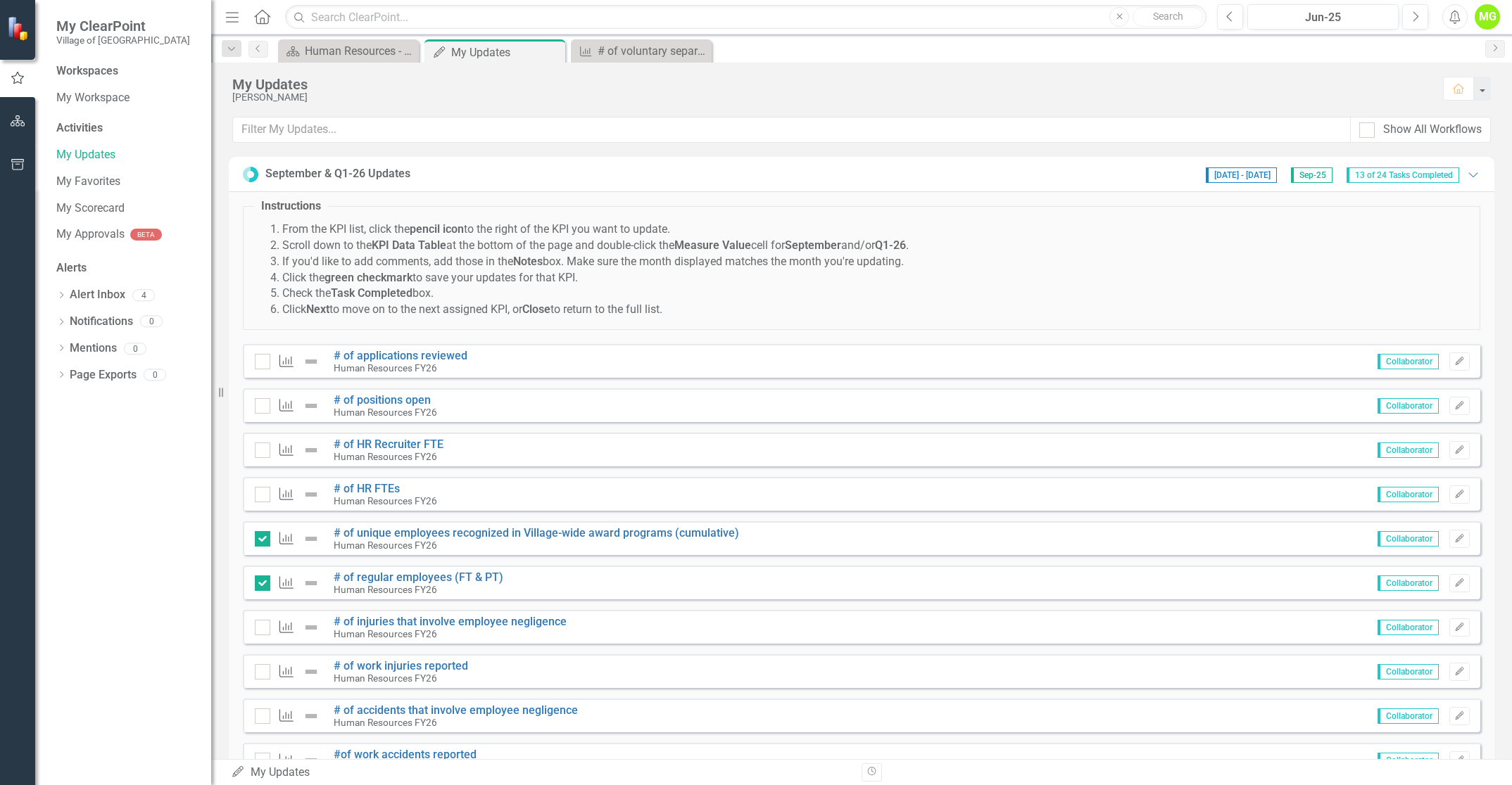
click at [1489, 13] on div "MG" at bounding box center [1487, 17] width 25 height 25
click at [1432, 173] on link "Logout Log Out" at bounding box center [1443, 178] width 111 height 26
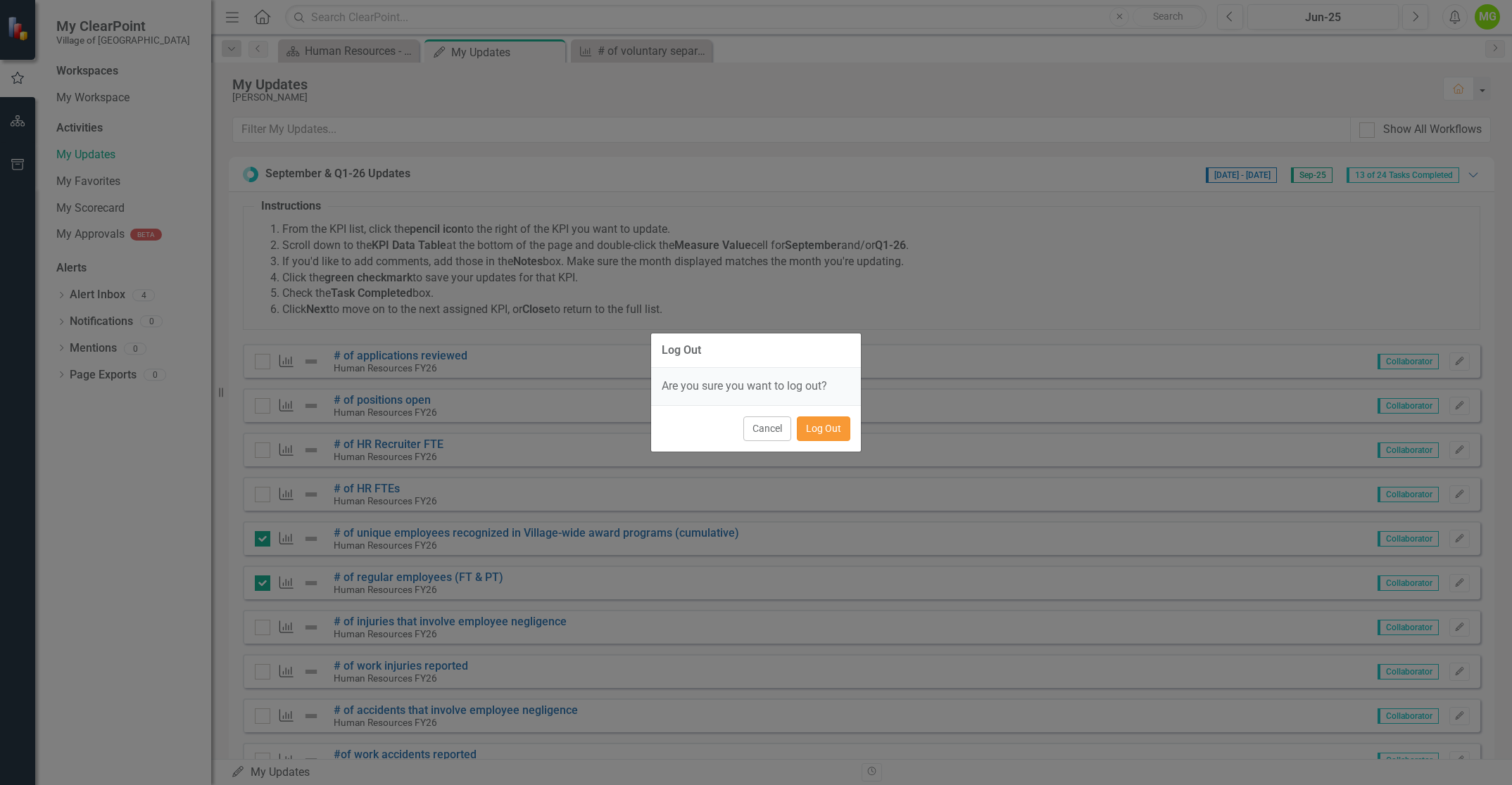
click at [826, 429] on button "Log Out" at bounding box center [824, 428] width 54 height 24
